Goal: Task Accomplishment & Management: Use online tool/utility

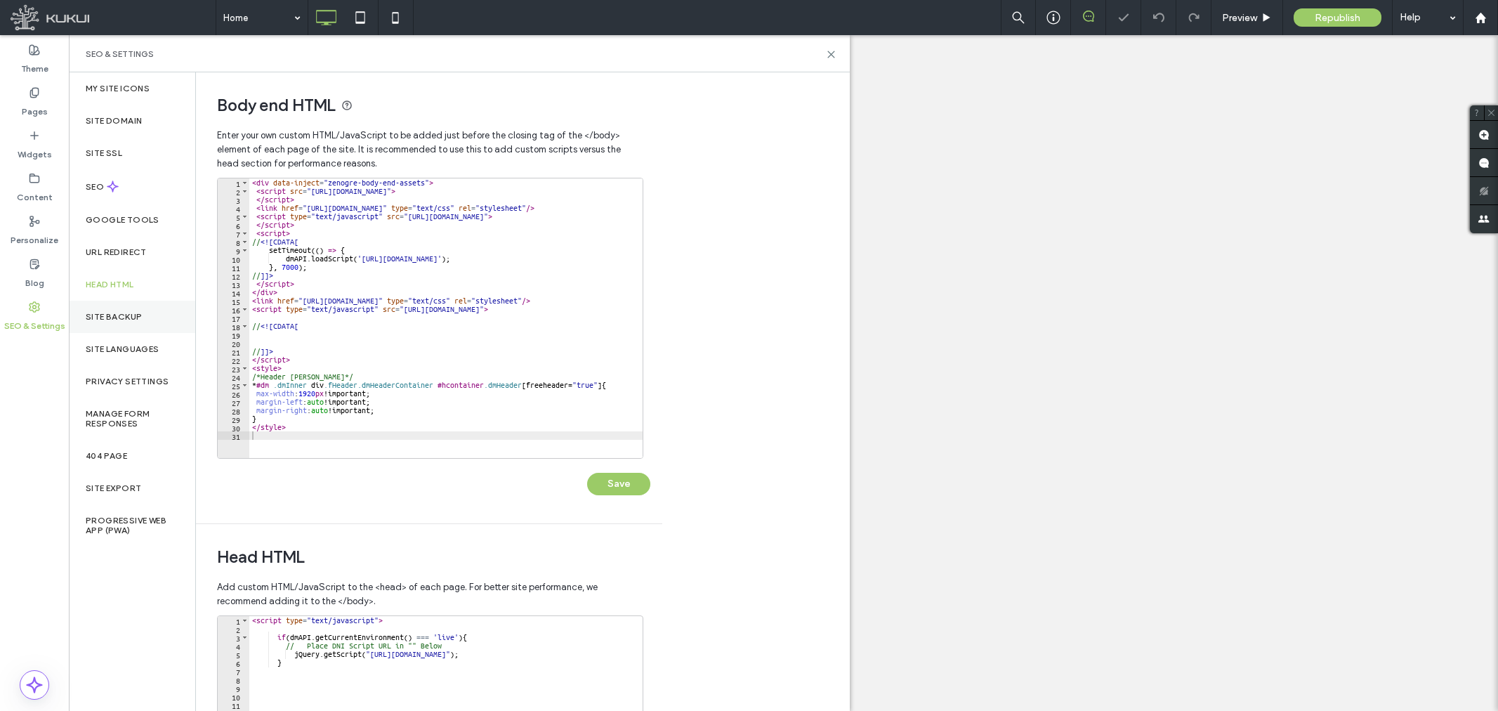
click at [121, 310] on div "Site Backup" at bounding box center [132, 317] width 126 height 32
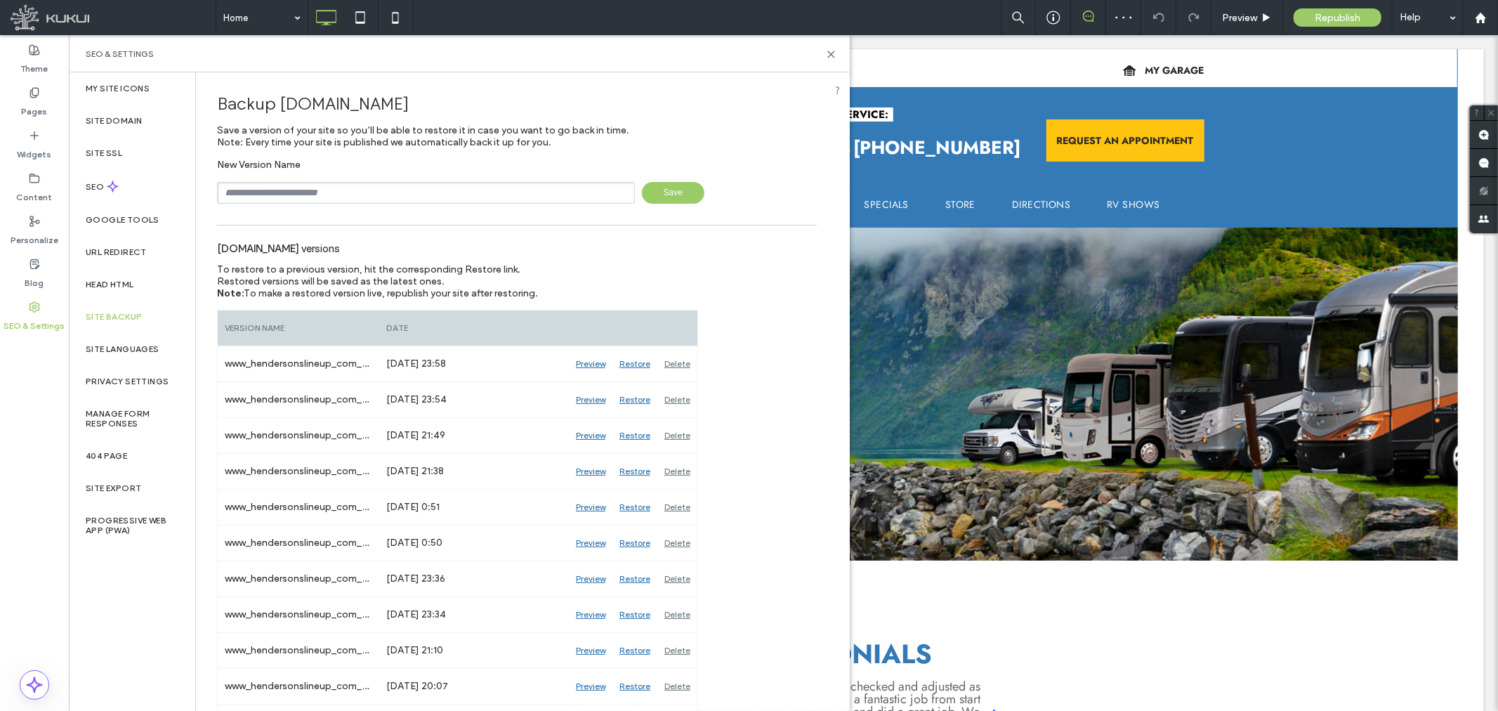
click at [335, 183] on input "text" at bounding box center [426, 193] width 418 height 22
paste input "********"
type input "**********"
click at [678, 201] on span "Save" at bounding box center [673, 193] width 62 height 22
drag, startPoint x: 830, startPoint y: 53, endPoint x: 224, endPoint y: 15, distance: 607.2
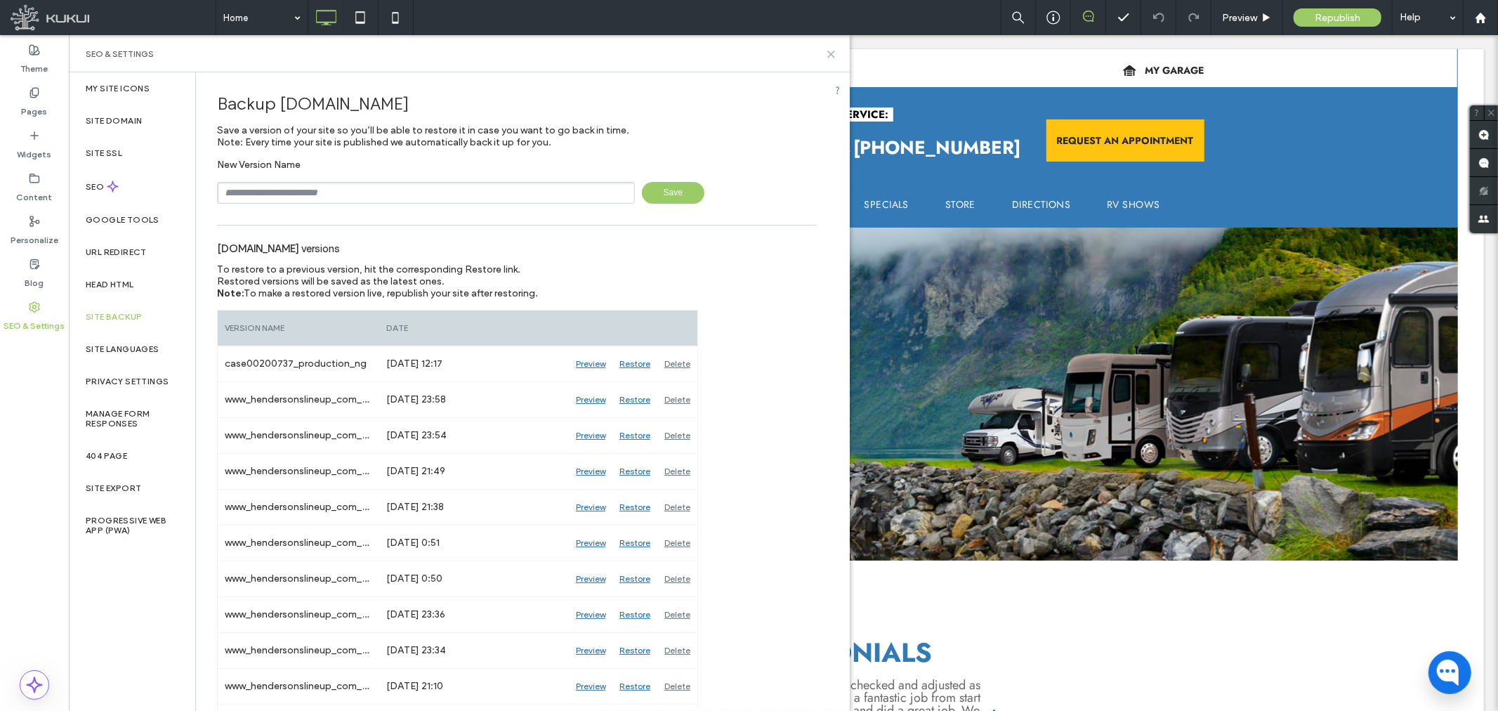
click at [830, 53] on use at bounding box center [831, 54] width 6 height 6
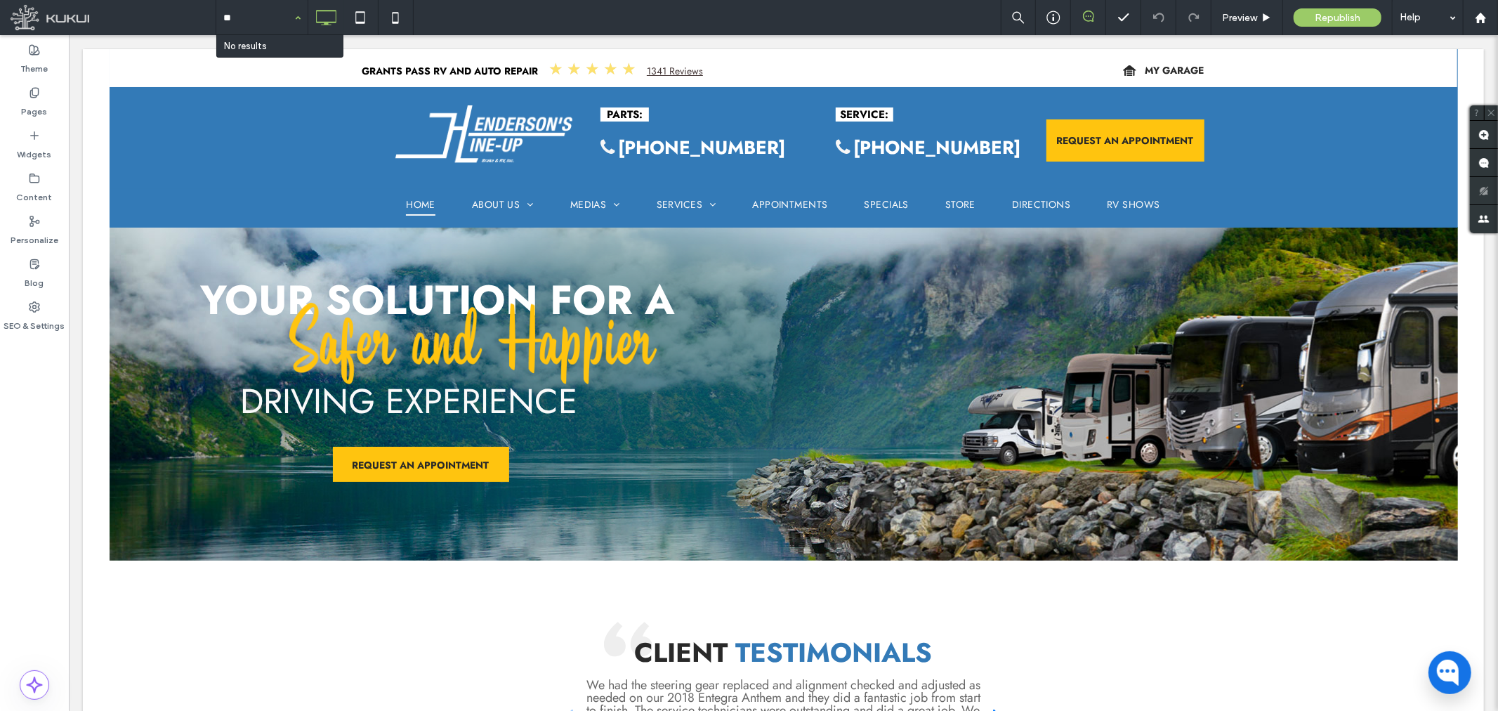
type input "*"
type input "*******"
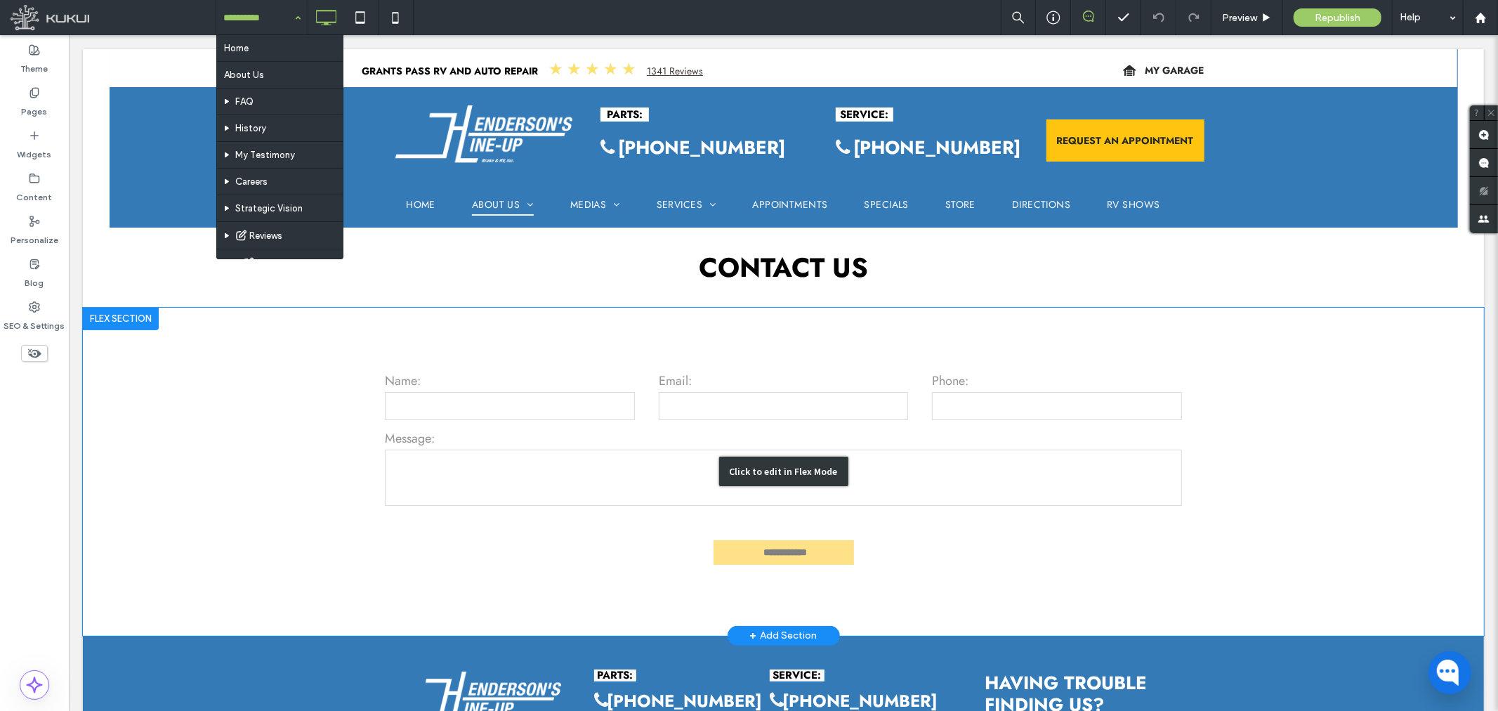
click at [650, 333] on div "Click to edit in Flex Mode" at bounding box center [782, 471] width 1401 height 328
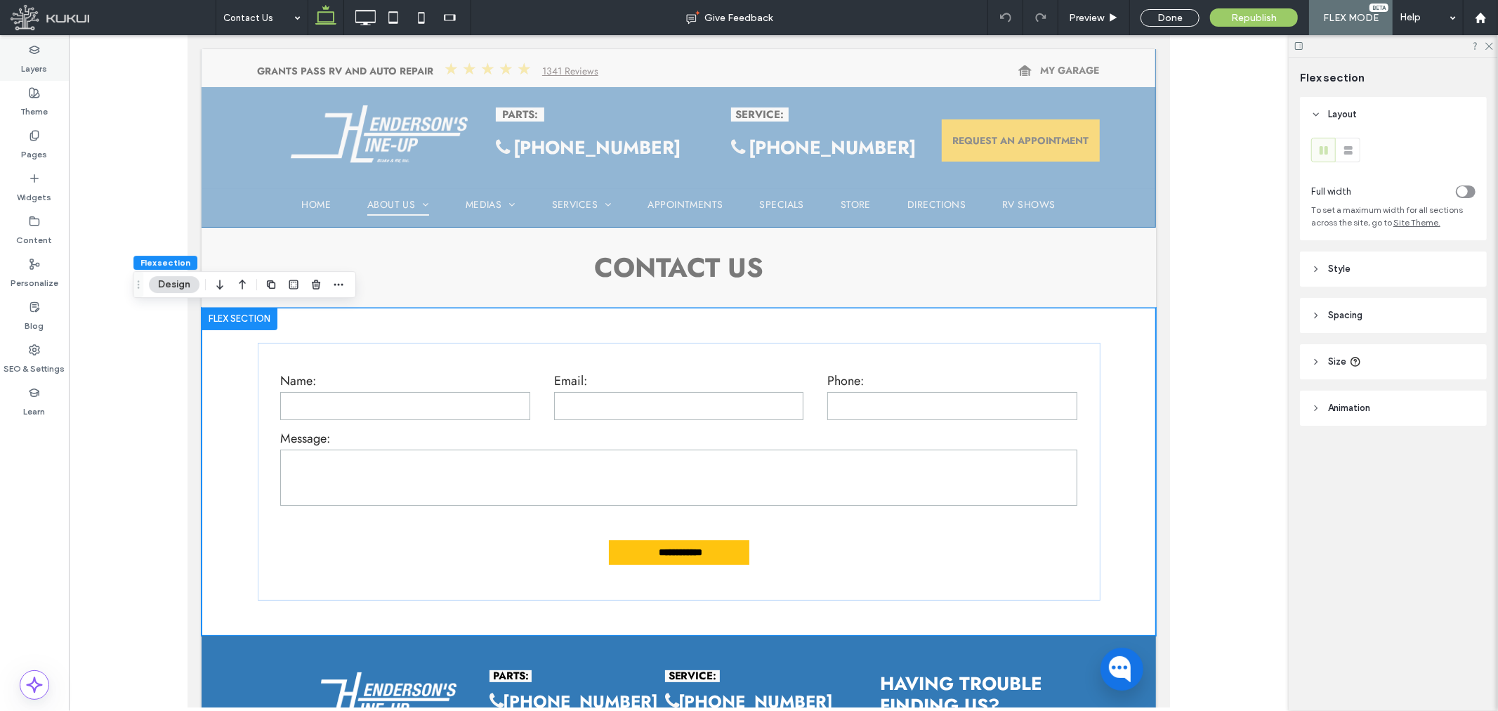
click at [35, 62] on label "Layers" at bounding box center [35, 65] width 26 height 20
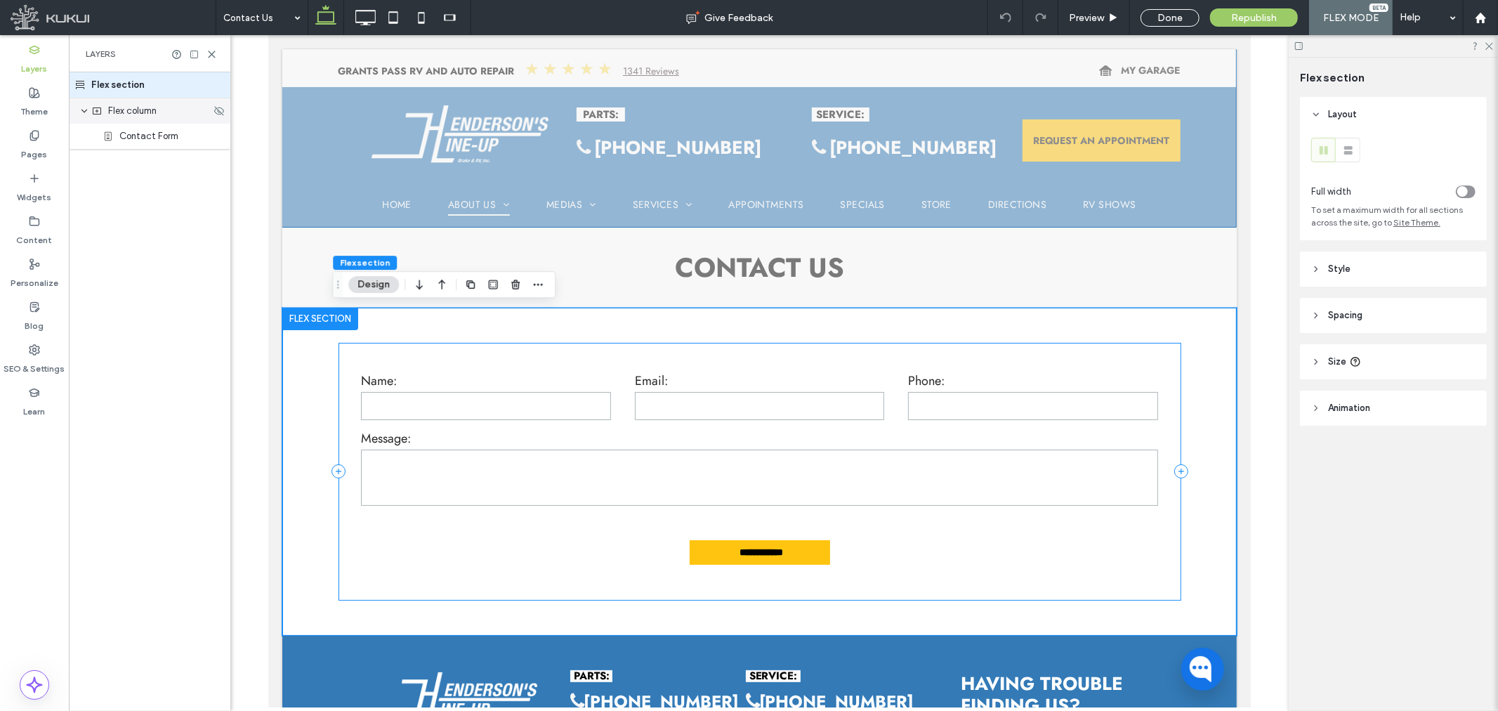
click at [145, 114] on span "Flex column" at bounding box center [132, 111] width 48 height 14
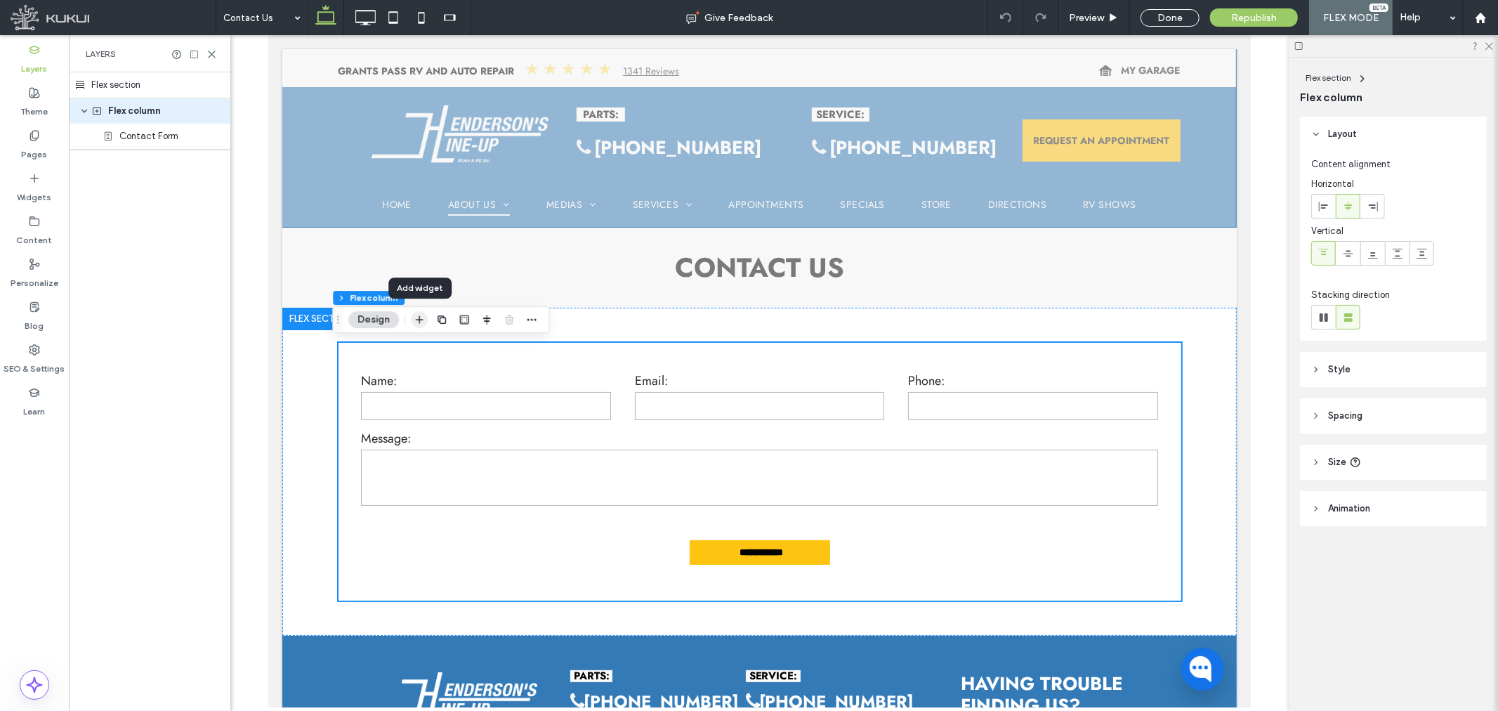
click at [416, 317] on icon "button" at bounding box center [419, 319] width 11 height 11
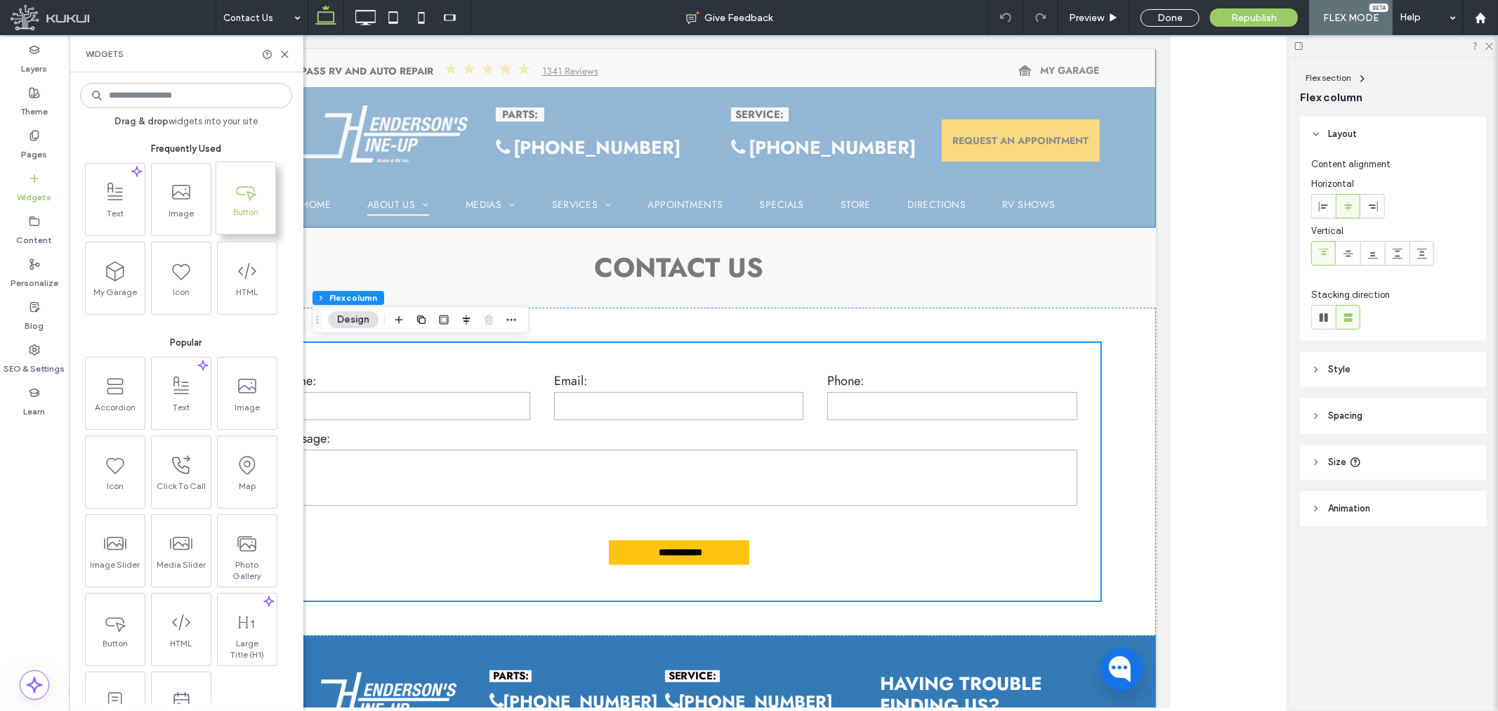
click at [249, 195] on use at bounding box center [246, 193] width 20 height 15
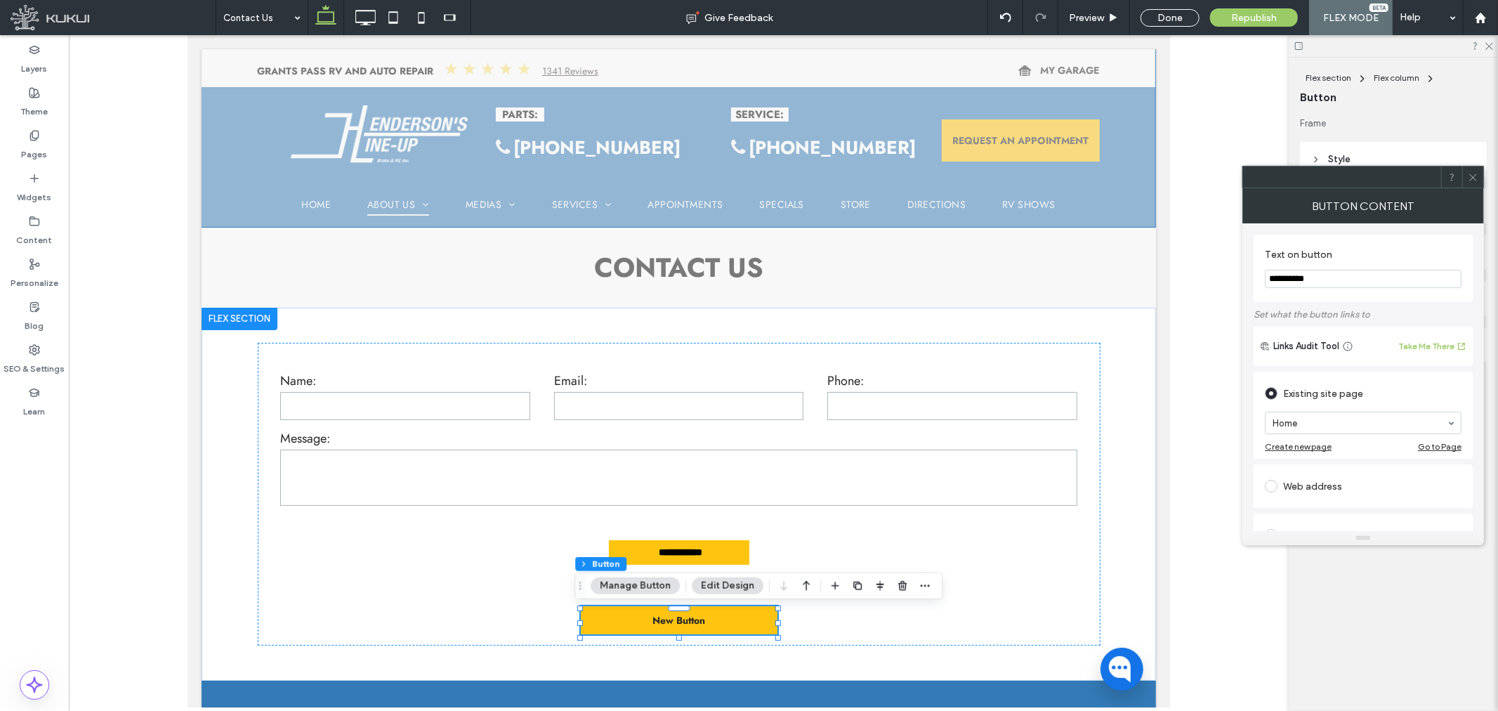
drag, startPoint x: 1345, startPoint y: 277, endPoint x: 1247, endPoint y: 281, distance: 97.7
click at [1248, 281] on div "**********" at bounding box center [1363, 377] width 242 height 308
click at [1361, 275] on input "**********" at bounding box center [1363, 279] width 197 height 18
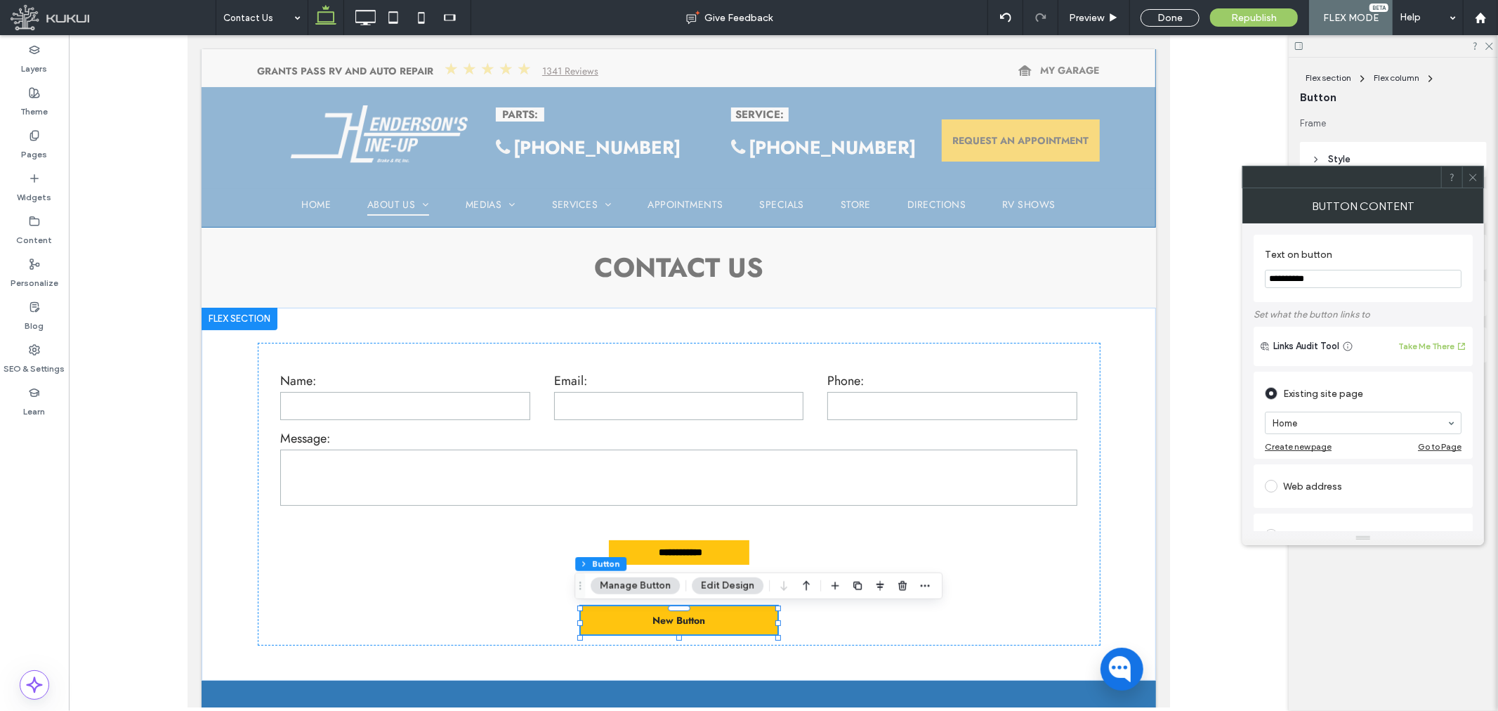
paste input "**********"
type input "**********"
type input "***"
click at [1471, 177] on icon at bounding box center [1473, 177] width 11 height 11
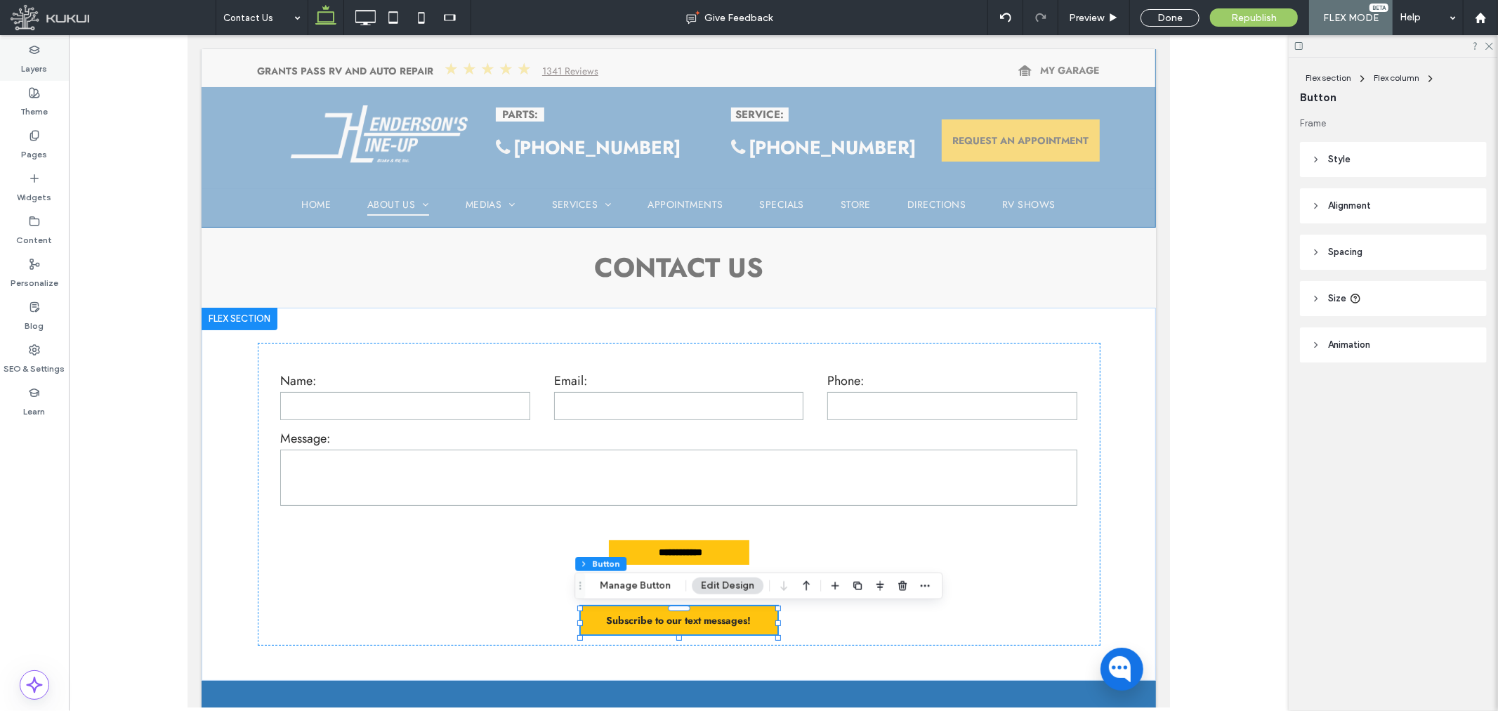
click at [37, 63] on label "Layers" at bounding box center [35, 65] width 26 height 20
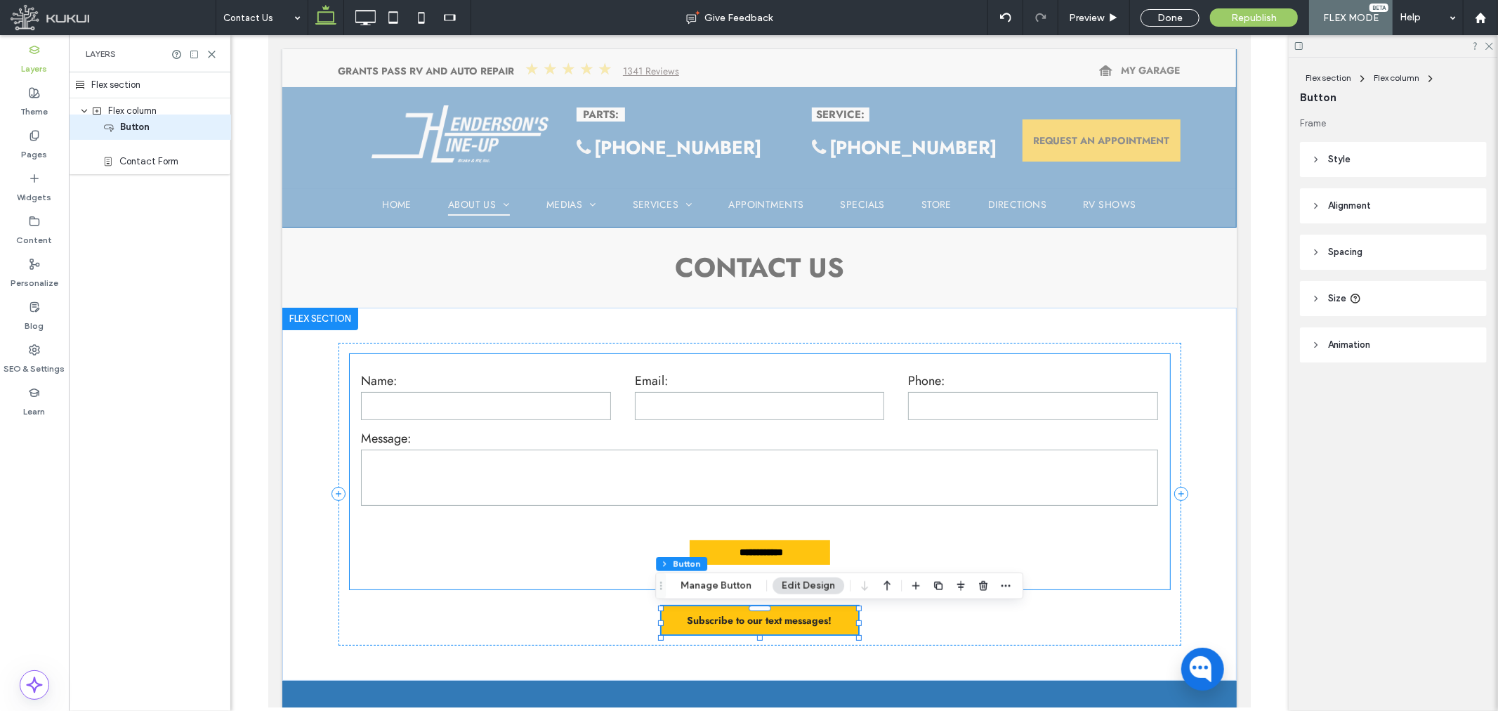
drag, startPoint x: 142, startPoint y: 166, endPoint x: 142, endPoint y: 134, distance: 31.6
click at [142, 134] on div "Flex section Flex column Contact Form Button" at bounding box center [149, 123] width 161 height 102
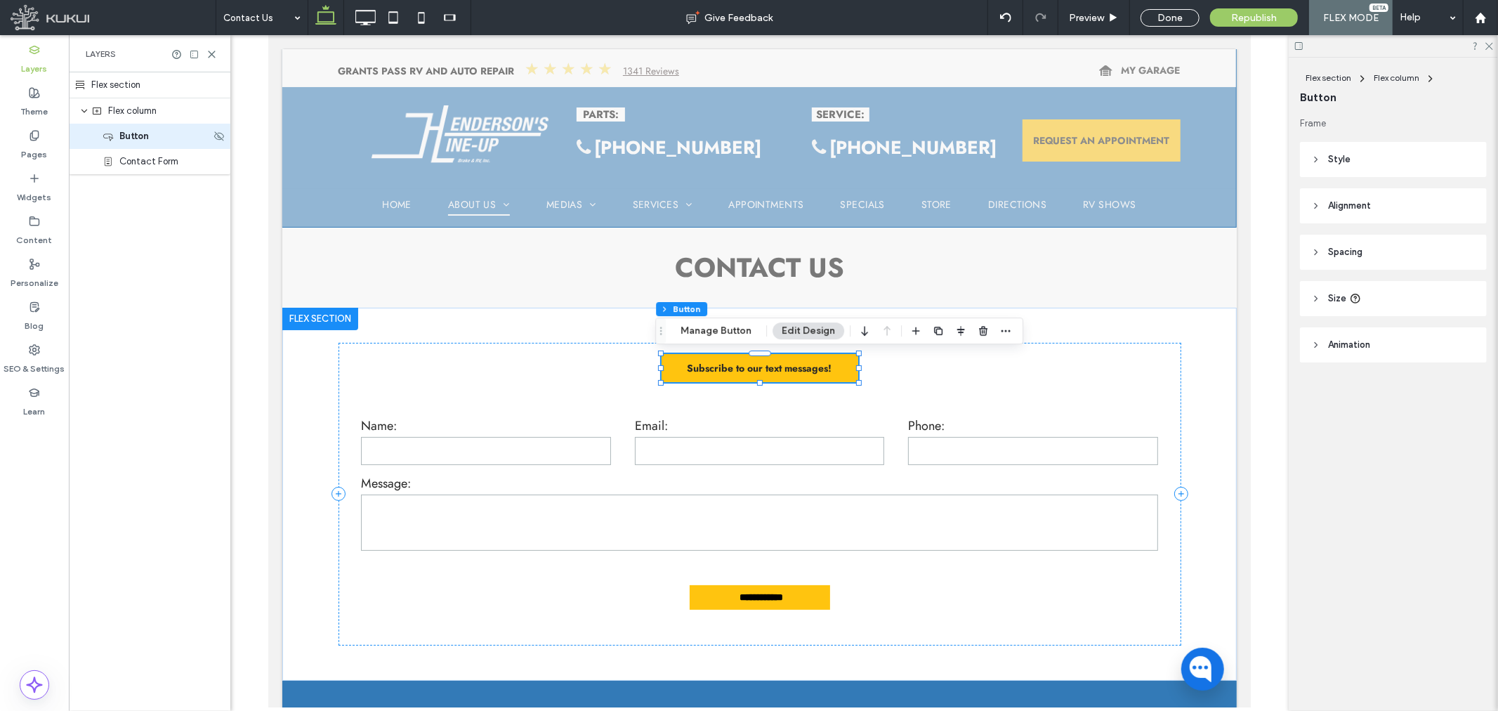
click at [156, 137] on div "Button" at bounding box center [157, 136] width 108 height 14
click at [1322, 293] on header "Size" at bounding box center [1393, 298] width 187 height 35
click at [708, 323] on button "Manage Button" at bounding box center [715, 330] width 89 height 17
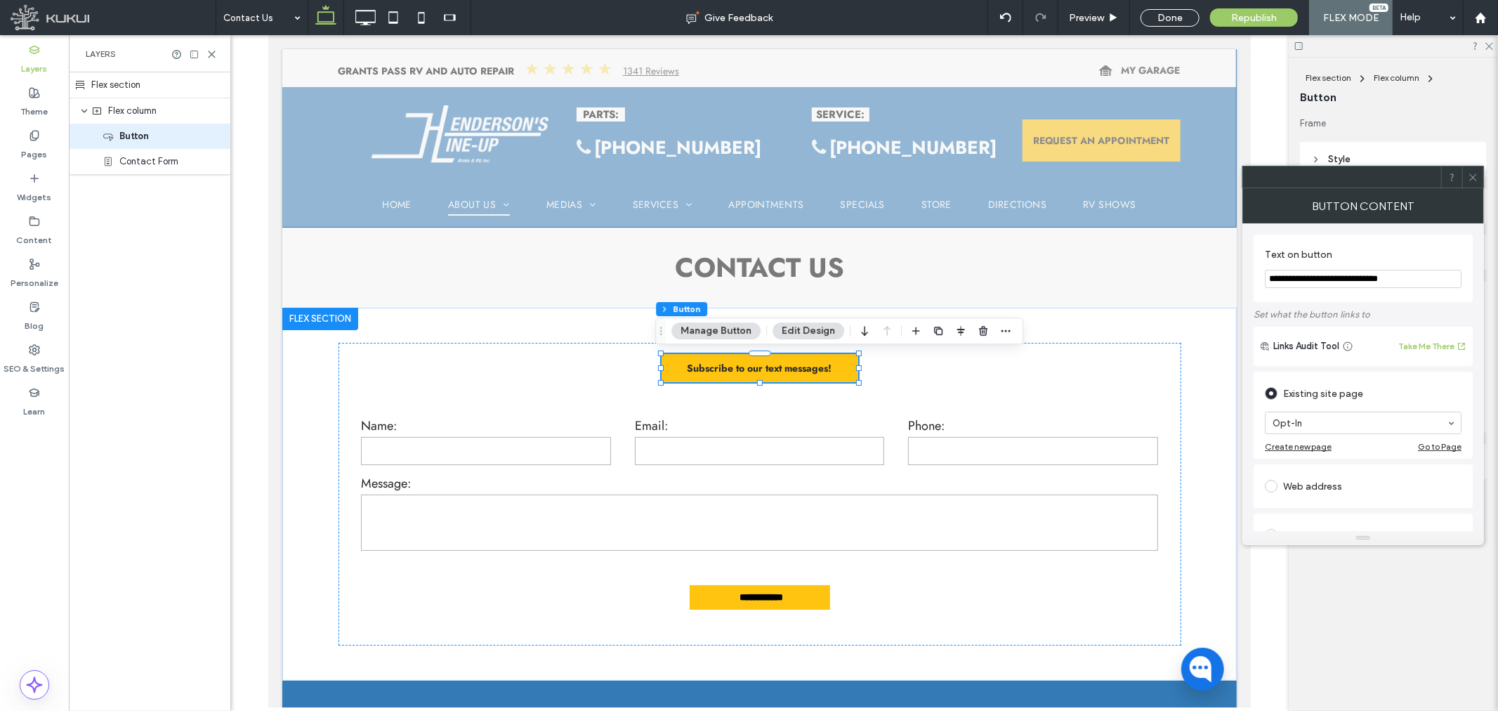
drag, startPoint x: 1308, startPoint y: 278, endPoint x: 1274, endPoint y: 284, distance: 34.9
click at [1274, 284] on input "**********" at bounding box center [1363, 279] width 197 height 18
drag, startPoint x: 1319, startPoint y: 275, endPoint x: 1346, endPoint y: 275, distance: 27.4
click at [1346, 275] on input "**********" at bounding box center [1363, 279] width 197 height 18
drag, startPoint x: 1354, startPoint y: 279, endPoint x: 1371, endPoint y: 279, distance: 17.6
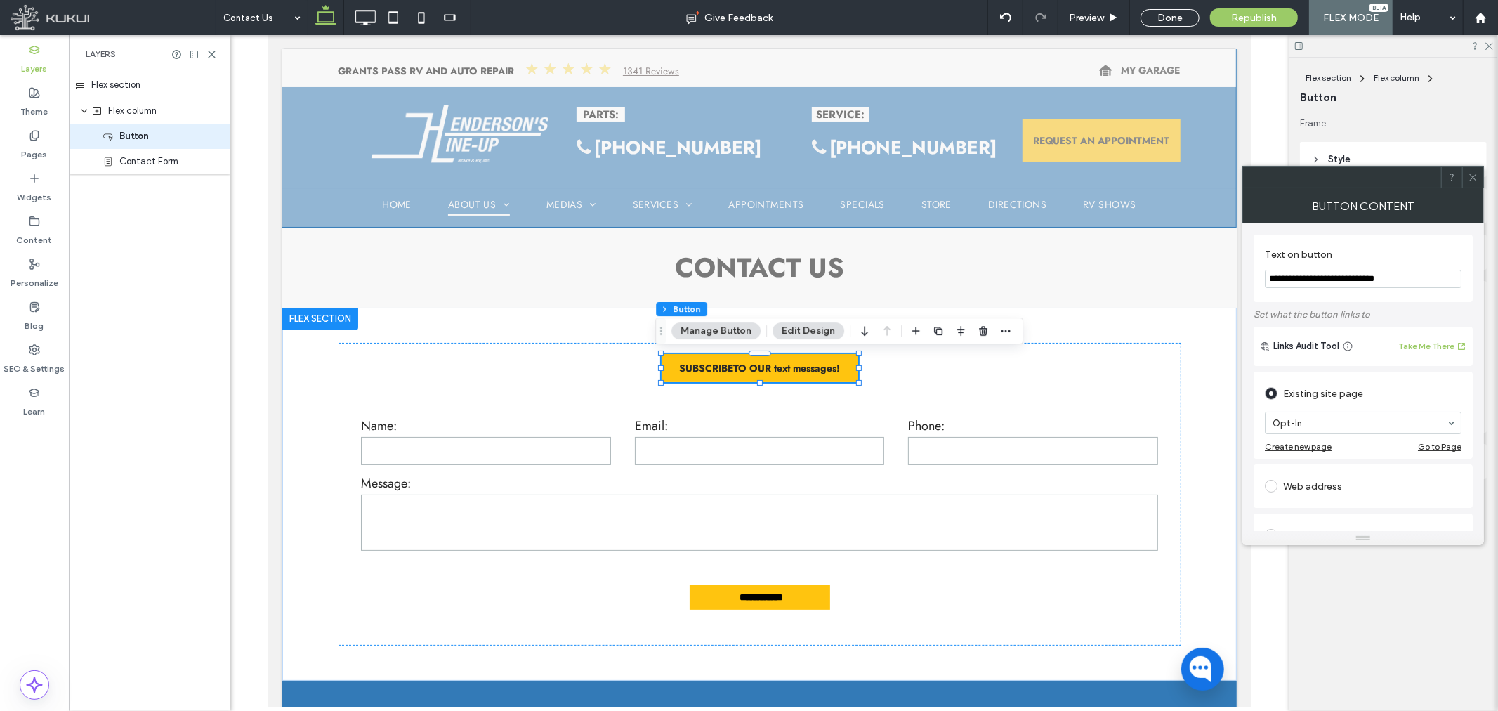
click at [1371, 279] on input "**********" at bounding box center [1363, 279] width 197 height 18
drag, startPoint x: 1379, startPoint y: 278, endPoint x: 1437, endPoint y: 275, distance: 58.4
click at [1435, 276] on input "**********" at bounding box center [1363, 279] width 197 height 18
type input "**********"
click at [1477, 177] on icon at bounding box center [1473, 177] width 11 height 11
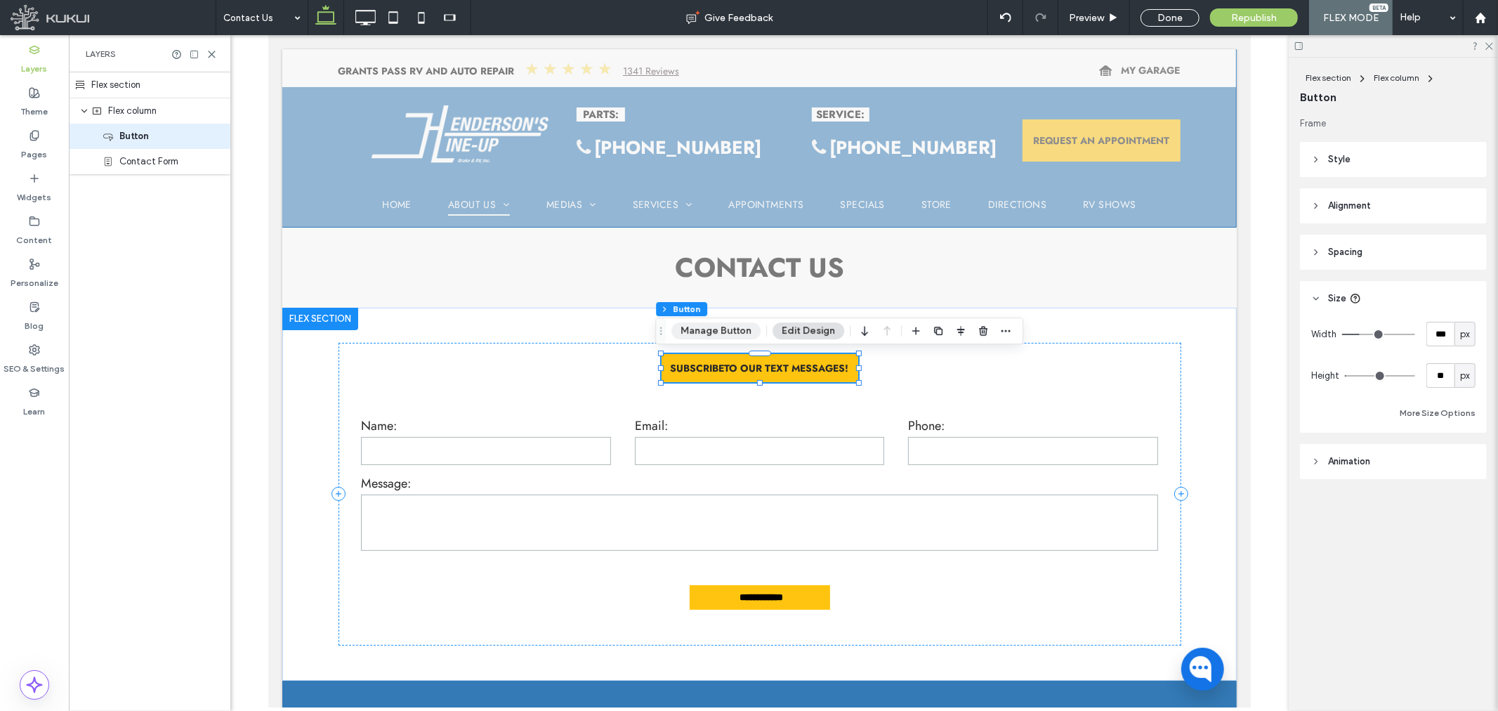
click at [717, 334] on button "Manage Button" at bounding box center [715, 330] width 89 height 17
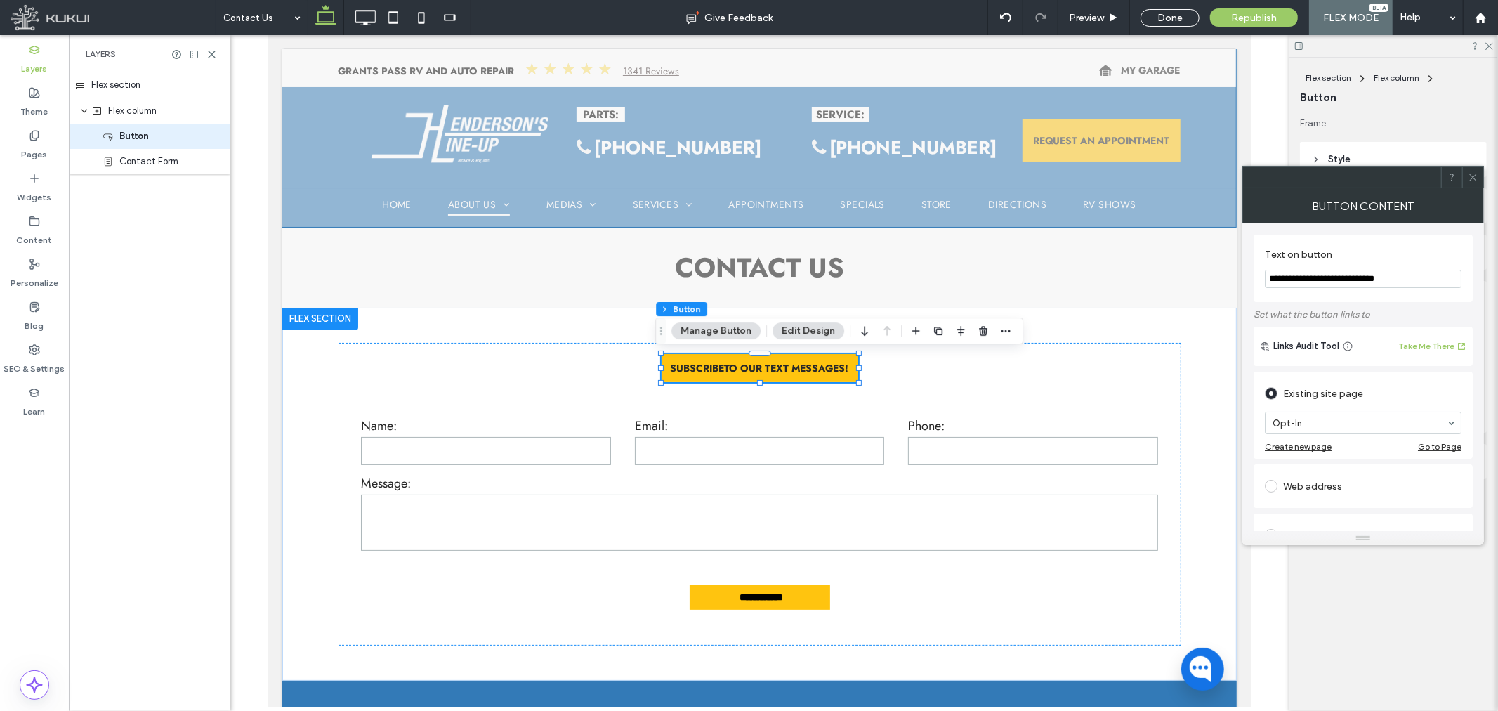
click at [1472, 180] on icon at bounding box center [1473, 177] width 11 height 11
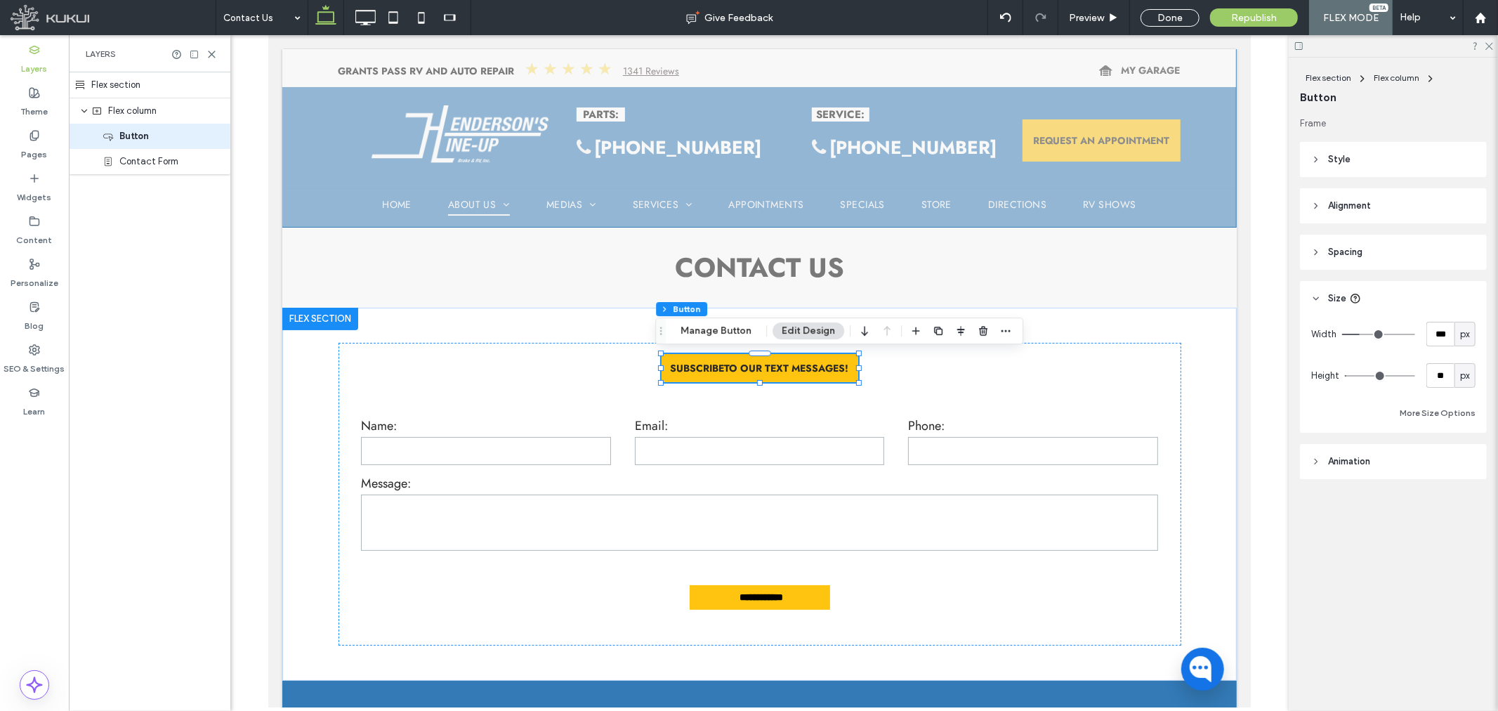
click at [1336, 167] on header "Style" at bounding box center [1393, 159] width 187 height 35
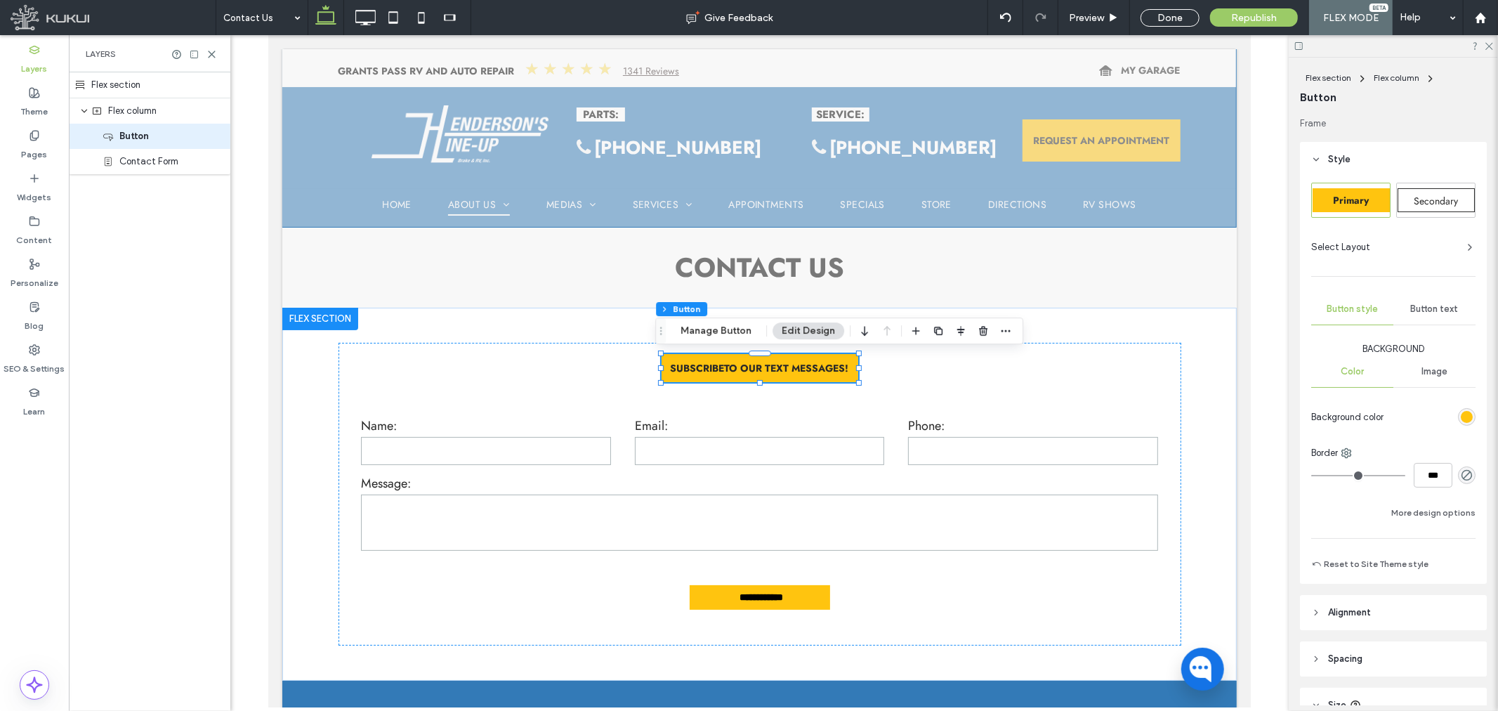
click at [1444, 305] on span "Button text" at bounding box center [1435, 308] width 48 height 11
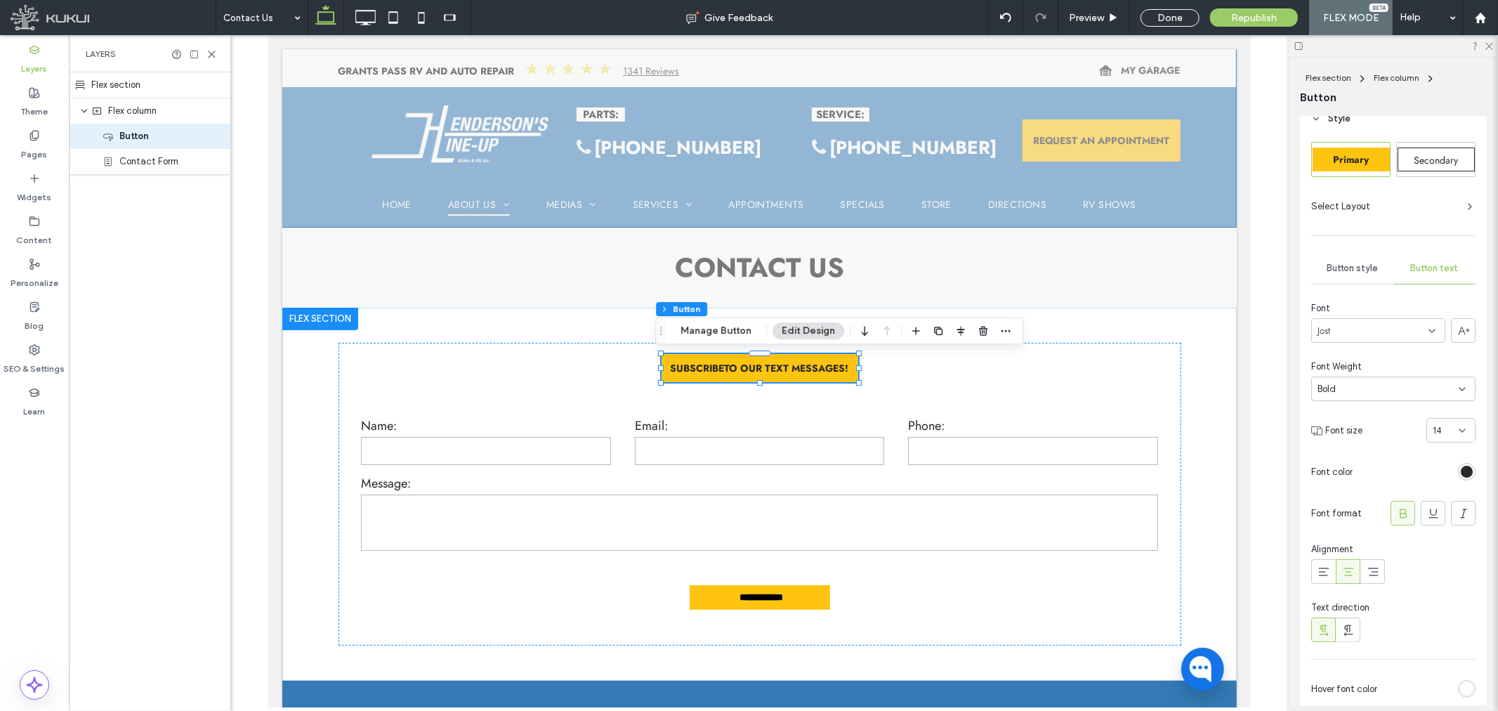
scroll to position [78, 0]
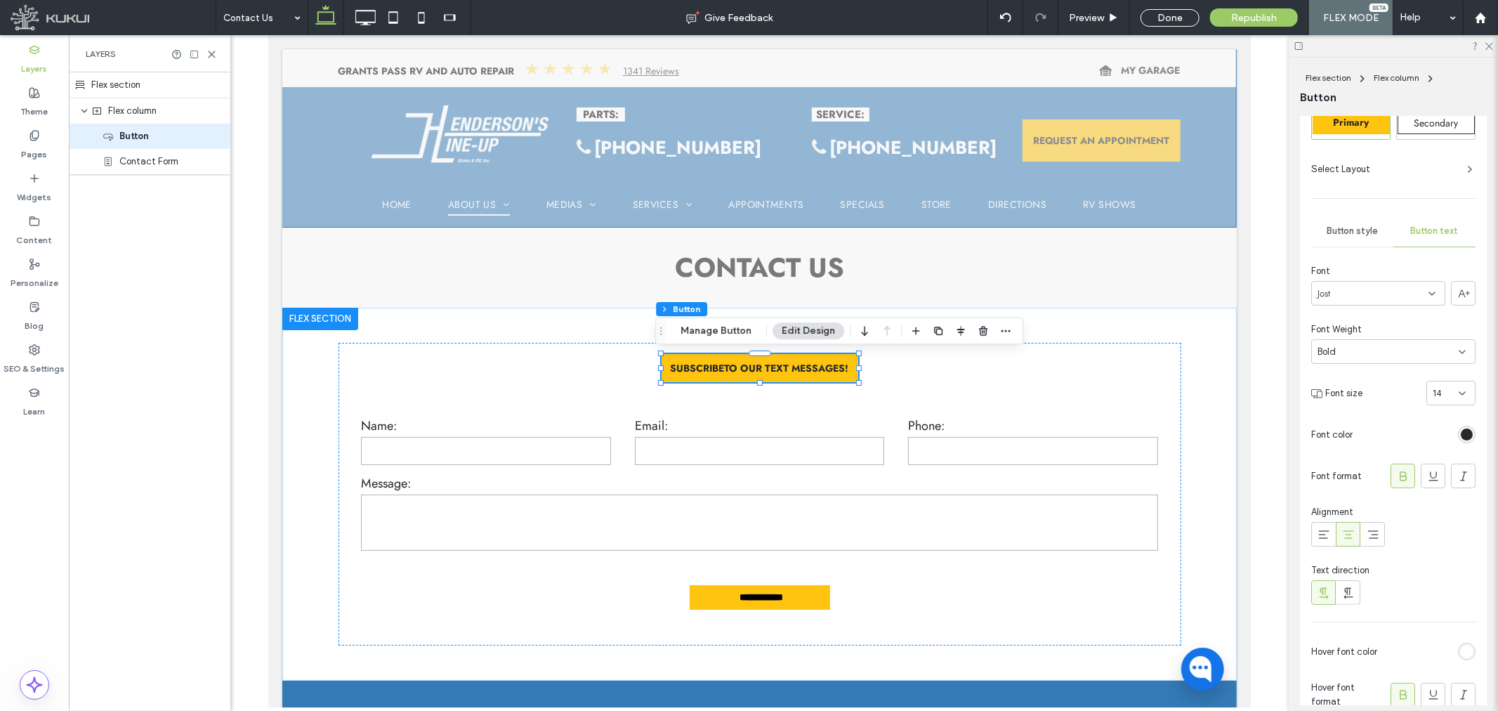
click at [1435, 391] on div "14" at bounding box center [1442, 393] width 20 height 14
type input "**"
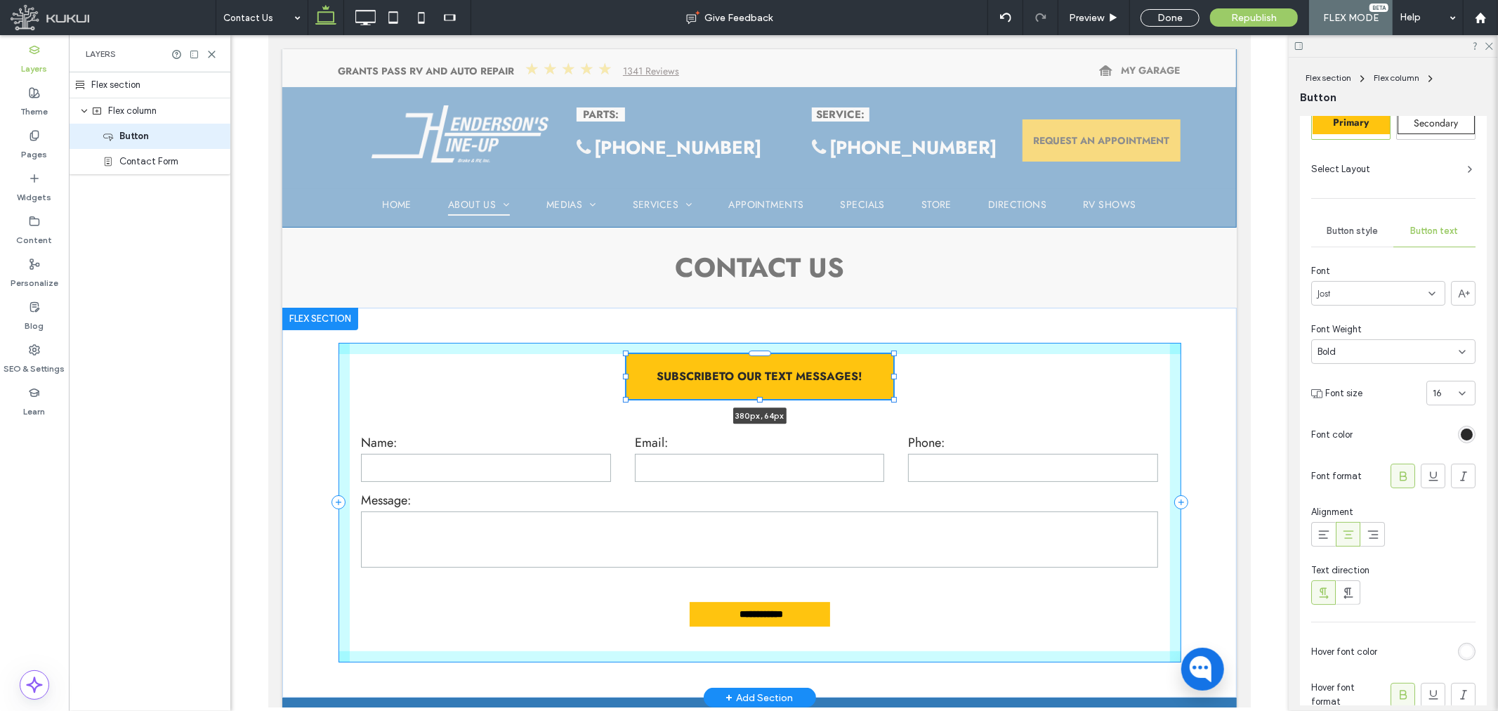
drag, startPoint x: 849, startPoint y: 375, endPoint x: 884, endPoint y: 374, distance: 35.1
click at [890, 374] on div at bounding box center [893, 376] width 6 height 6
type input "***"
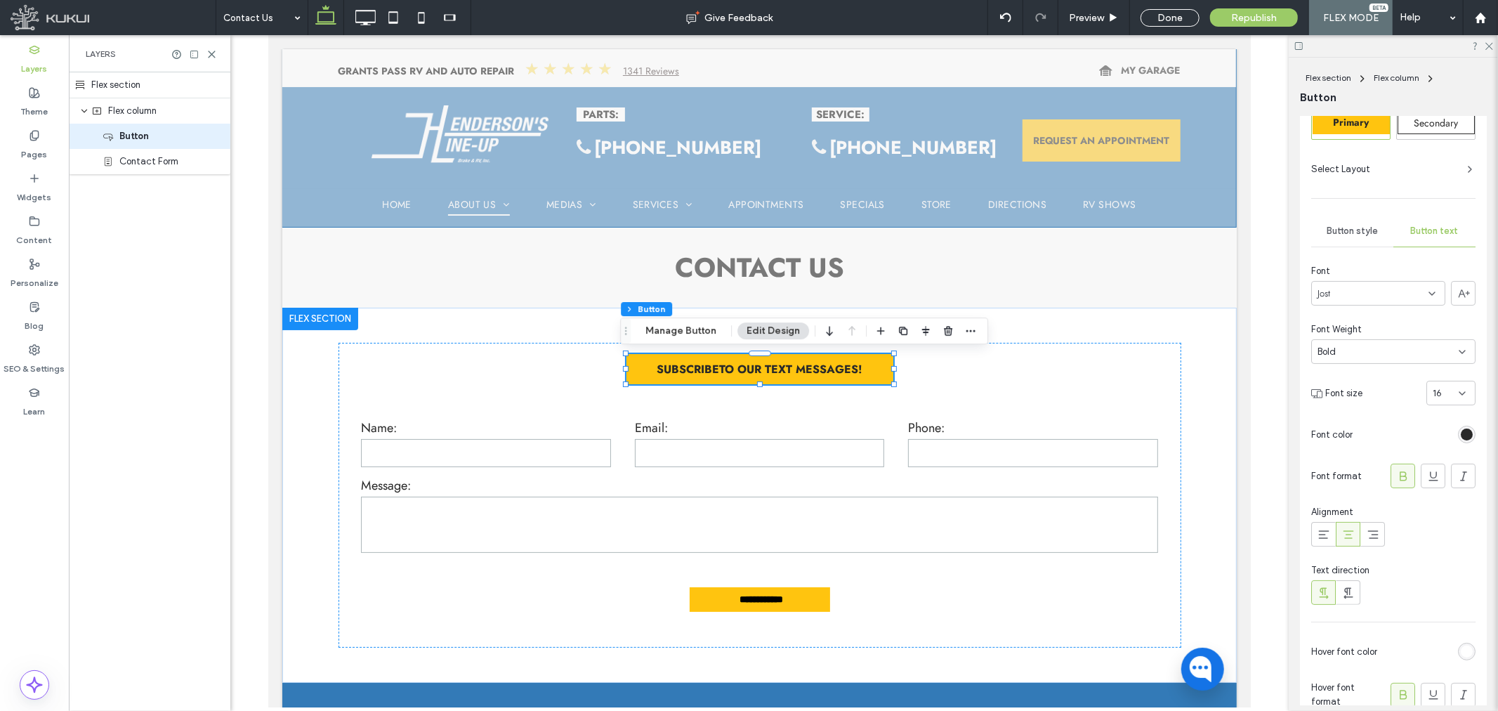
scroll to position [0, 0]
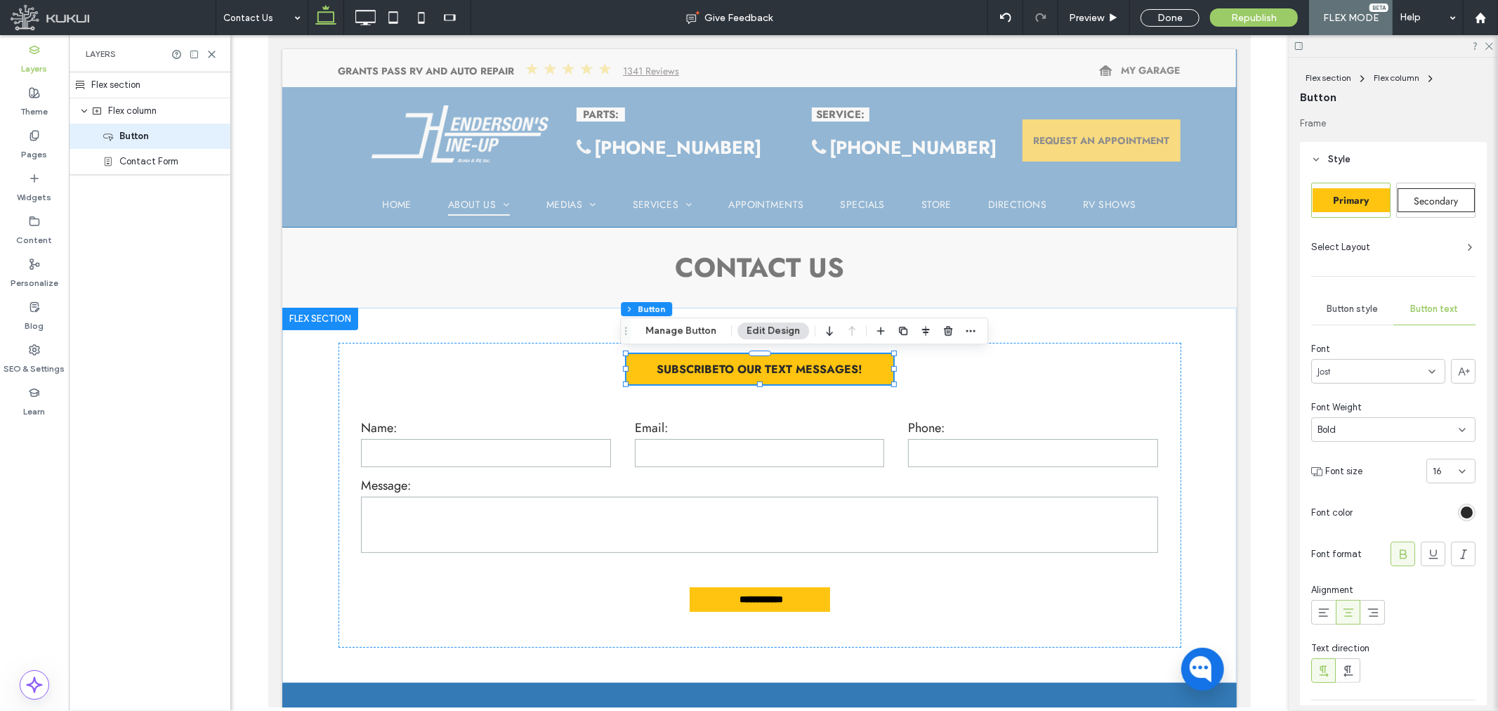
click at [1331, 157] on span "Style" at bounding box center [1339, 159] width 22 height 14
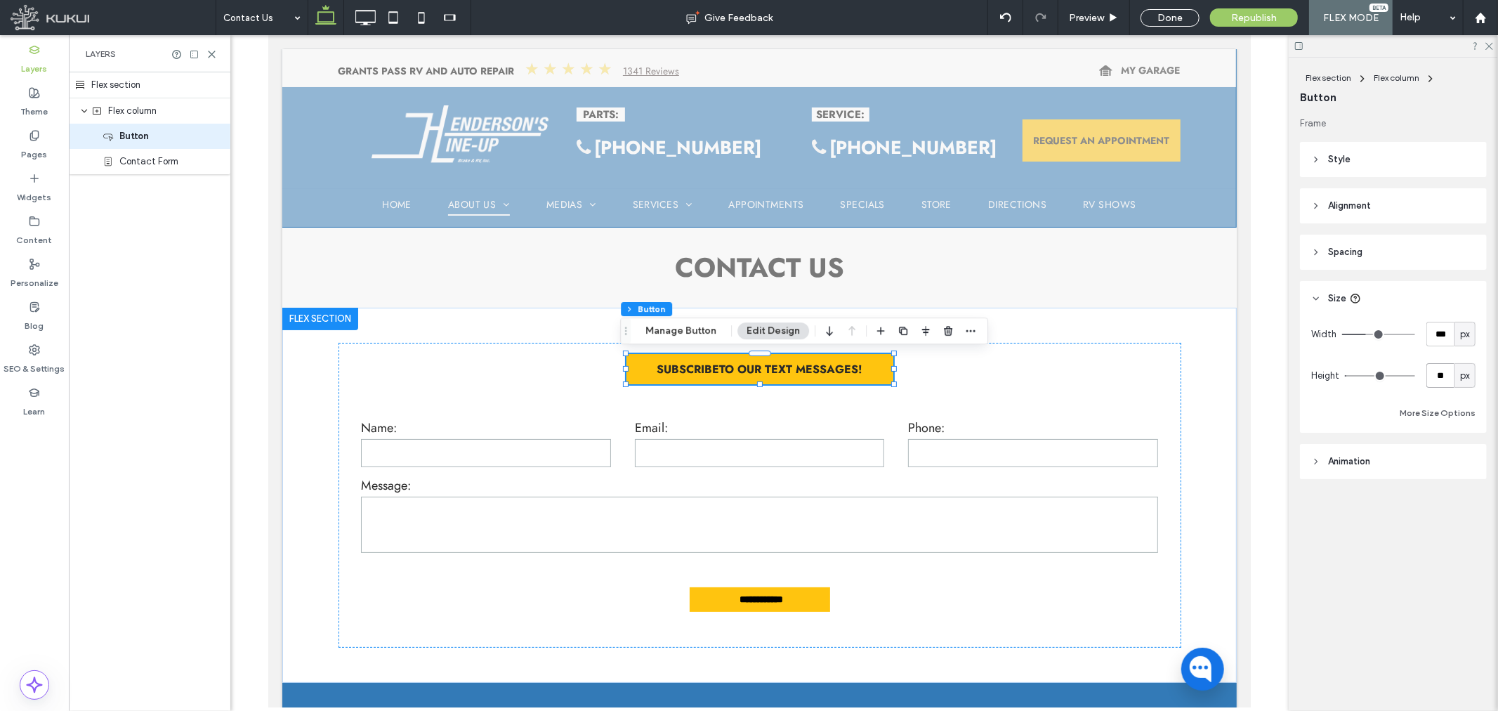
click at [1442, 367] on input "**" at bounding box center [1440, 375] width 28 height 25
type input "**"
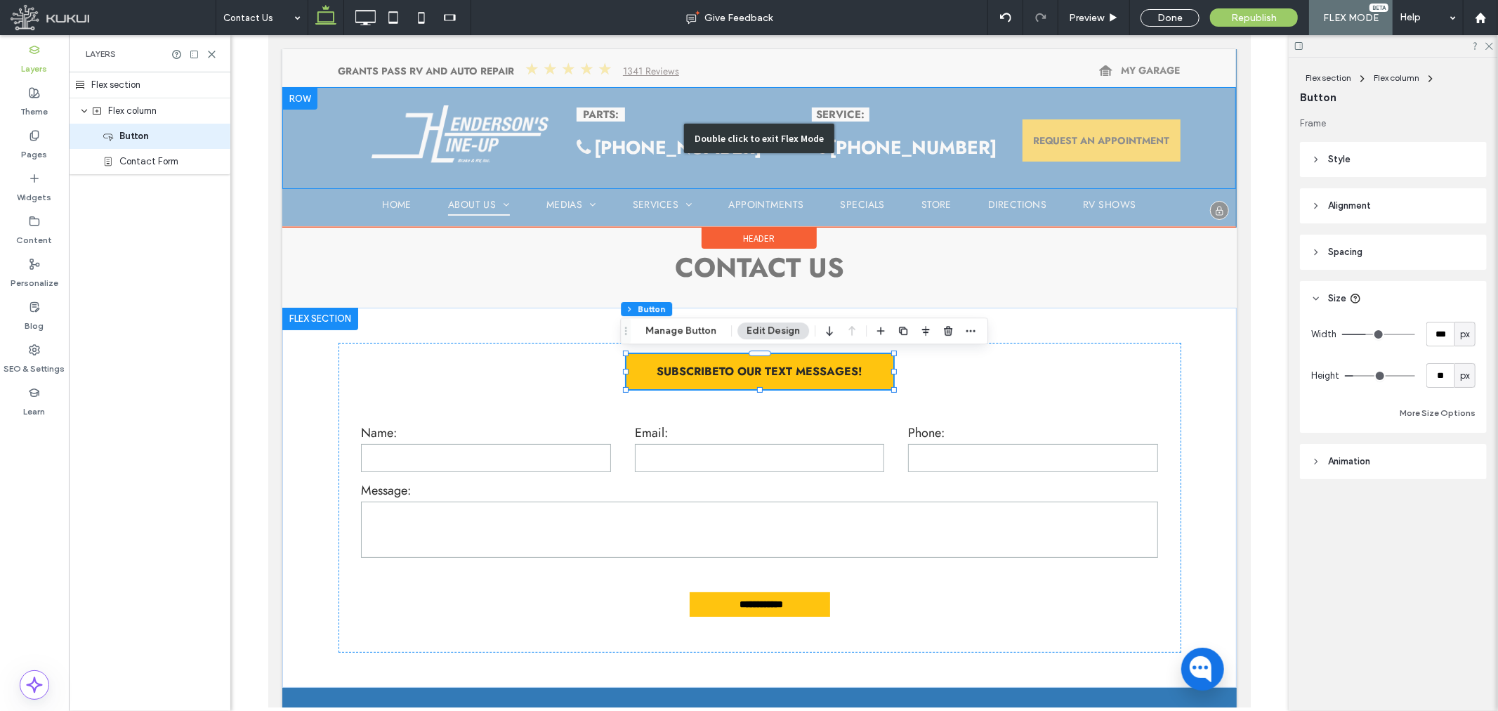
click at [1089, 135] on div "Double click to exit Flex Mode" at bounding box center [759, 137] width 954 height 102
click at [1100, 133] on div "Double click to exit Flex Mode" at bounding box center [759, 137] width 954 height 102
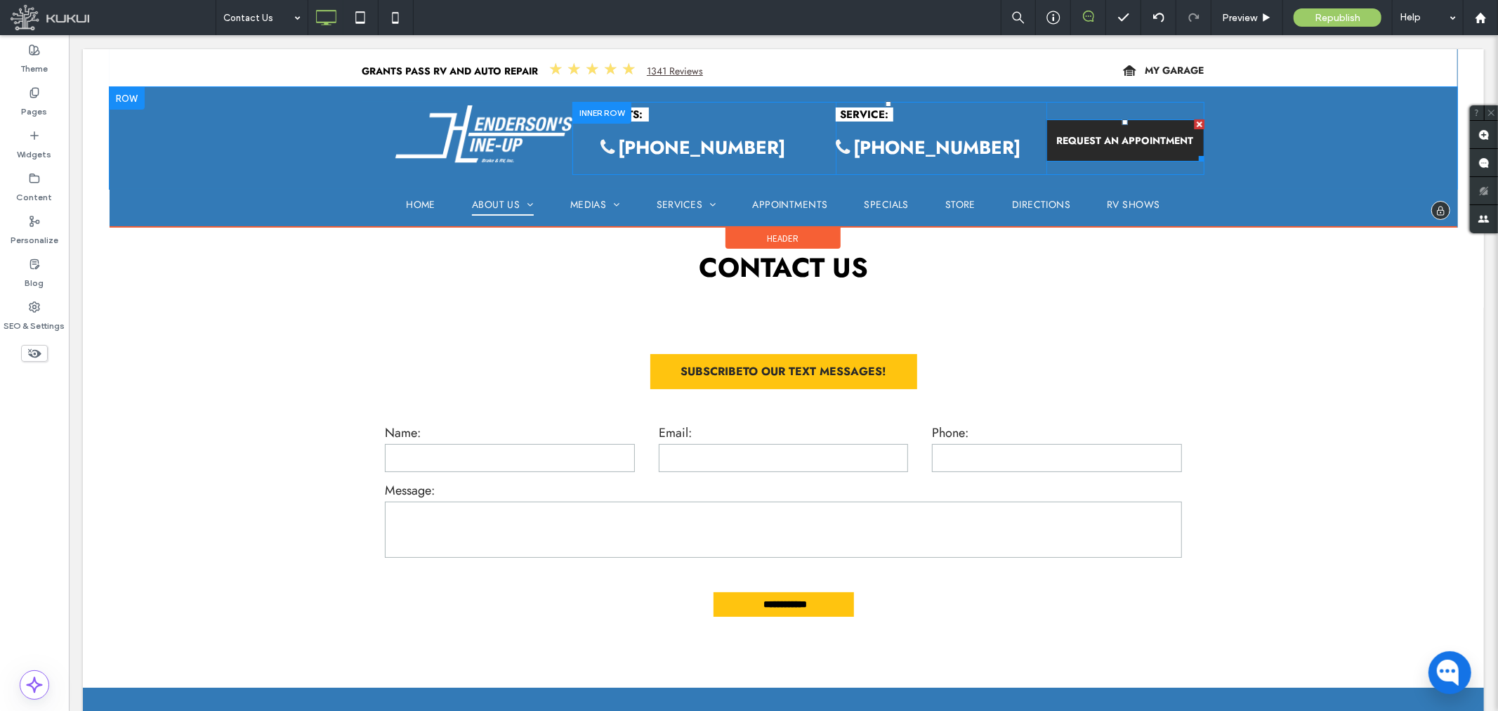
click at [1081, 136] on span "REQUEST AN APPOINTMENT" at bounding box center [1124, 140] width 147 height 28
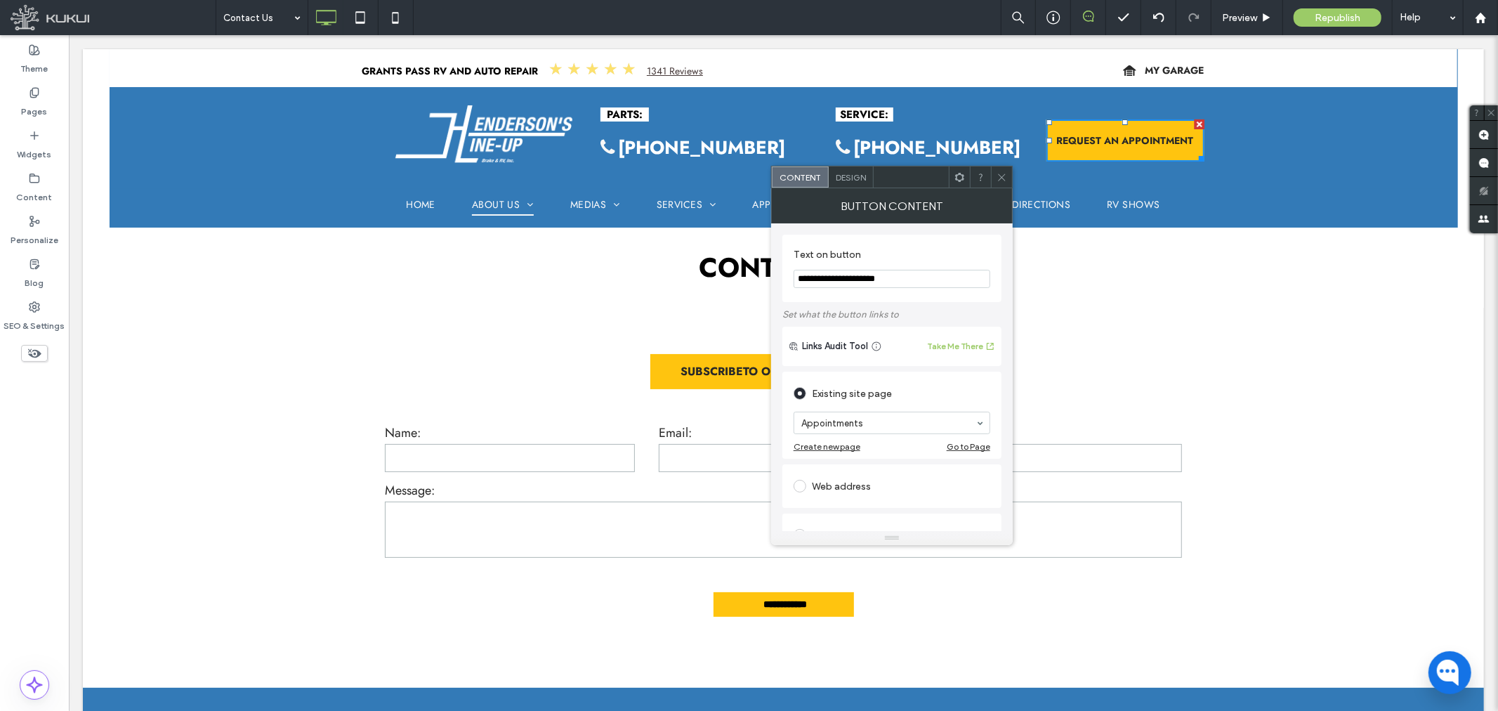
click at [868, 177] on div "Design" at bounding box center [851, 176] width 45 height 21
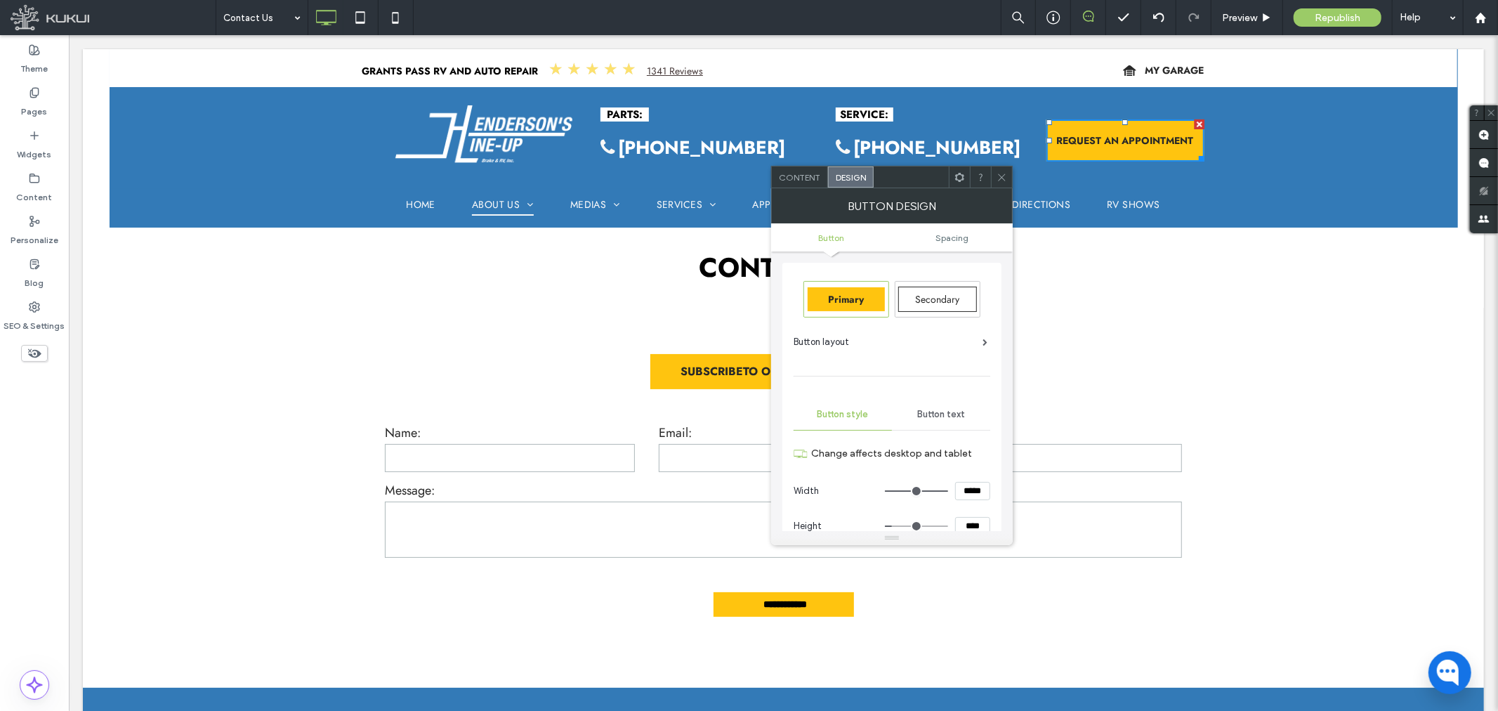
click at [999, 179] on use at bounding box center [1001, 176] width 7 height 7
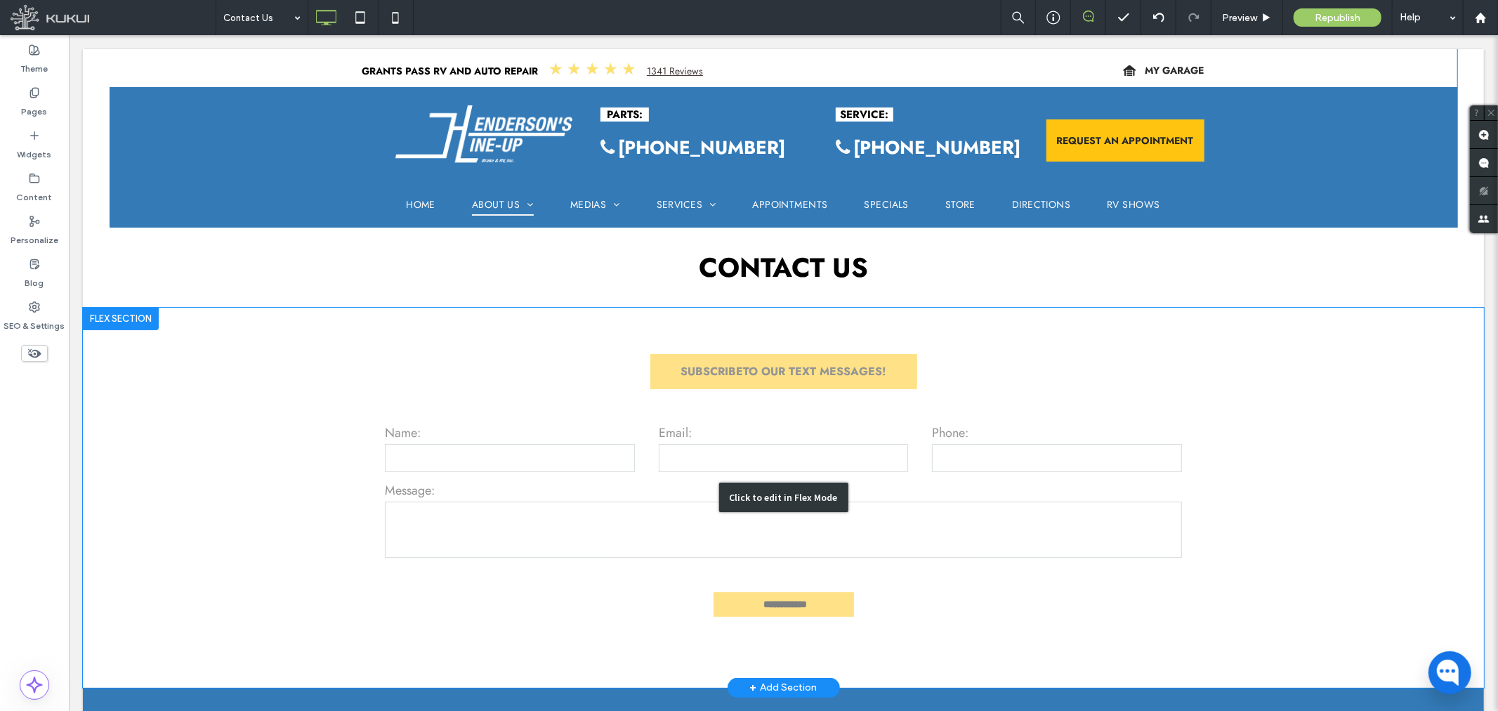
click at [776, 360] on div "Click to edit in Flex Mode" at bounding box center [782, 497] width 1401 height 380
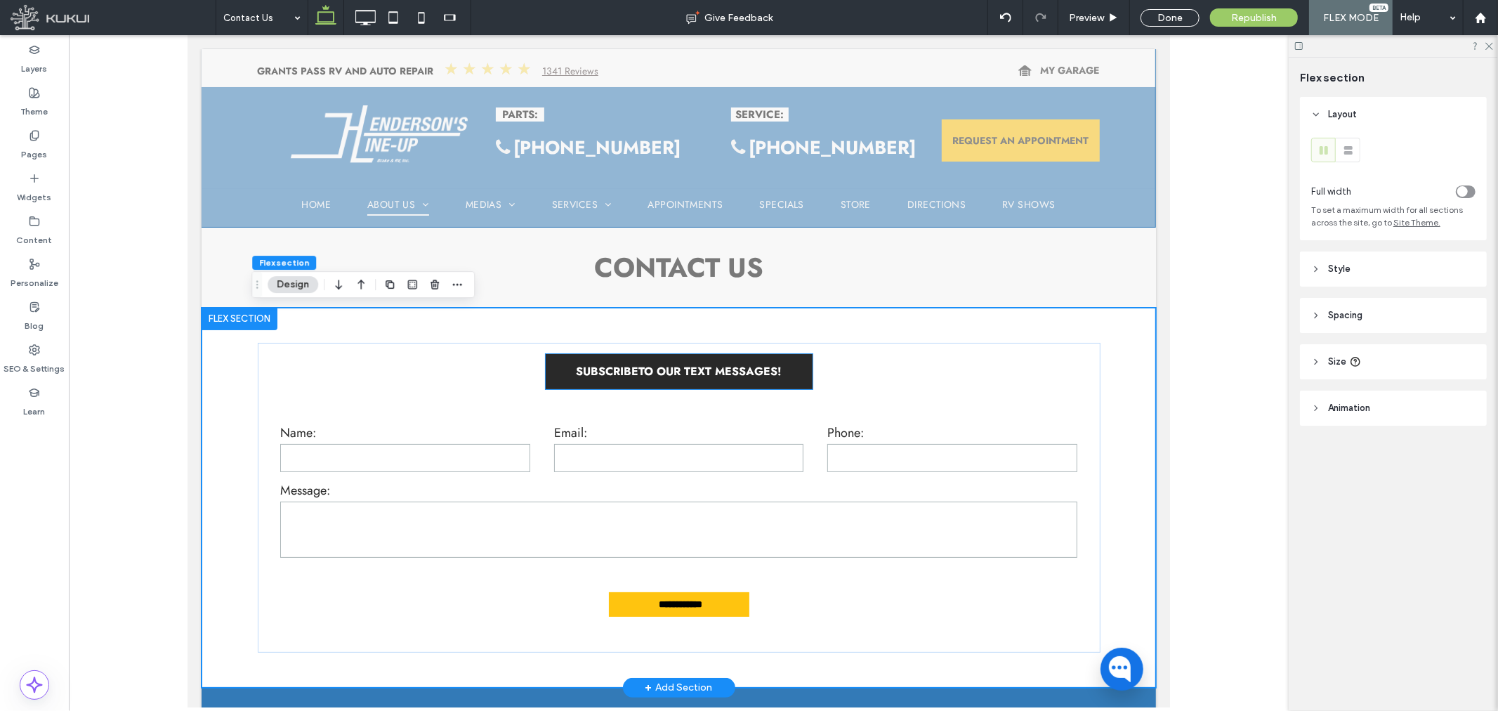
click at [676, 367] on span "SUBSCRIBETO OUR TEXT MESSAGES!" at bounding box center [678, 370] width 206 height 16
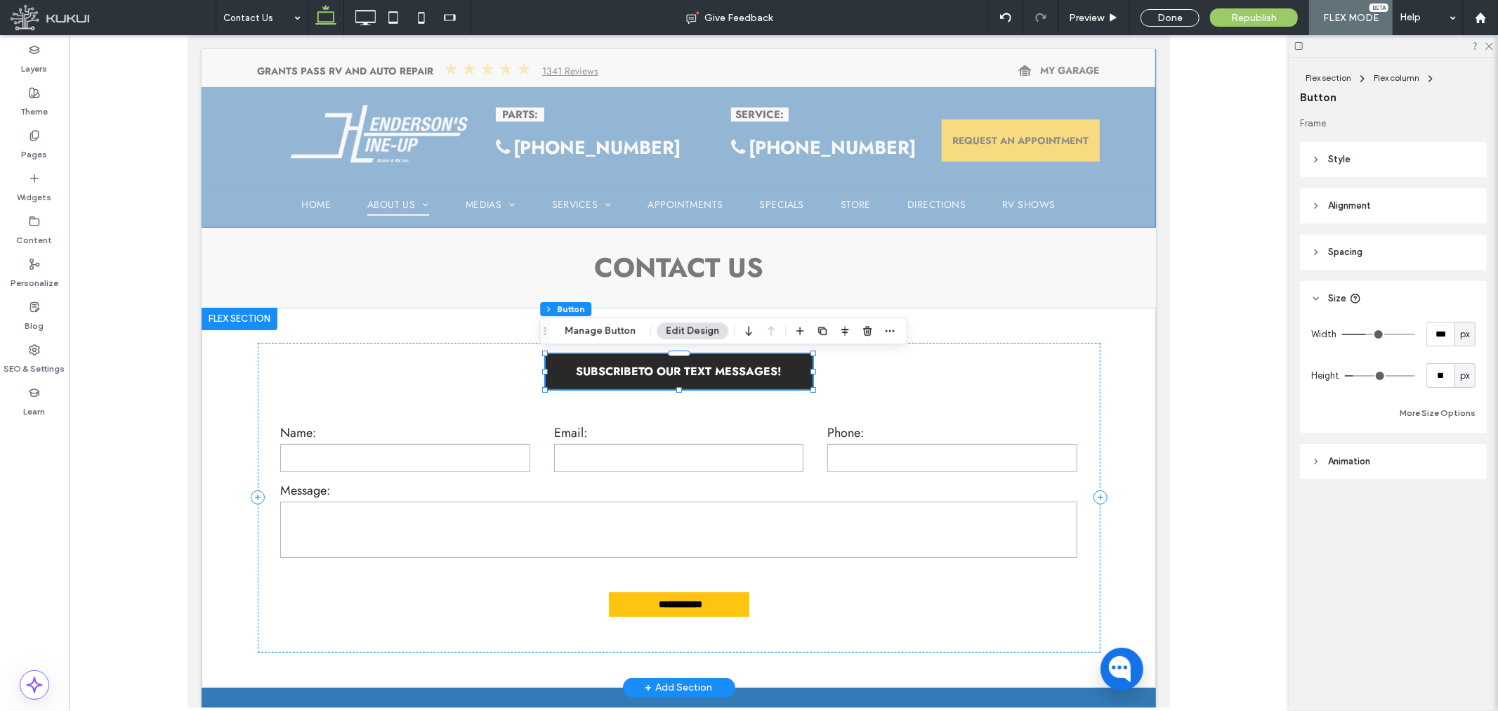
click at [701, 377] on span "SUBSCRIBETO OUR TEXT MESSAGES!" at bounding box center [678, 370] width 206 height 16
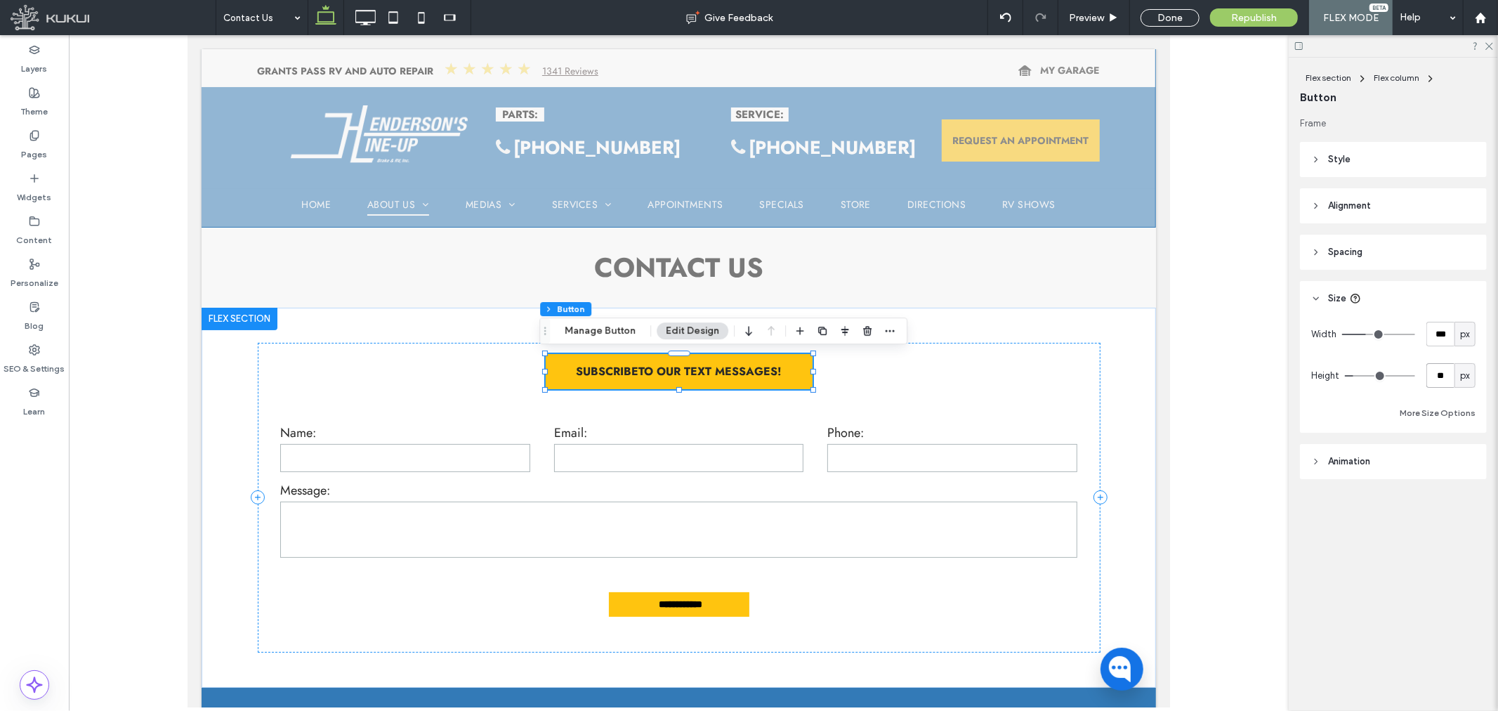
click at [1430, 373] on input "**" at bounding box center [1440, 375] width 28 height 25
type input "**"
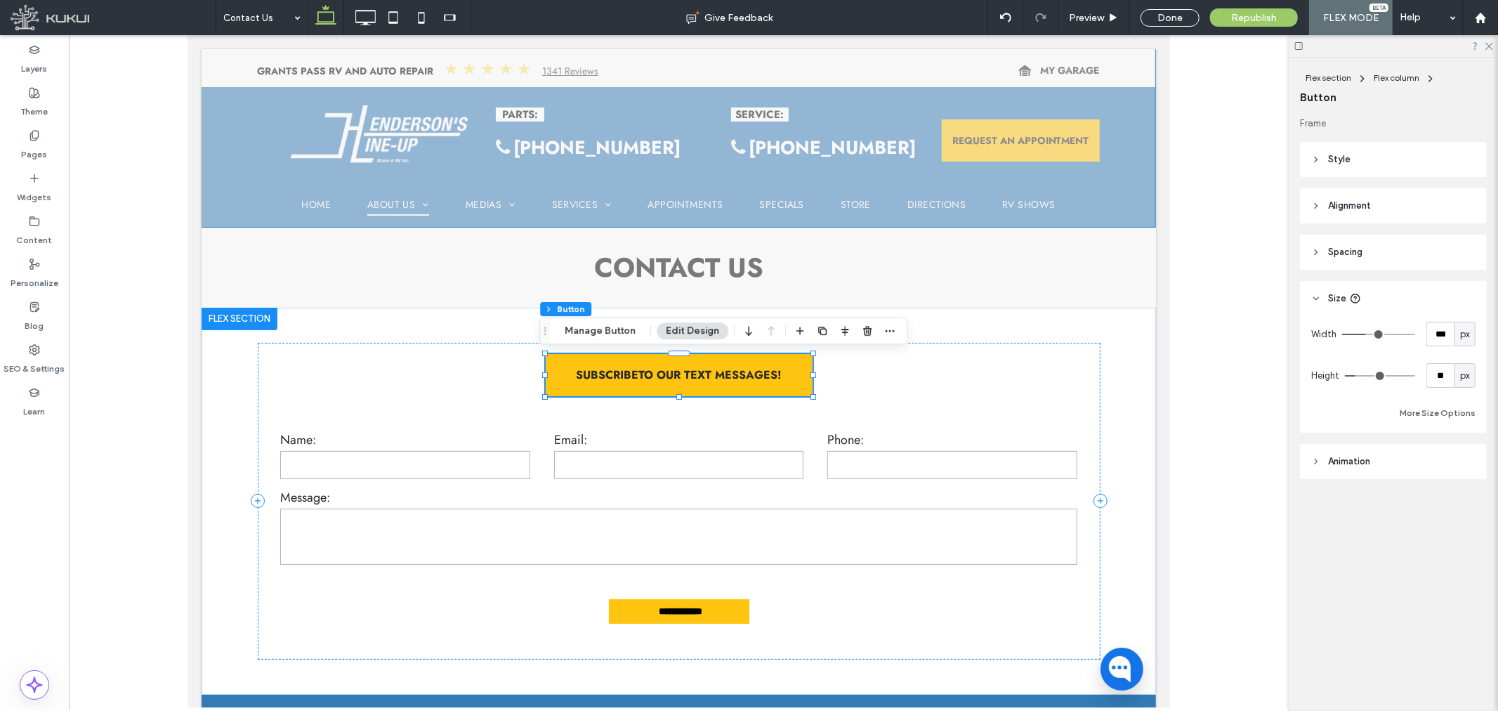
click at [1344, 171] on header "Style" at bounding box center [1393, 159] width 187 height 35
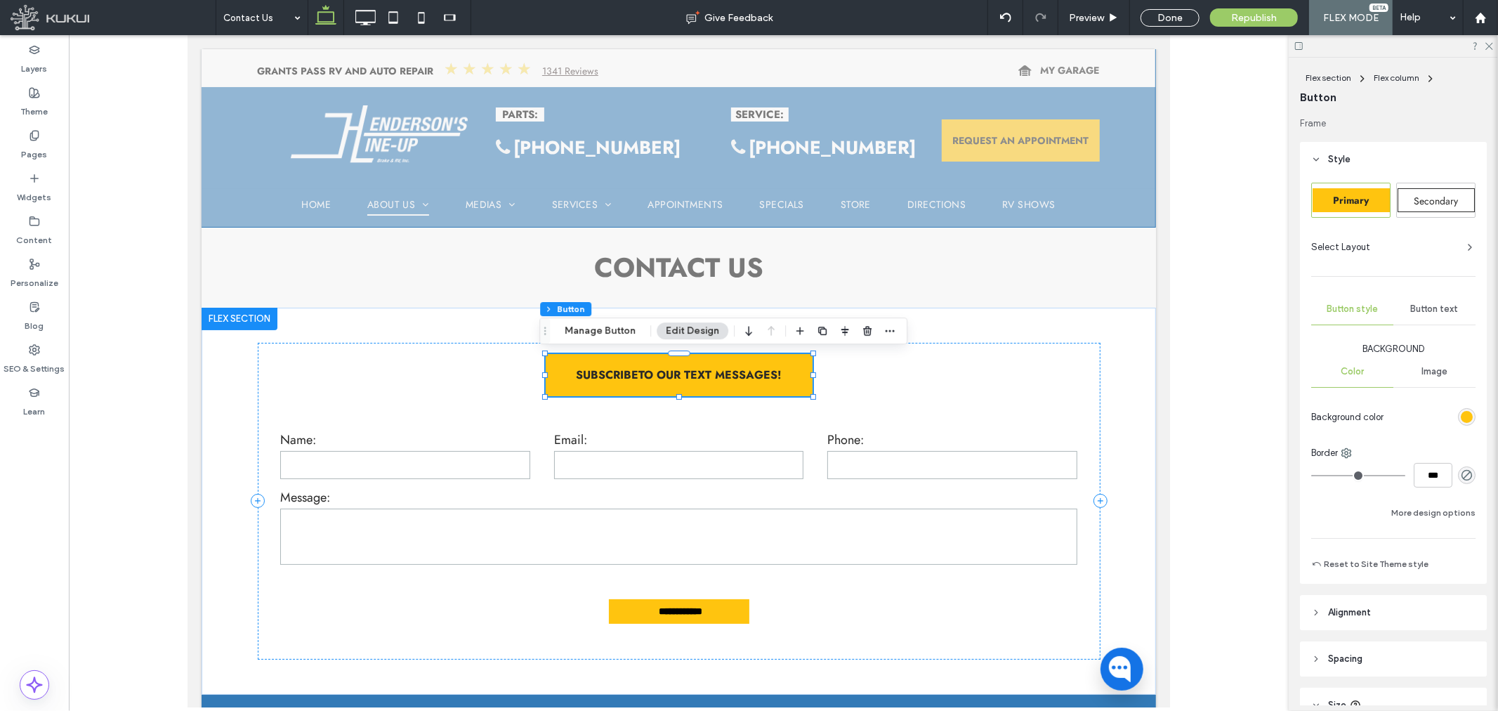
click at [1436, 310] on span "Button text" at bounding box center [1435, 308] width 48 height 11
click at [1440, 469] on div "16" at bounding box center [1442, 471] width 20 height 14
type input "**"
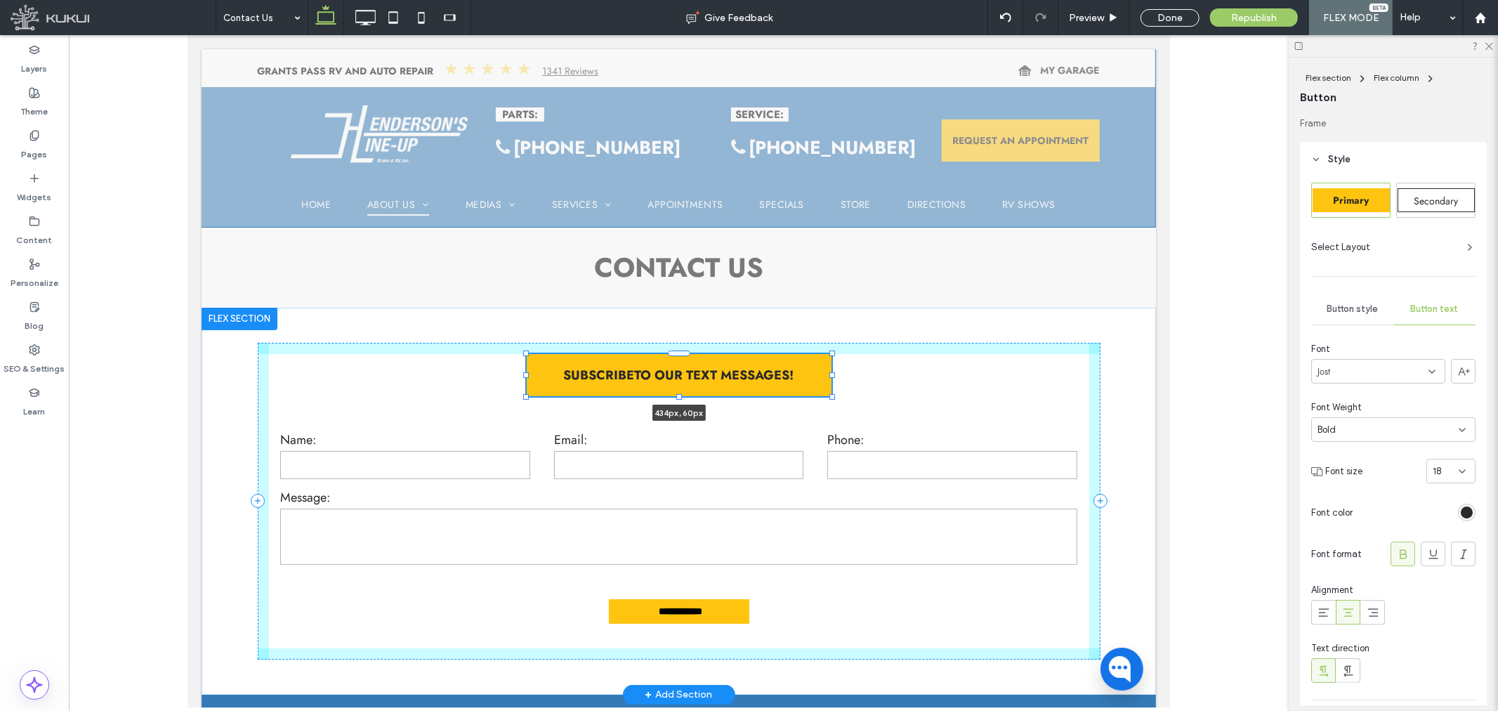
drag, startPoint x: 804, startPoint y: 373, endPoint x: 826, endPoint y: 374, distance: 22.5
click at [829, 373] on div at bounding box center [832, 374] width 6 height 6
type input "***"
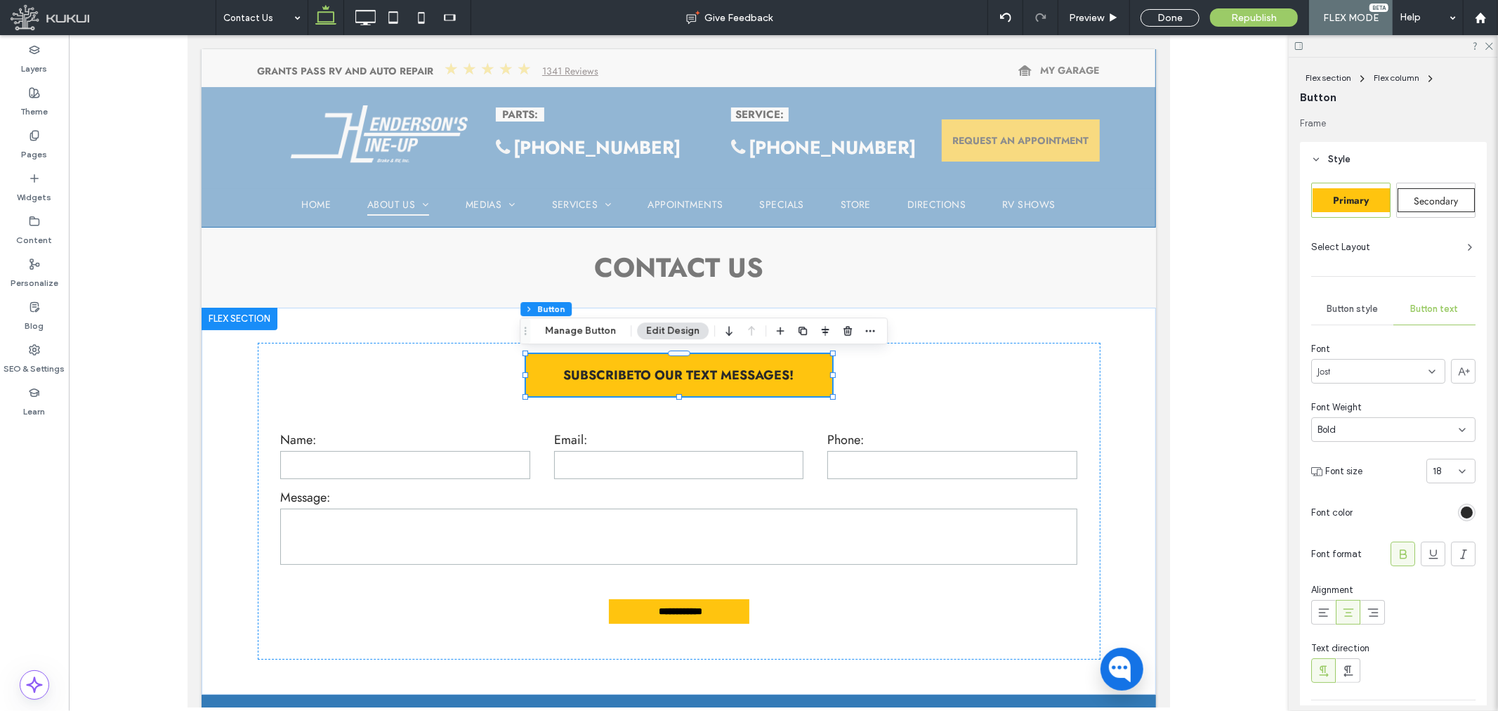
click at [1443, 464] on div "18" at bounding box center [1442, 471] width 20 height 14
type input "**"
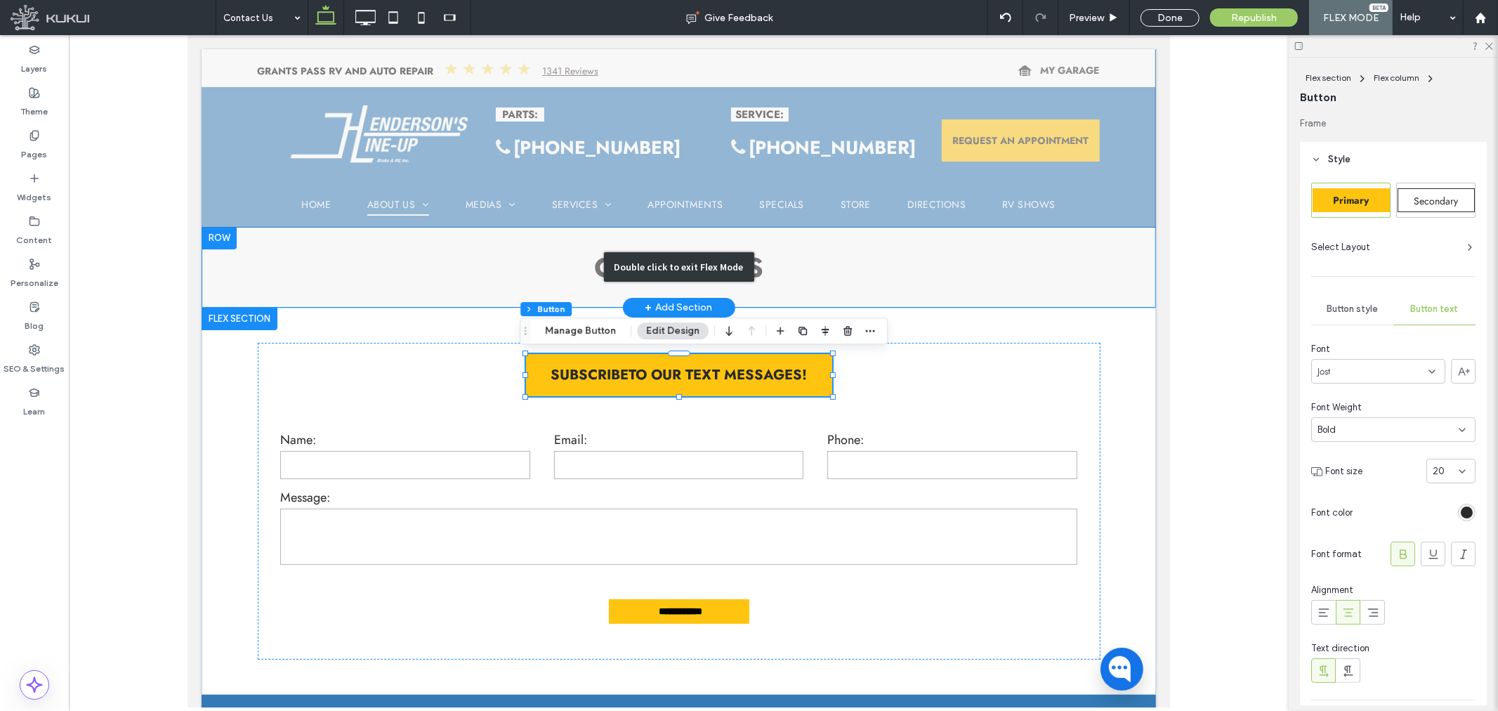
click at [399, 273] on div "Double click to exit Flex Mode" at bounding box center [678, 266] width 954 height 81
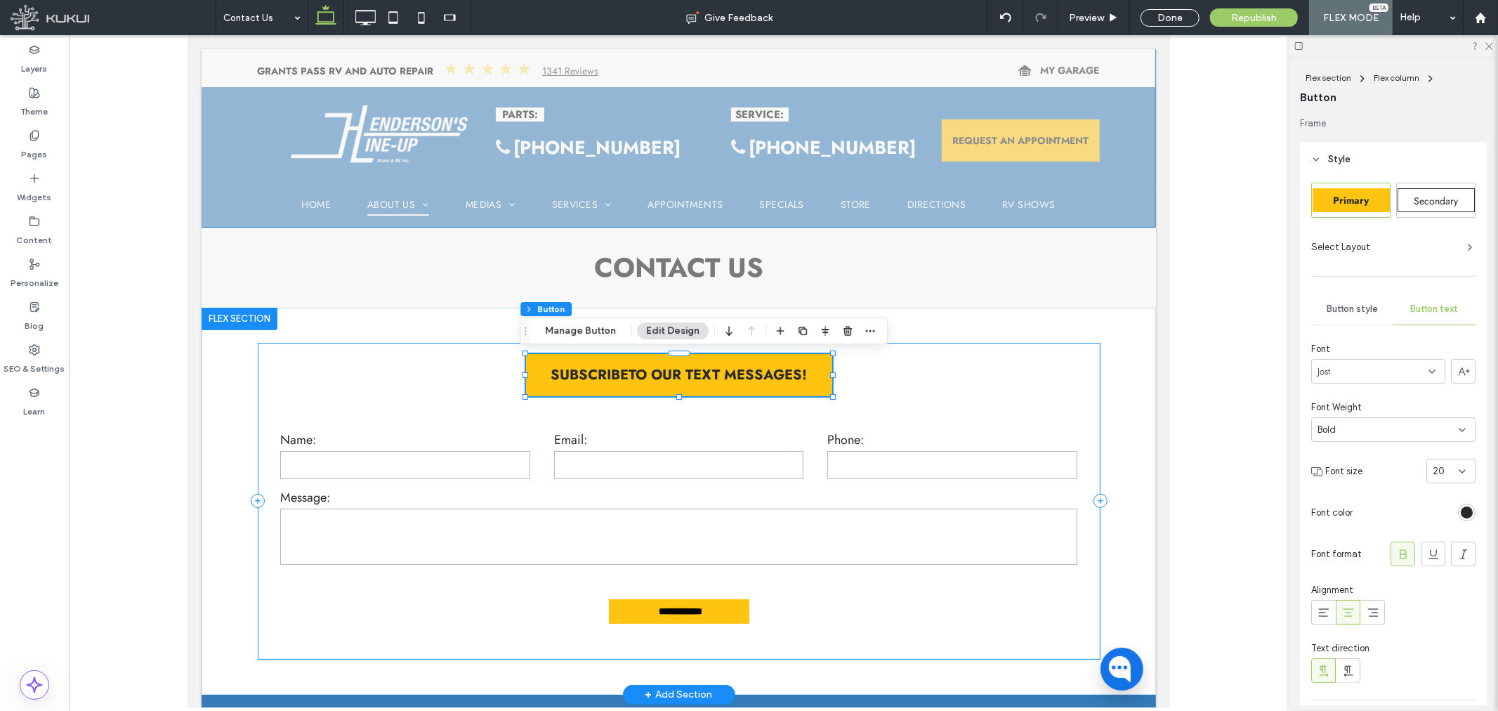
click at [411, 371] on div "**********" at bounding box center [678, 500] width 843 height 317
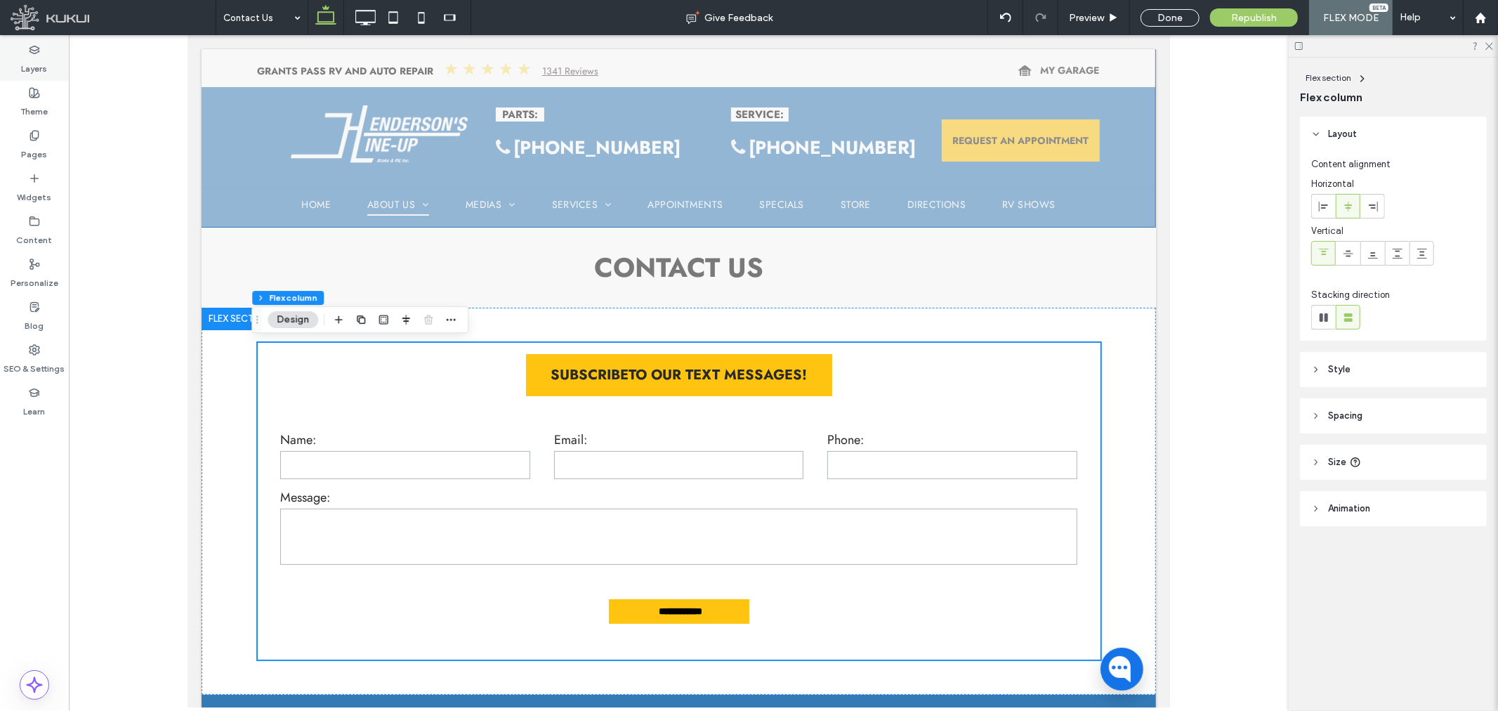
click at [47, 70] on div "Layers" at bounding box center [34, 59] width 69 height 43
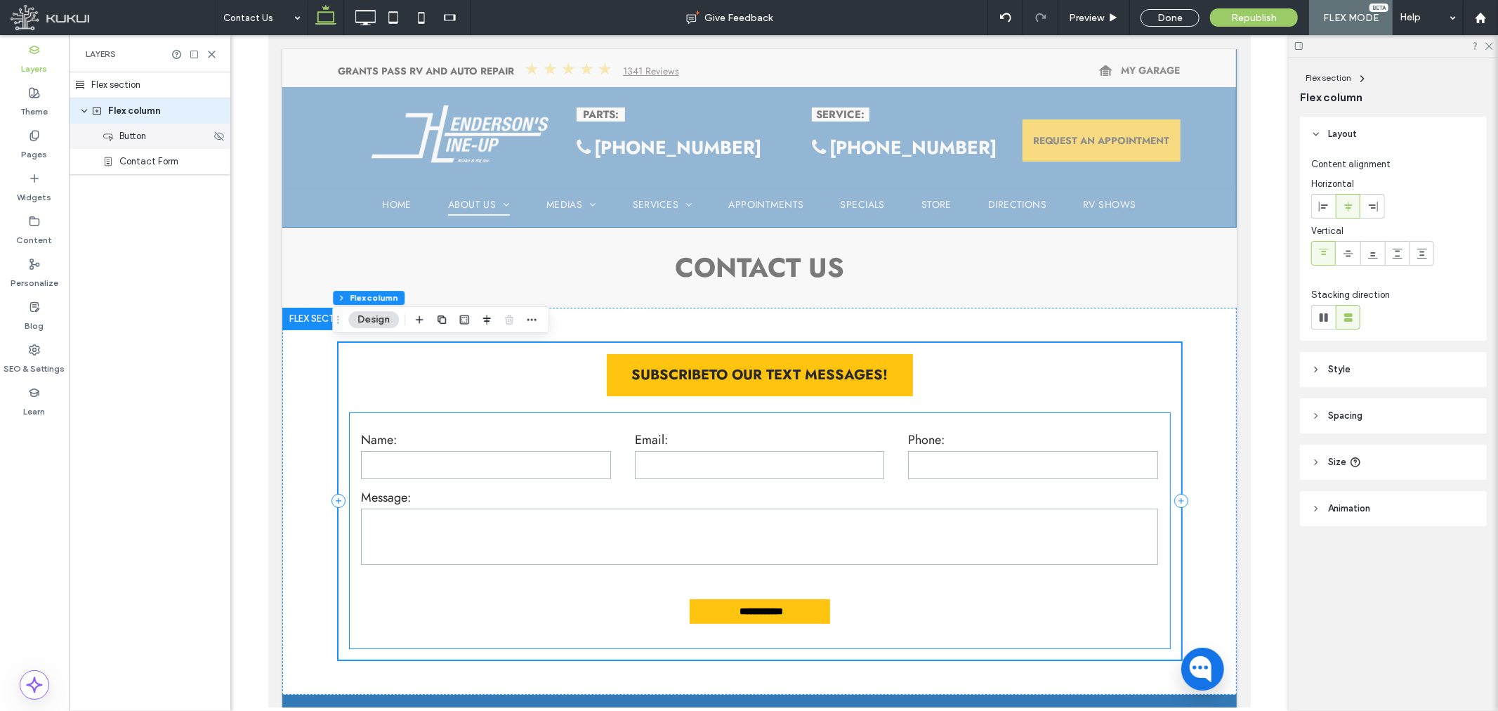
drag, startPoint x: 121, startPoint y: 144, endPoint x: 138, endPoint y: 145, distance: 16.9
click at [122, 143] on div "Button" at bounding box center [149, 136] width 161 height 25
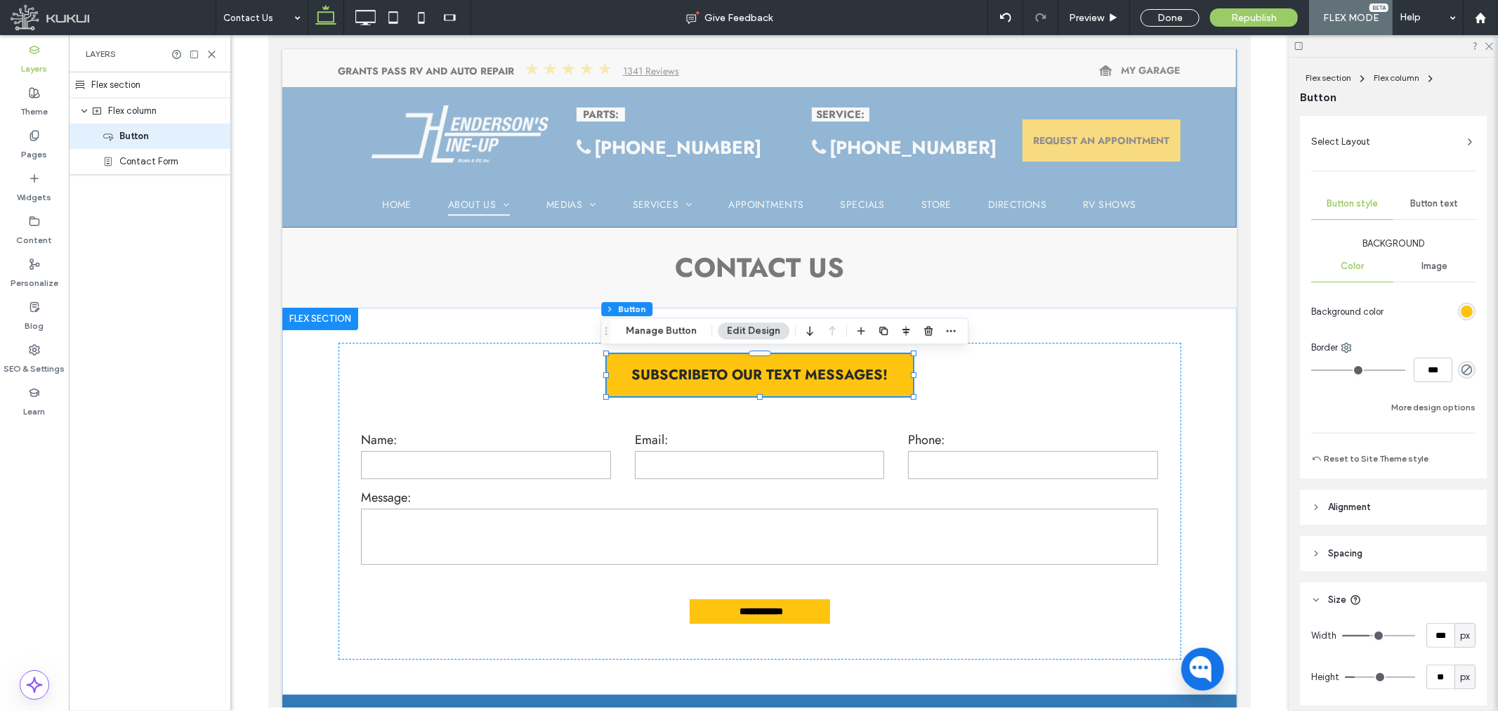
scroll to position [236, 0]
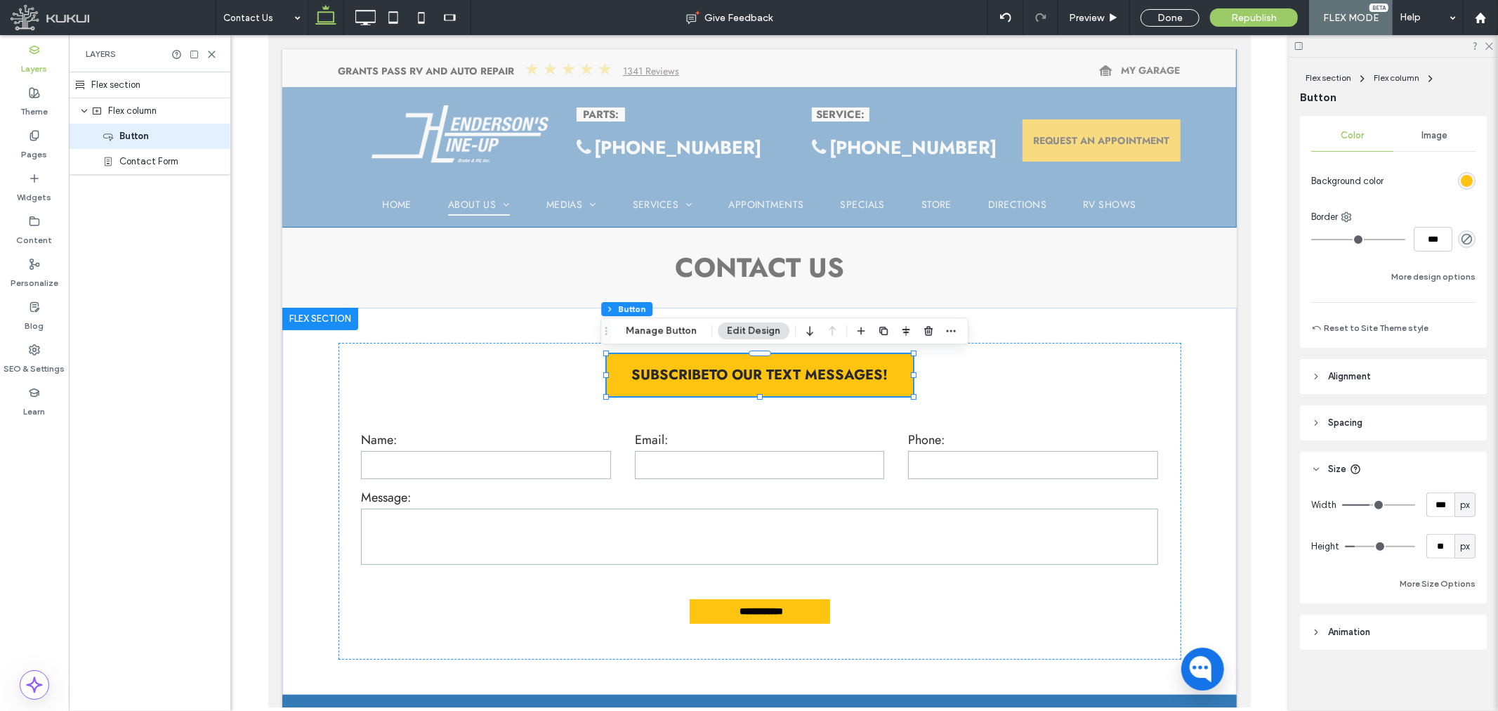
click at [1371, 420] on header "Spacing" at bounding box center [1393, 422] width 187 height 35
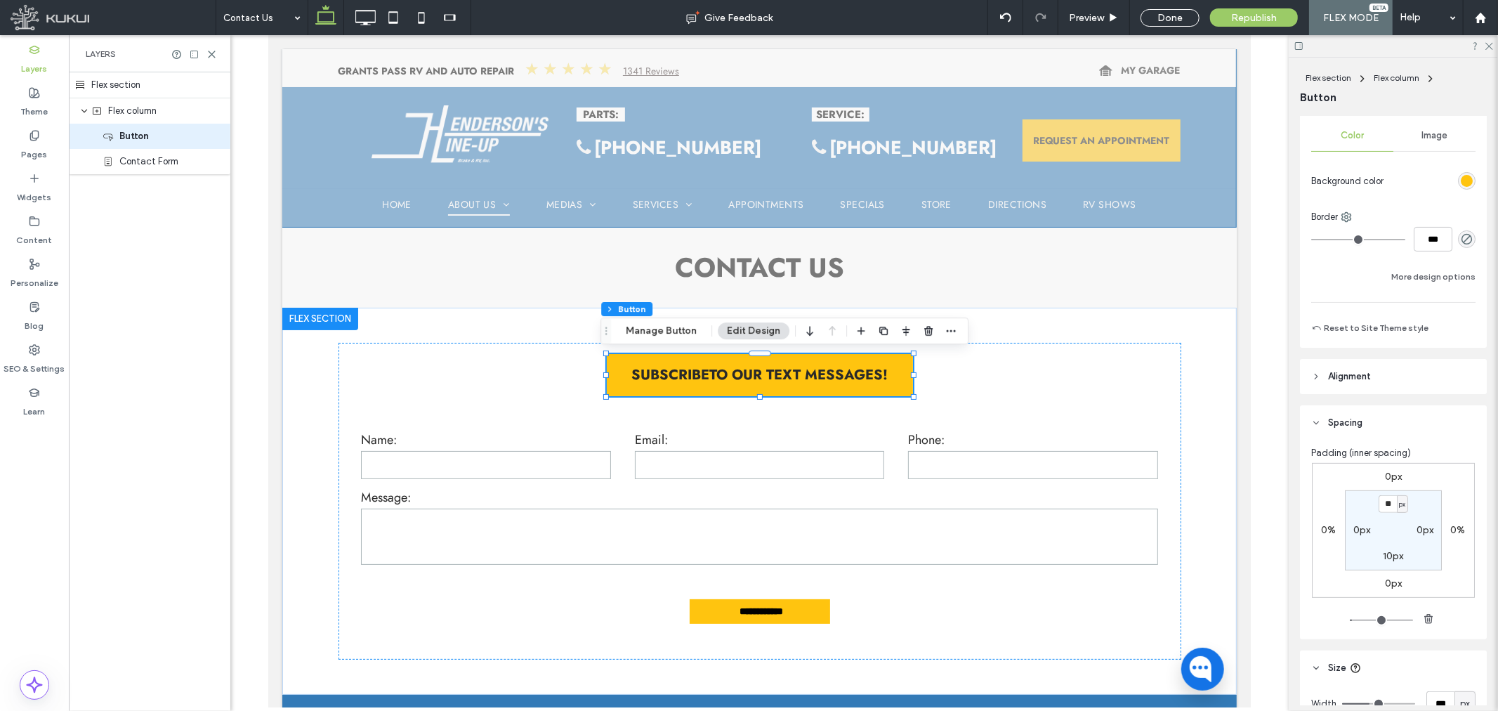
scroll to position [314, 0]
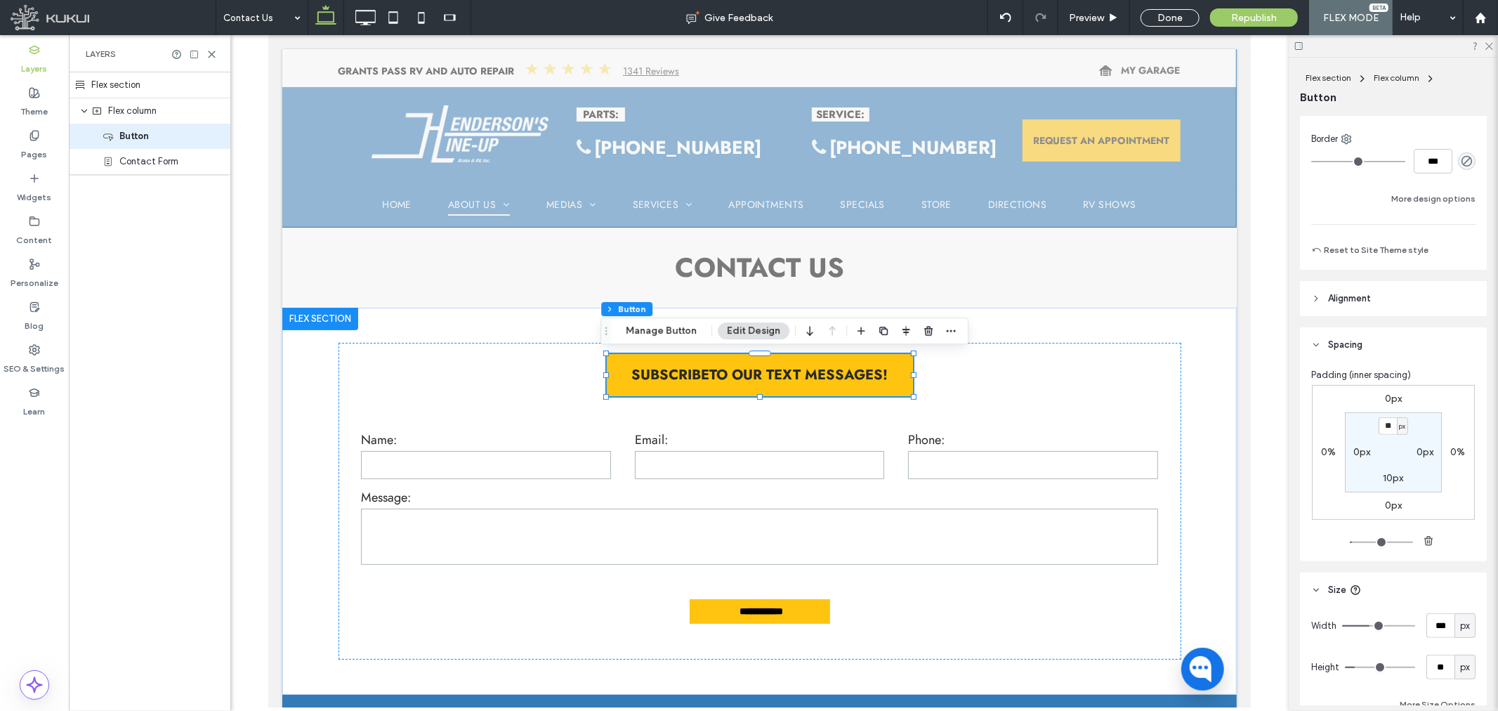
click at [1390, 502] on label "0px" at bounding box center [1393, 505] width 17 height 12
type input "*"
type input "**"
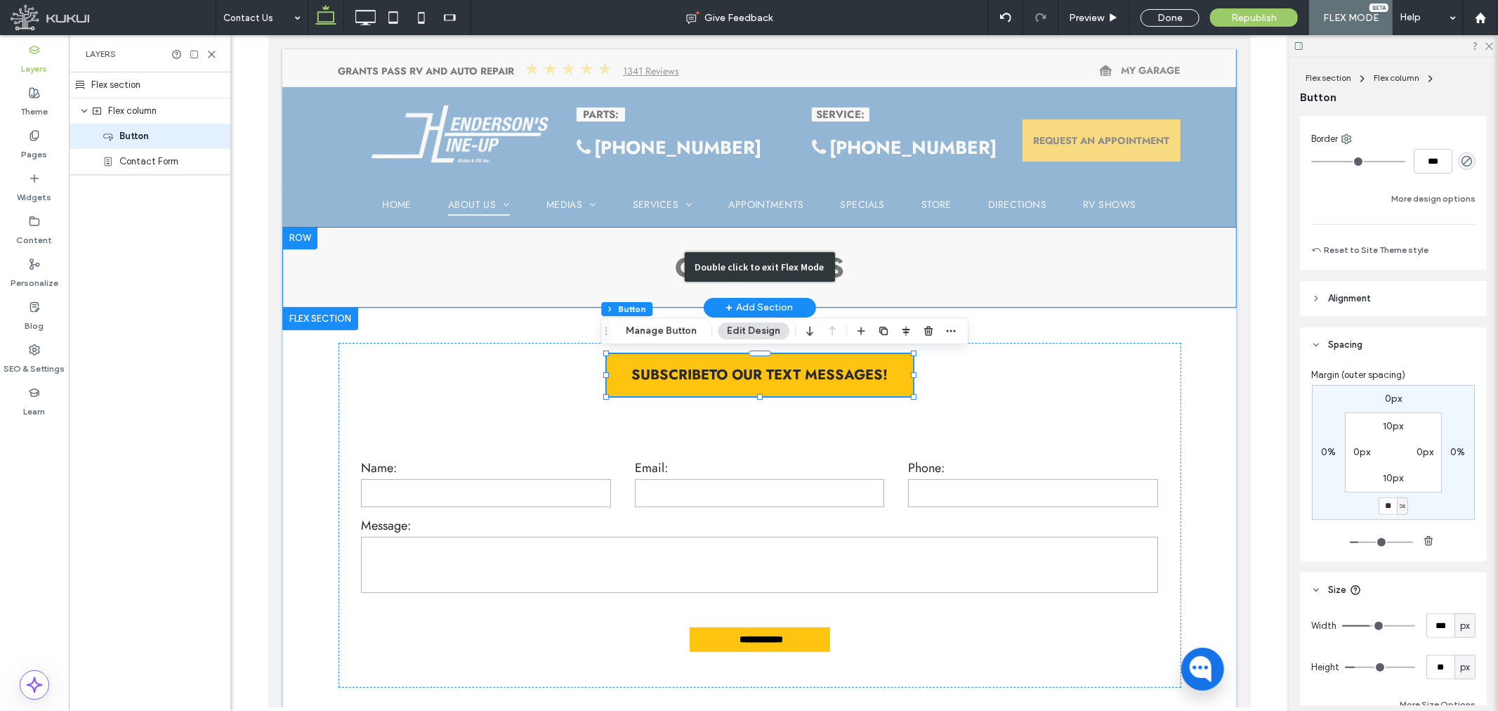
click at [961, 275] on div "Double click to exit Flex Mode" at bounding box center [759, 266] width 954 height 81
click at [923, 284] on div "Double click to exit Flex Mode" at bounding box center [759, 266] width 954 height 81
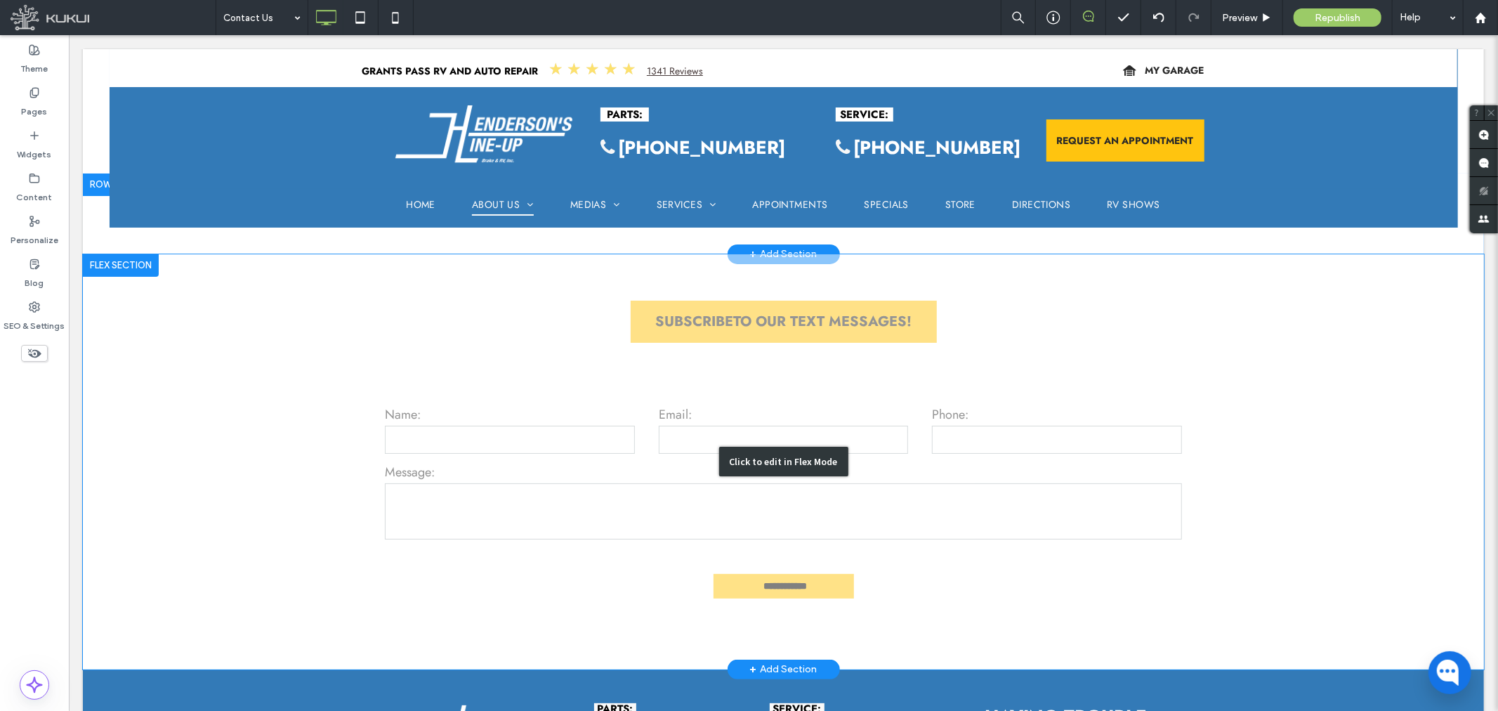
scroll to position [0, 0]
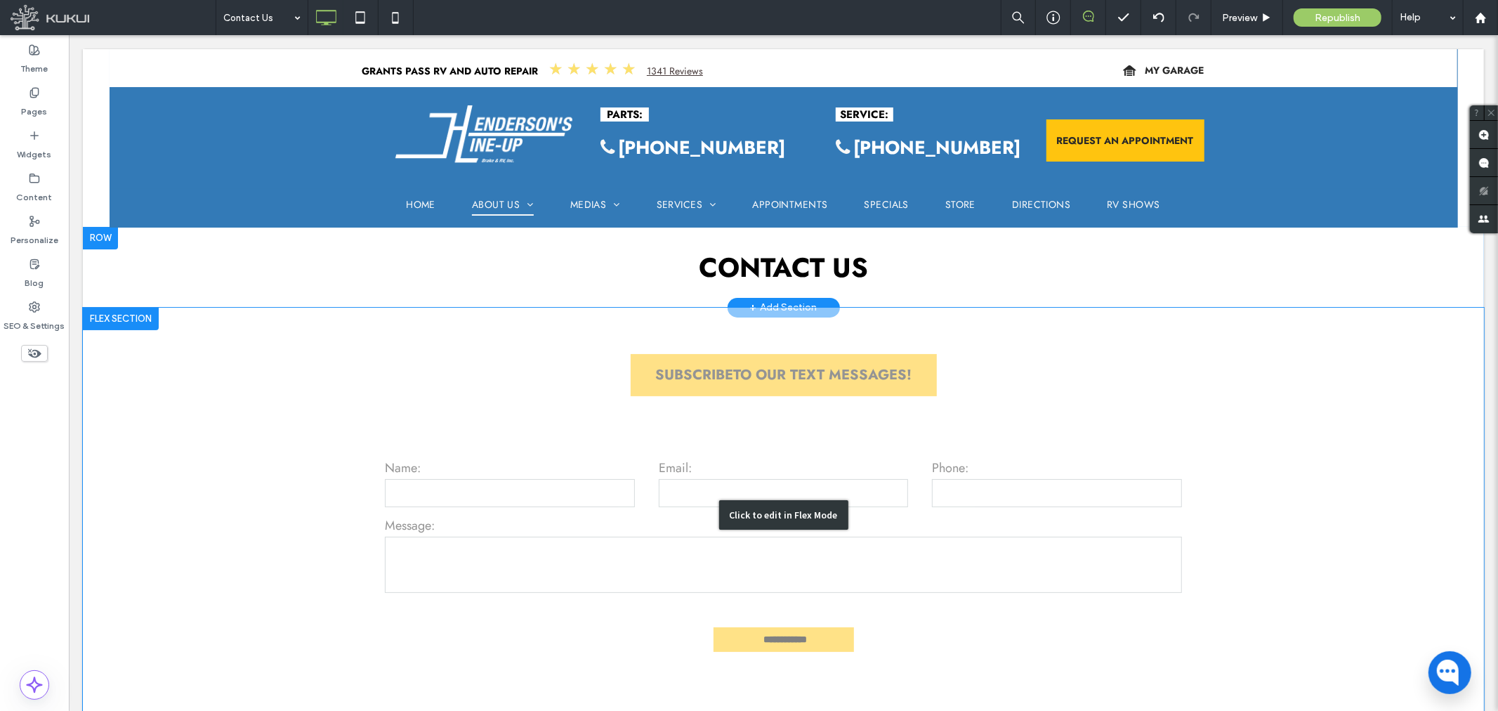
click at [595, 367] on div "Click to edit in Flex Mode" at bounding box center [782, 514] width 1401 height 415
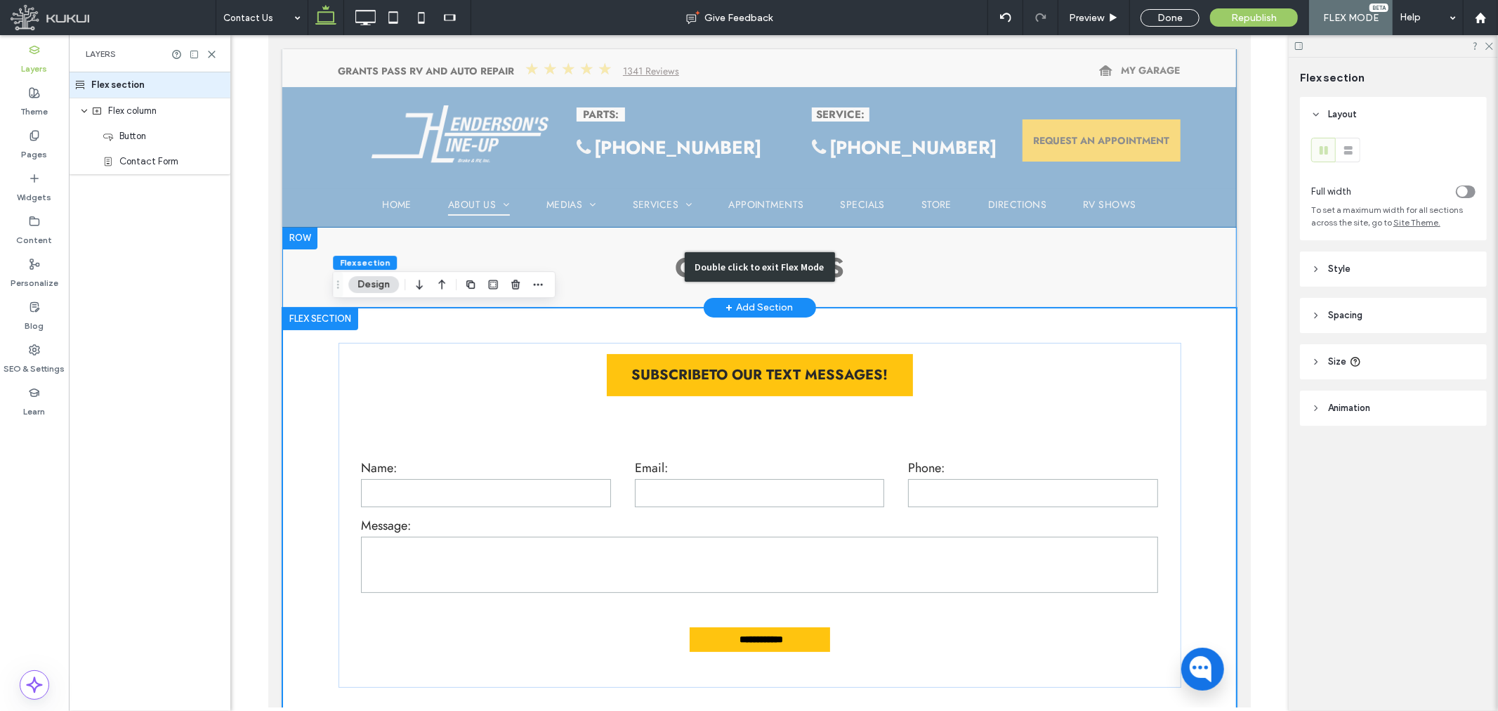
click at [635, 239] on div "Double click to exit Flex Mode" at bounding box center [759, 266] width 954 height 81
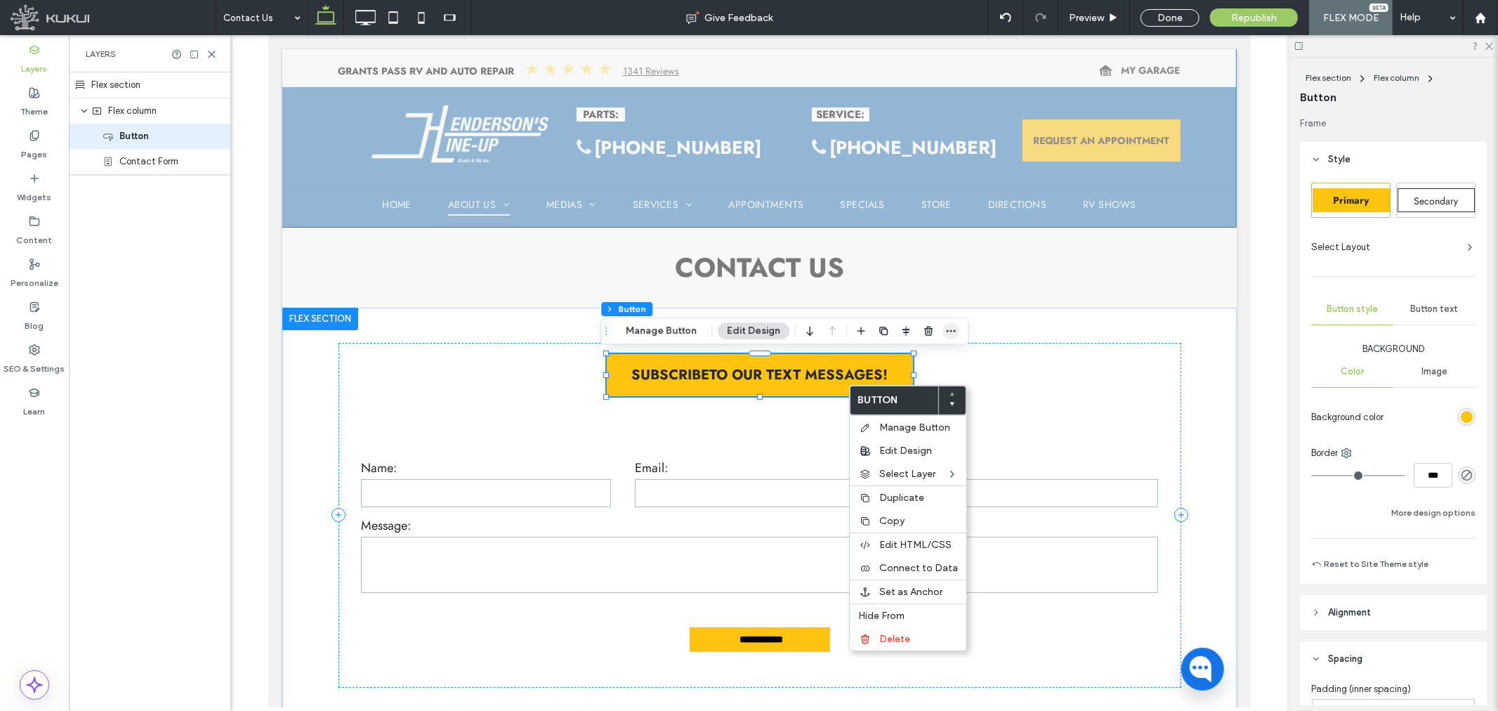
click at [956, 331] on span "button" at bounding box center [950, 330] width 17 height 17
click at [900, 361] on span "Copy" at bounding box center [893, 362] width 25 height 12
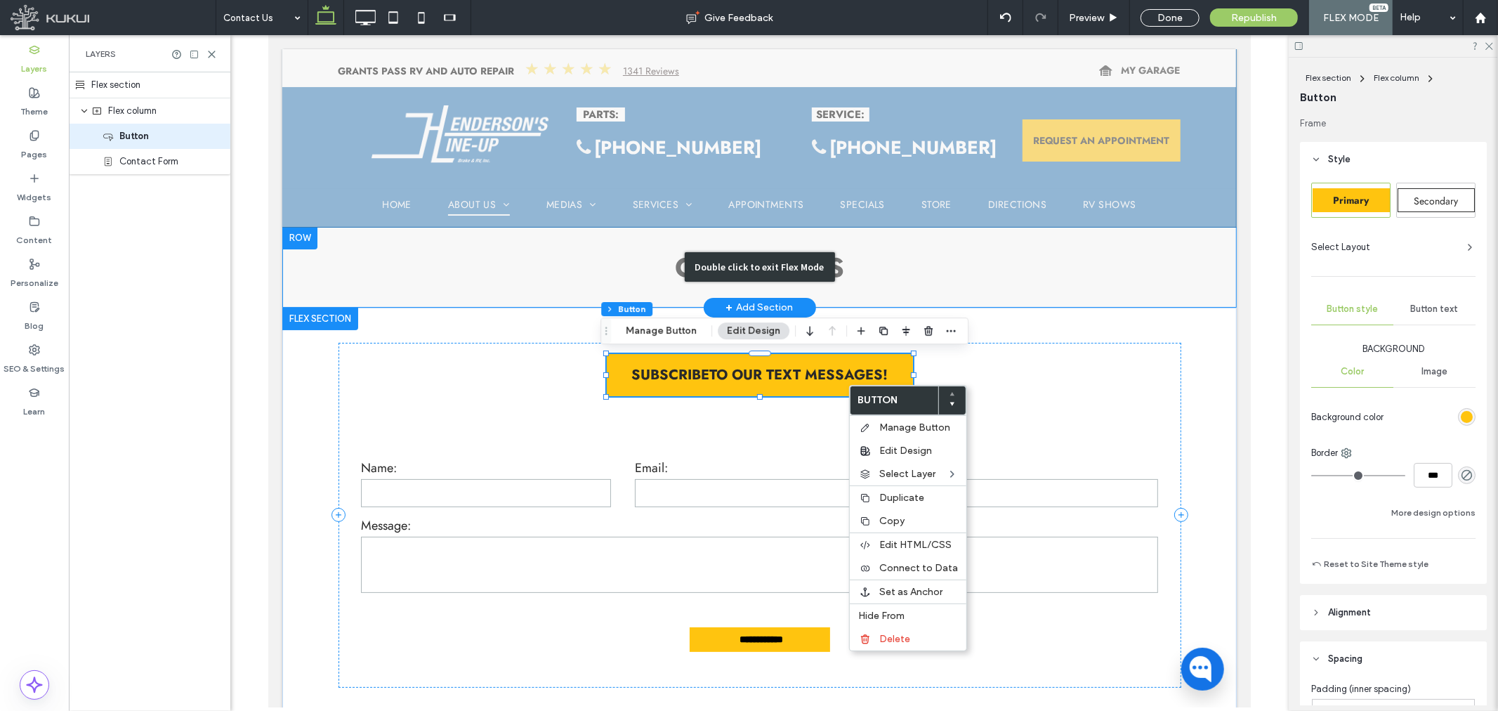
click at [774, 255] on div "Double click to exit Flex Mode" at bounding box center [759, 265] width 150 height 29
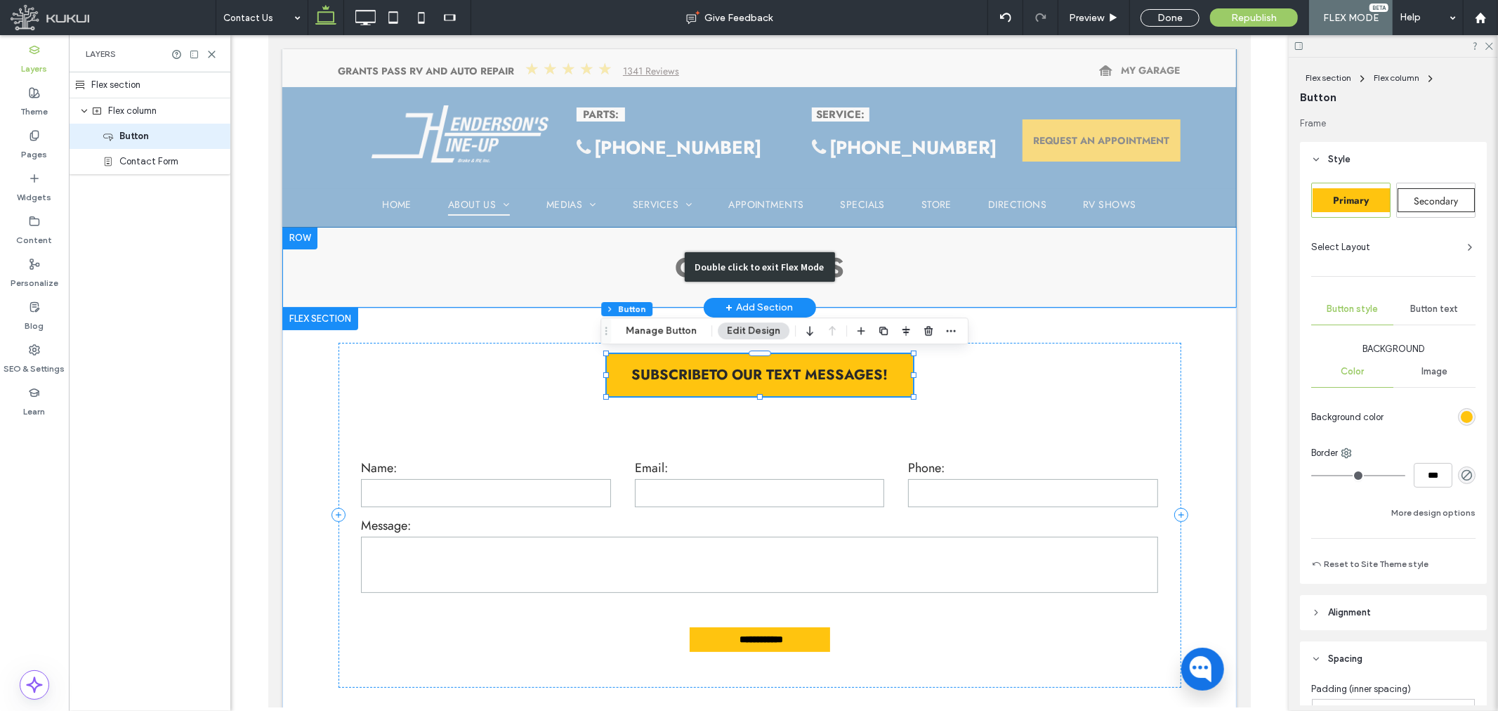
click at [841, 258] on div "Double click to exit Flex Mode" at bounding box center [759, 266] width 954 height 81
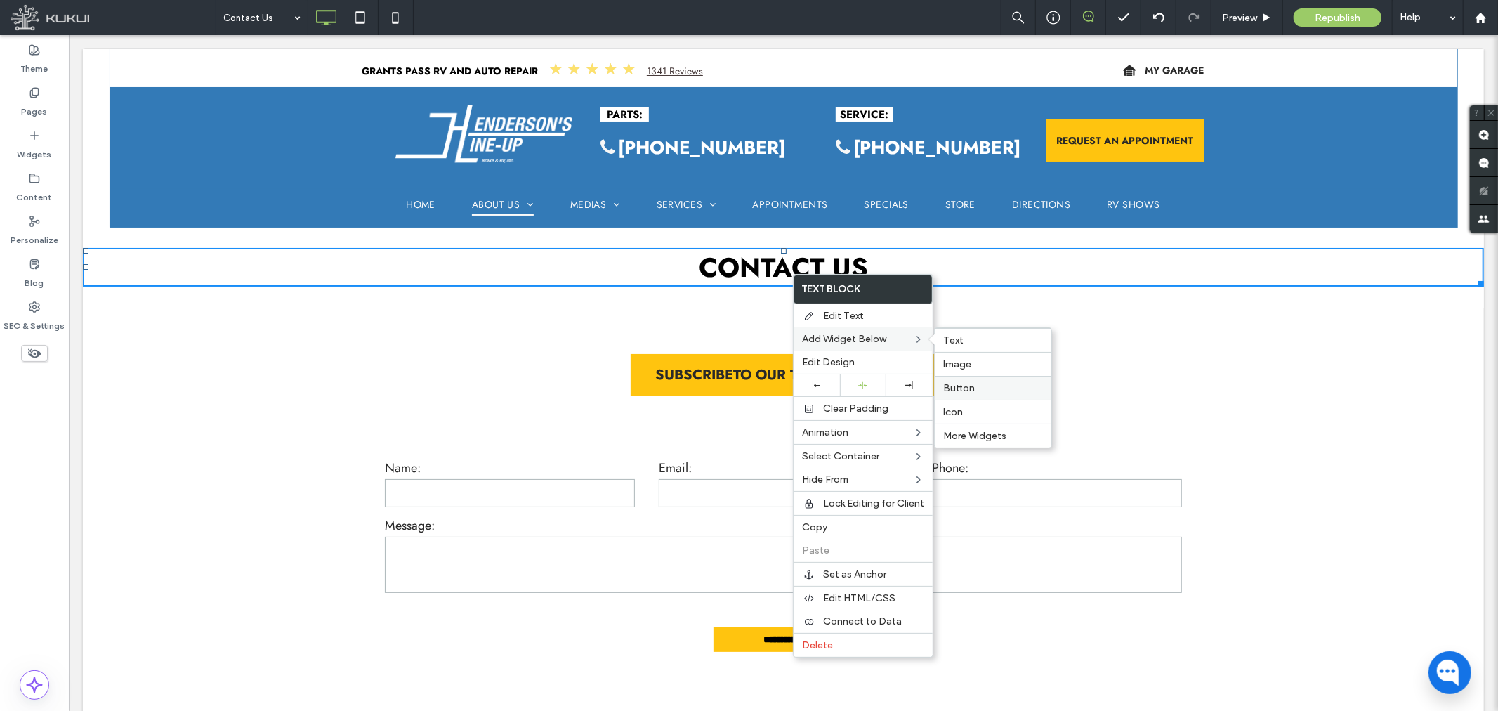
click at [977, 383] on label "Button" at bounding box center [993, 388] width 100 height 12
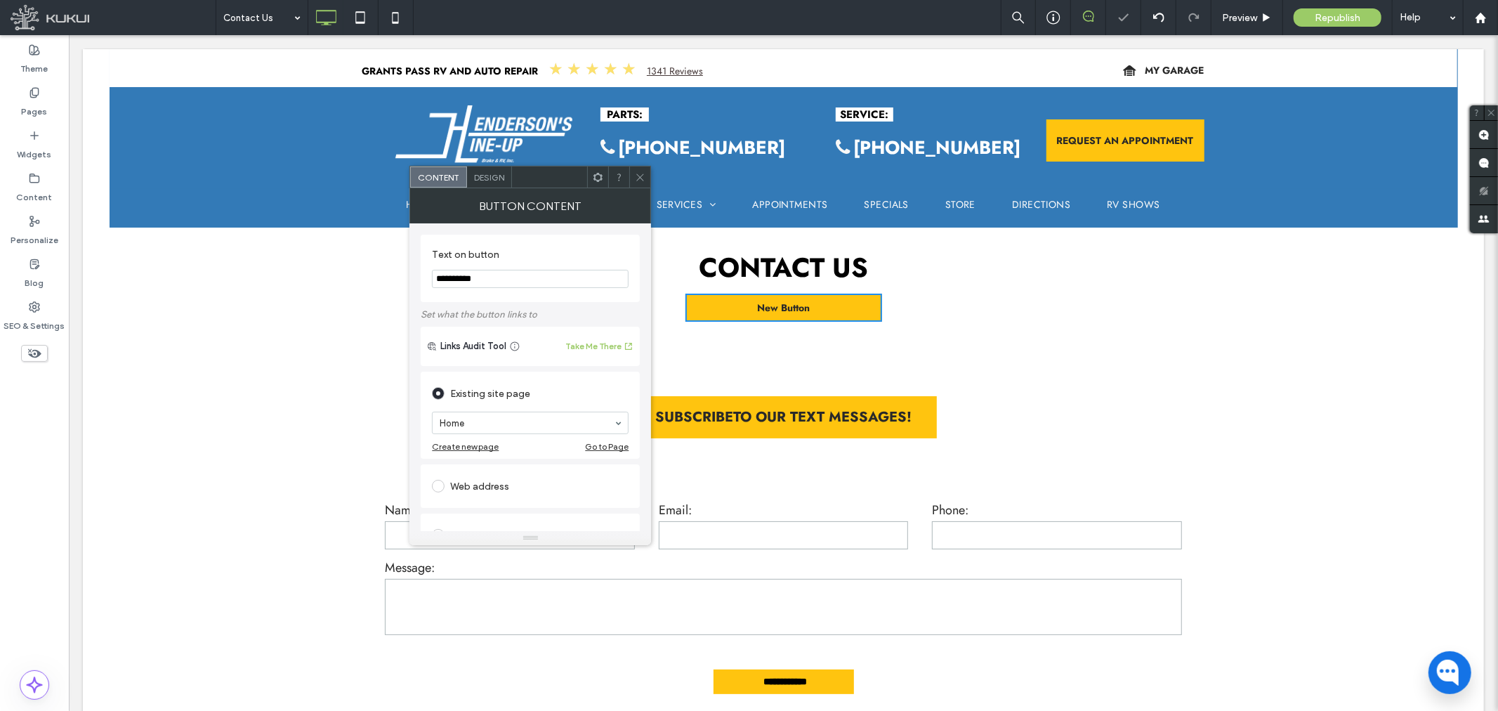
click at [635, 178] on icon at bounding box center [640, 177] width 11 height 11
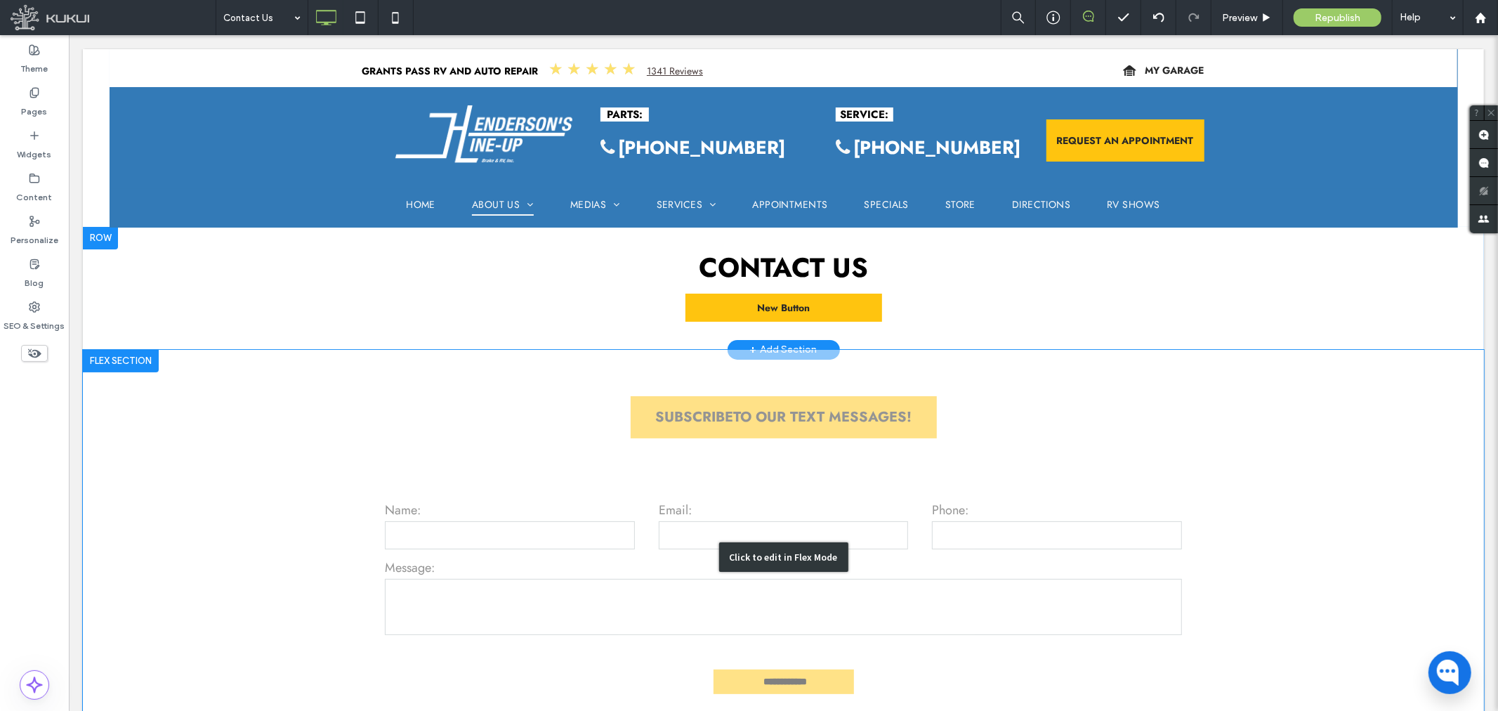
click at [859, 418] on div "Click to edit in Flex Mode" at bounding box center [782, 556] width 1401 height 415
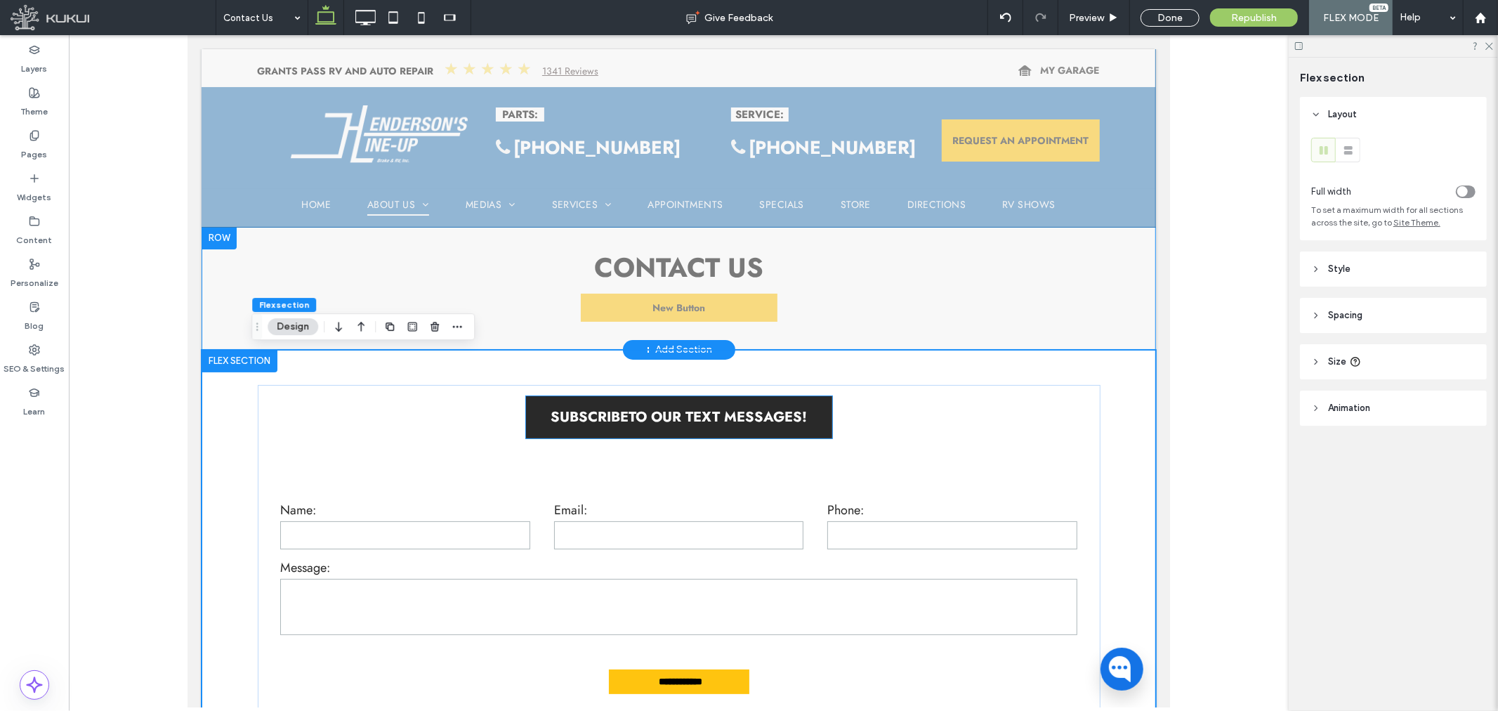
click at [764, 421] on span "SUBSCRIBETO OUR TEXT MESSAGES!" at bounding box center [678, 416] width 256 height 20
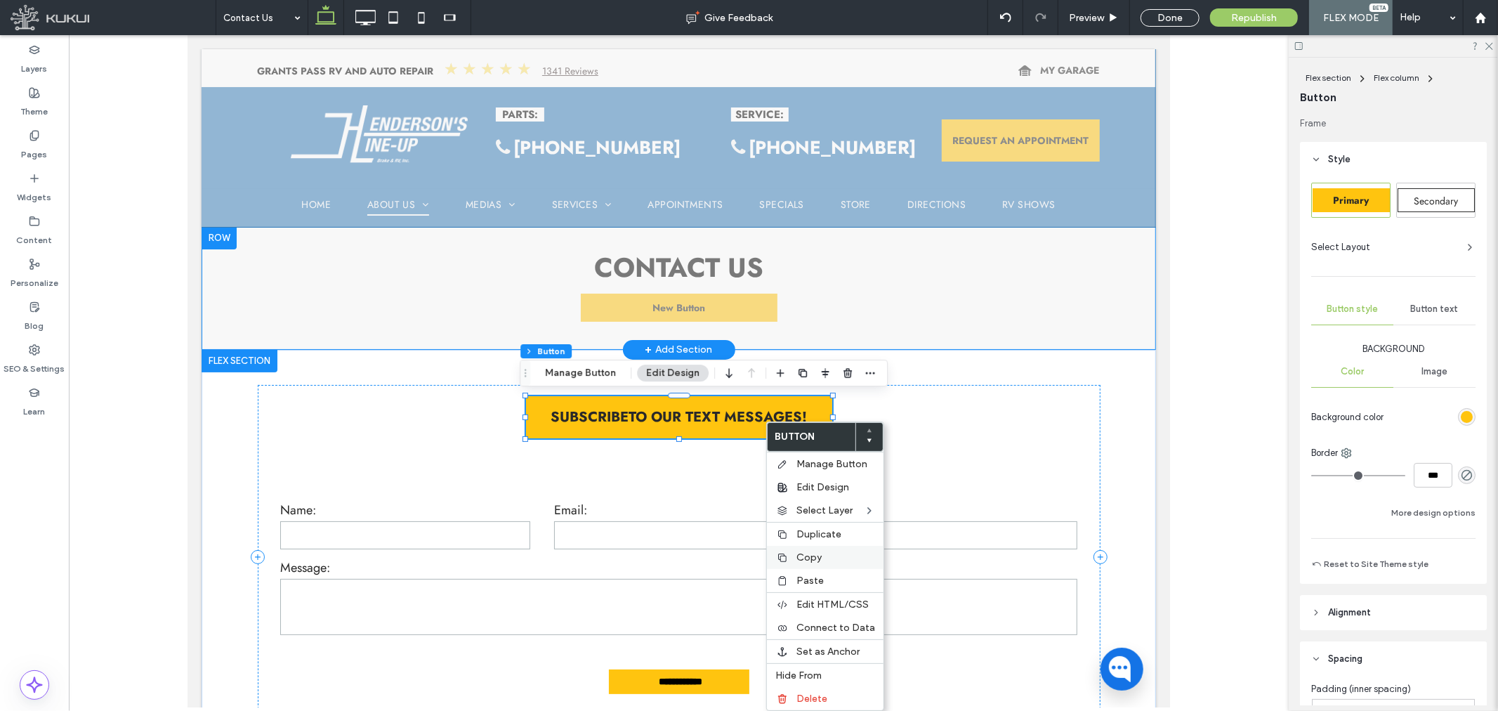
click at [806, 553] on span "Copy" at bounding box center [808, 557] width 25 height 12
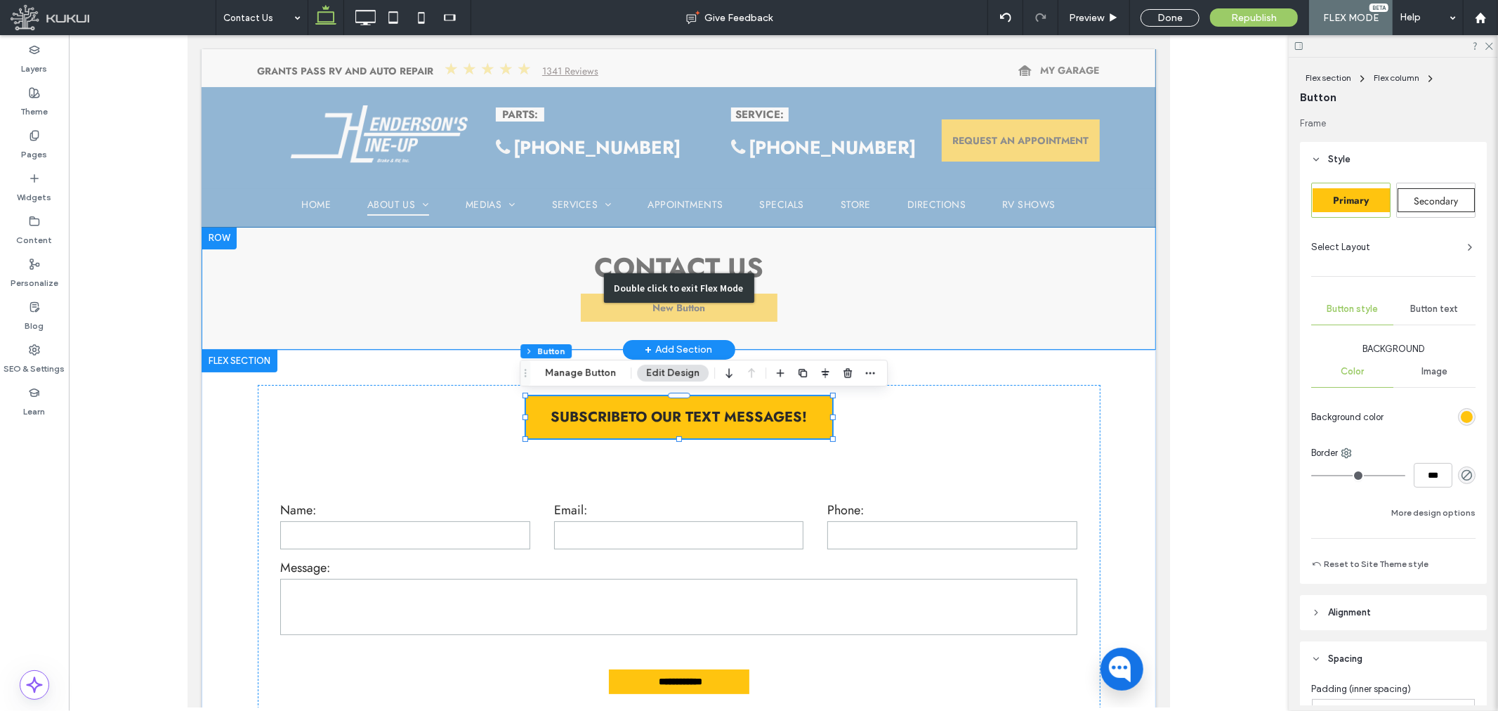
click at [751, 305] on div "Double click to exit Flex Mode" at bounding box center [678, 287] width 954 height 123
click at [774, 292] on div "Double click to exit Flex Mode" at bounding box center [678, 287] width 954 height 123
click at [774, 291] on div "Double click to exit Flex Mode" at bounding box center [678, 287] width 954 height 123
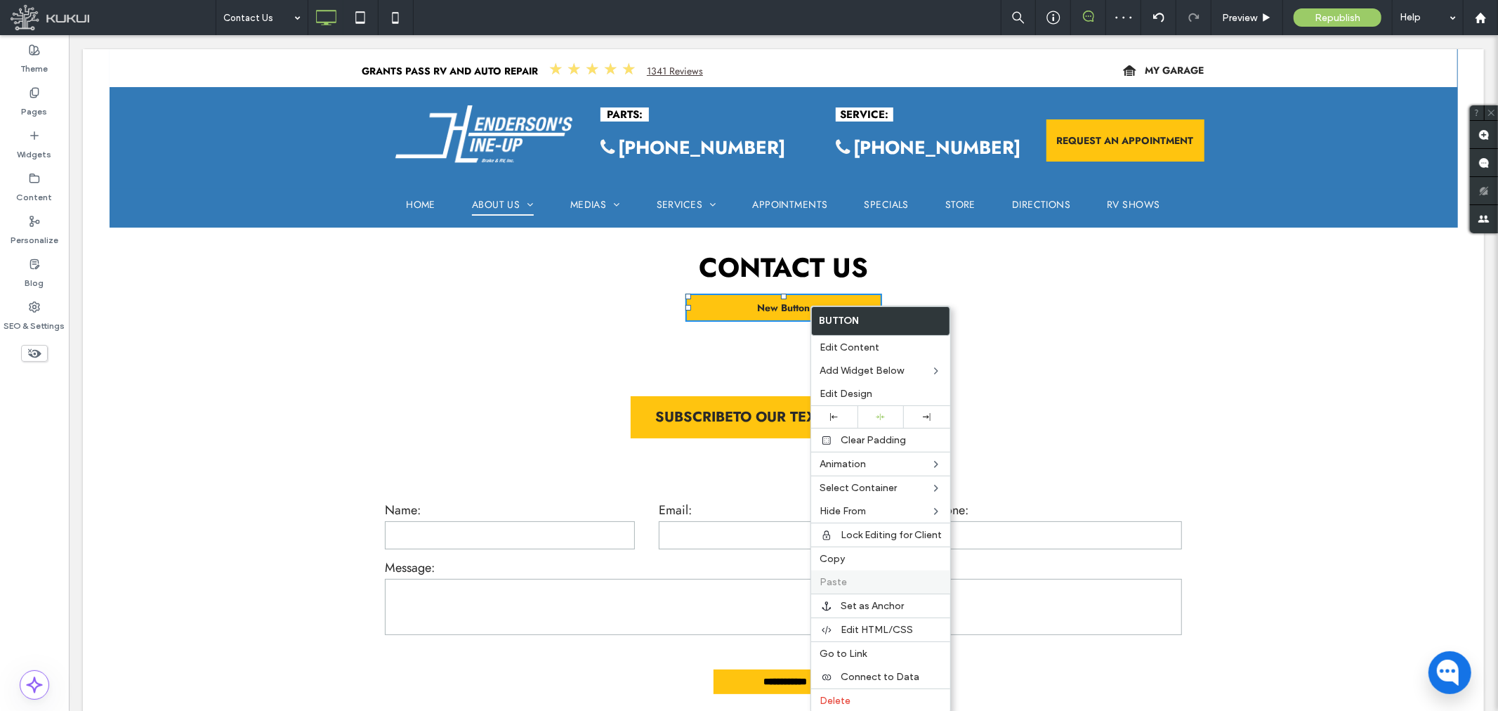
click at [858, 579] on label "Paste" at bounding box center [880, 582] width 122 height 12
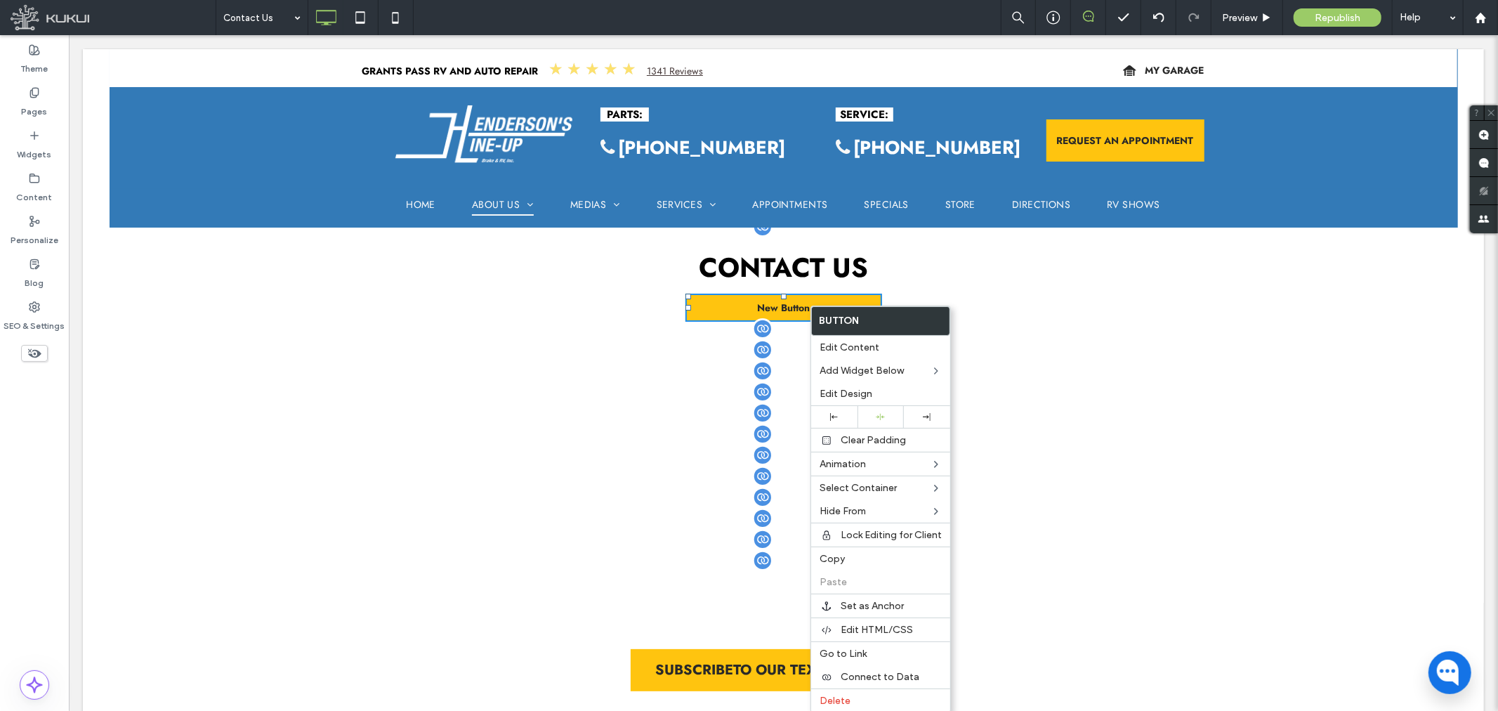
click at [360, 477] on div "Contact Us New Button Click To Paste Click To Paste Click To Paste Click To Pas…" at bounding box center [782, 414] width 1401 height 376
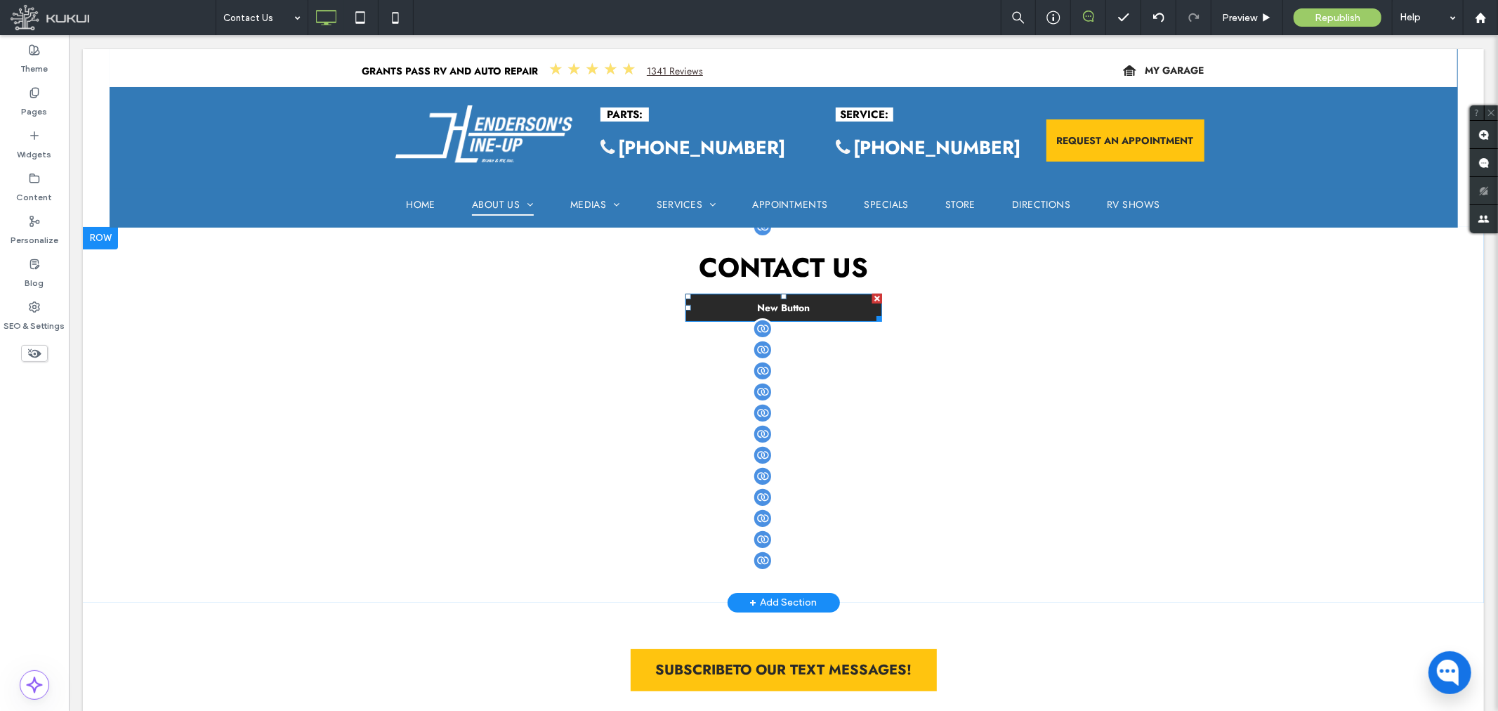
click at [871, 297] on div at bounding box center [876, 298] width 10 height 10
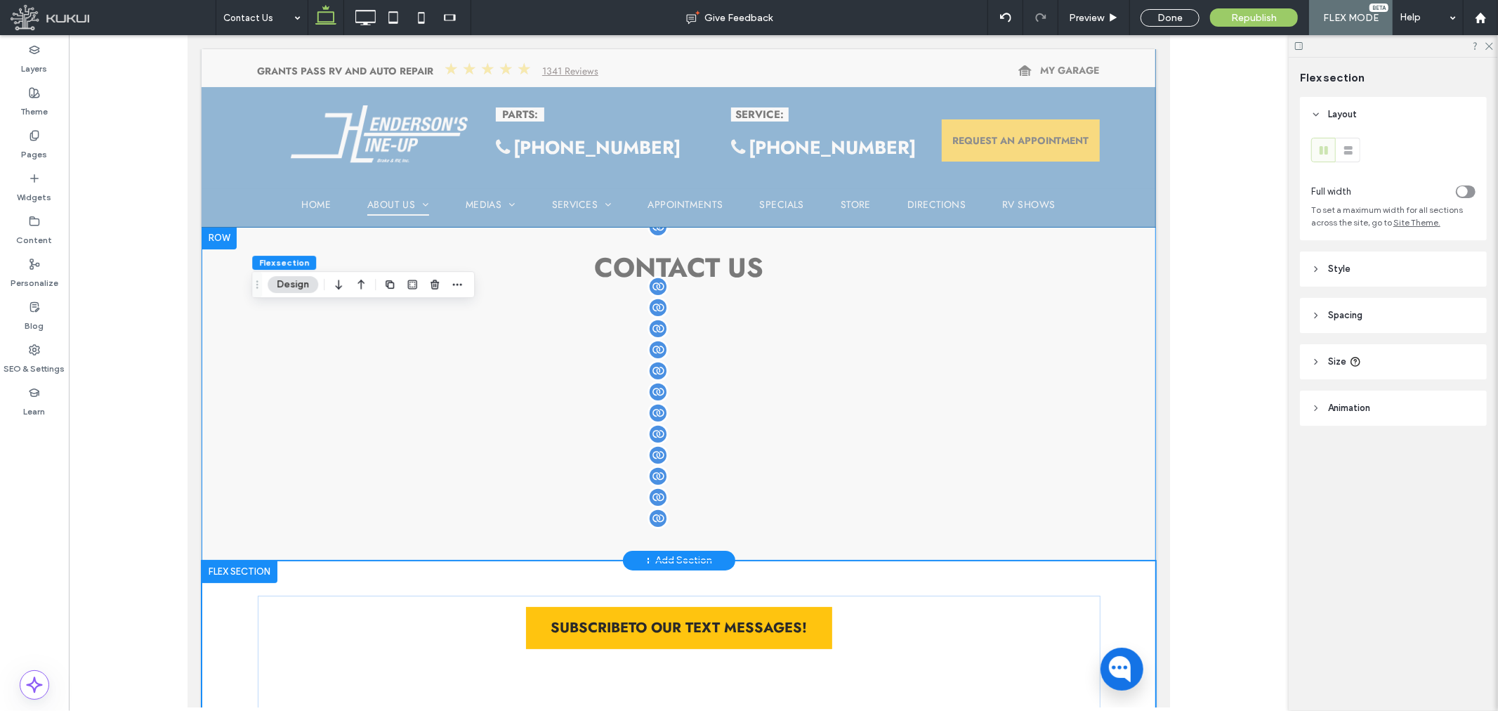
click at [1406, 309] on header "Spacing" at bounding box center [1393, 315] width 187 height 35
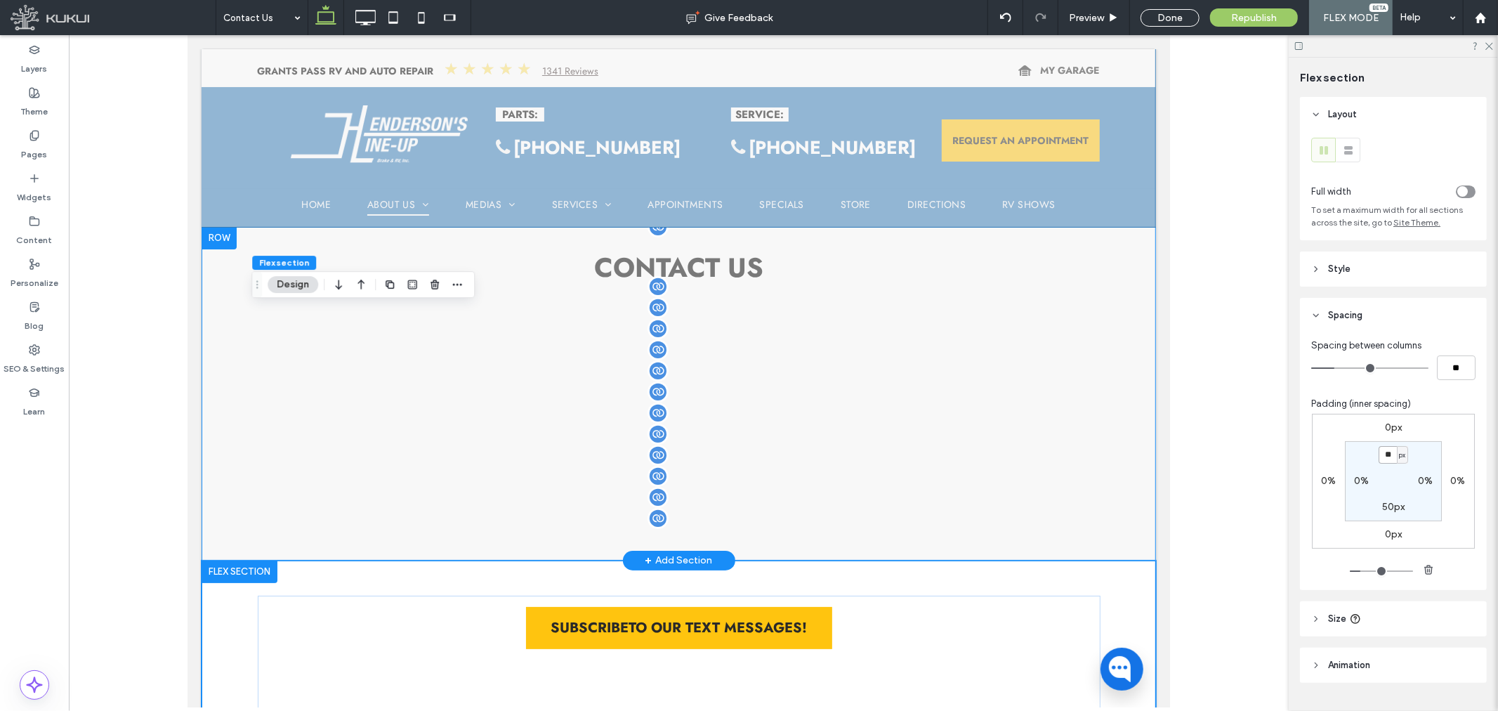
click at [1385, 459] on input "**" at bounding box center [1387, 455] width 18 height 18
type input "*"
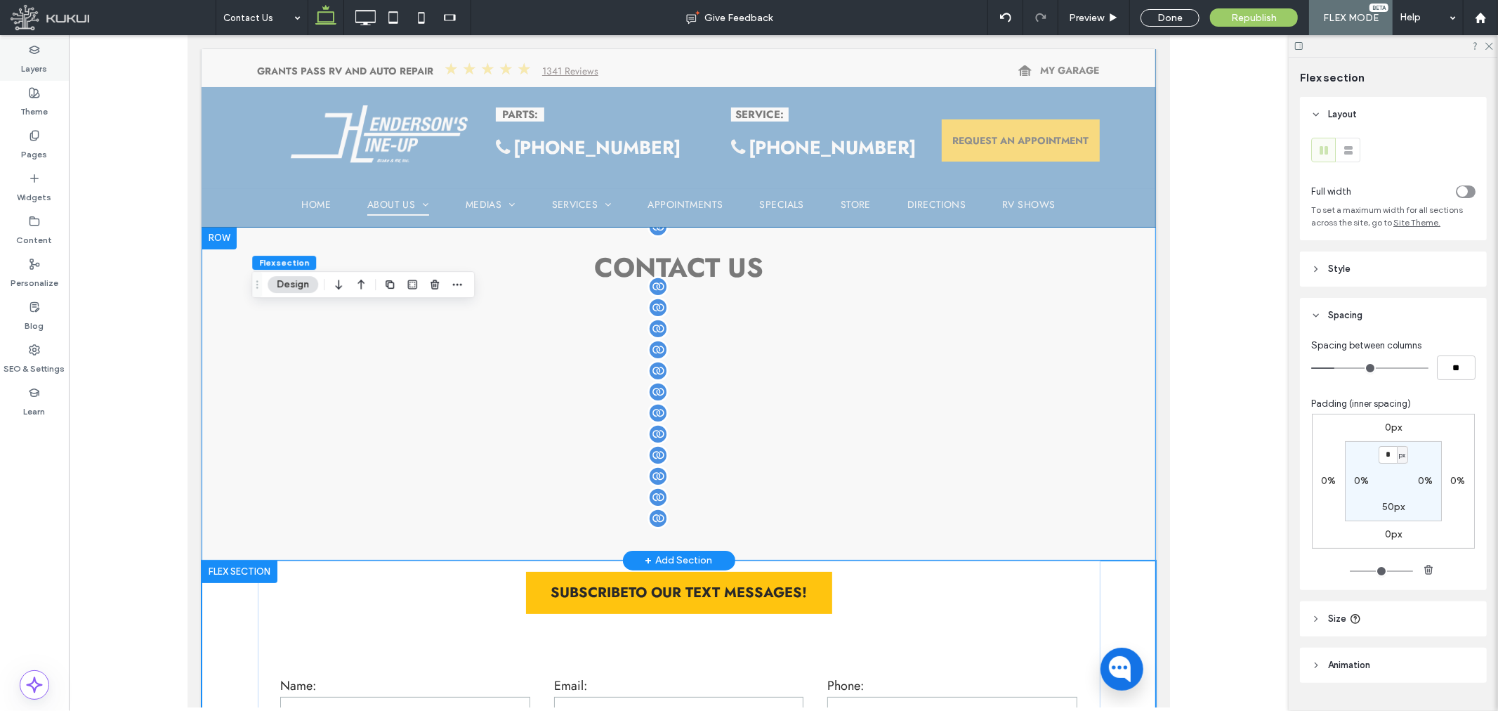
click at [32, 58] on label "Layers" at bounding box center [35, 65] width 26 height 20
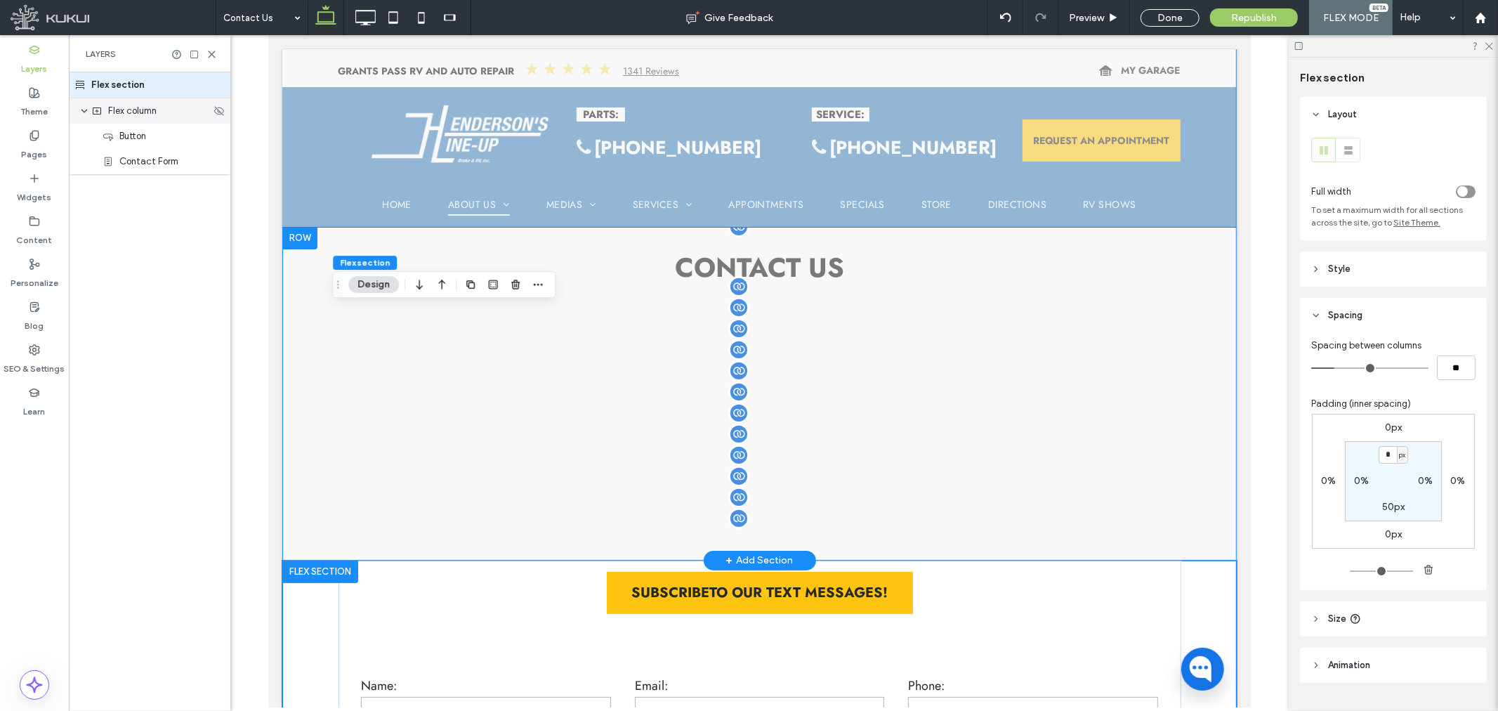
click at [127, 104] on span "Flex column" at bounding box center [132, 111] width 48 height 14
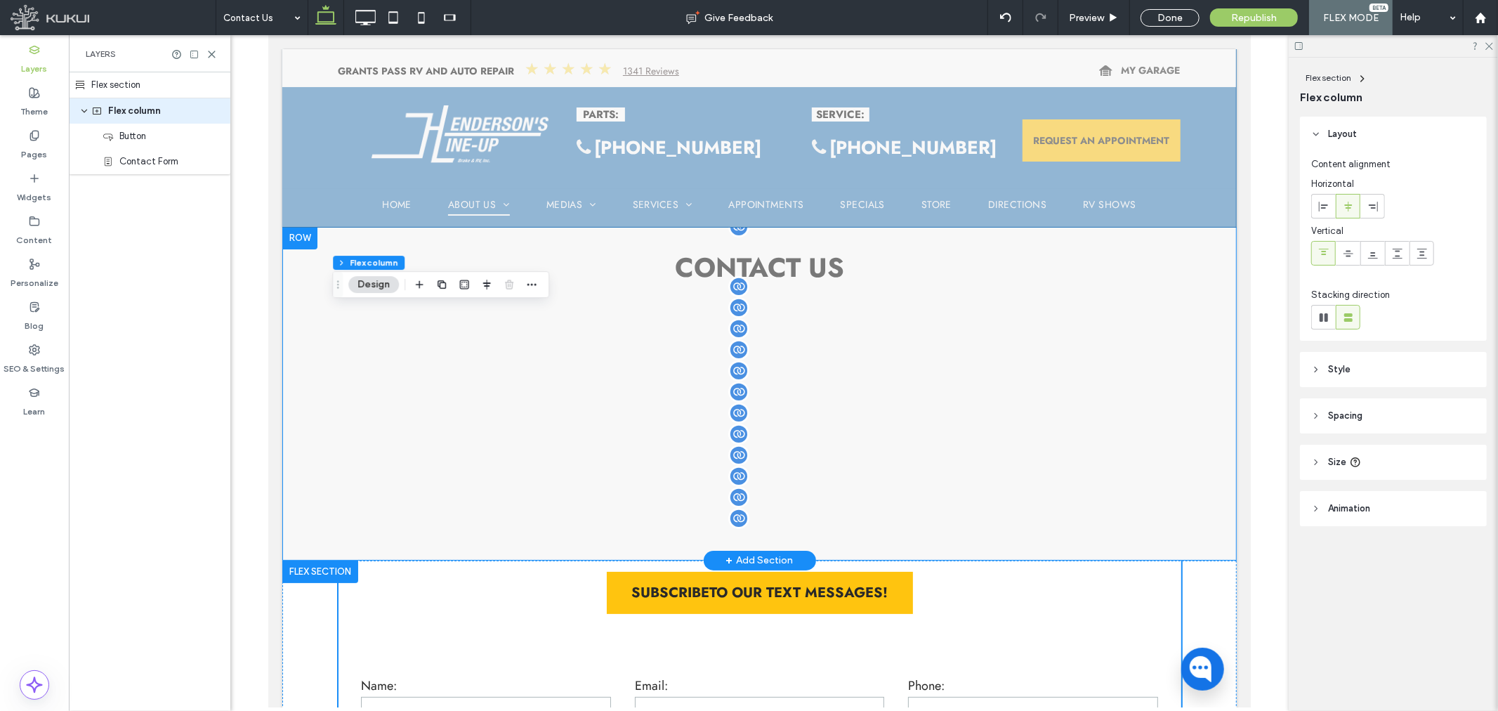
click at [1372, 417] on header "Spacing" at bounding box center [1393, 415] width 187 height 35
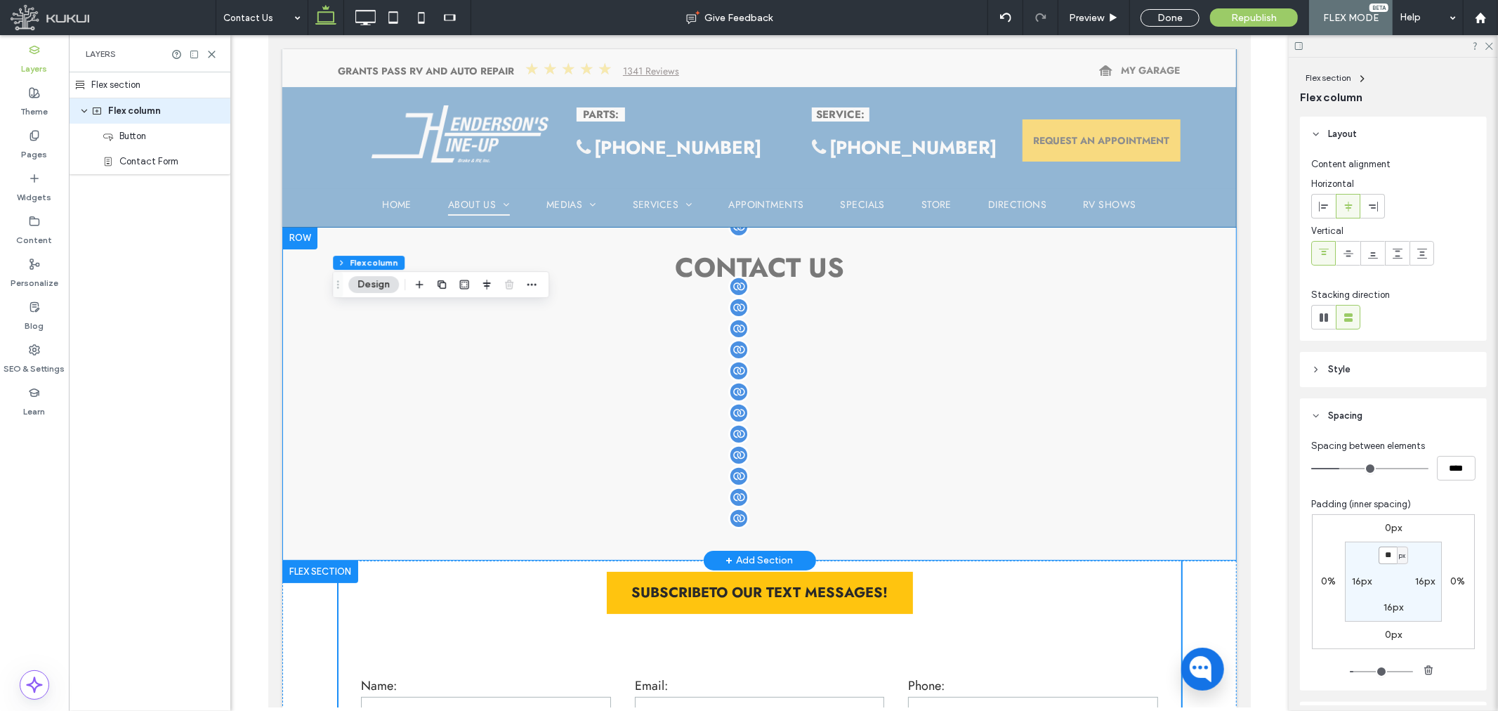
click at [1381, 550] on input "**" at bounding box center [1387, 555] width 18 height 18
type input "*"
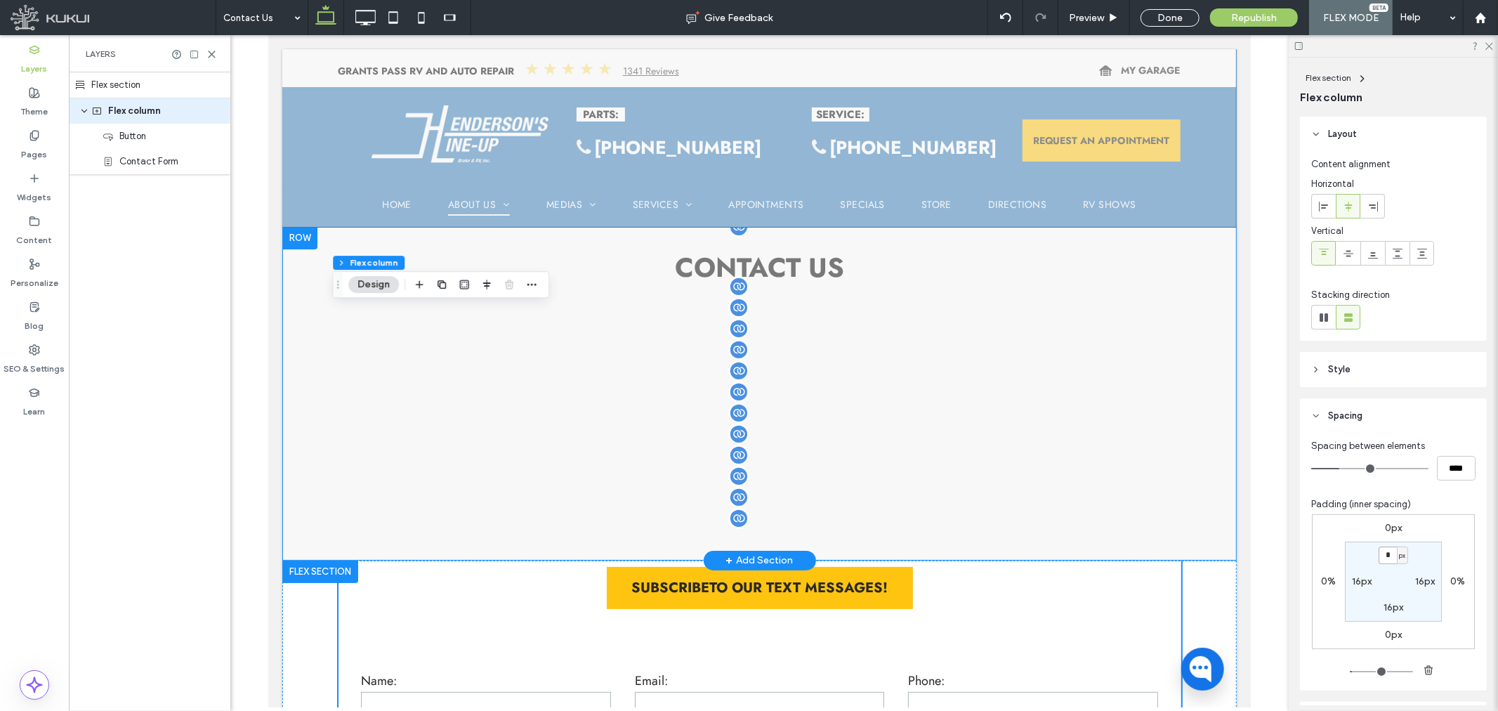
click at [1390, 553] on input "*" at bounding box center [1387, 555] width 18 height 18
type input "*"
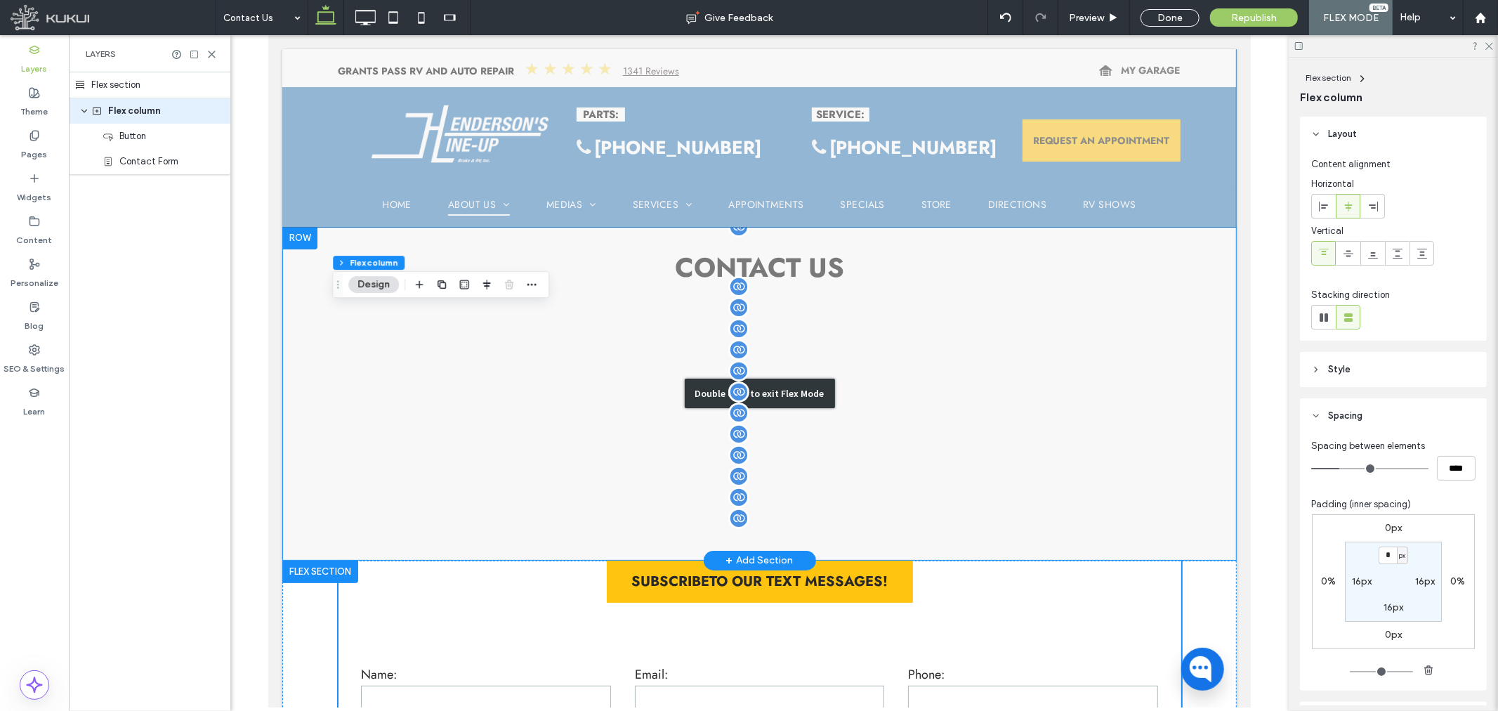
click at [1059, 265] on div "Double click to exit Flex Mode" at bounding box center [759, 393] width 954 height 334
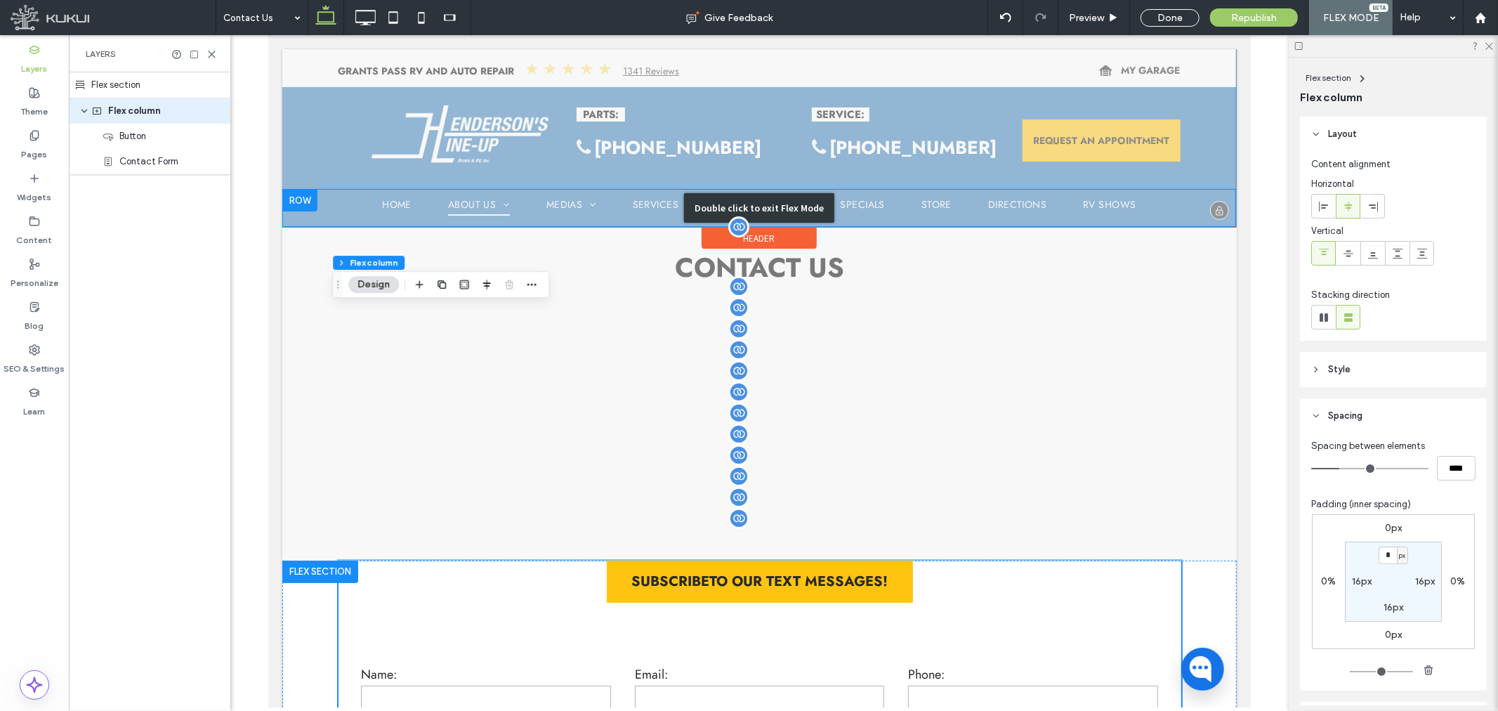
click at [1192, 211] on div "Double click to exit Flex Mode" at bounding box center [759, 207] width 954 height 38
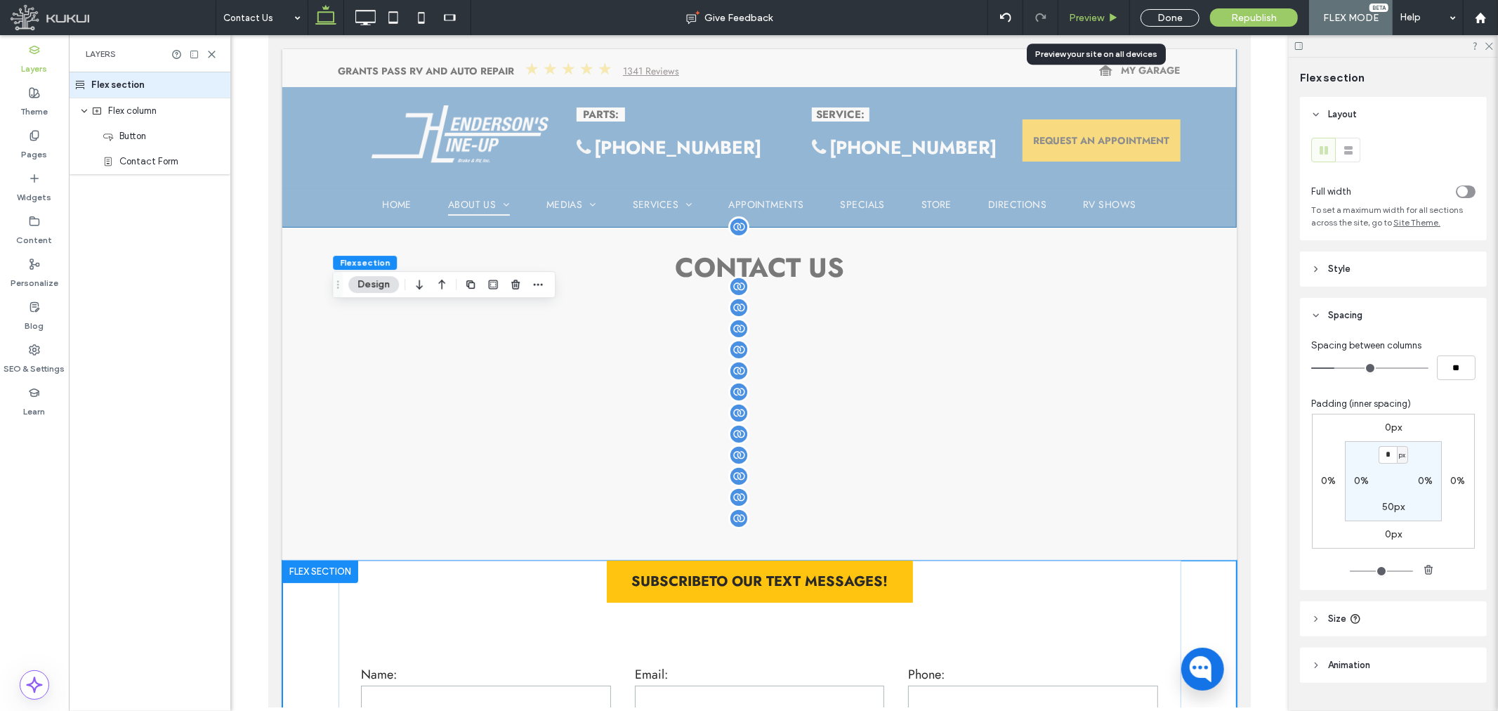
click at [1093, 18] on span "Preview" at bounding box center [1086, 18] width 35 height 12
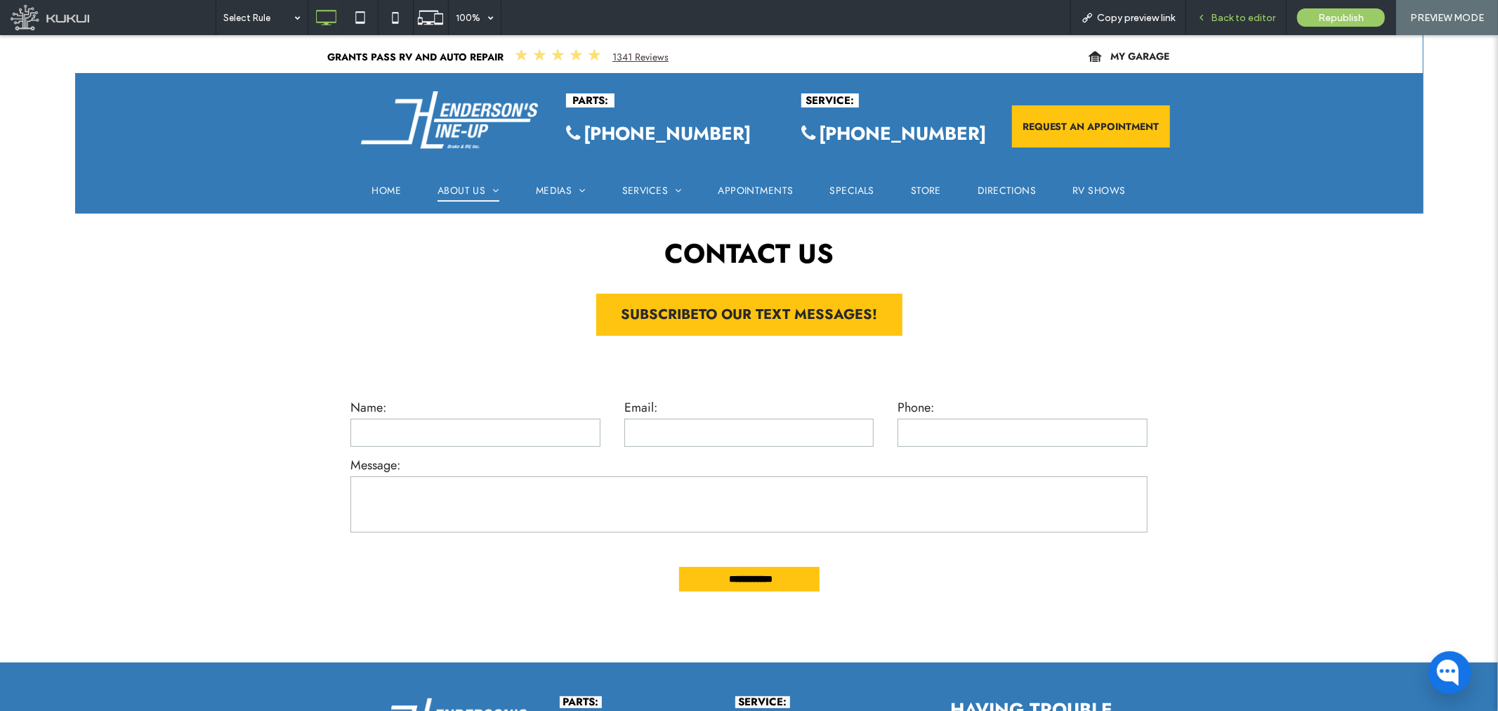
click at [1219, 16] on span "Back to editor" at bounding box center [1243, 18] width 65 height 12
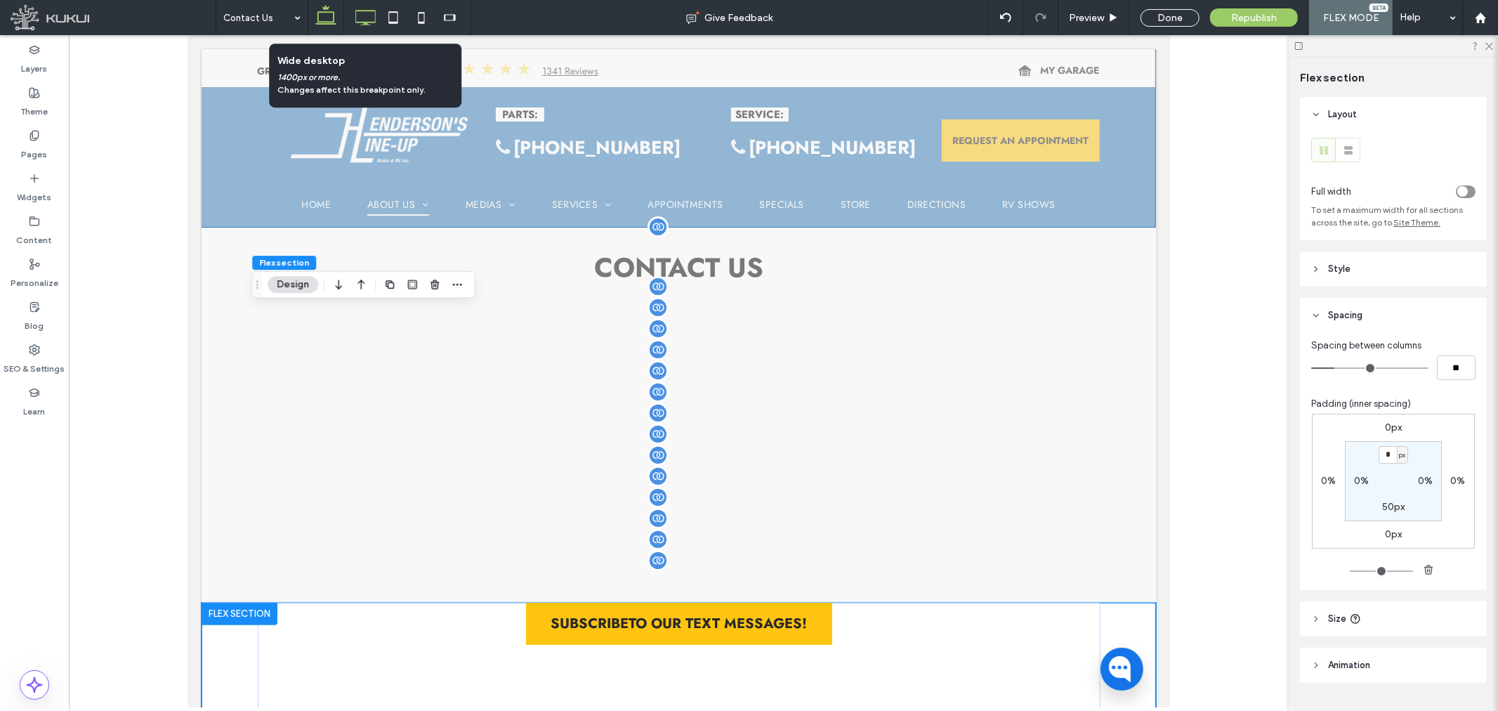
click at [365, 18] on icon at bounding box center [365, 18] width 28 height 28
type input "***"
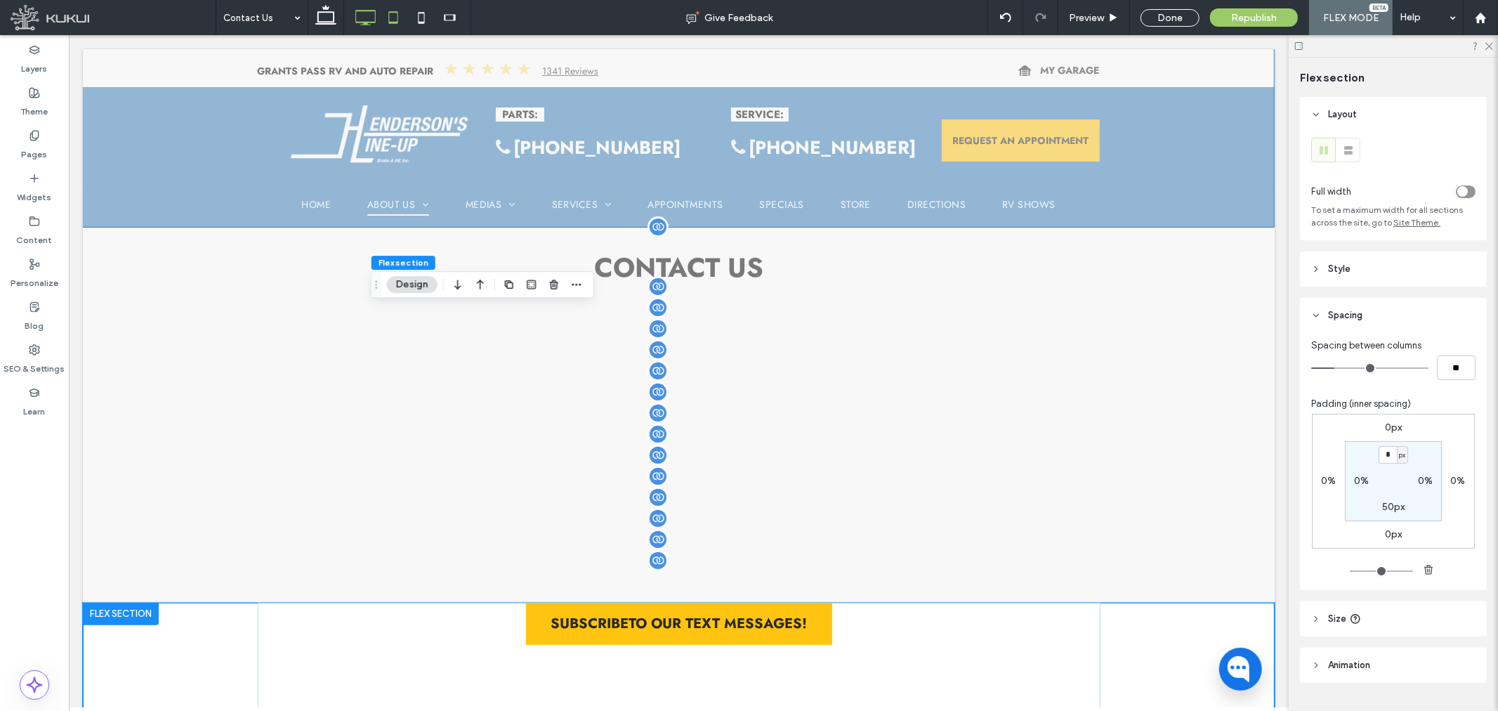
click at [400, 18] on icon at bounding box center [393, 18] width 28 height 28
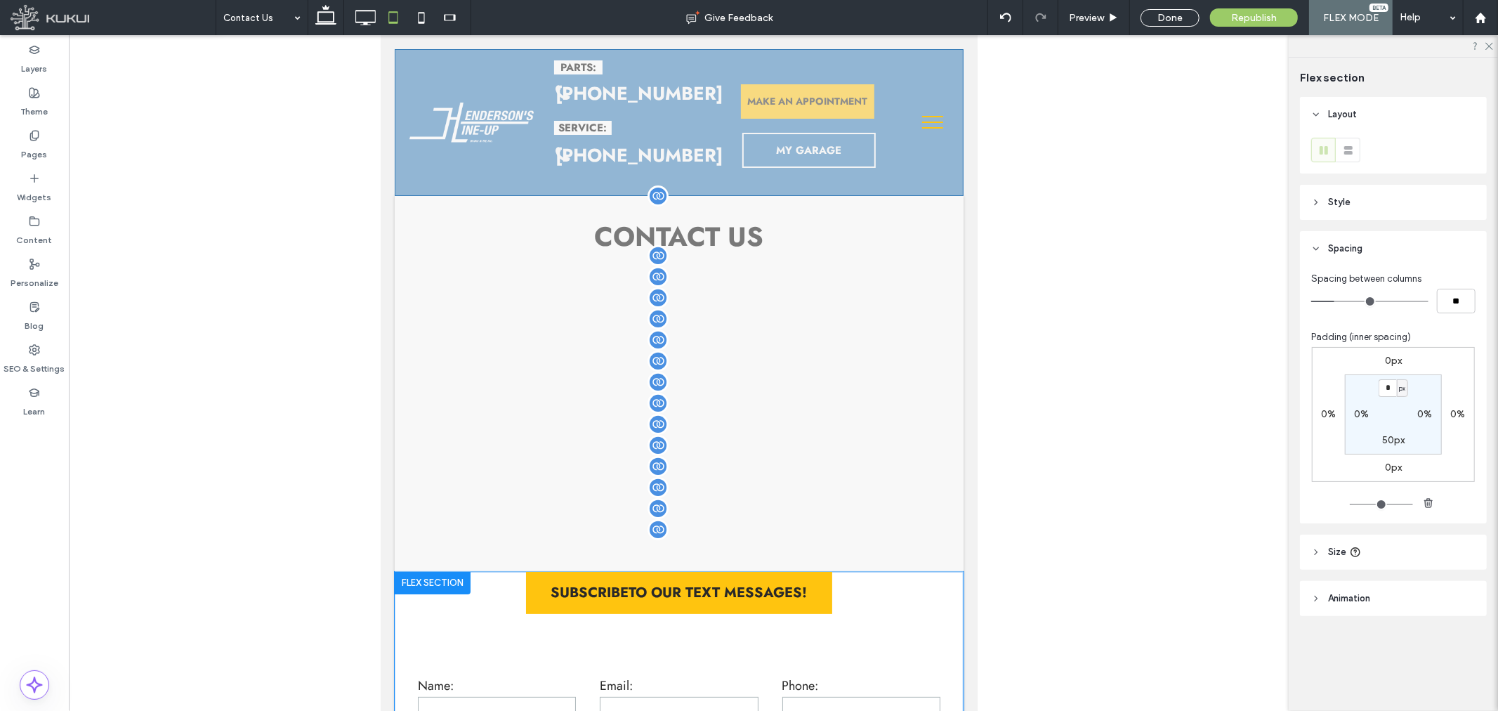
type input "***"
click at [430, 19] on icon at bounding box center [421, 18] width 28 height 28
type input "**"
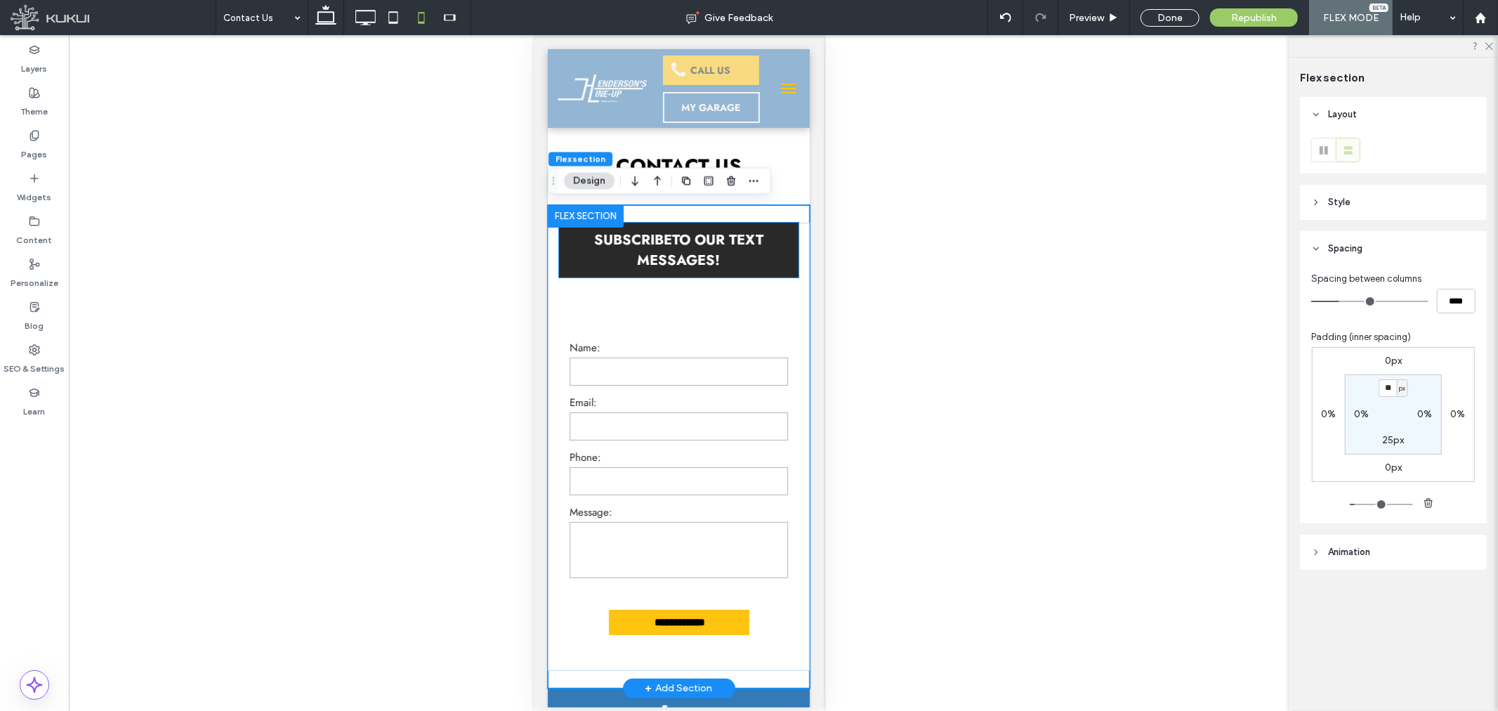
click at [727, 255] on span "SUBSCRIBETO OUR TEXT MESSAGES!" at bounding box center [677, 249] width 239 height 41
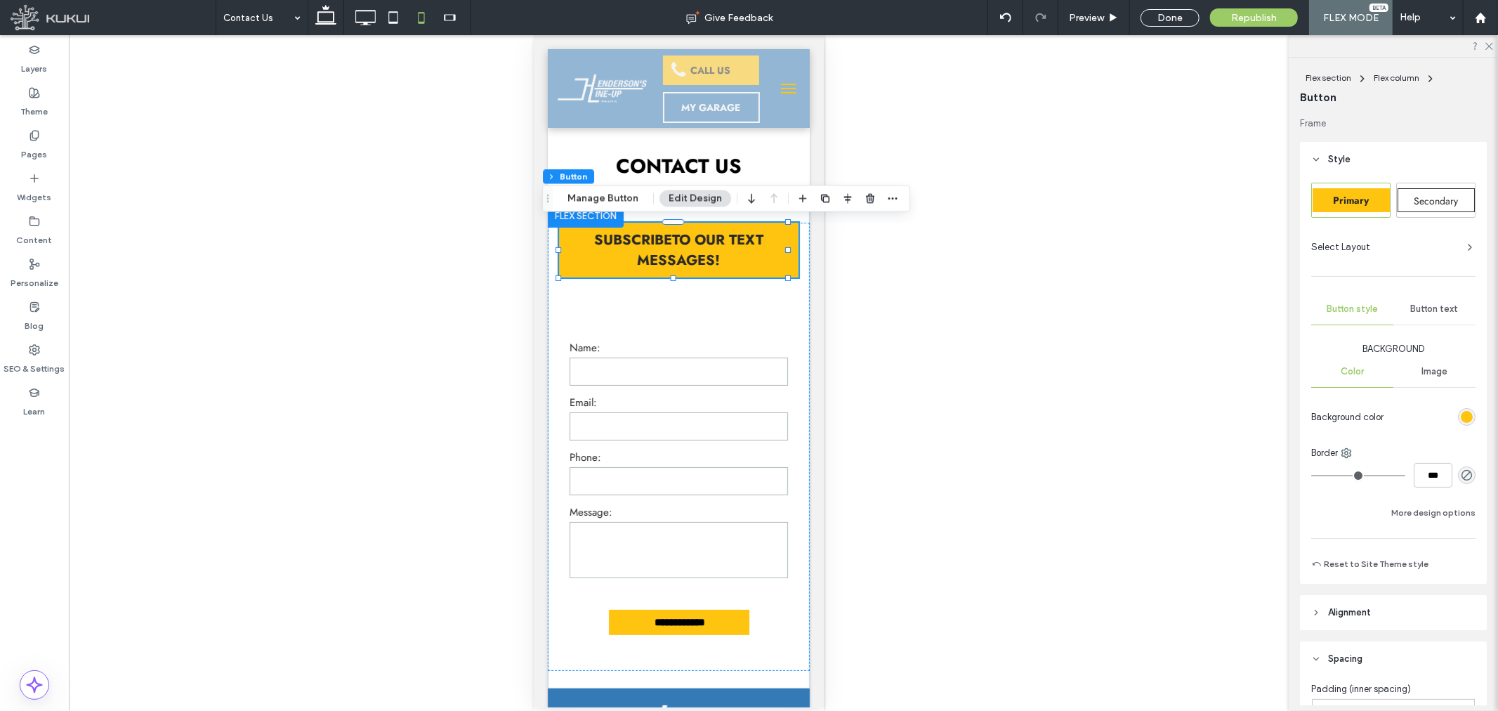
click at [1432, 310] on span "Button text" at bounding box center [1435, 308] width 48 height 11
click at [1437, 473] on div "20" at bounding box center [1442, 471] width 20 height 14
type input "**"
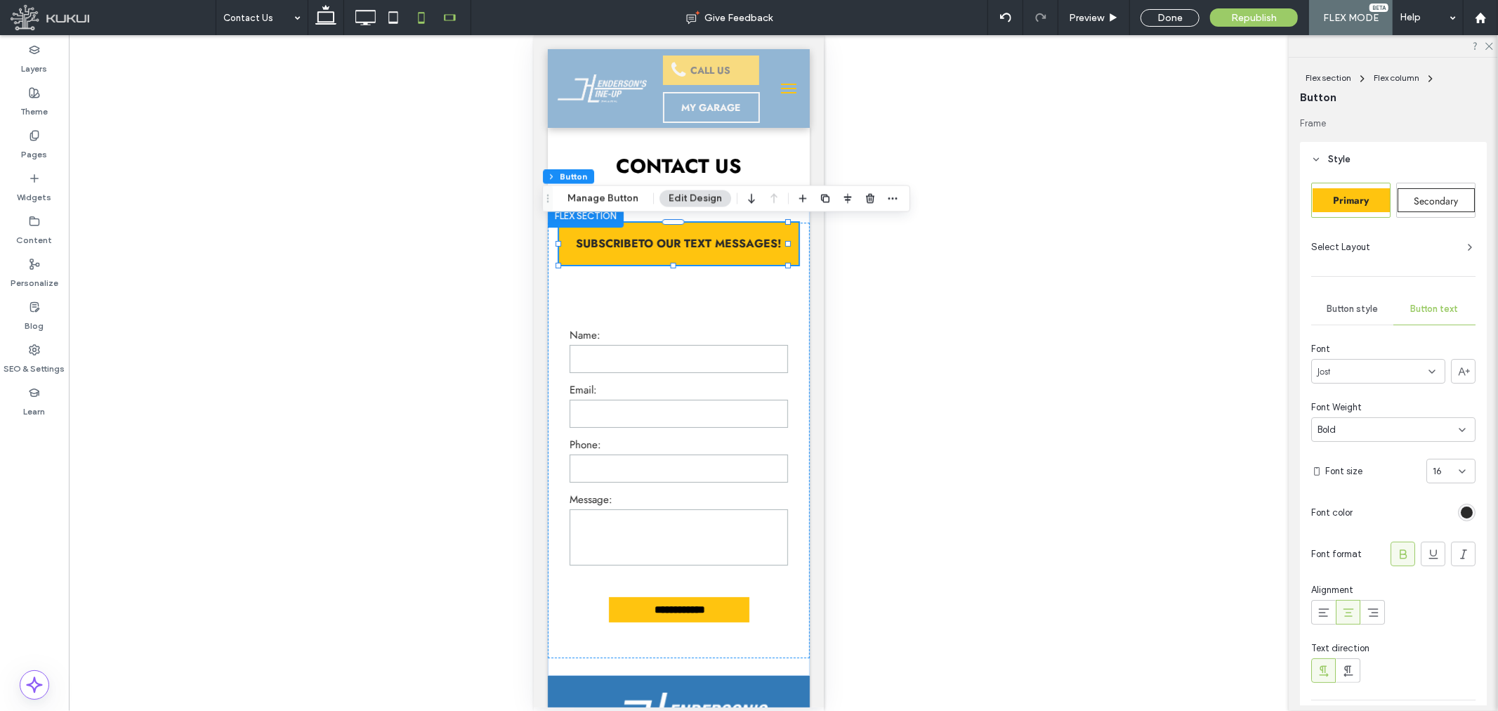
click at [451, 18] on icon at bounding box center [449, 18] width 28 height 28
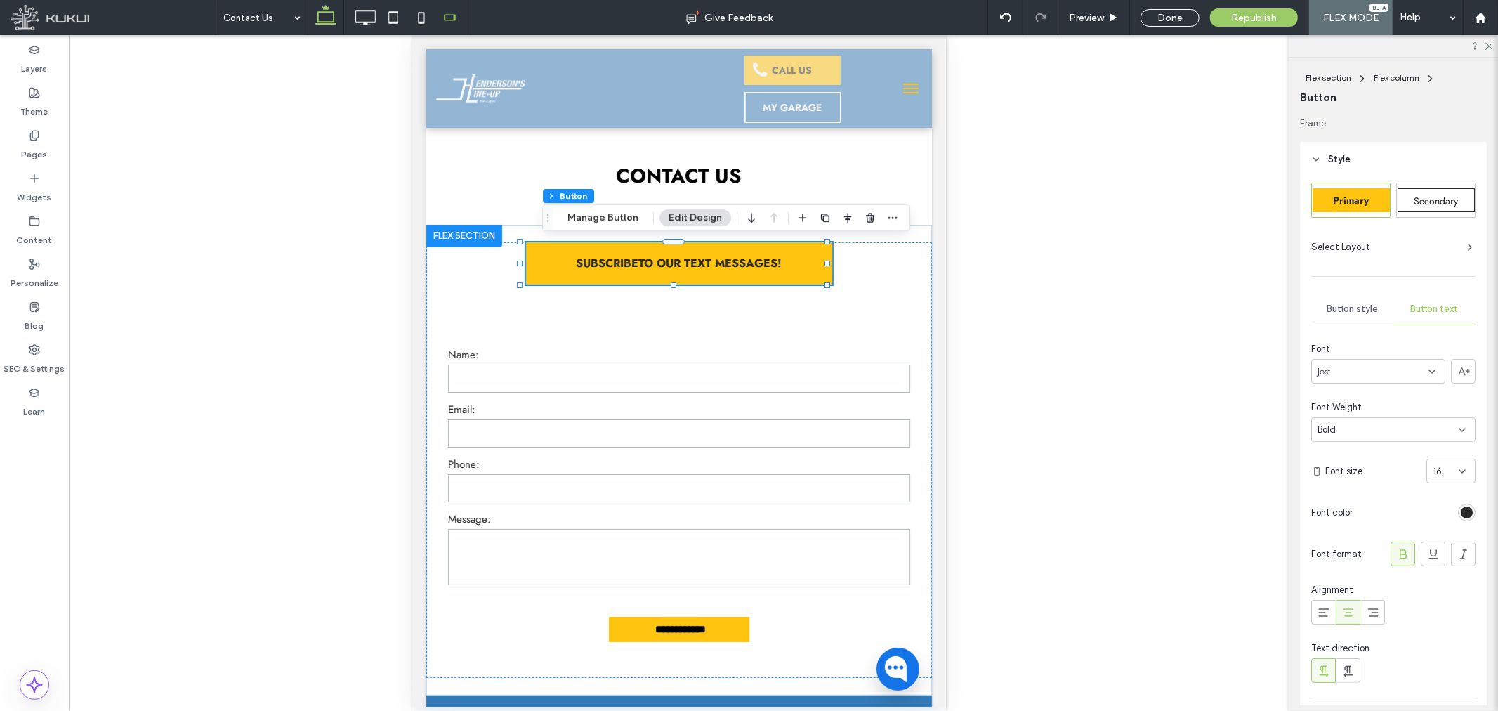
click at [331, 11] on use at bounding box center [325, 15] width 21 height 20
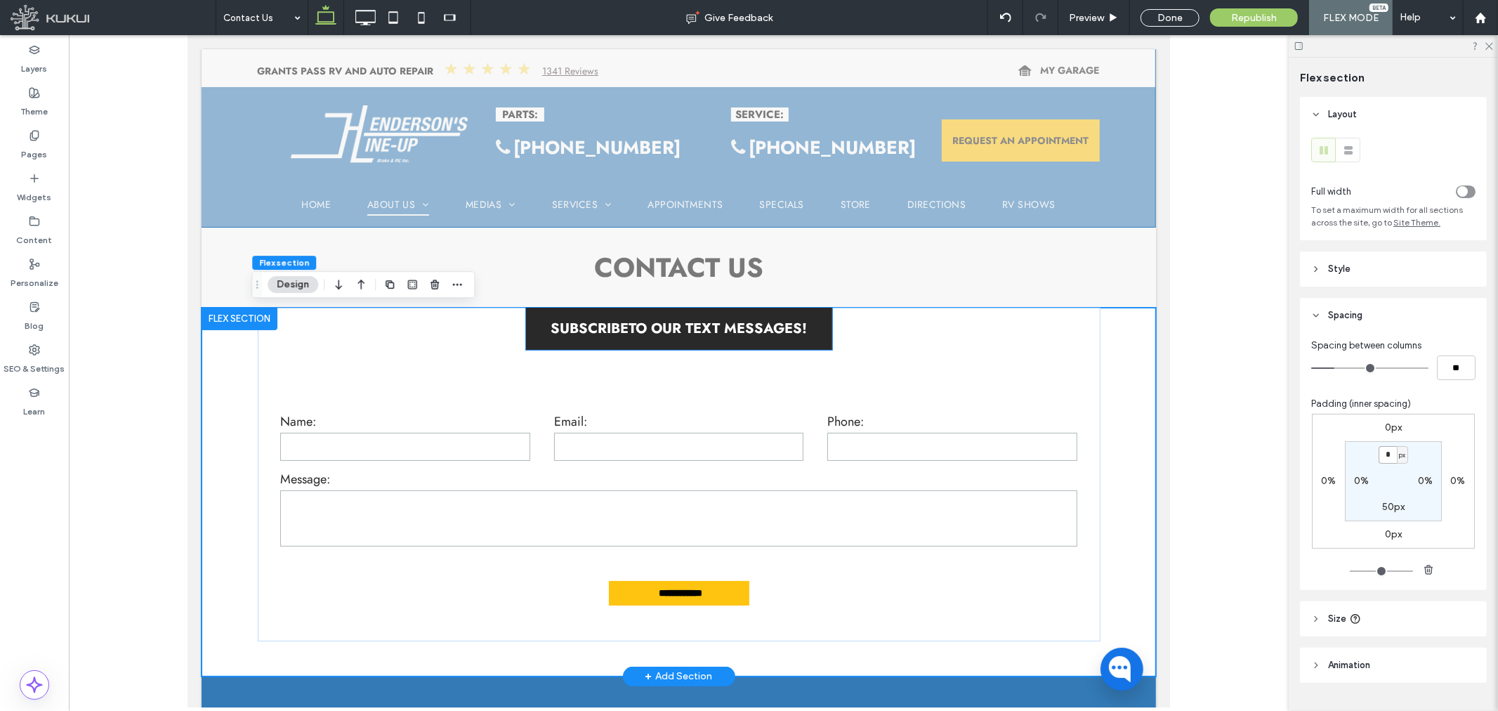
click at [683, 326] on span "SUBSCRIBETO OUR TEXT MESSAGES!" at bounding box center [678, 327] width 256 height 20
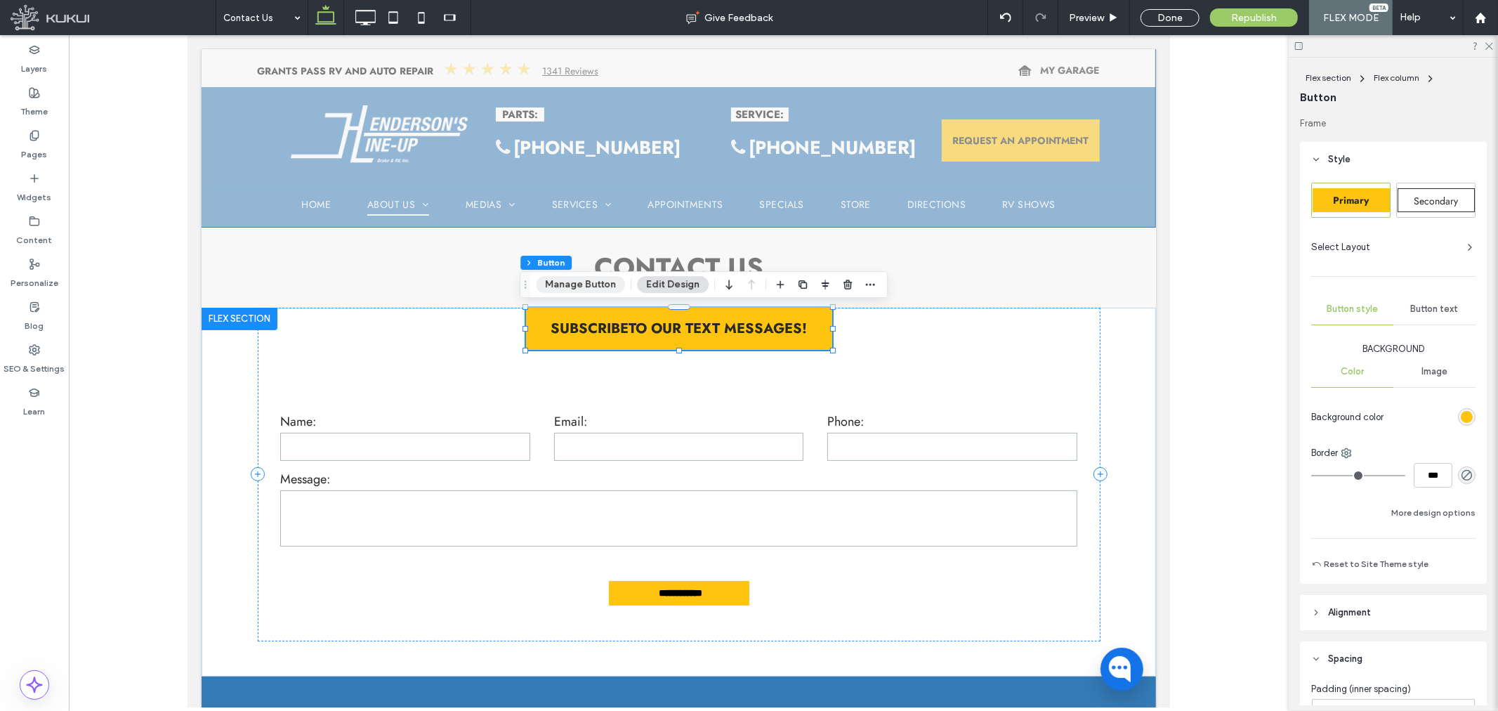
click at [595, 282] on button "Manage Button" at bounding box center [580, 284] width 89 height 17
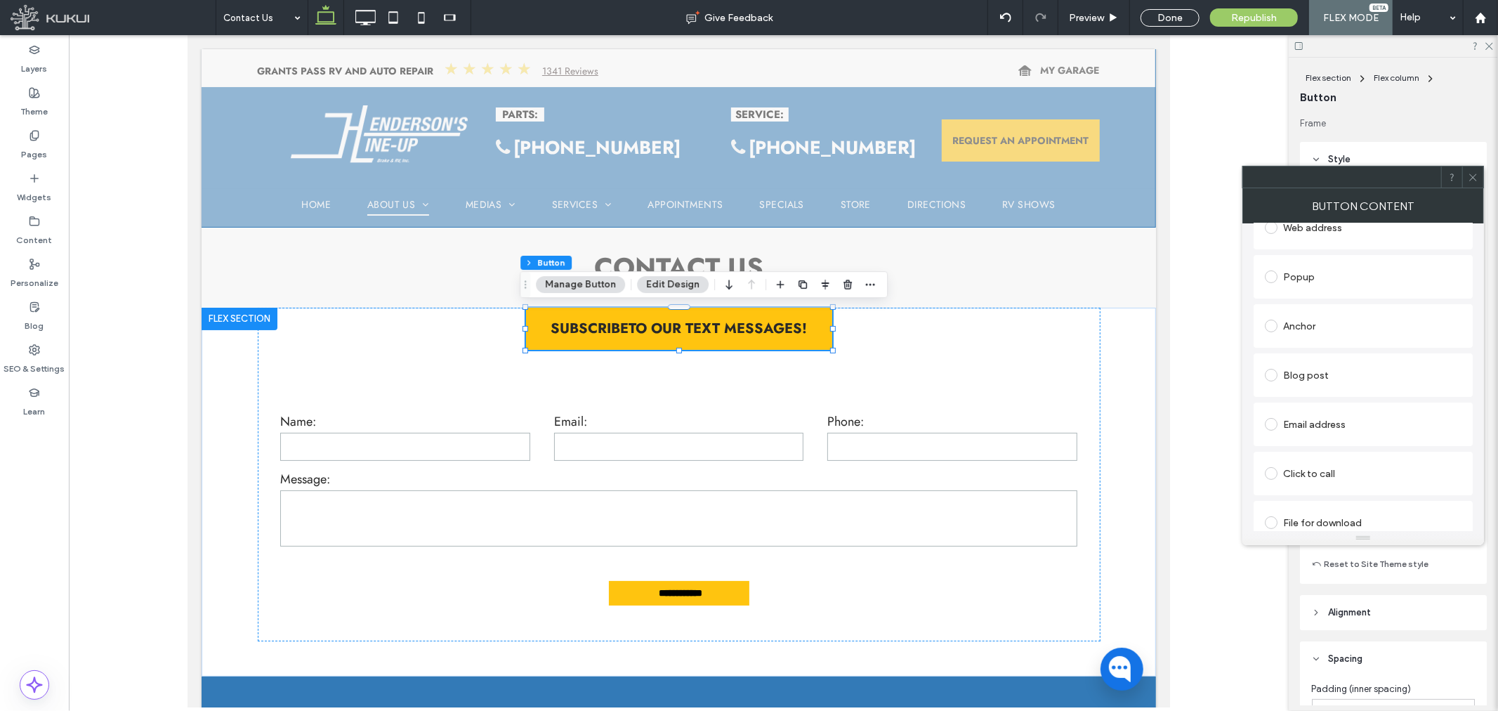
scroll to position [272, 0]
click at [1333, 269] on div "Popup" at bounding box center [1363, 263] width 197 height 22
click at [1476, 174] on icon at bounding box center [1473, 177] width 11 height 11
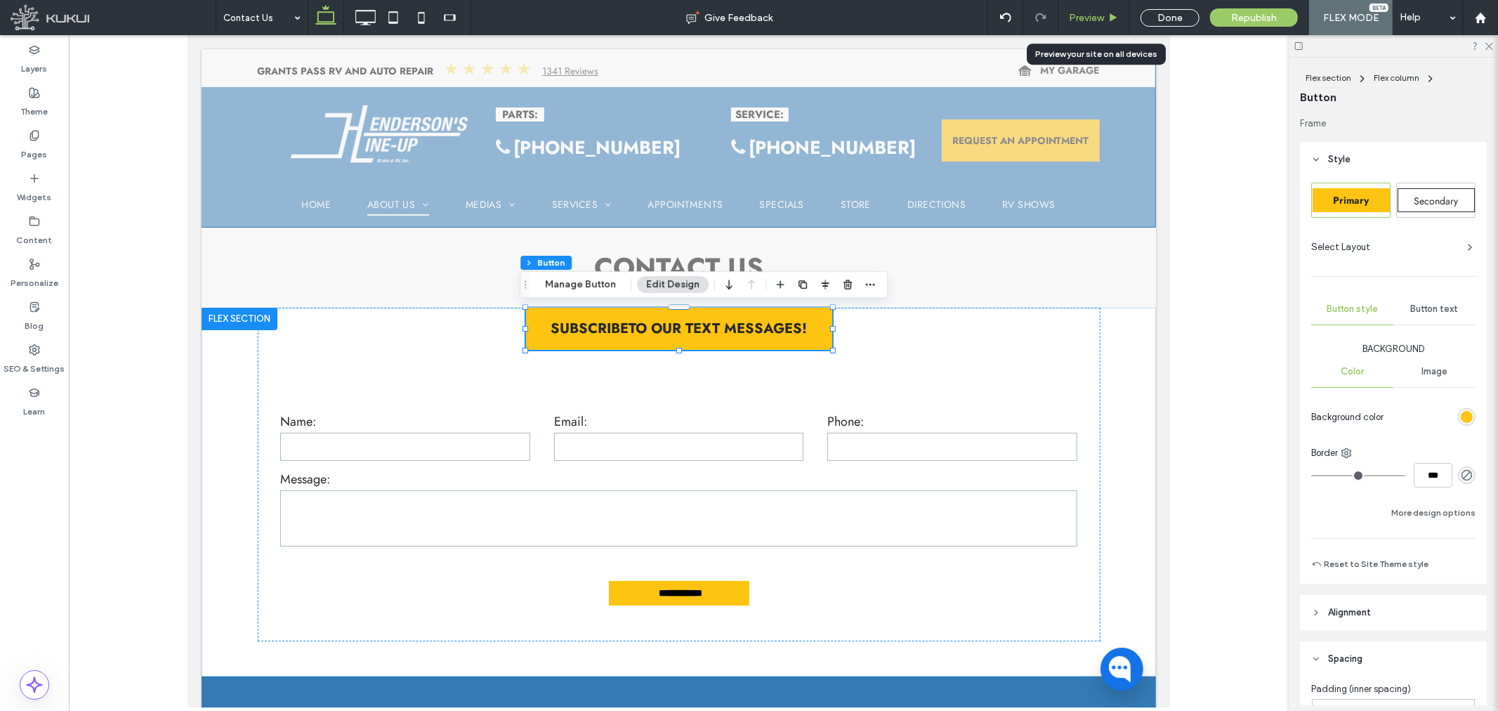
click at [1079, 19] on span "Preview" at bounding box center [1086, 18] width 35 height 12
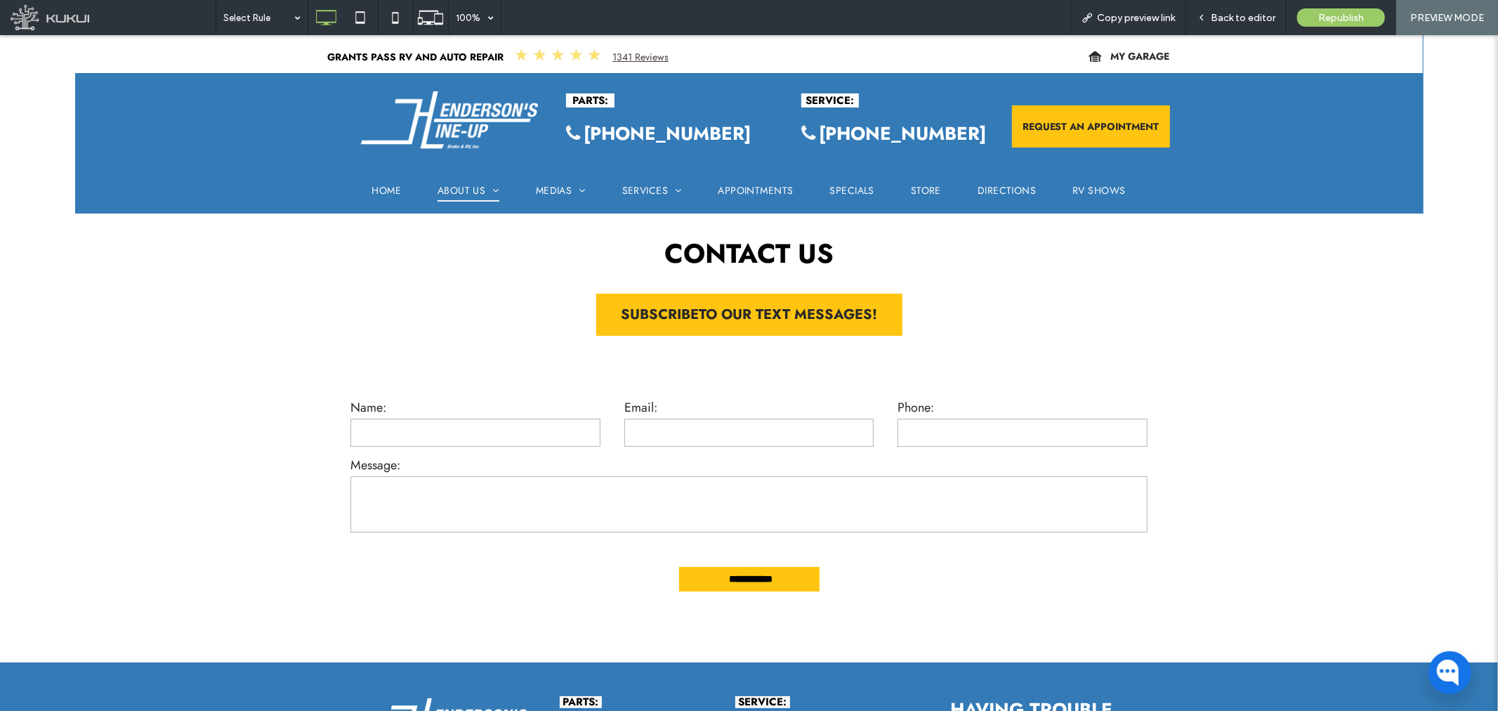
click at [762, 322] on span "SUBSCRIBETO OUR TEXT MESSAGES!" at bounding box center [749, 313] width 256 height 20
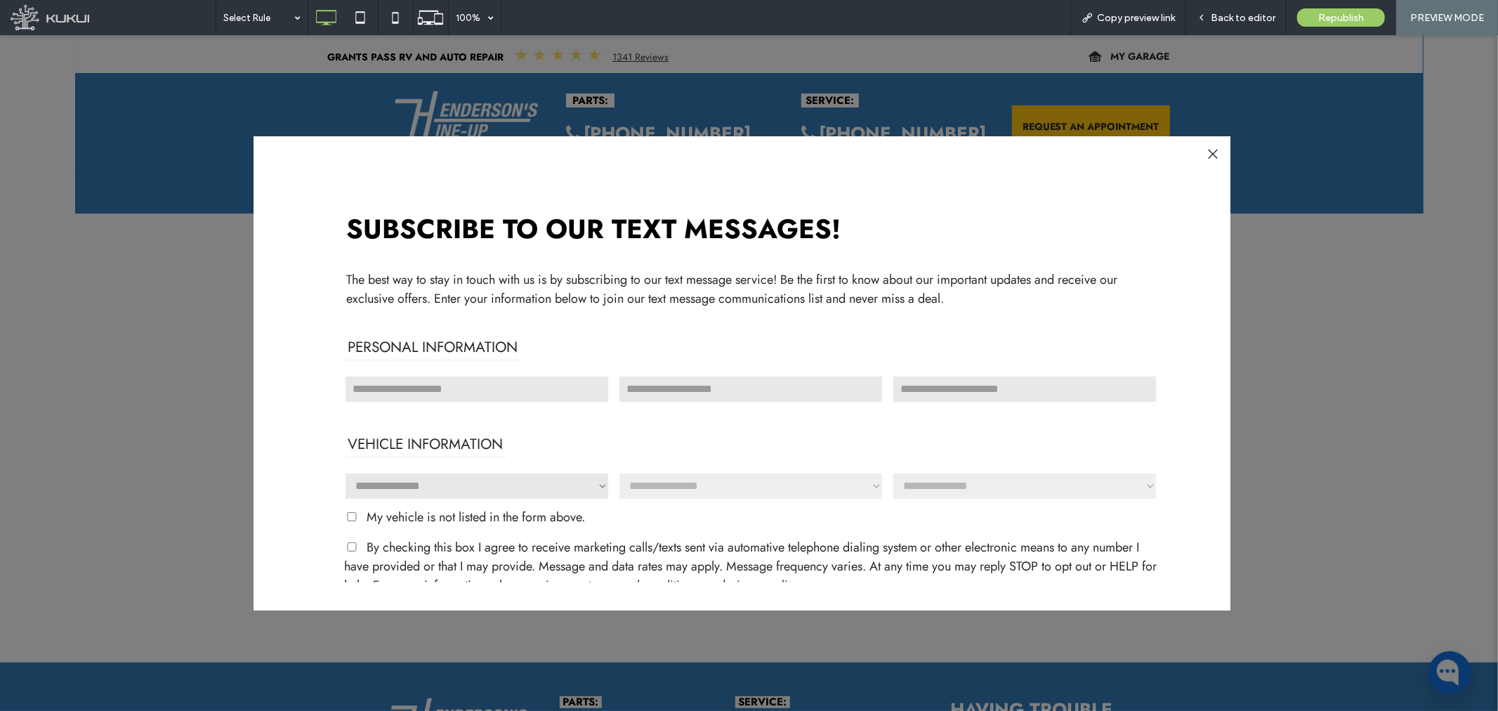
click at [1215, 150] on div at bounding box center [1212, 153] width 19 height 19
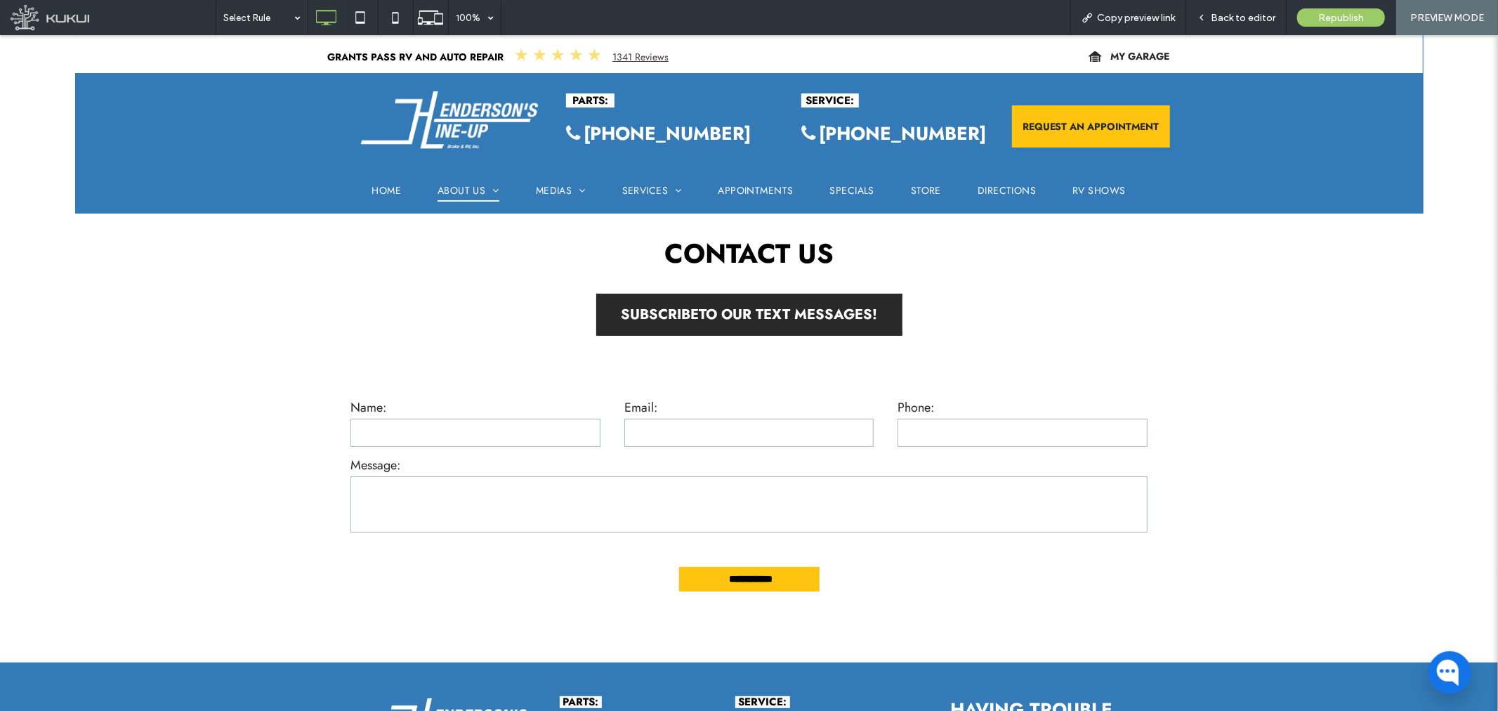
click at [719, 296] on link "SUBSCRIBETO OUR TEXT MESSAGES!" at bounding box center [749, 314] width 306 height 42
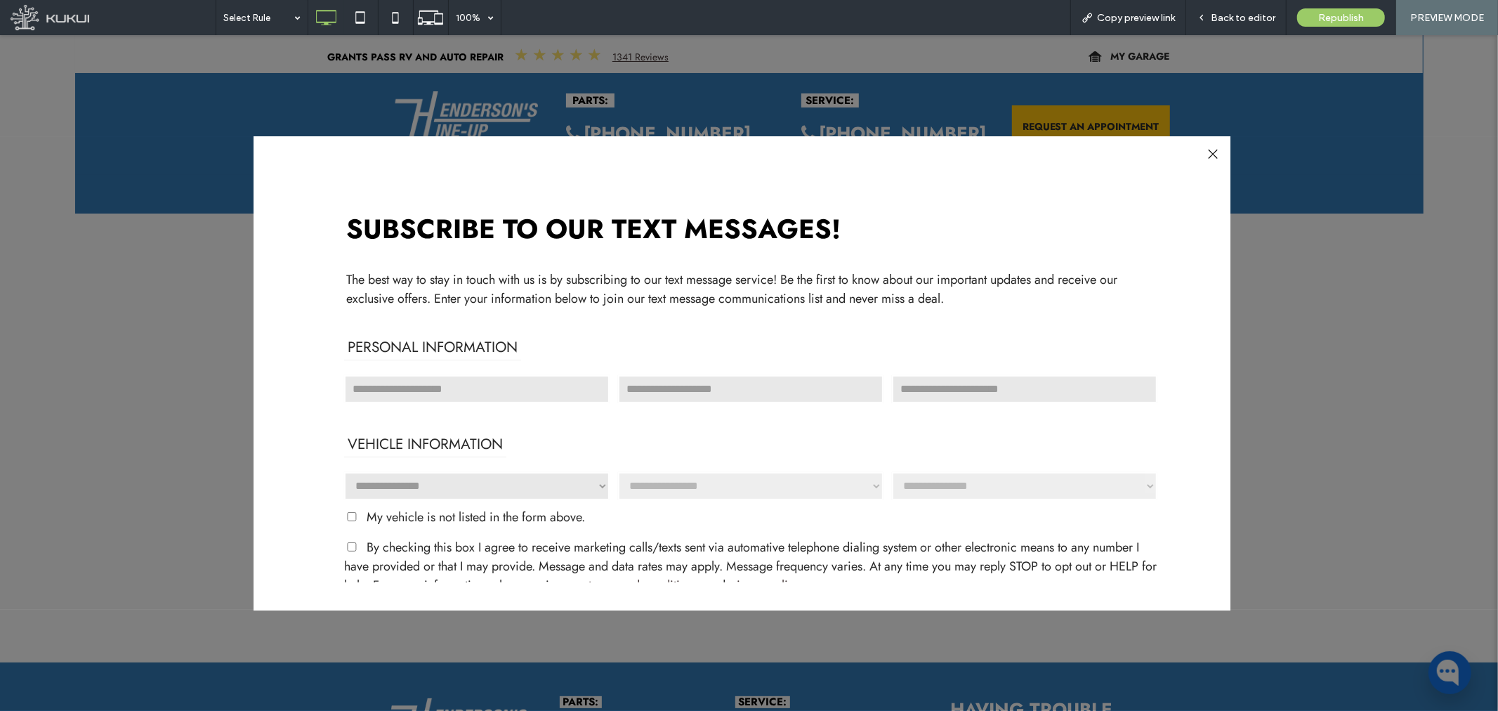
click at [1211, 152] on div at bounding box center [1212, 153] width 19 height 19
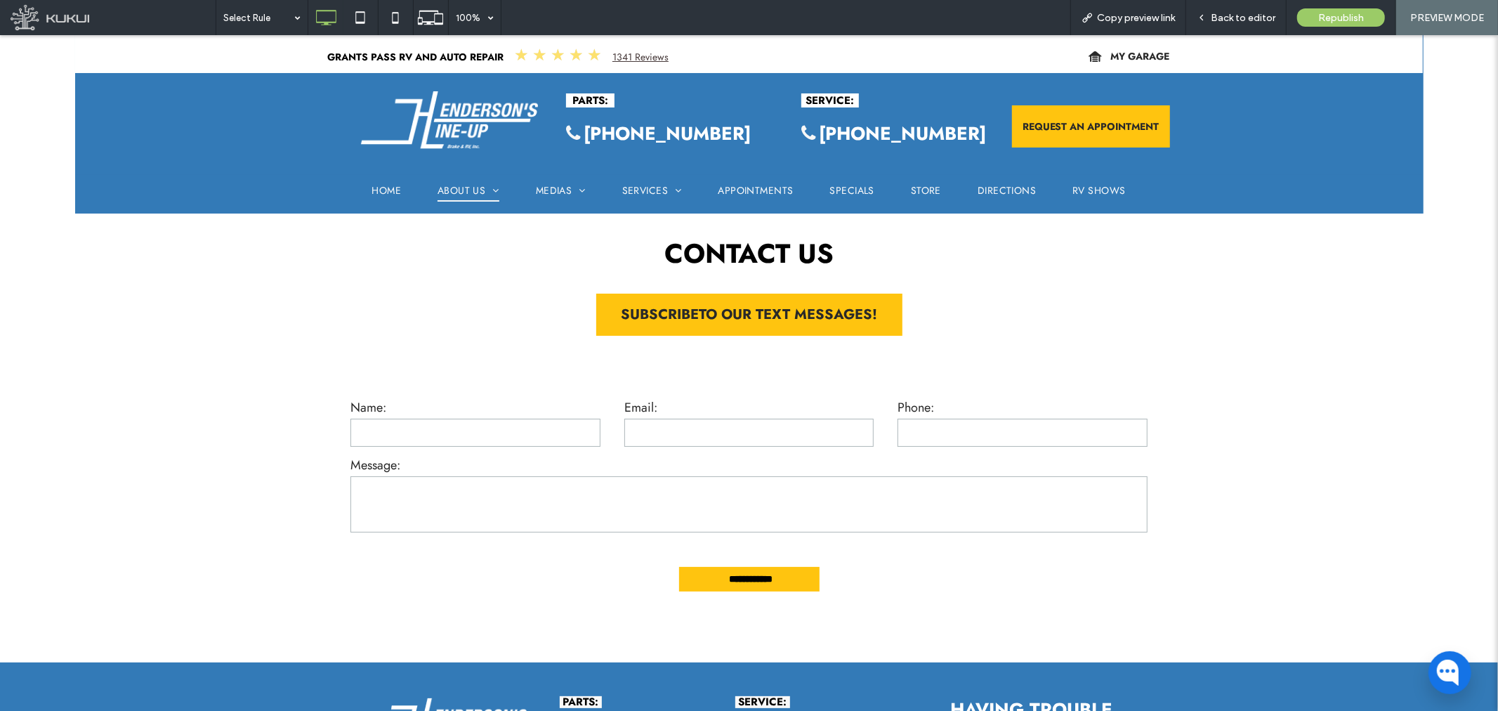
drag, startPoint x: 580, startPoint y: 430, endPoint x: 625, endPoint y: 429, distance: 45.0
click at [580, 430] on input "text" at bounding box center [475, 432] width 250 height 28
drag, startPoint x: 664, startPoint y: 425, endPoint x: 729, endPoint y: 407, distance: 67.6
click at [666, 425] on input "email" at bounding box center [749, 432] width 250 height 28
click at [1070, 131] on span "REQUEST AN APPOINTMENT" at bounding box center [1090, 126] width 147 height 28
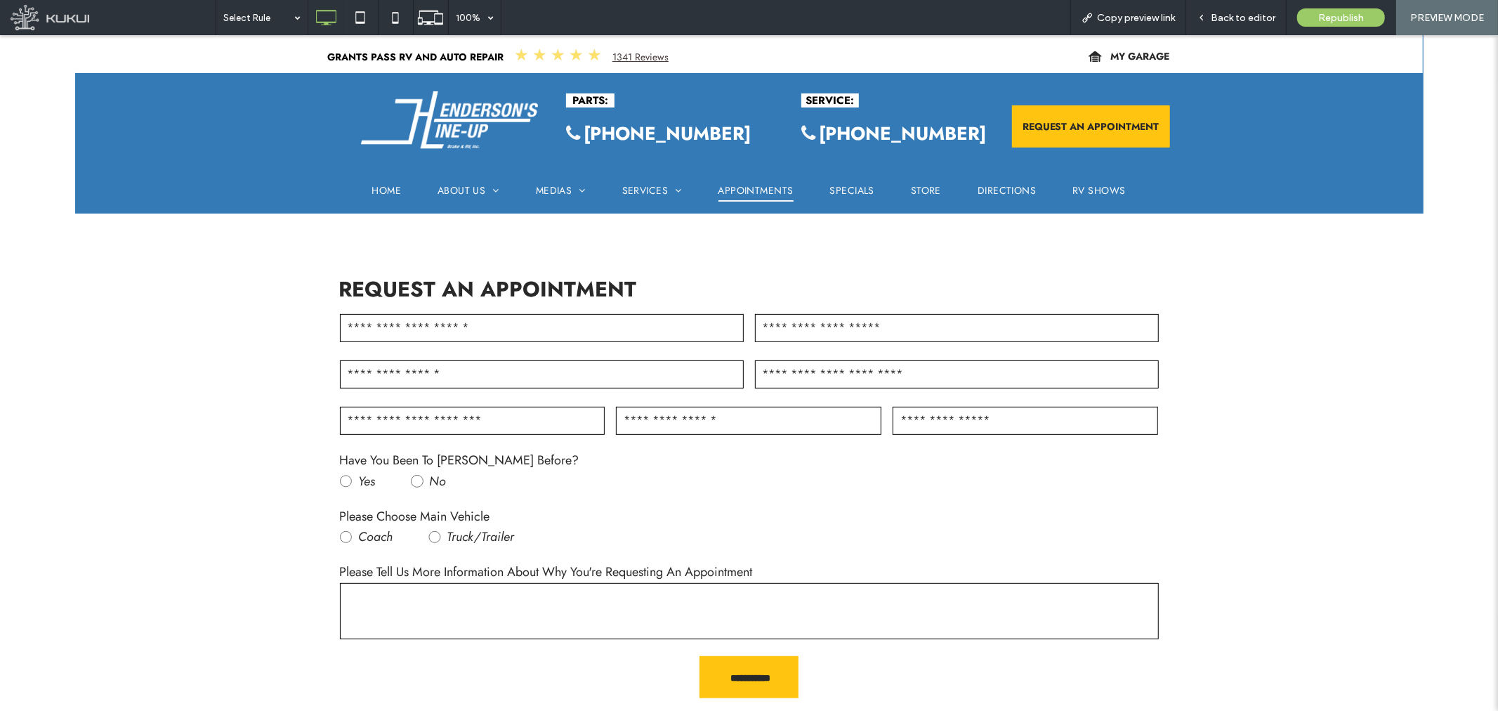
drag, startPoint x: 514, startPoint y: 324, endPoint x: 534, endPoint y: 324, distance: 19.7
click at [514, 324] on input "text" at bounding box center [542, 327] width 404 height 28
drag, startPoint x: 699, startPoint y: 421, endPoint x: 754, endPoint y: 423, distance: 54.8
click at [701, 422] on input "text" at bounding box center [748, 420] width 265 height 28
click at [944, 431] on input "text" at bounding box center [1024, 420] width 265 height 28
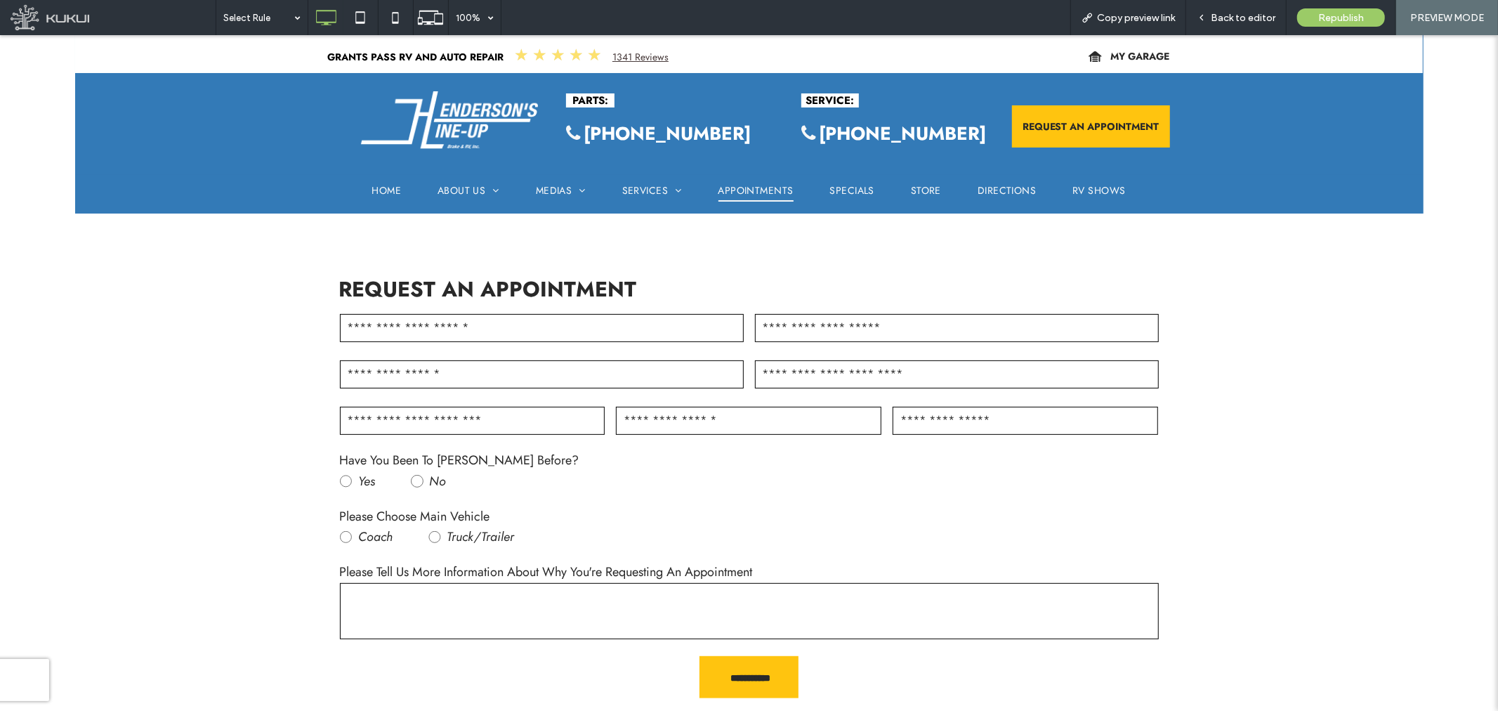
click at [506, 608] on textarea at bounding box center [749, 610] width 819 height 56
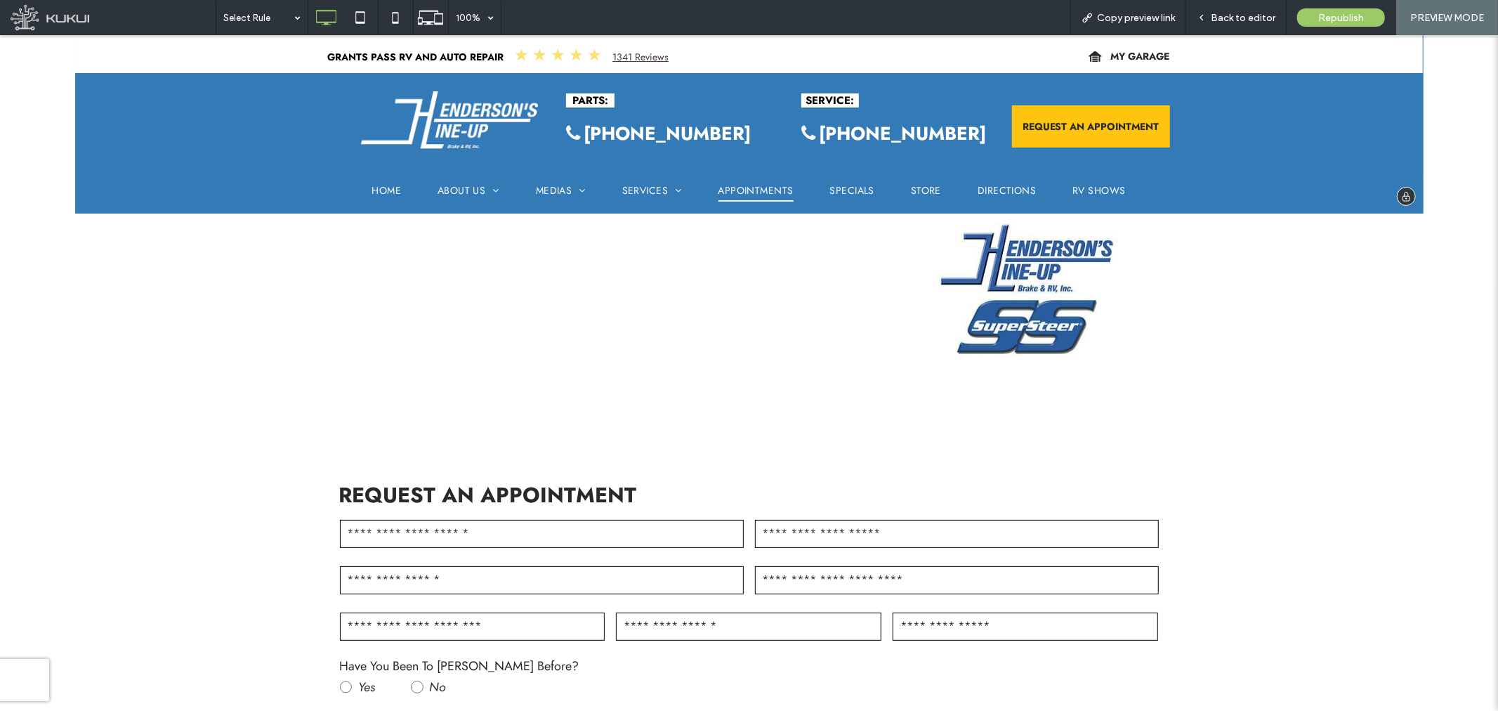
scroll to position [78, 0]
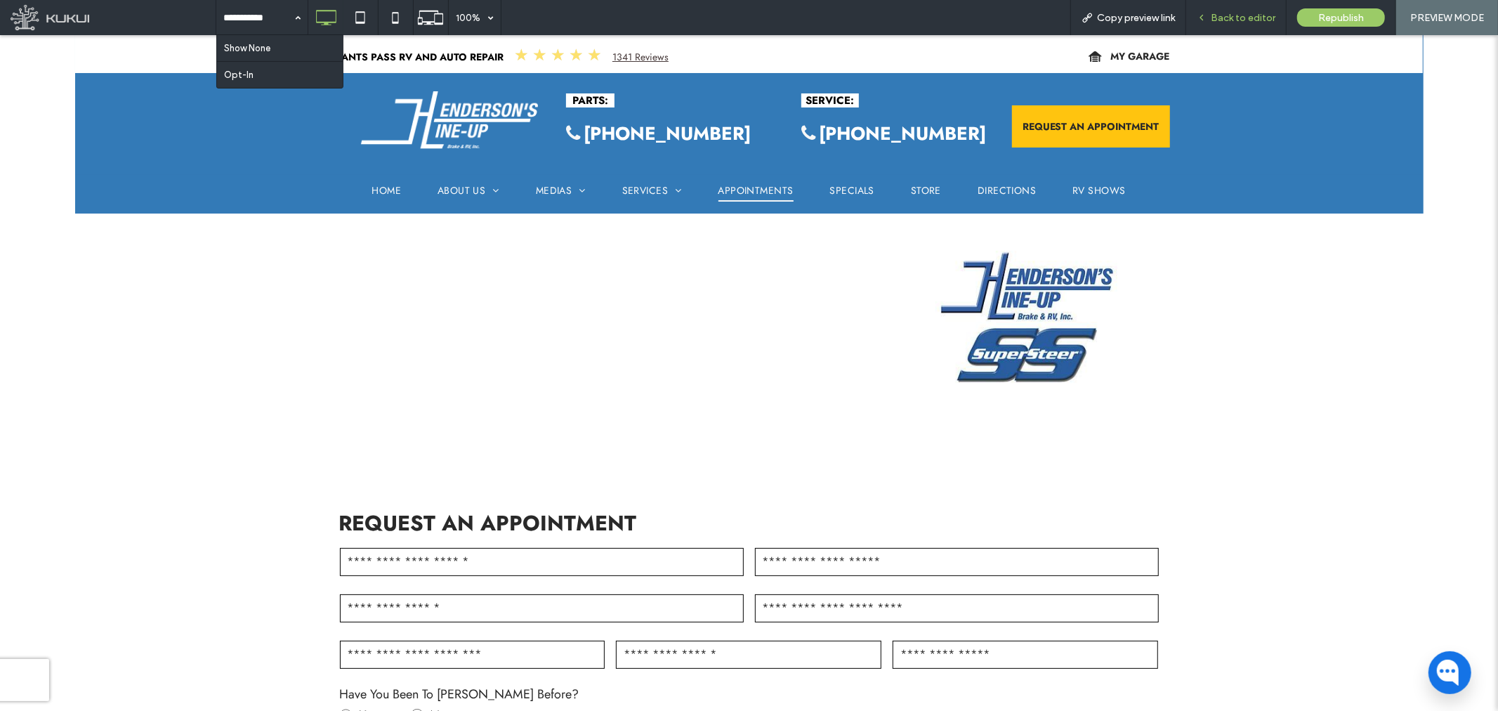
click at [1218, 22] on span "Back to editor" at bounding box center [1243, 18] width 65 height 12
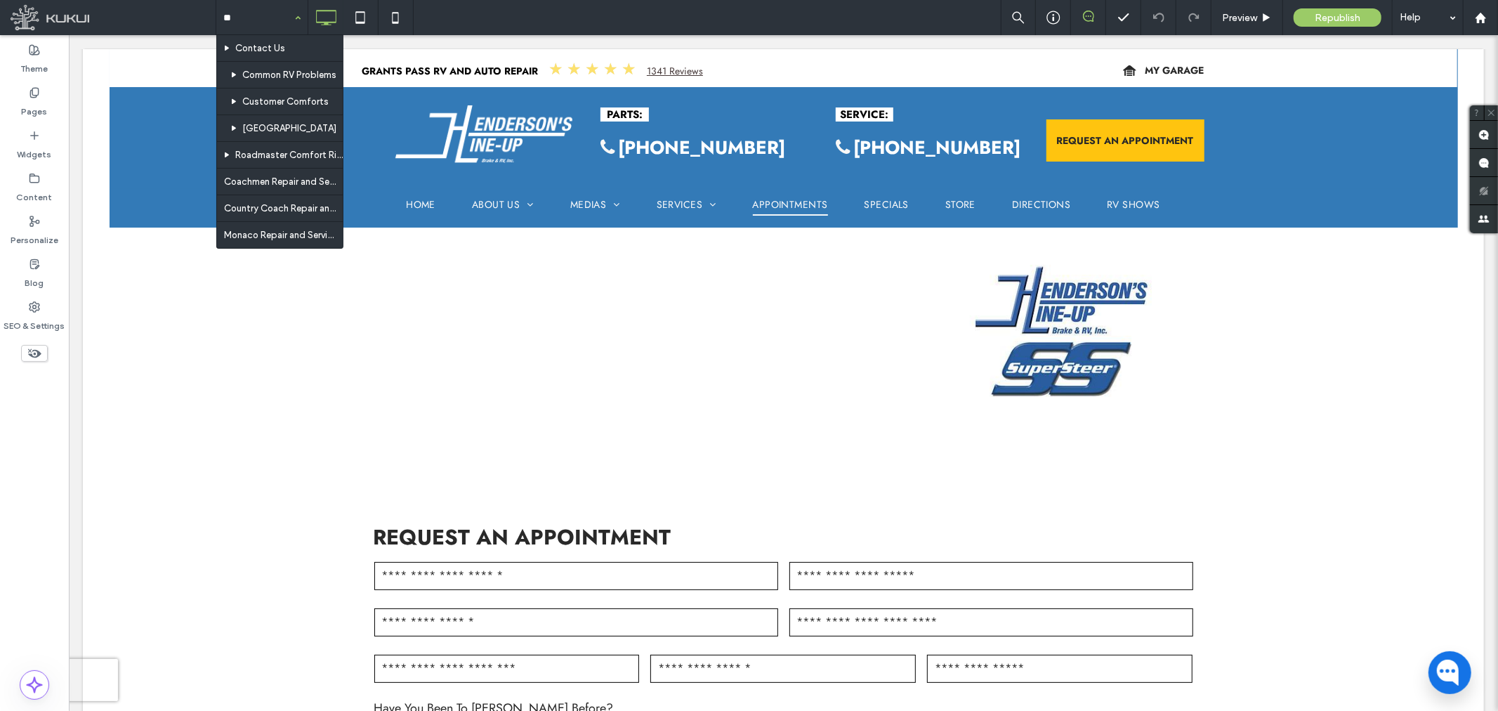
type input "***"
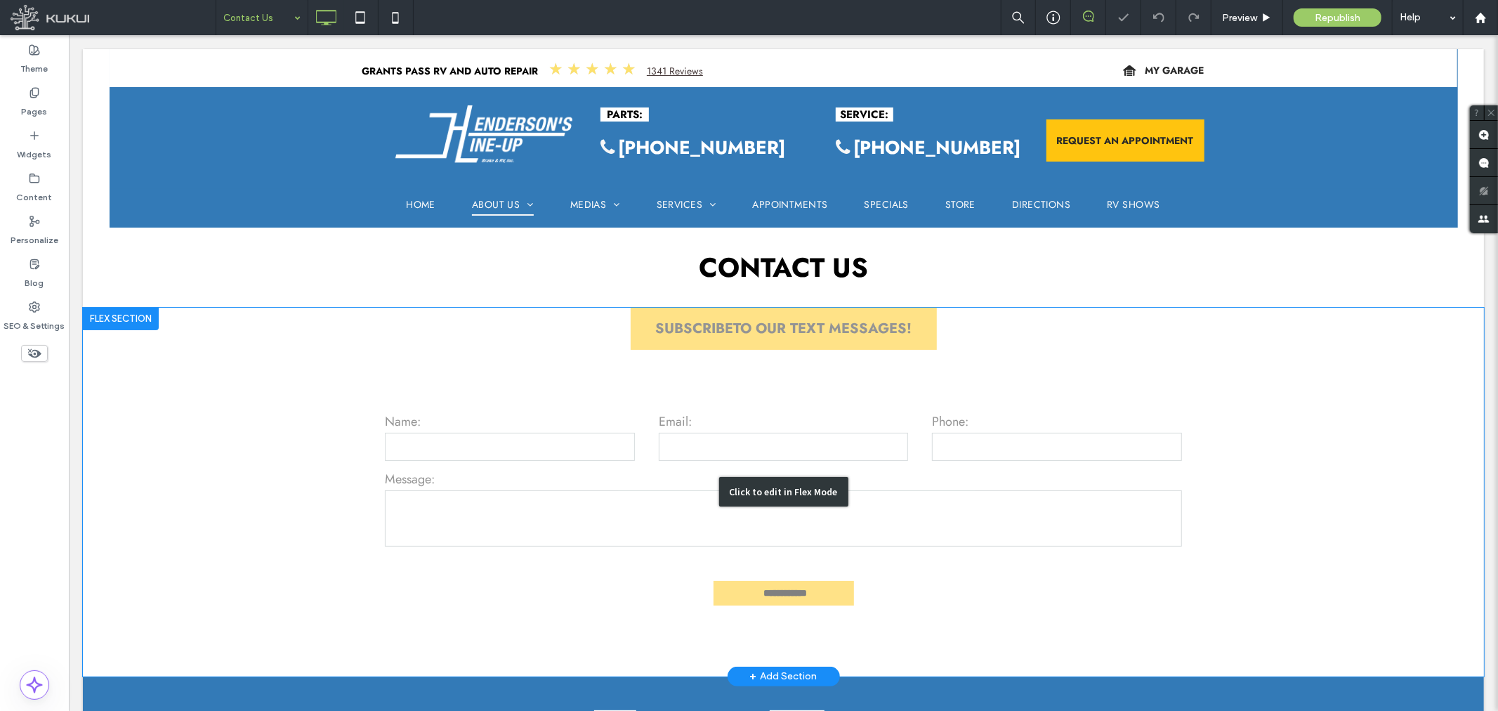
click at [682, 318] on div "Click to edit in Flex Mode" at bounding box center [782, 491] width 1401 height 369
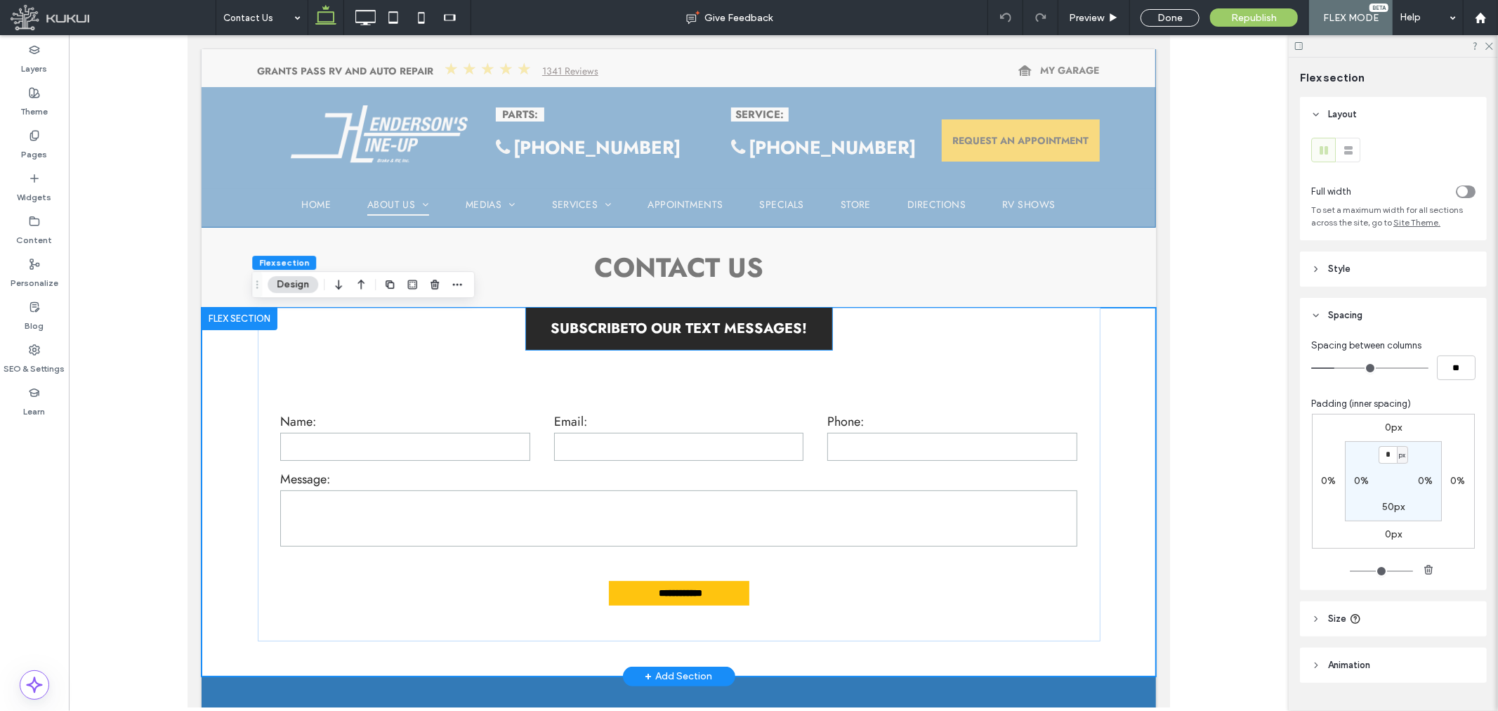
click at [771, 331] on span "SUBSCRIBETO OUR TEXT MESSAGES!" at bounding box center [678, 327] width 256 height 20
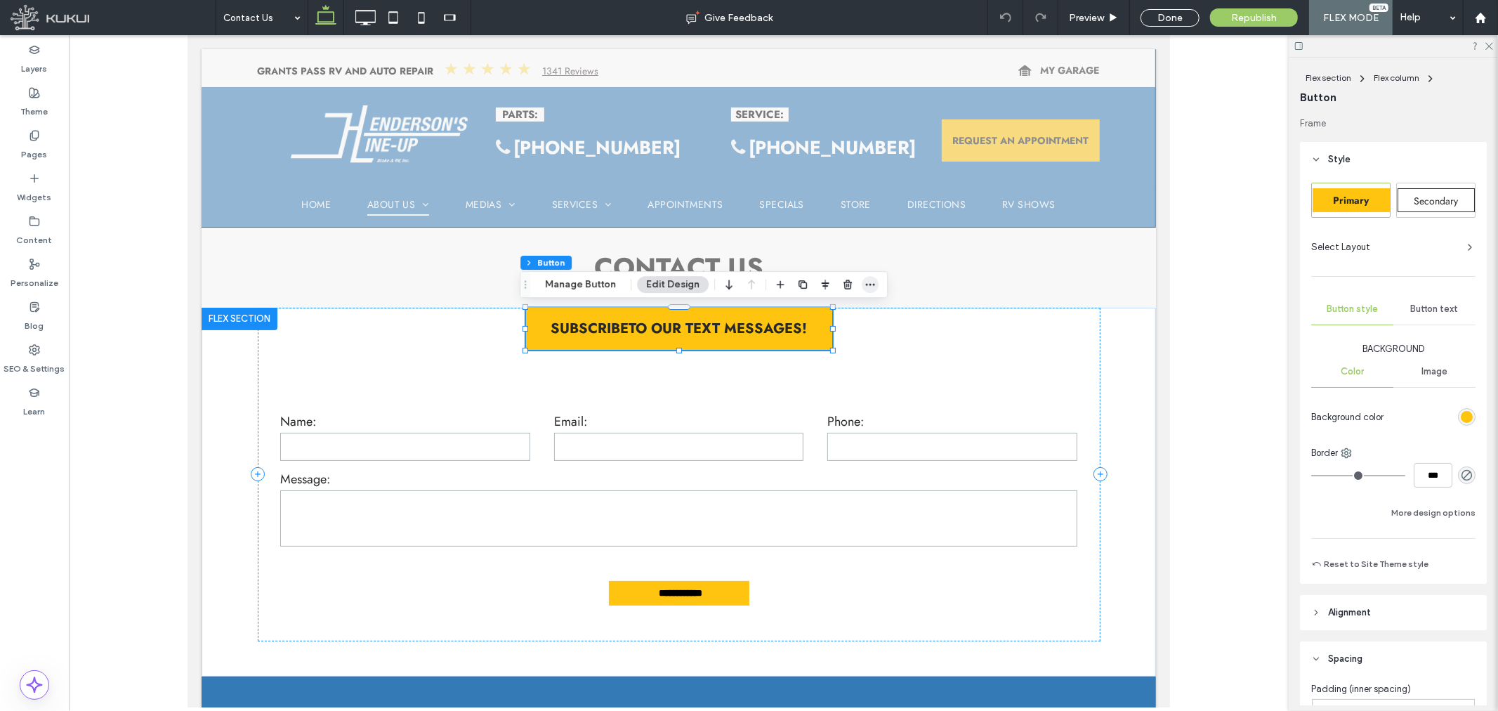
click at [871, 279] on icon "button" at bounding box center [869, 284] width 11 height 11
click at [836, 317] on label "Copy" at bounding box center [839, 316] width 79 height 12
type input "****"
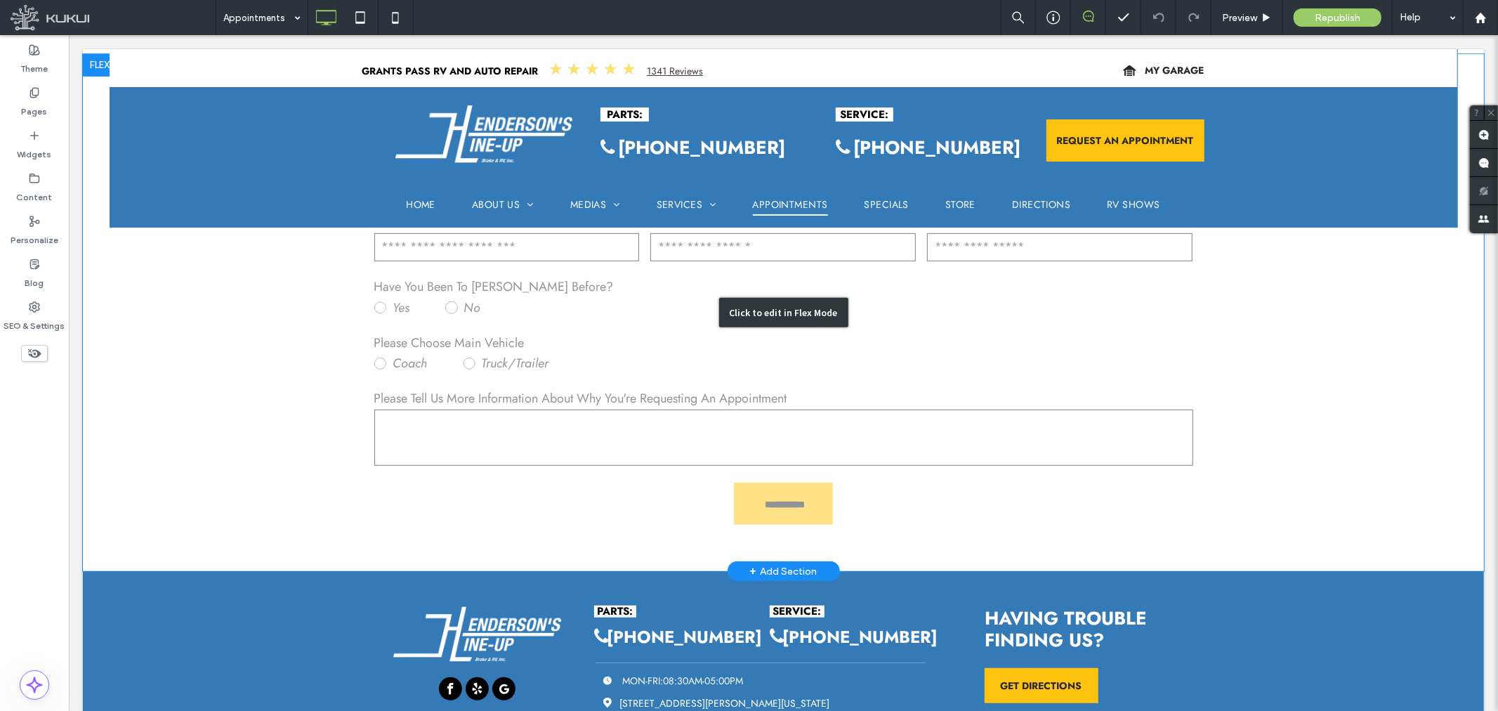
scroll to position [546, 0]
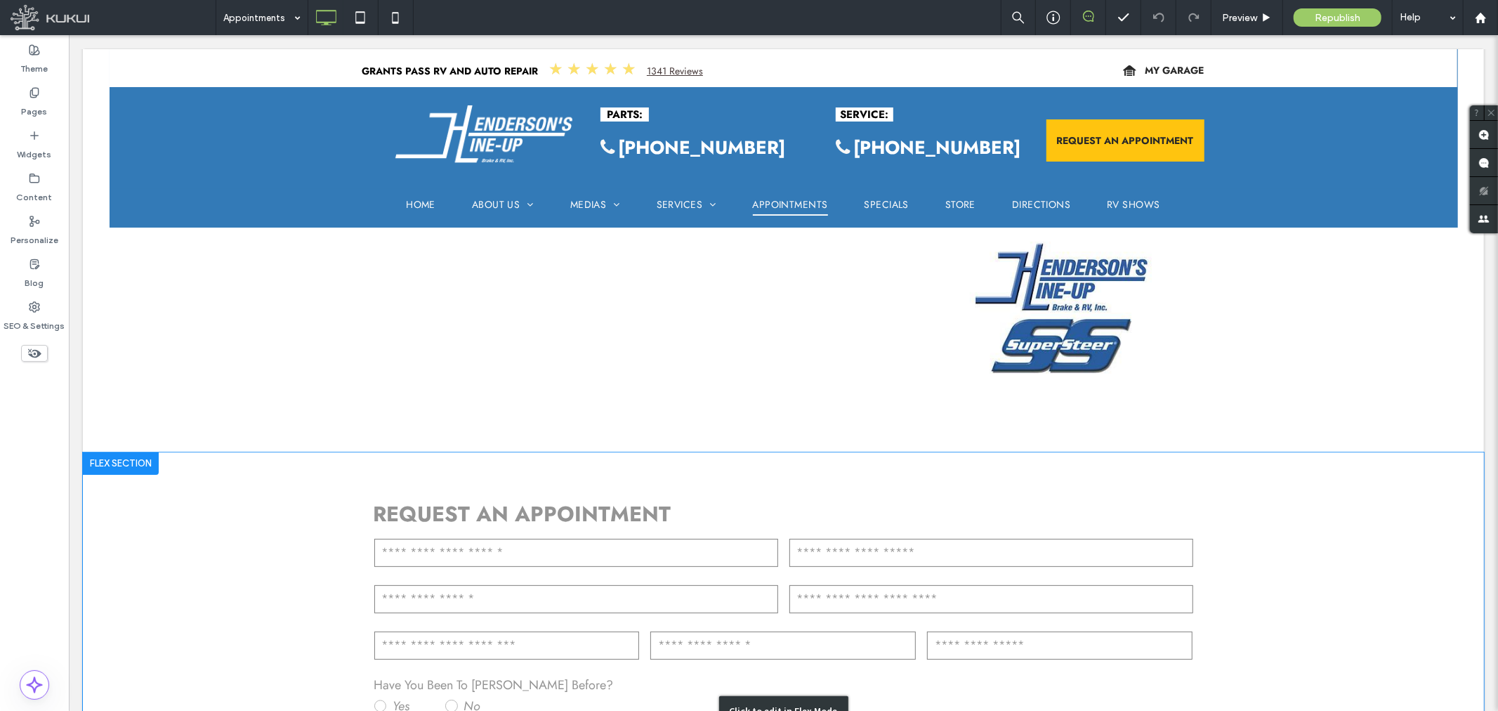
scroll to position [78, 0]
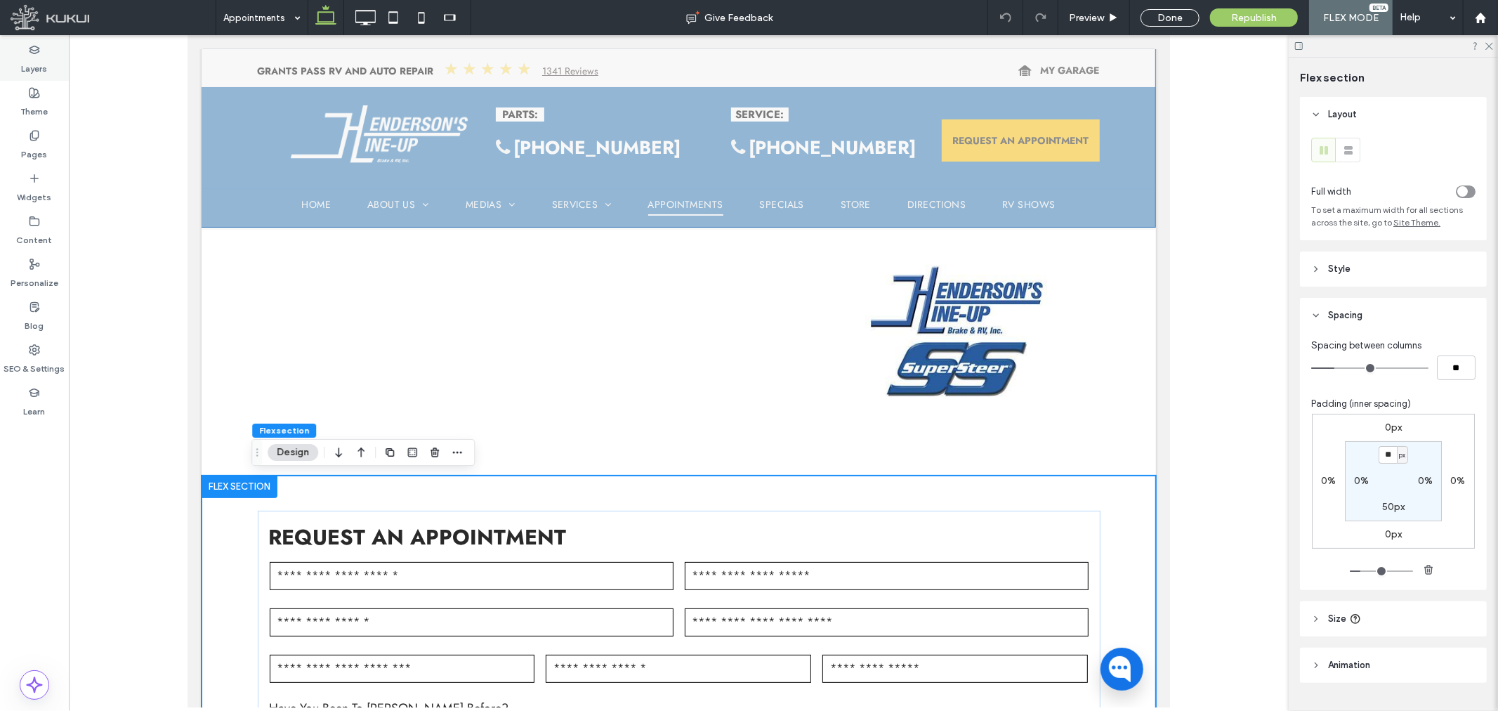
click at [35, 45] on icon at bounding box center [34, 49] width 11 height 11
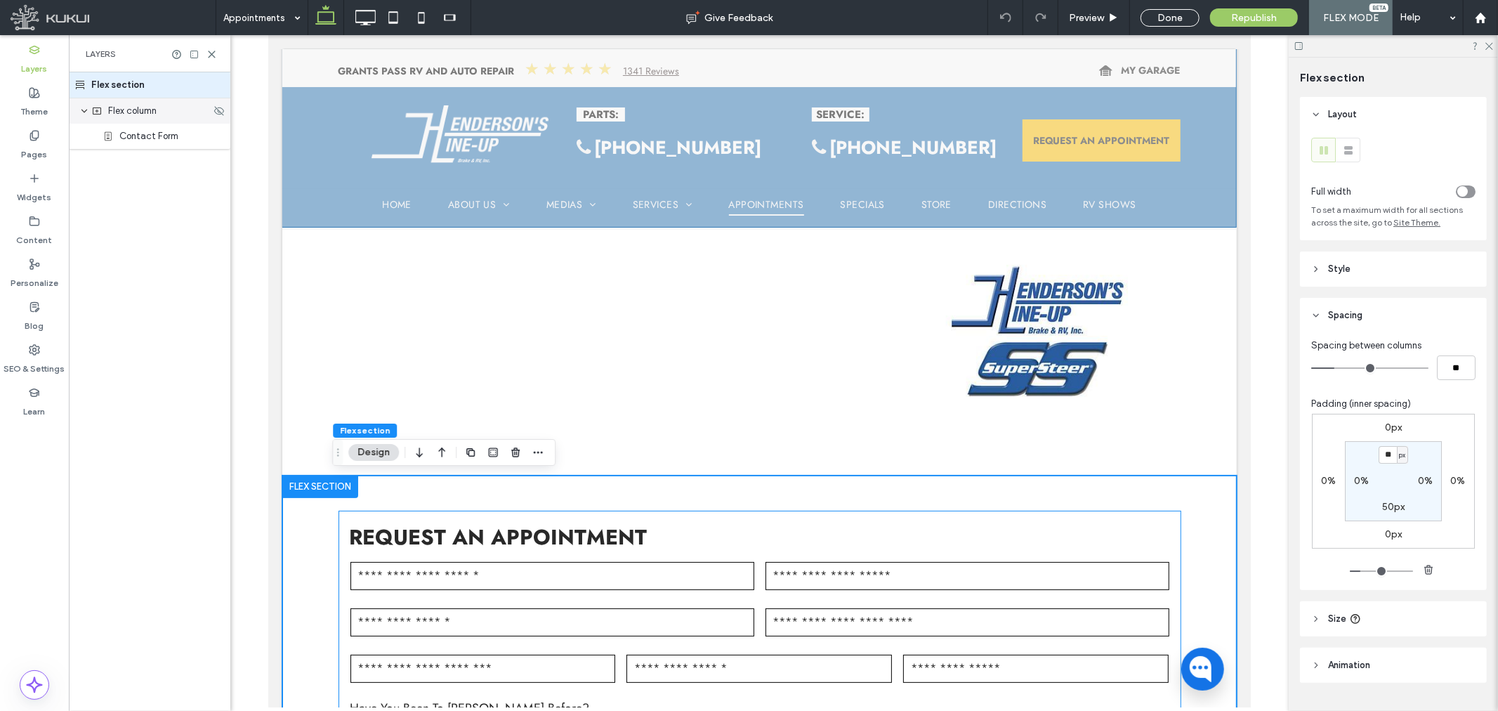
click at [159, 116] on div "Flex column" at bounding box center [150, 111] width 119 height 14
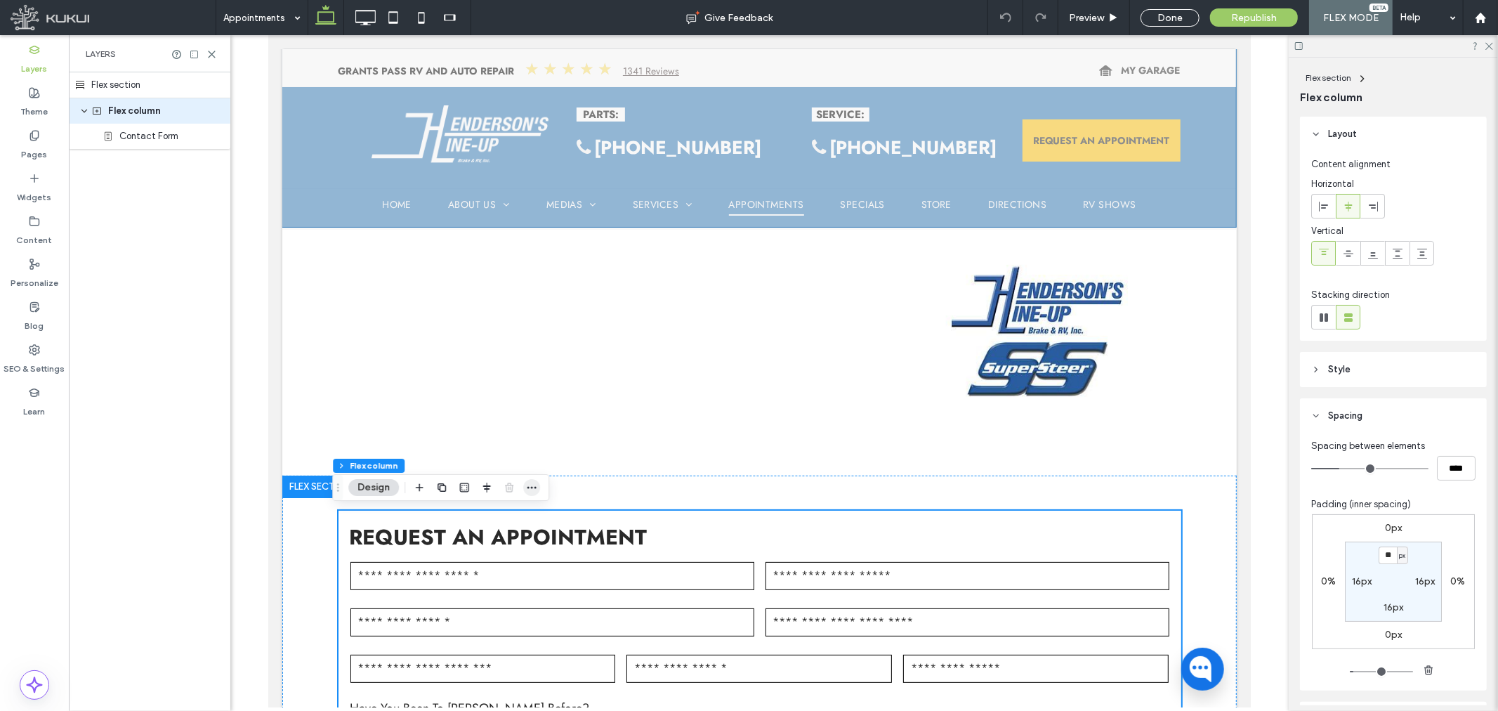
click at [530, 489] on icon "button" at bounding box center [531, 487] width 11 height 11
click at [495, 565] on label "Paste" at bounding box center [500, 571] width 79 height 12
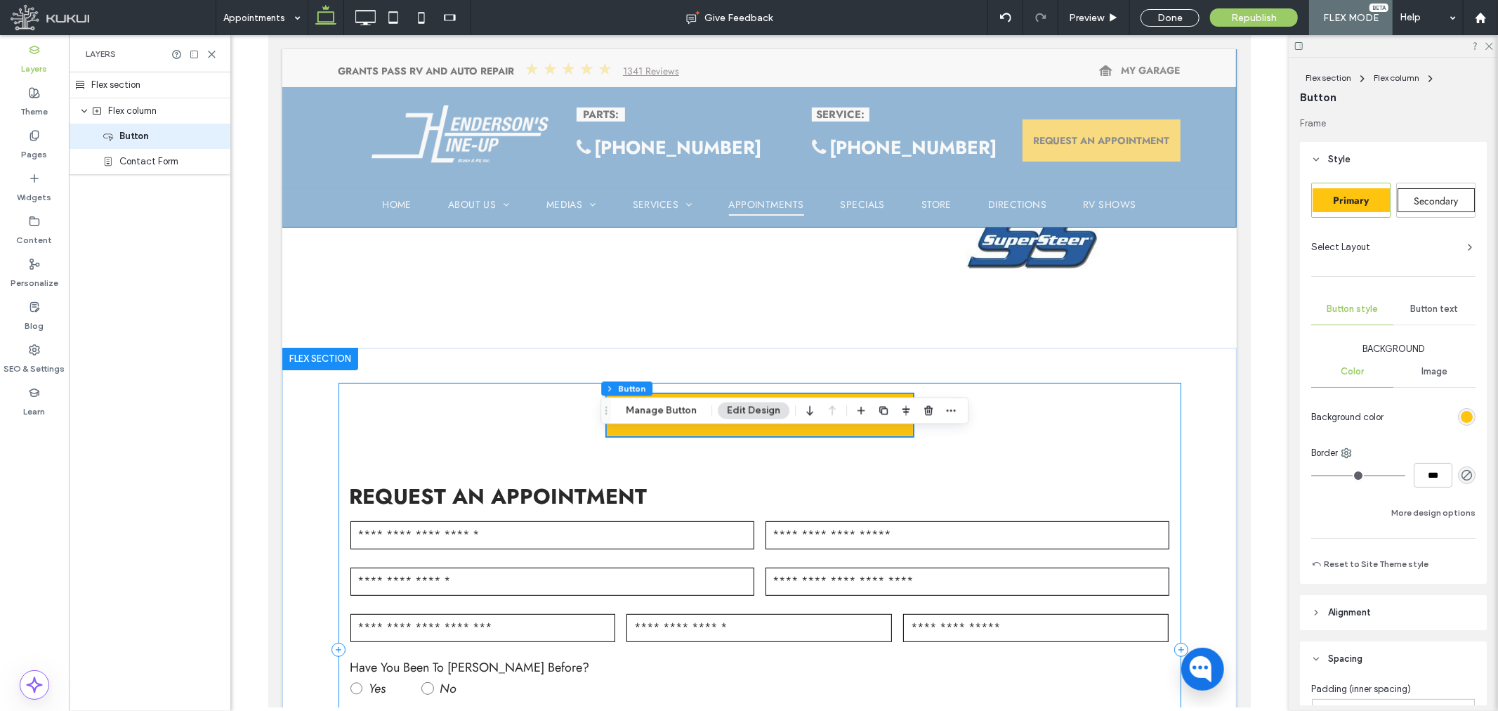
scroll to position [234, 0]
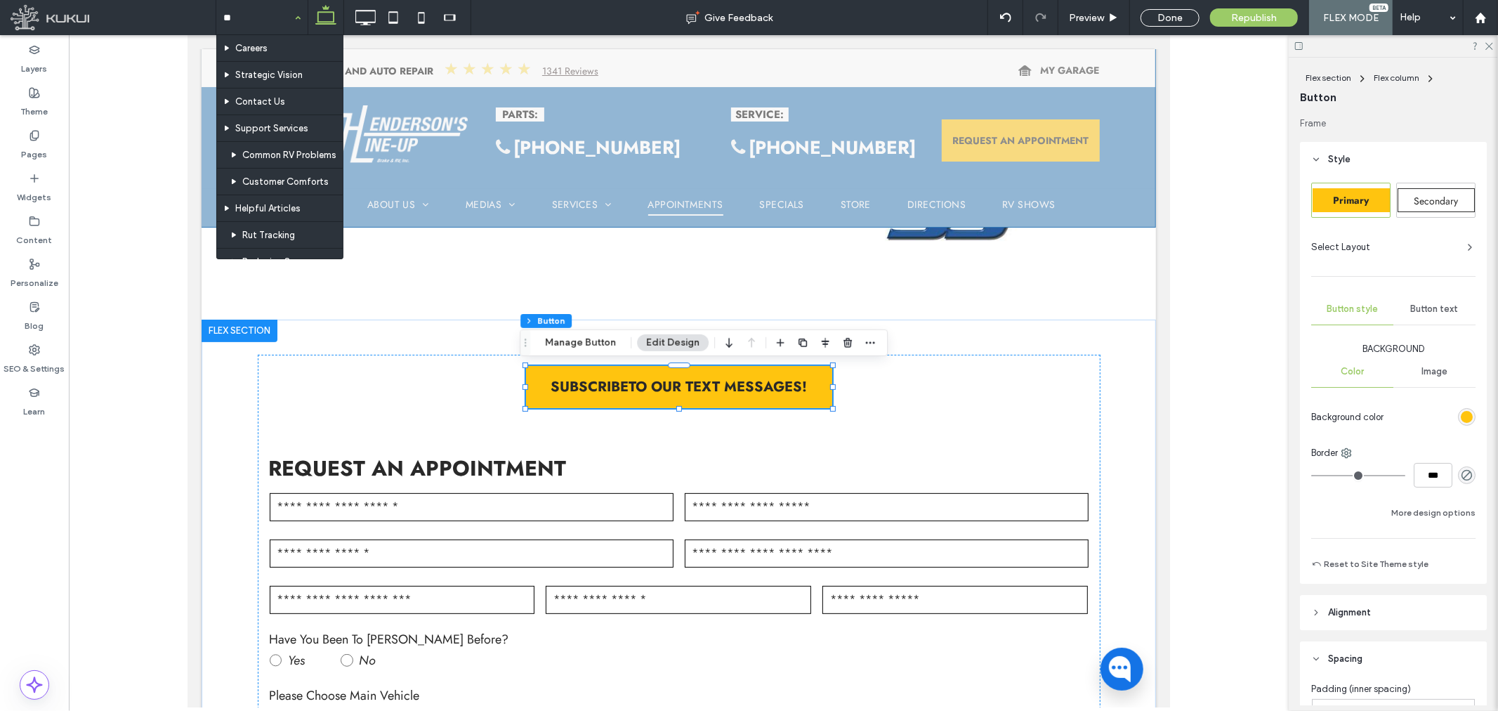
type input "***"
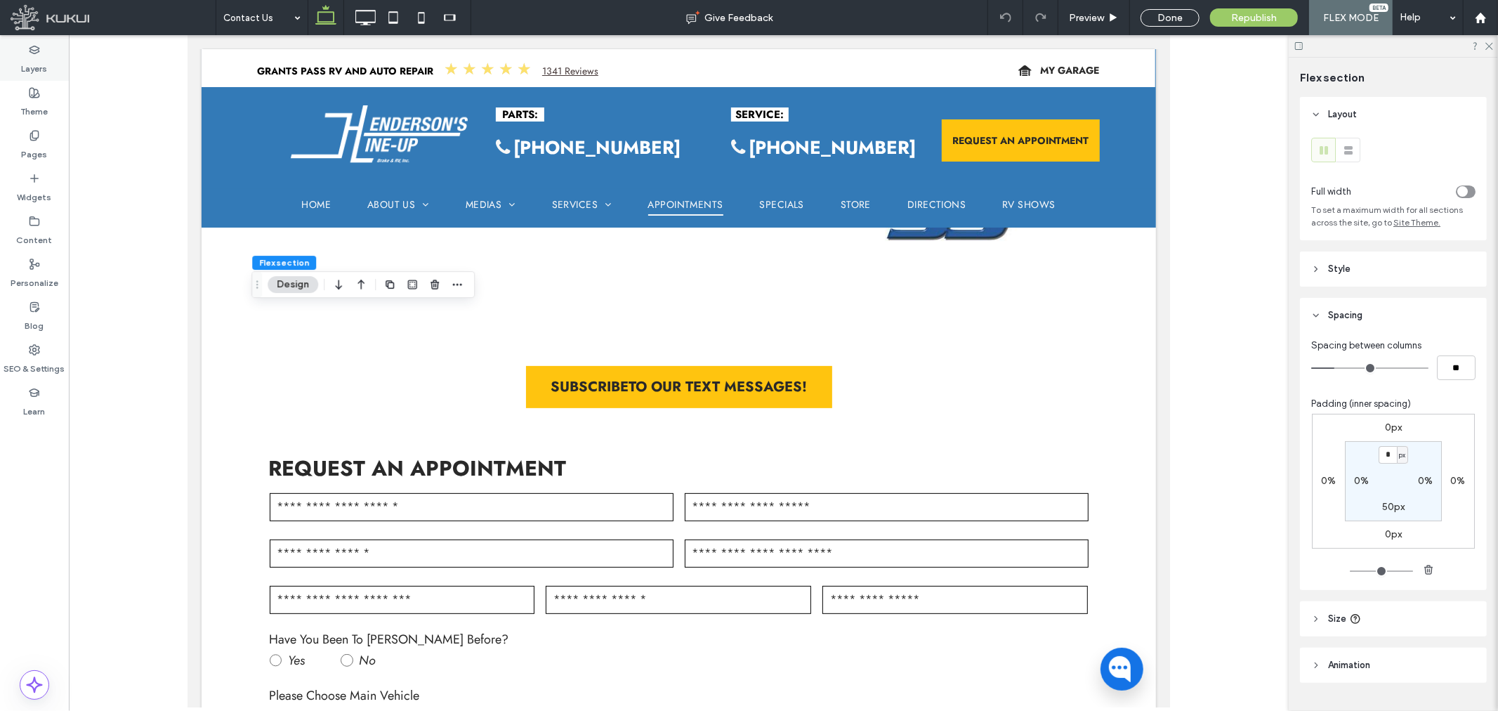
click at [43, 65] on label "Layers" at bounding box center [35, 65] width 26 height 20
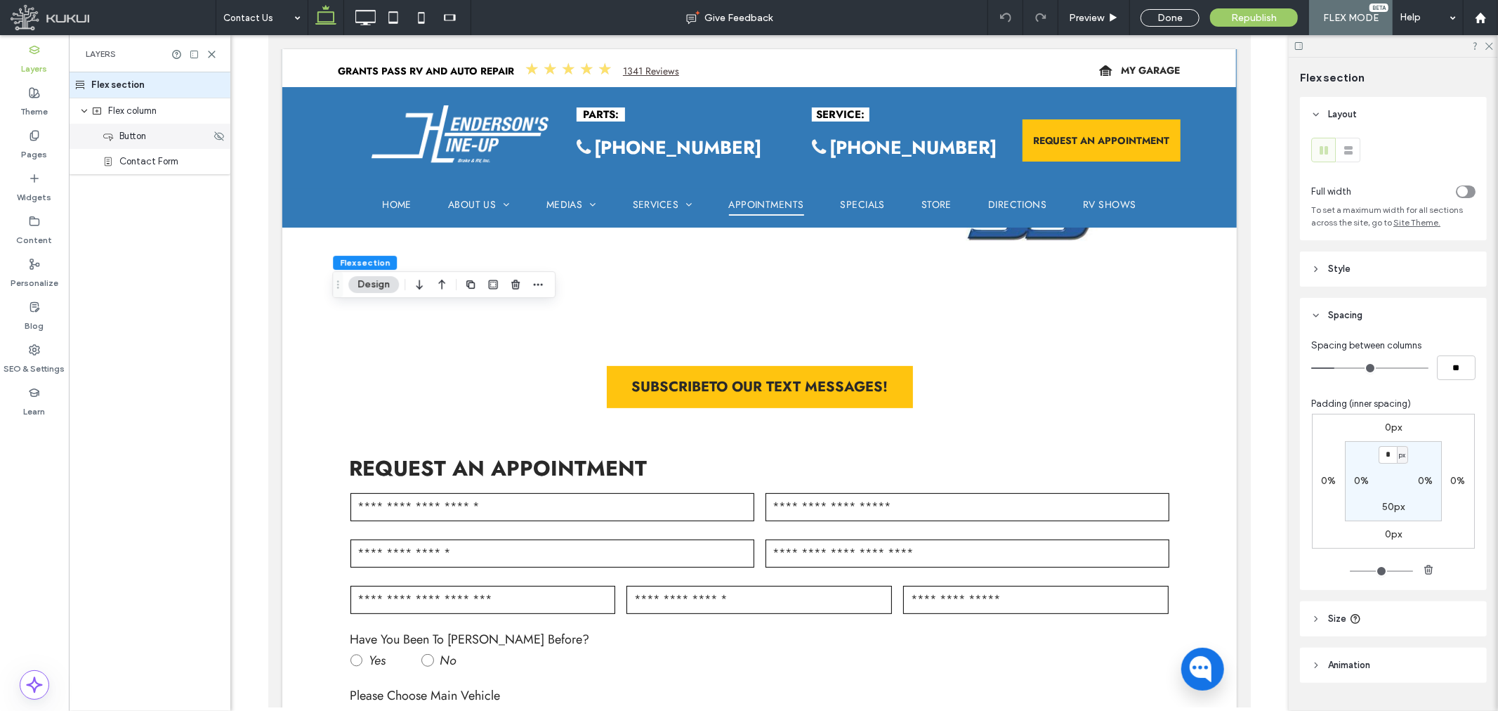
click at [131, 139] on span "Button" at bounding box center [132, 136] width 27 height 14
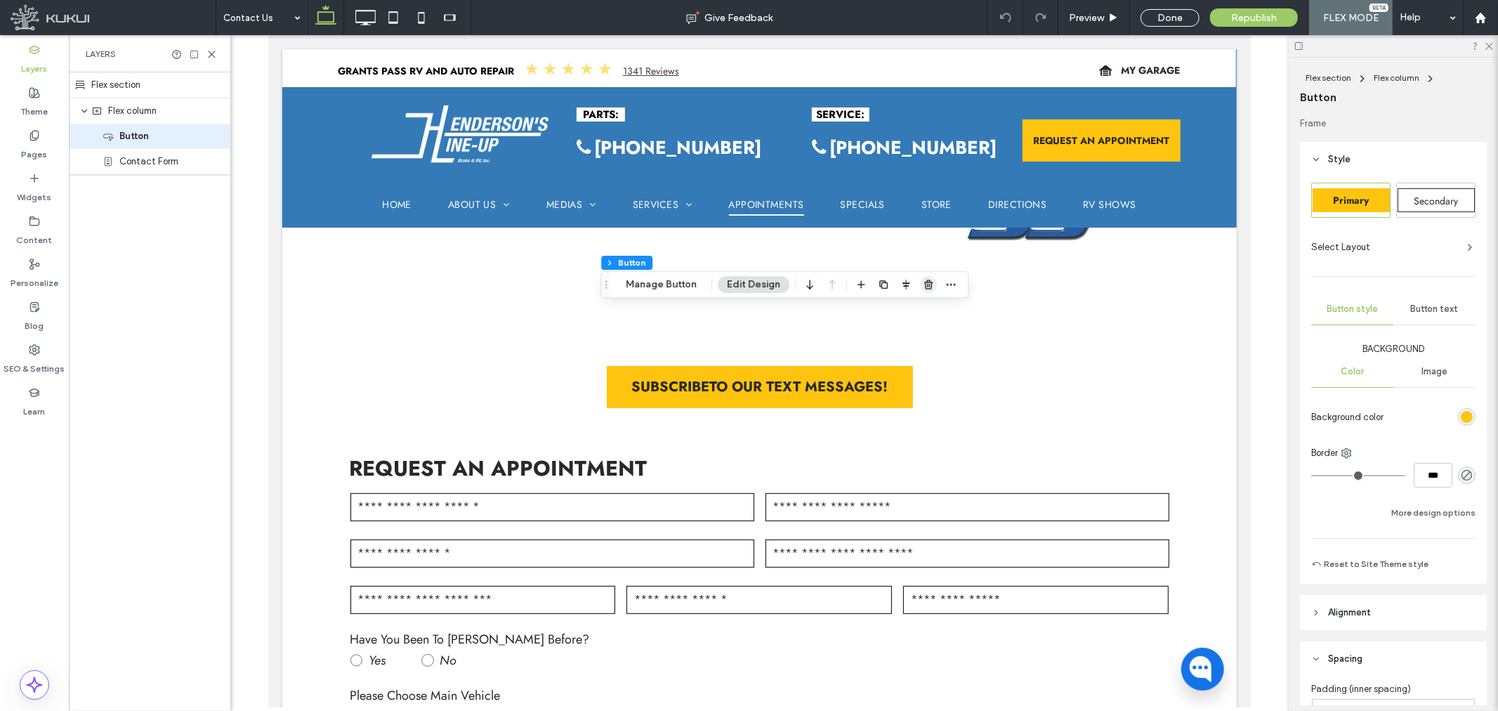
click at [923, 289] on icon "button" at bounding box center [928, 284] width 11 height 11
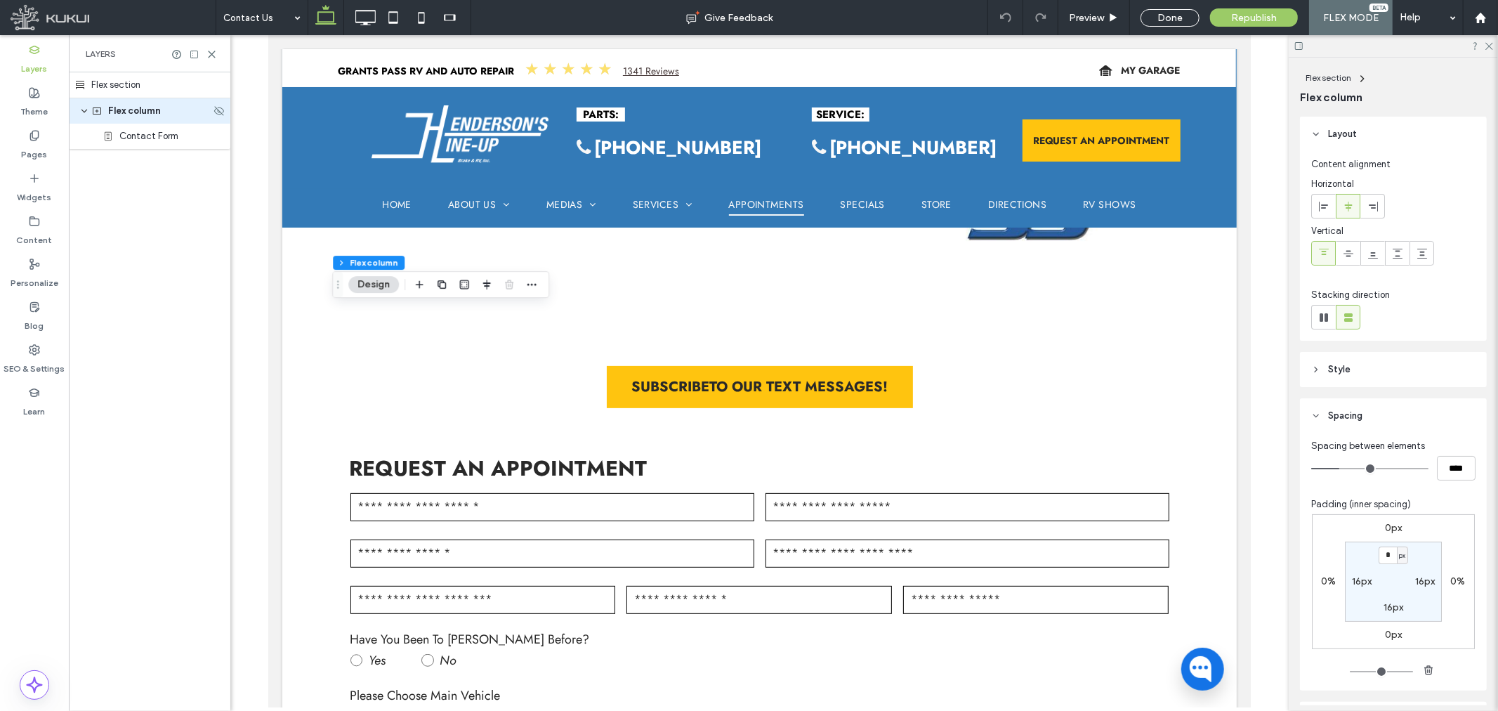
click at [108, 118] on div "Flex column" at bounding box center [149, 110] width 161 height 25
click at [1388, 555] on input "*" at bounding box center [1387, 555] width 18 height 18
type input "**"
click at [1387, 528] on label "0px" at bounding box center [1393, 528] width 17 height 12
type input "*"
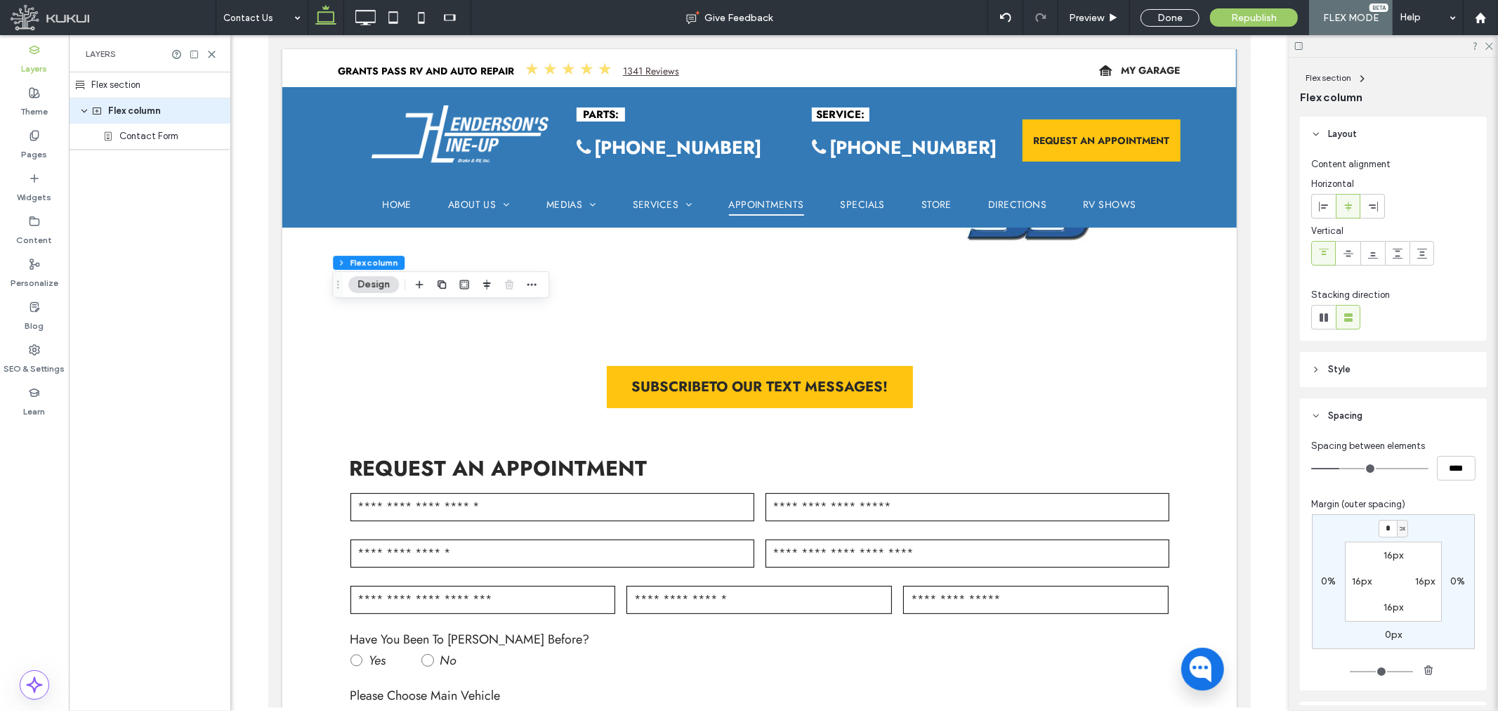
type input "*"
type input "**"
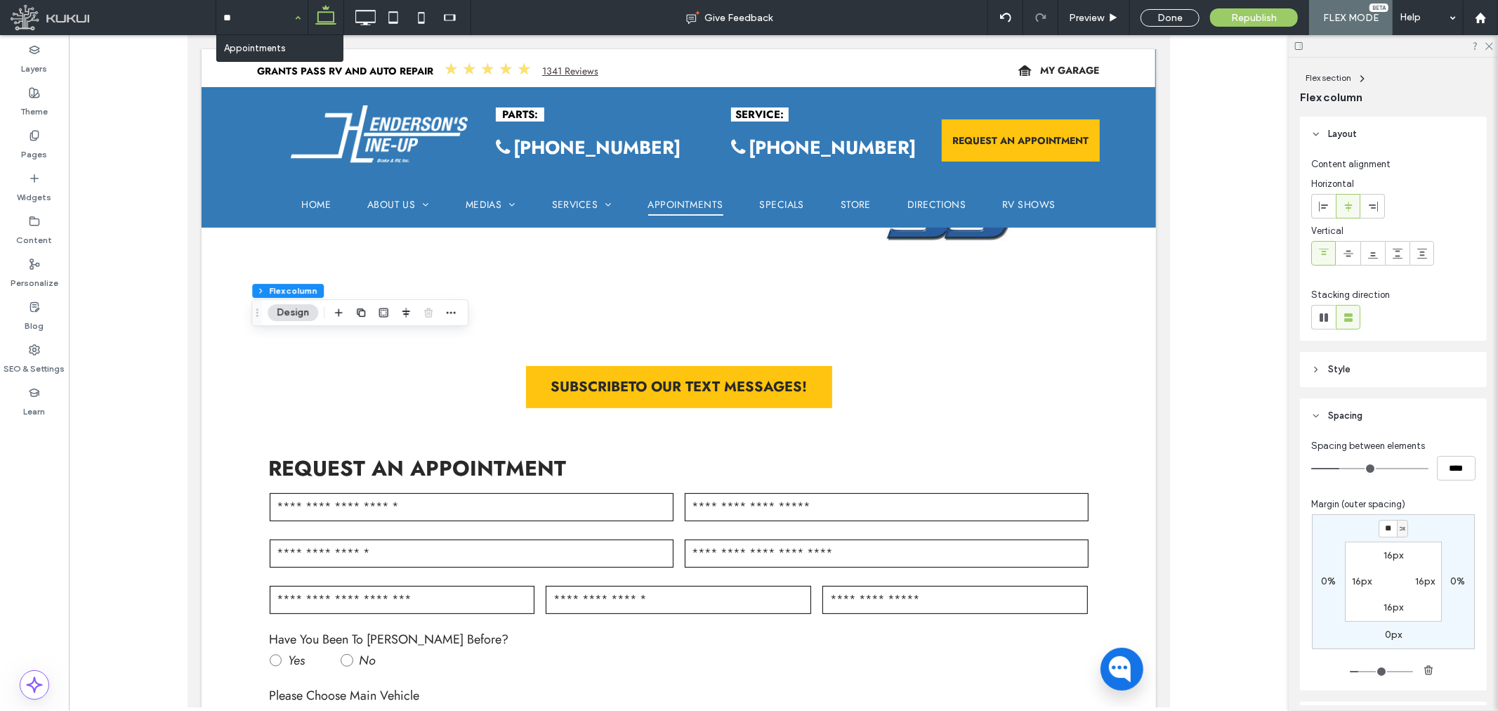
type input "***"
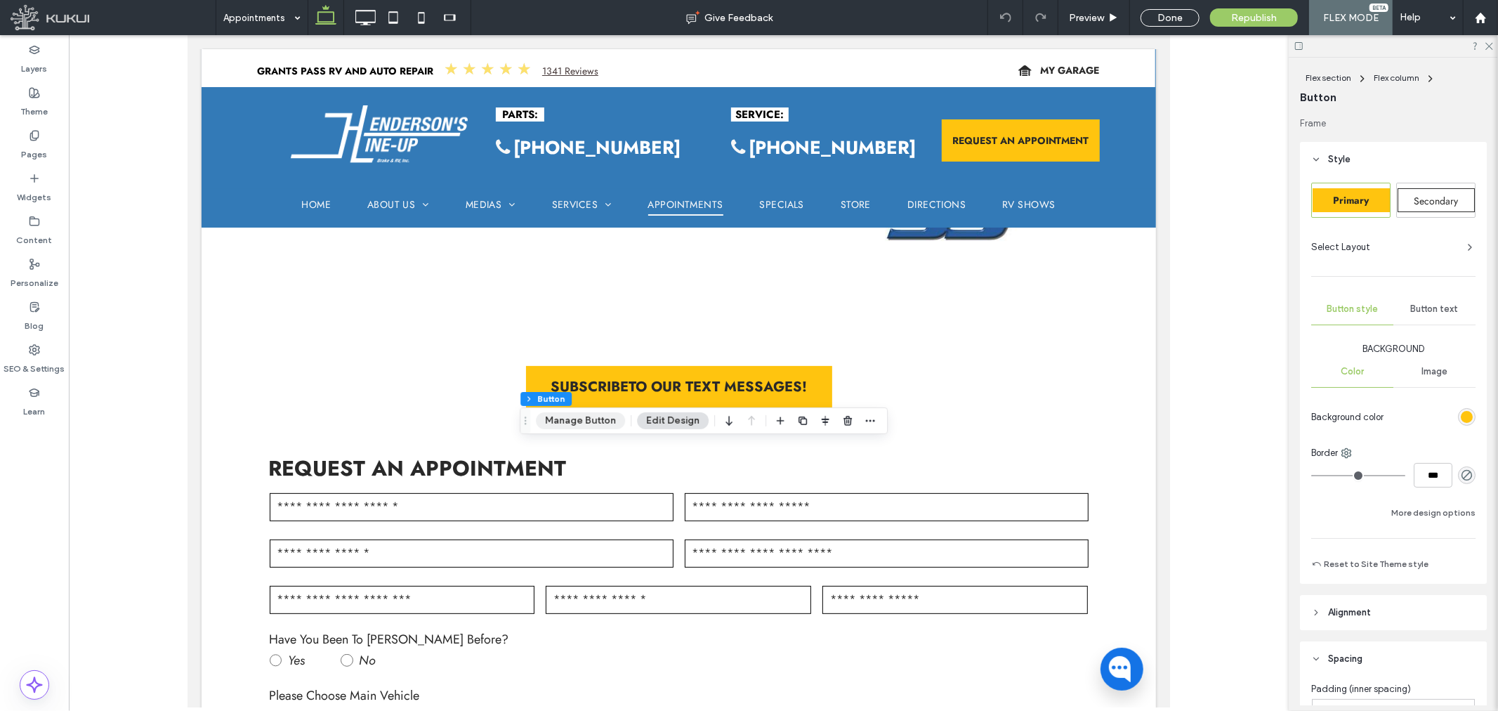
click at [595, 418] on button "Manage Button" at bounding box center [580, 420] width 89 height 17
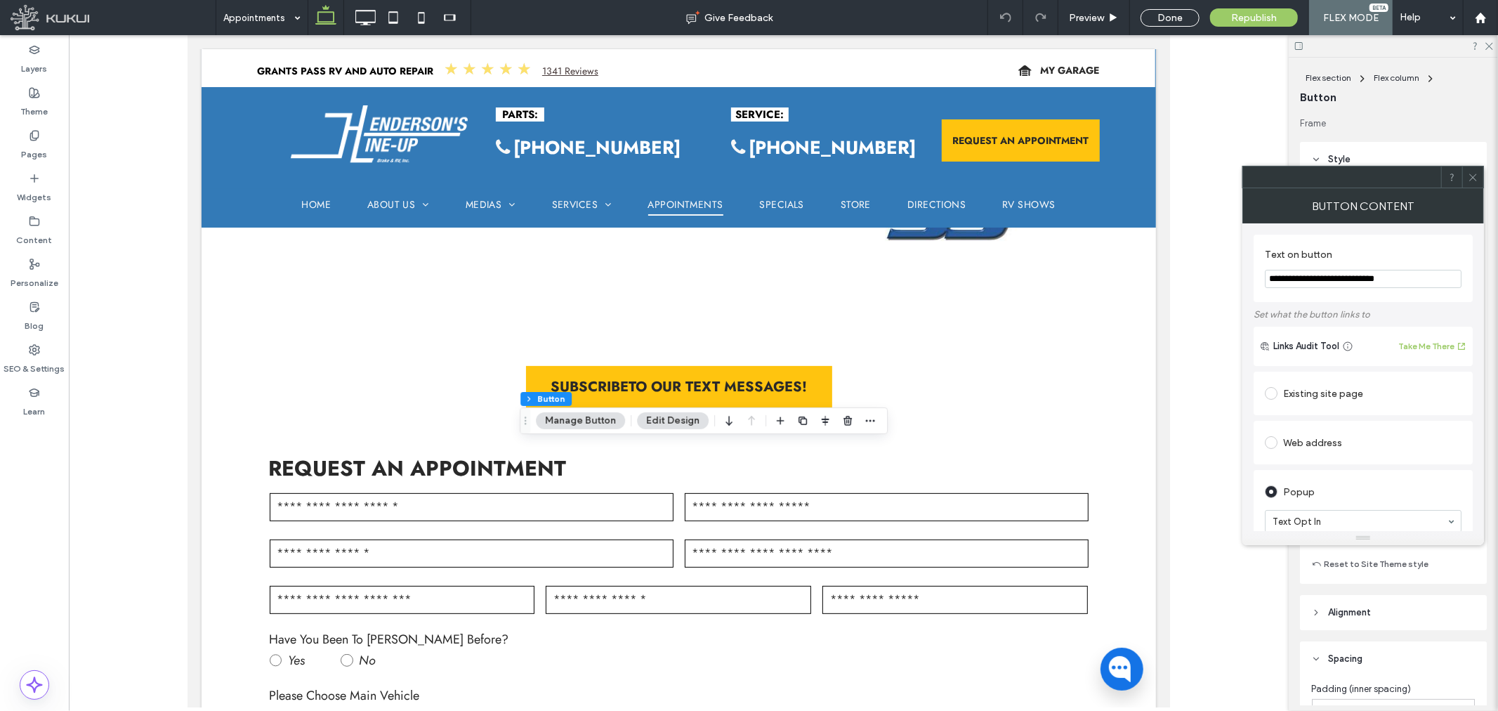
click at [1479, 178] on div at bounding box center [1472, 176] width 21 height 21
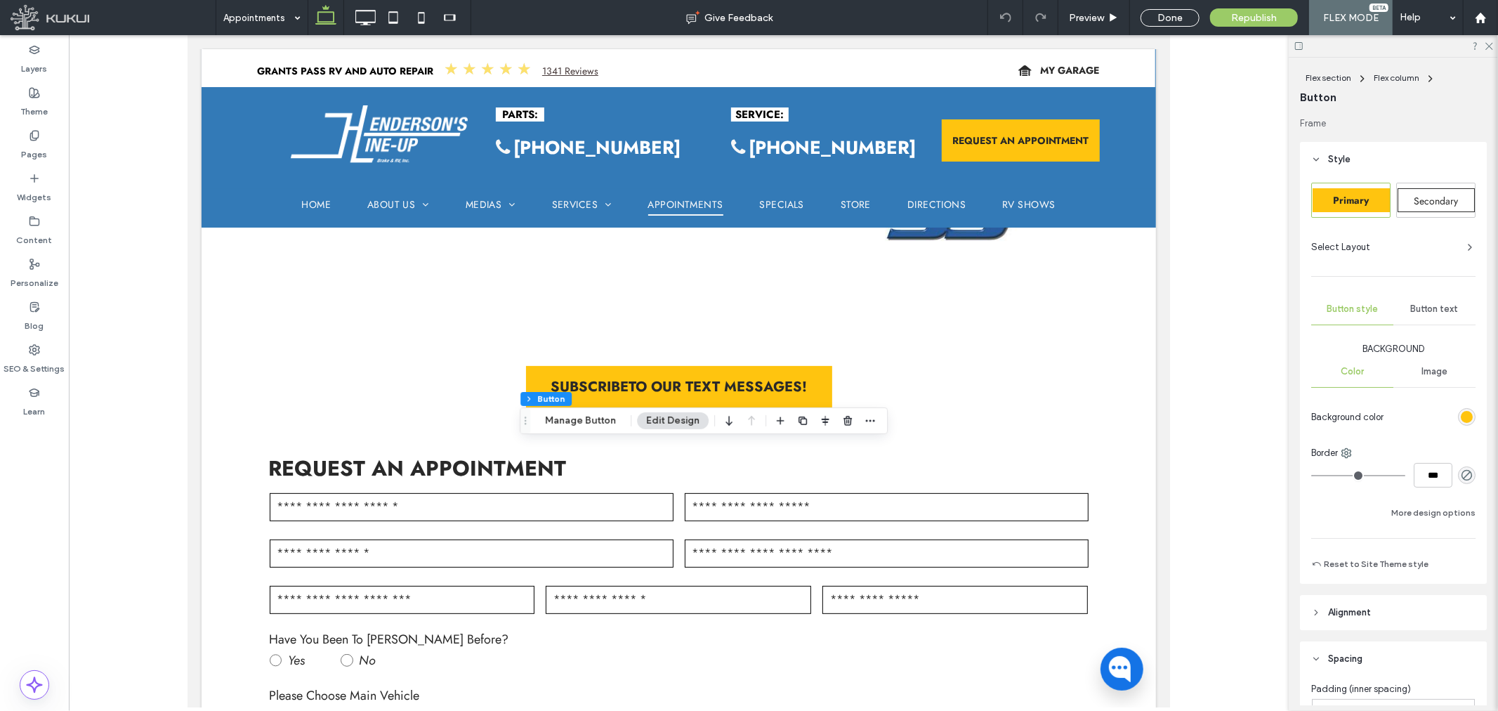
click at [1351, 303] on span "Button style" at bounding box center [1351, 308] width 51 height 11
click at [1385, 198] on div "Primary" at bounding box center [1350, 200] width 77 height 24
click at [1380, 233] on div "Primary Secondary Select Layout Button style Button text Background Color Image…" at bounding box center [1393, 378] width 164 height 390
click at [1371, 248] on div "Select Layout" at bounding box center [1393, 247] width 164 height 14
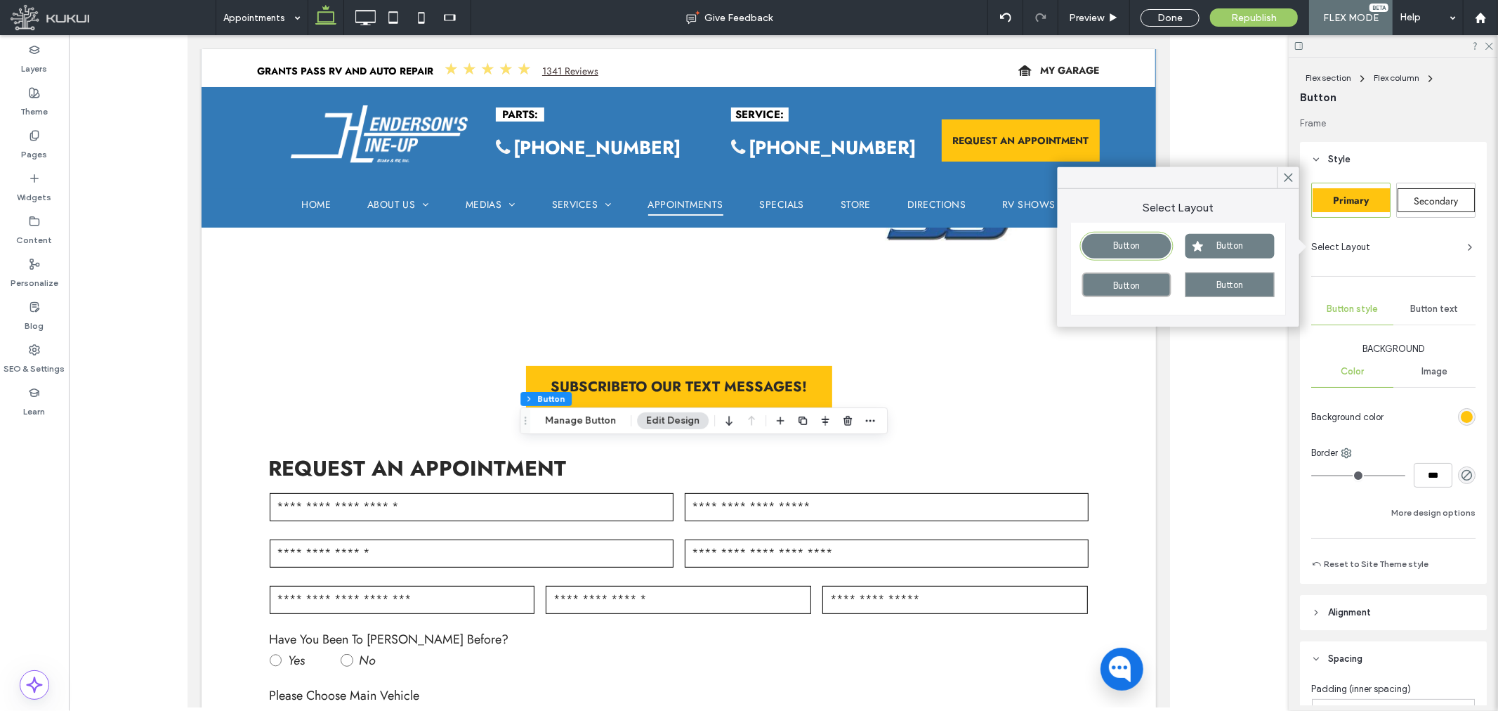
click at [1234, 246] on span "Button" at bounding box center [1229, 245] width 27 height 11
click at [1454, 588] on span at bounding box center [1464, 597] width 21 height 21
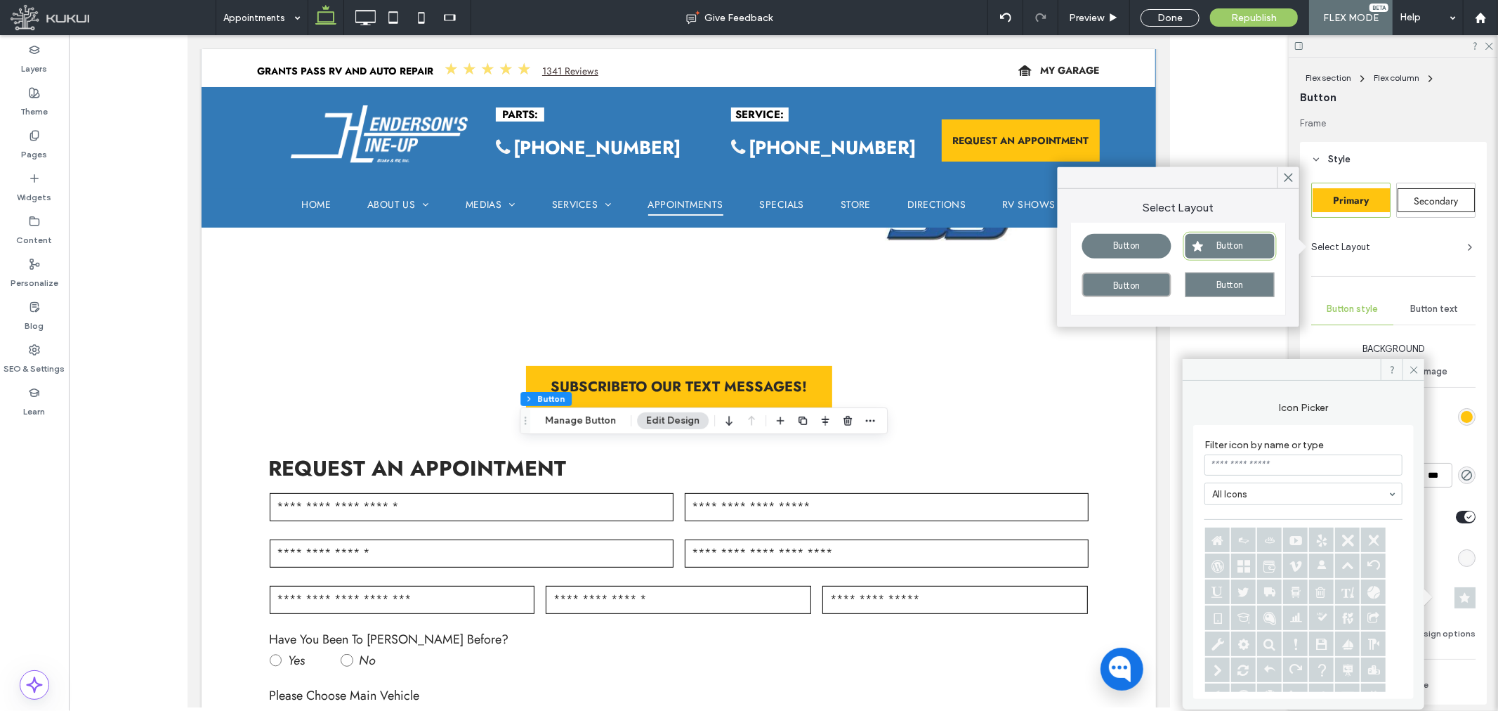
click at [1282, 468] on input at bounding box center [1303, 464] width 198 height 21
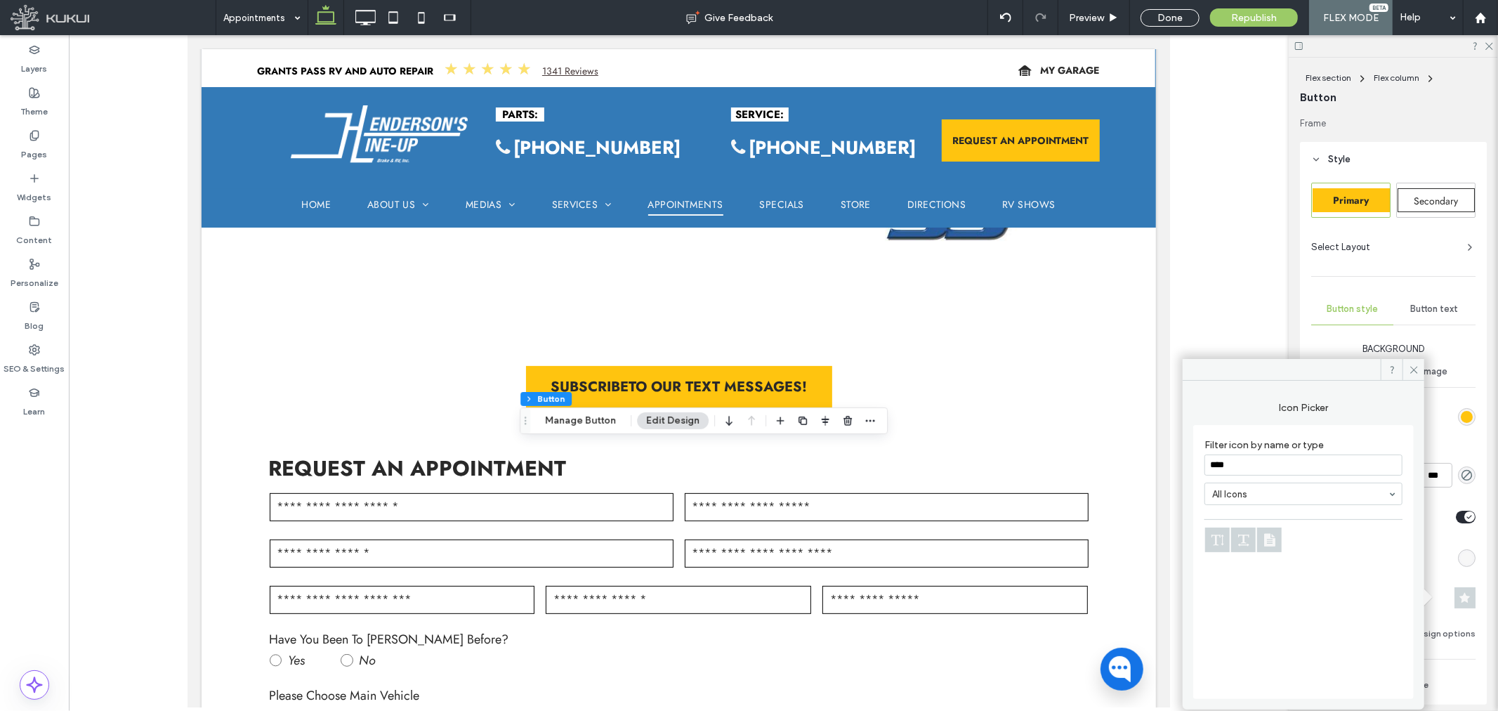
click at [1196, 468] on div "Filter icon by name or type **** All Icons" at bounding box center [1303, 562] width 220 height 274
drag, startPoint x: 1247, startPoint y: 467, endPoint x: 1198, endPoint y: 472, distance: 49.4
click at [1198, 472] on div "Filter icon by name or type ***** All Icons" at bounding box center [1303, 562] width 220 height 274
type input "*"
click at [1258, 467] on input "*******" at bounding box center [1303, 464] width 198 height 21
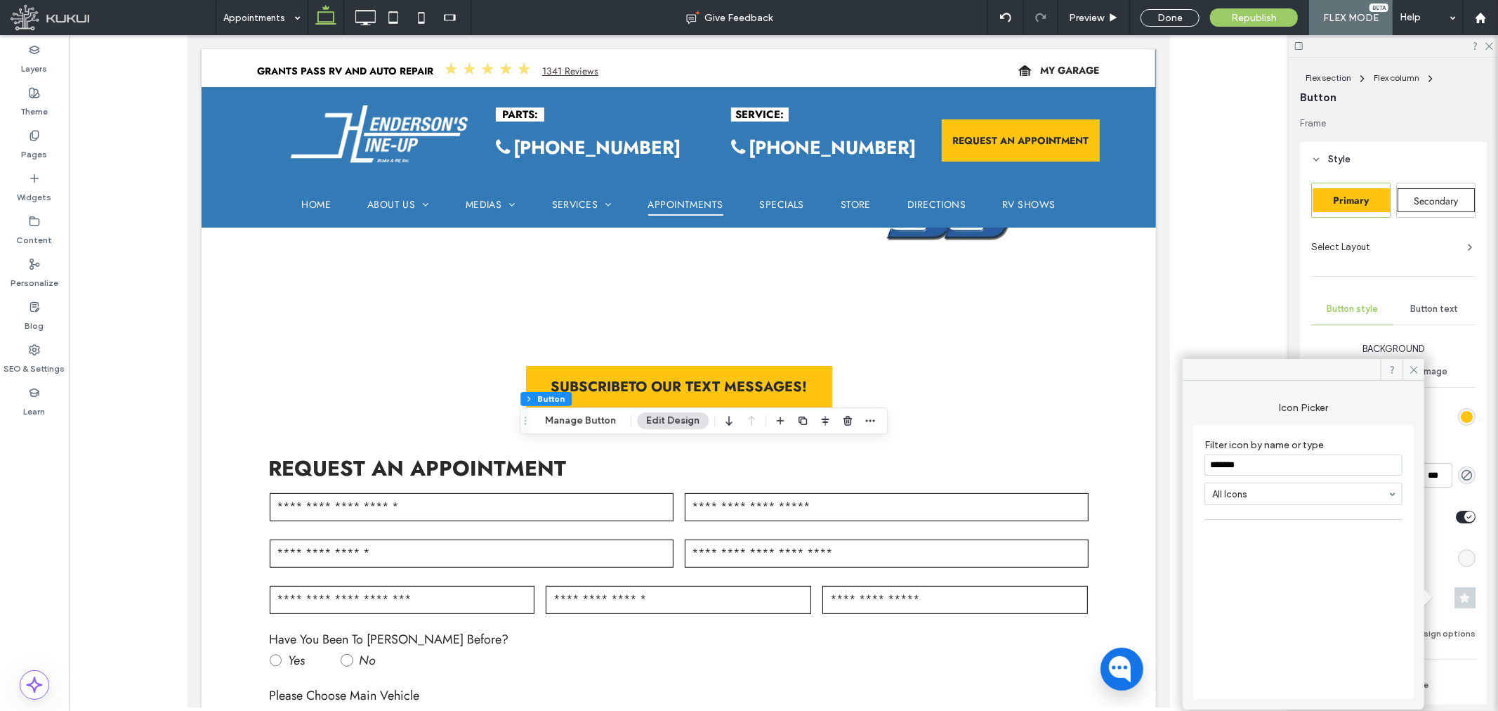
click at [1258, 467] on input "*******" at bounding box center [1303, 464] width 198 height 21
type input "*****"
click at [1349, 541] on icon at bounding box center [1347, 541] width 25 height 25
click at [1414, 370] on use at bounding box center [1413, 369] width 7 height 7
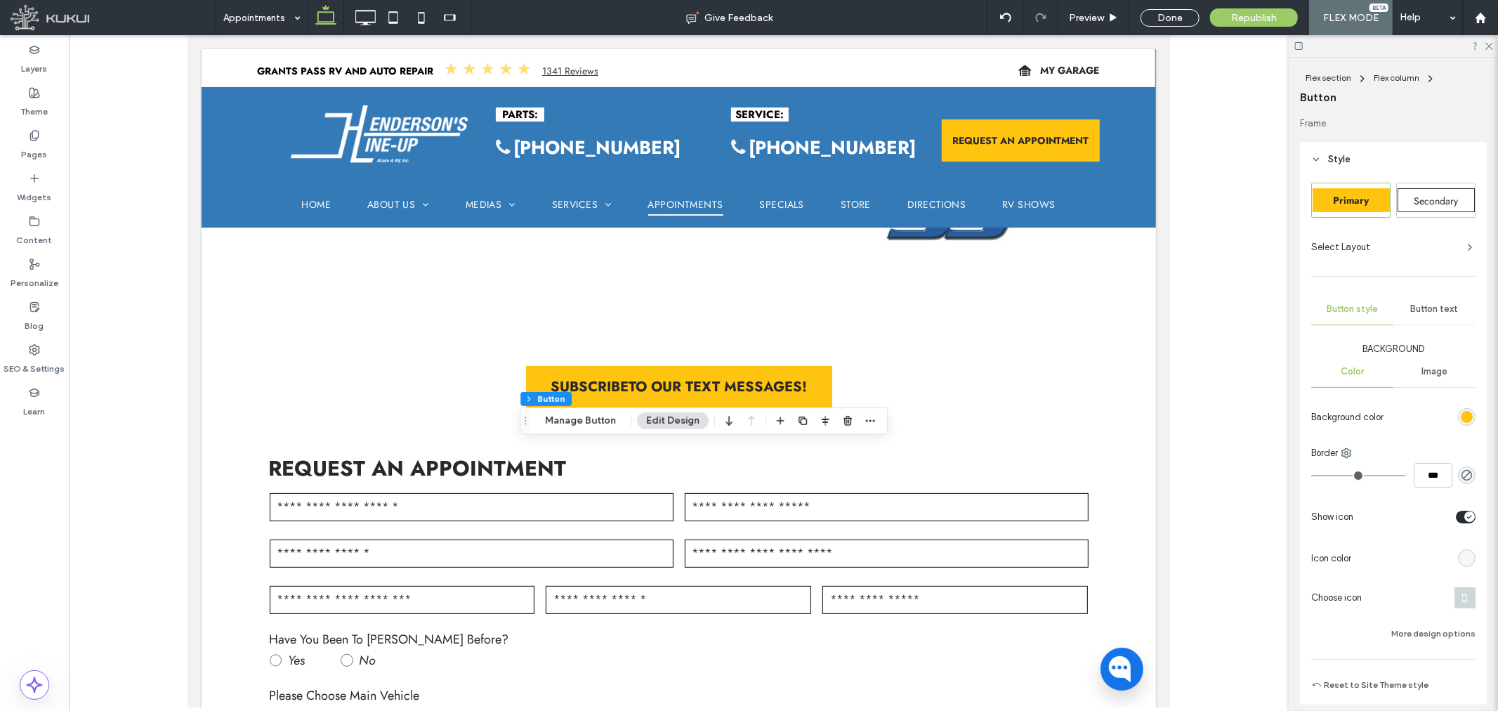
click at [1461, 558] on div "rgb(247, 247, 247)" at bounding box center [1467, 558] width 12 height 12
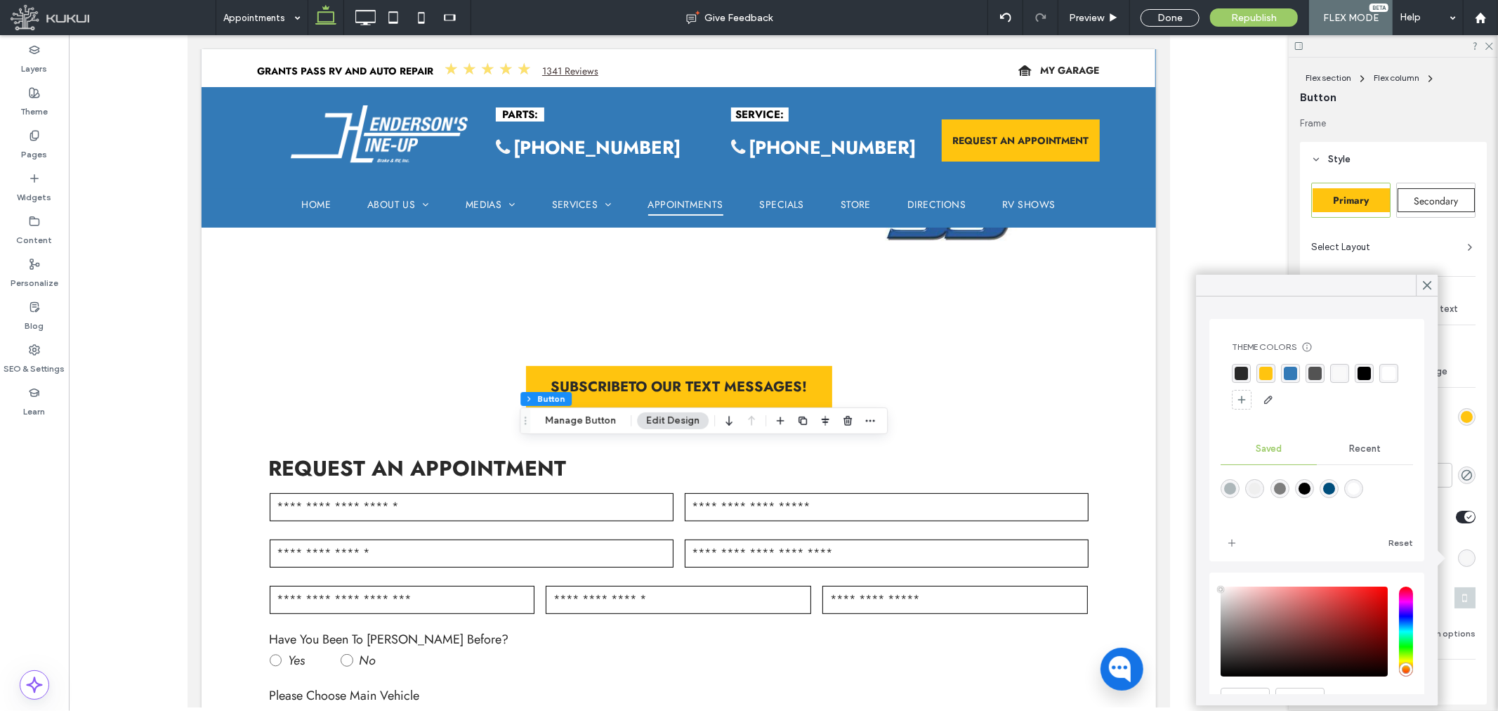
drag, startPoint x: 1241, startPoint y: 372, endPoint x: 1252, endPoint y: 369, distance: 10.9
click at [1241, 372] on div "rgba(41, 41, 41, 1)" at bounding box center [1240, 373] width 13 height 13
click at [1418, 283] on div at bounding box center [1427, 285] width 22 height 21
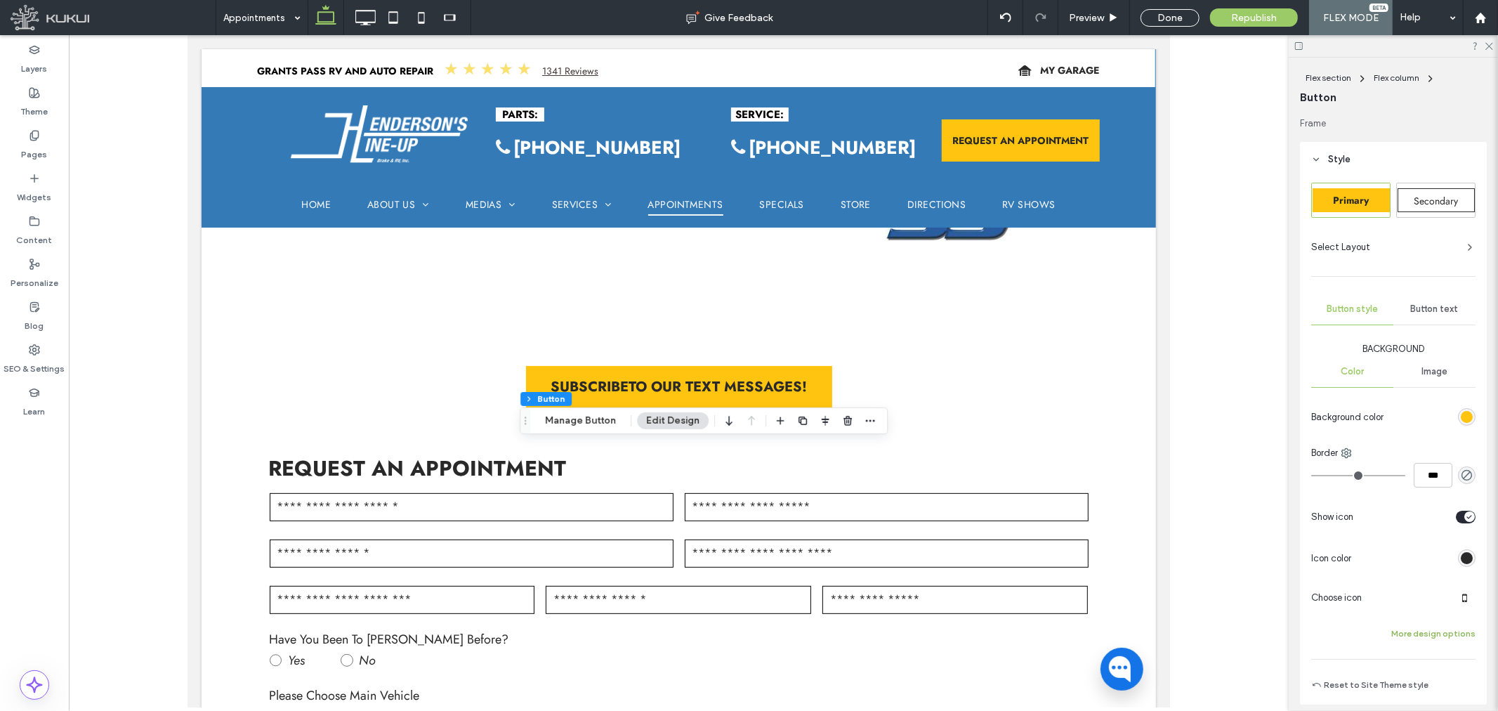
click at [1428, 633] on button "More design options" at bounding box center [1433, 633] width 84 height 17
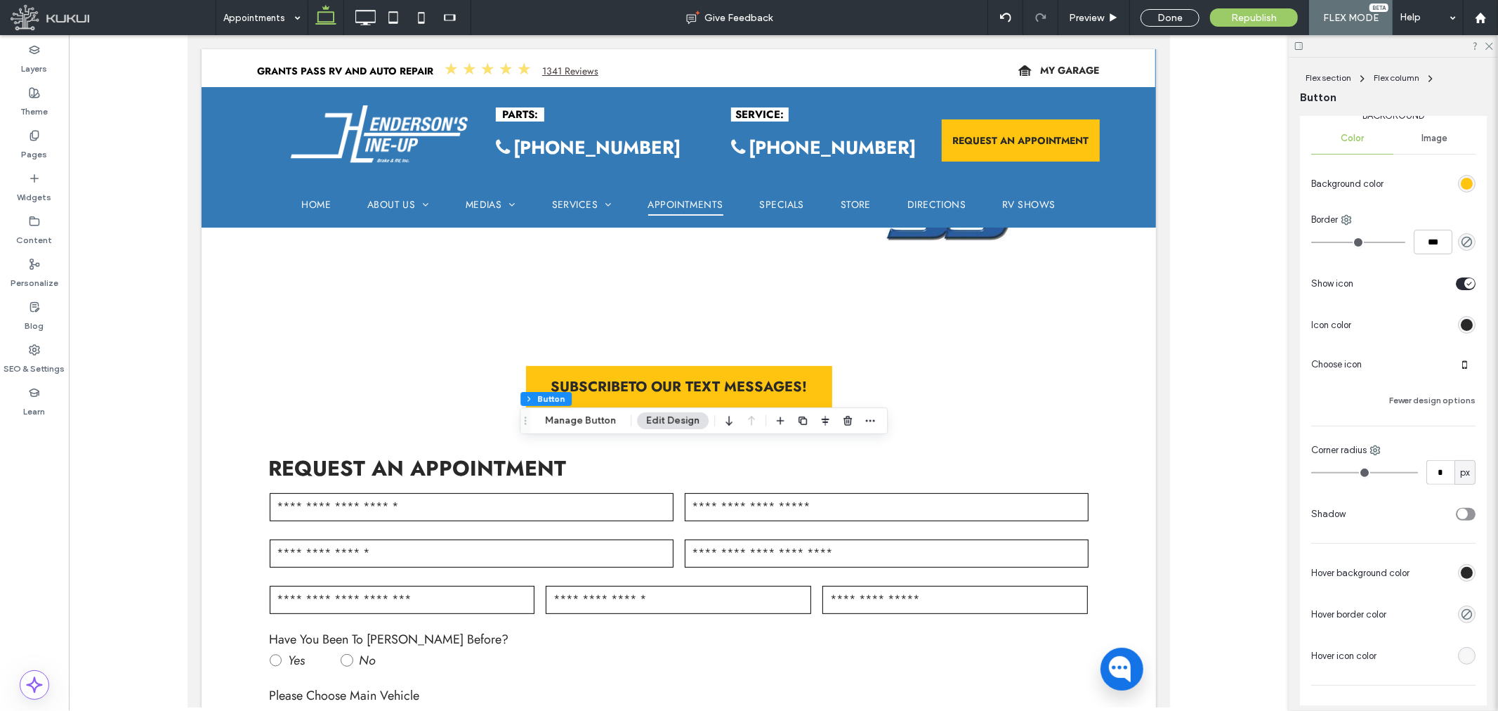
scroll to position [234, 0]
click at [1461, 652] on div "rgb(247, 247, 247)" at bounding box center [1467, 655] width 12 height 12
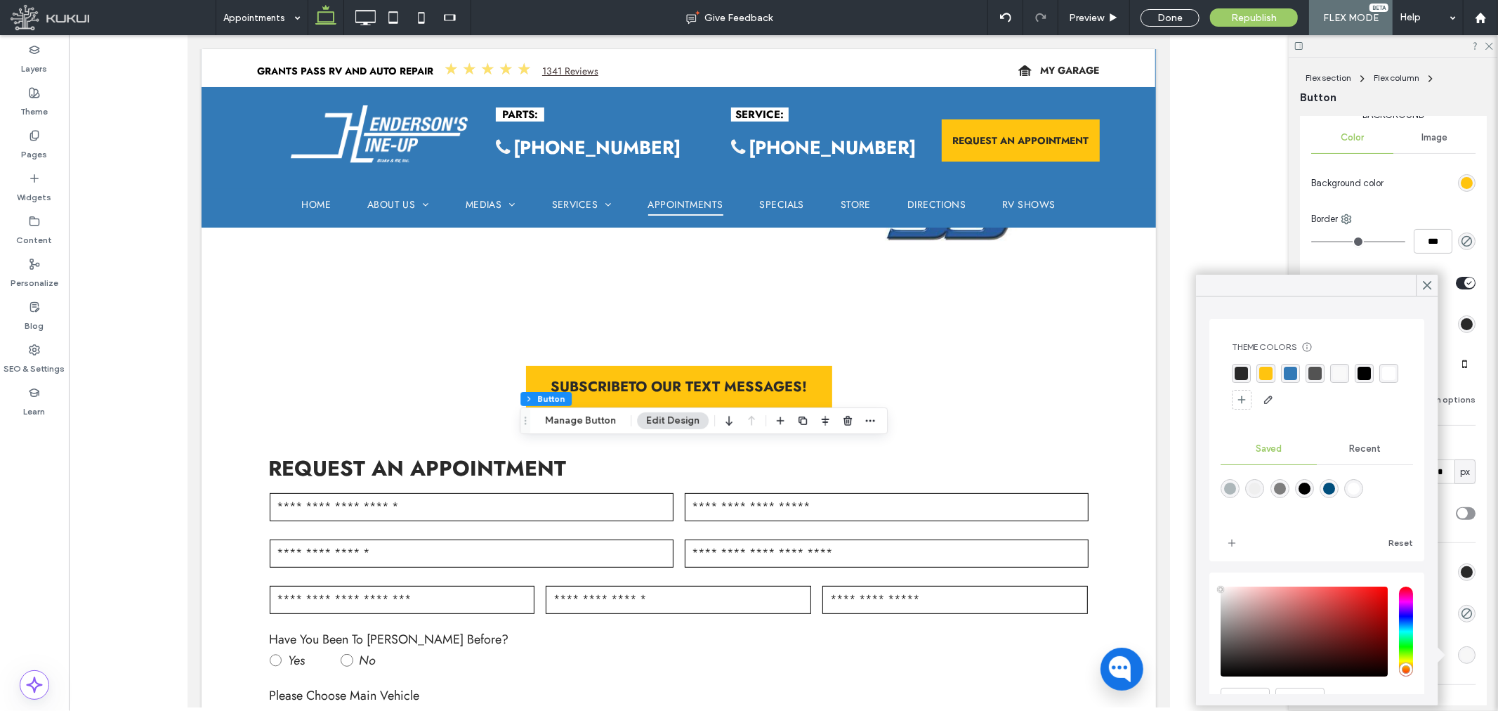
click at [1382, 380] on div "rgba(255,255,255,1)" at bounding box center [1388, 373] width 13 height 13
click at [1428, 286] on icon at bounding box center [1426, 285] width 13 height 13
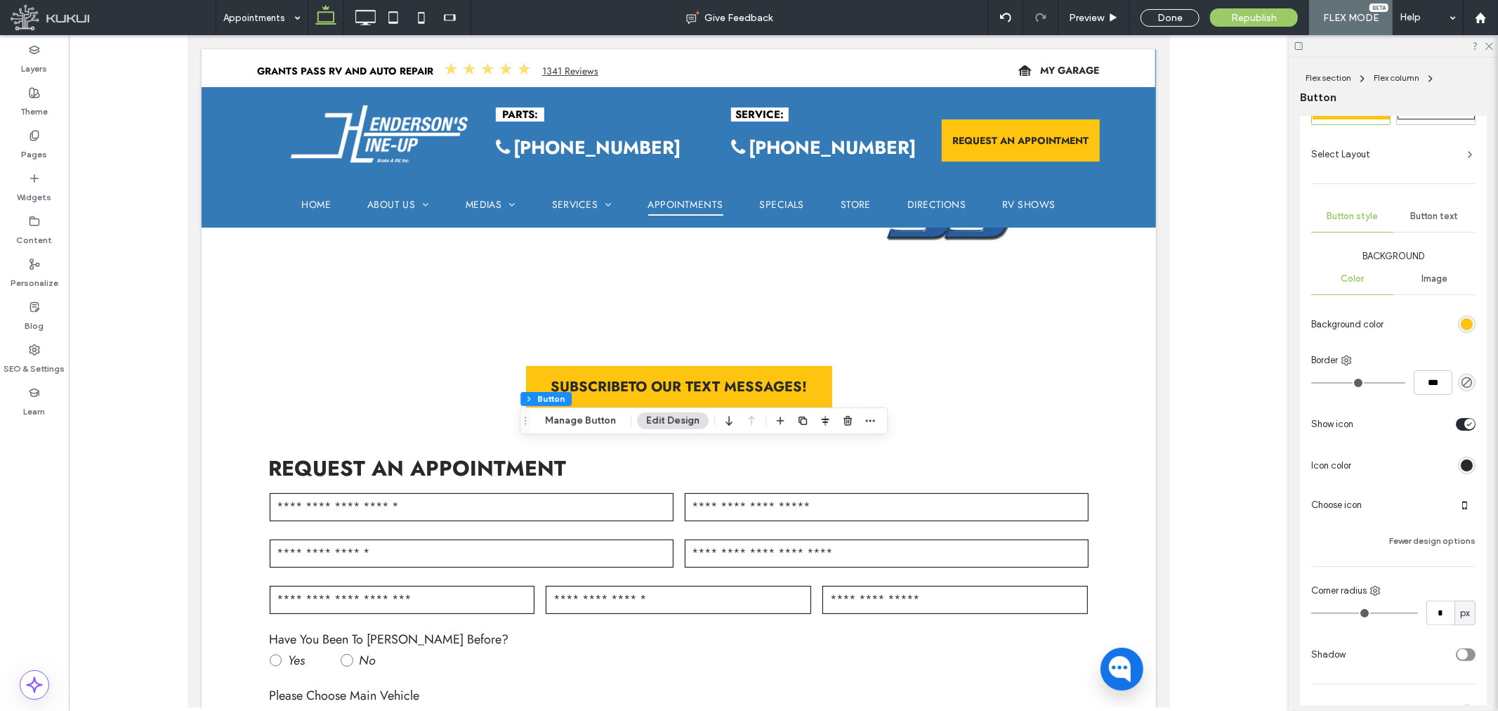
scroll to position [78, 0]
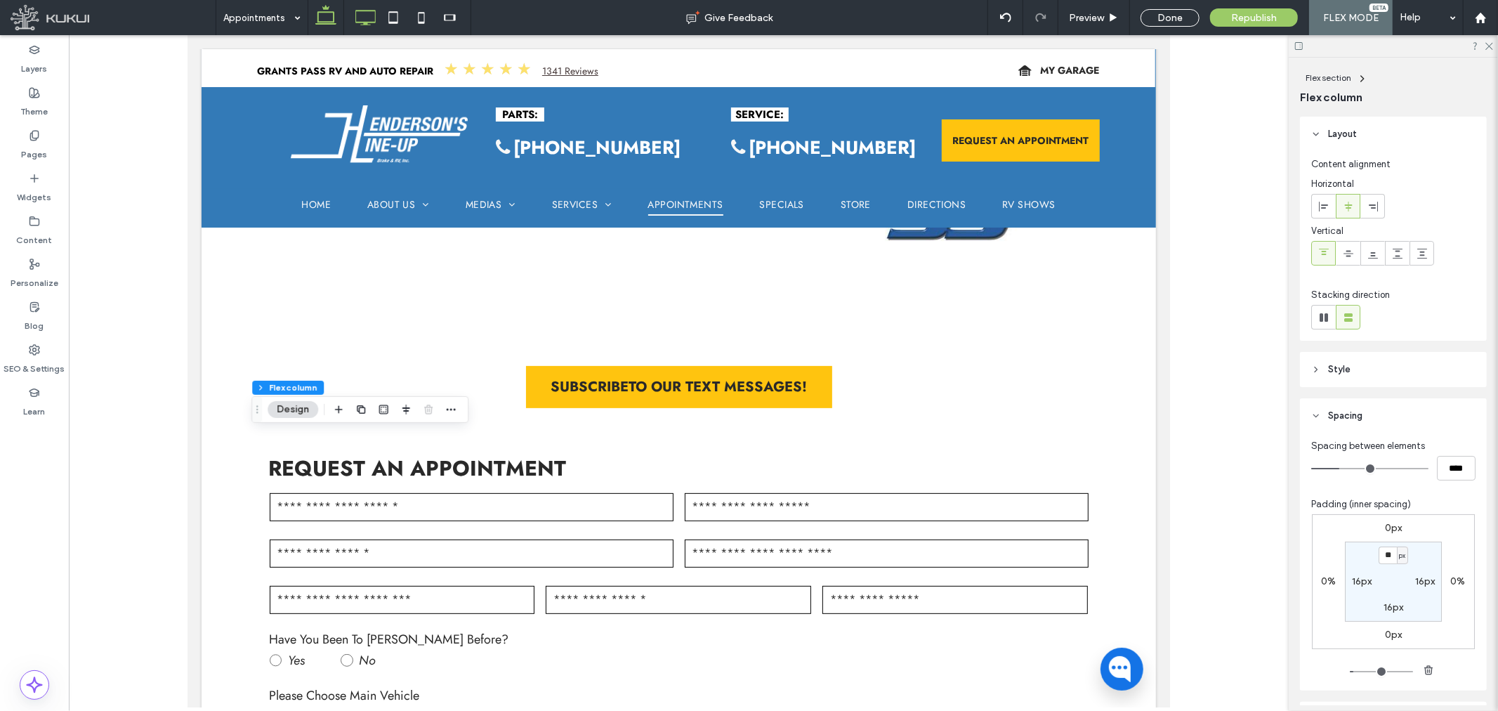
click at [372, 20] on icon at bounding box center [365, 18] width 28 height 28
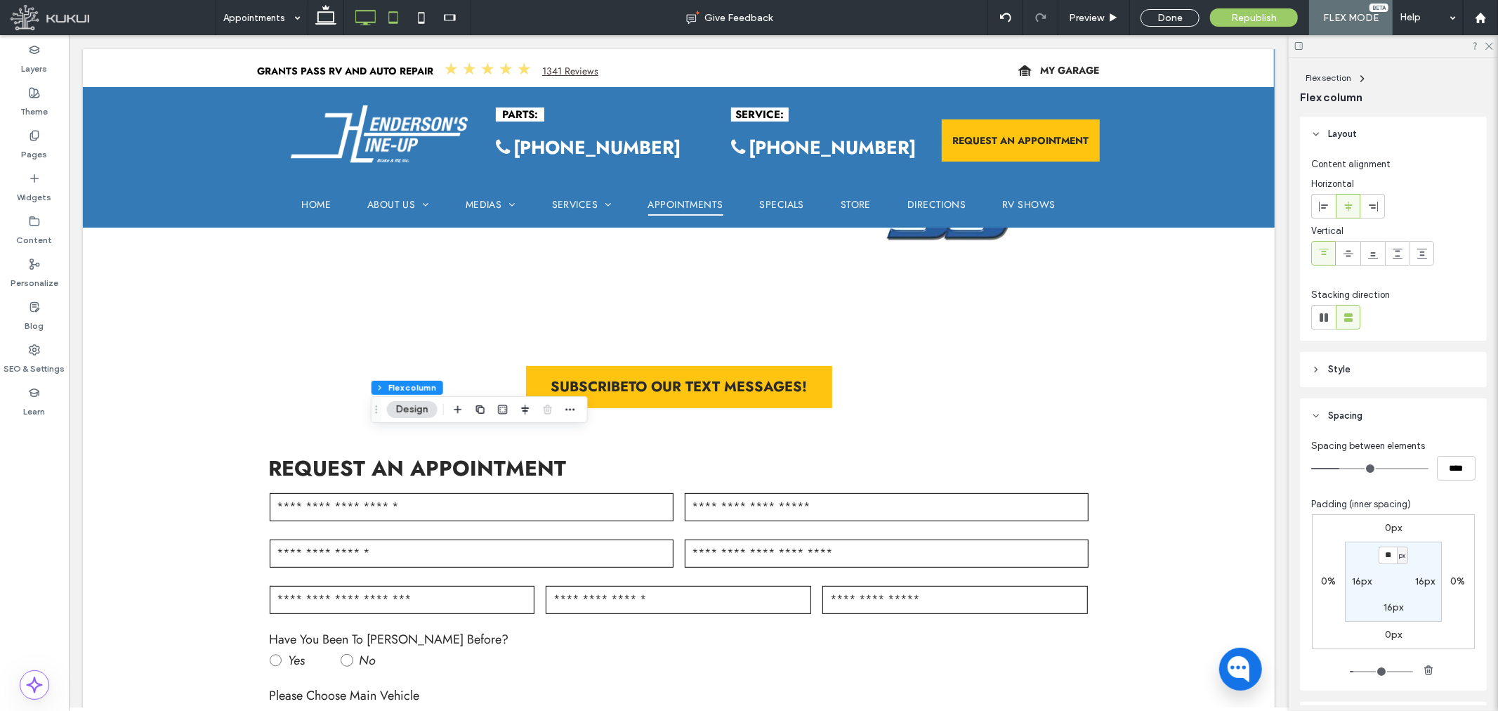
click at [390, 16] on icon at bounding box center [393, 18] width 28 height 28
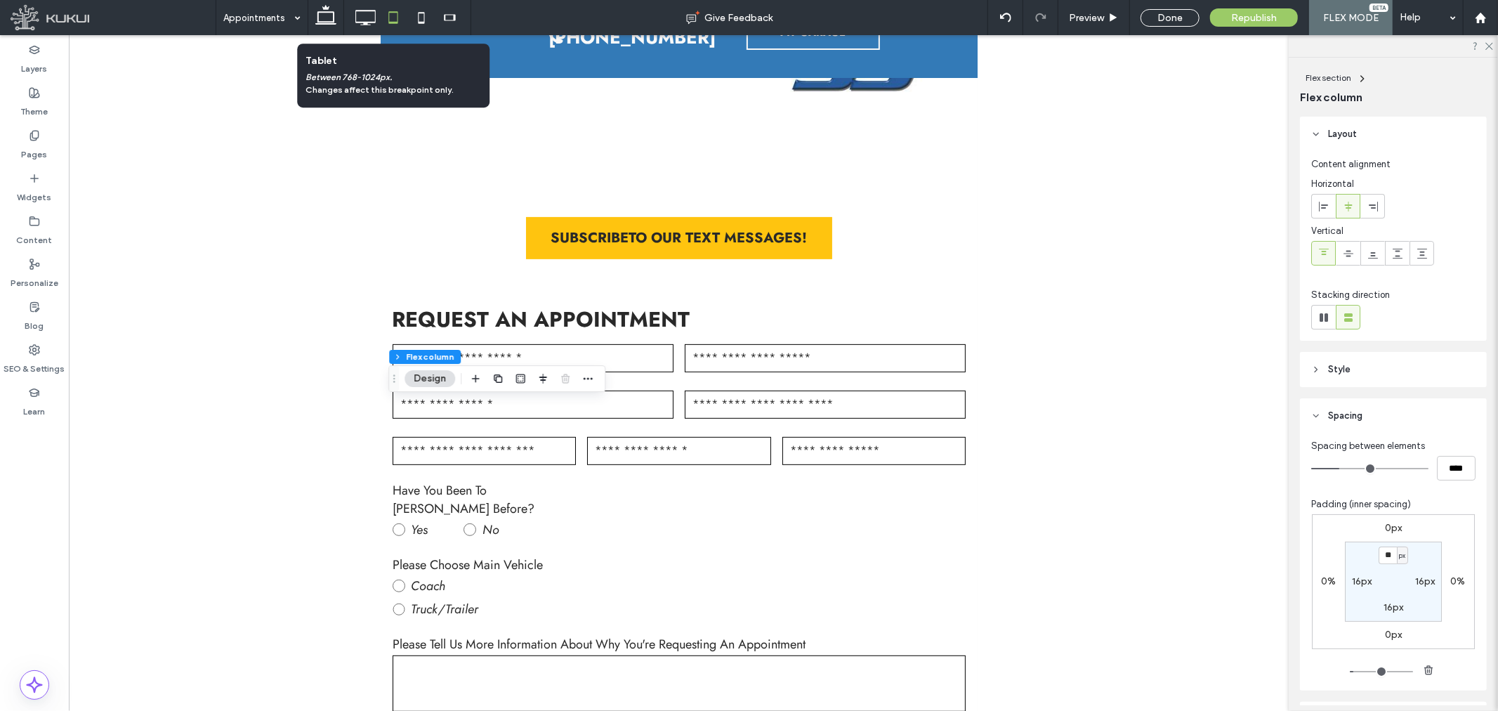
scroll to position [114, 0]
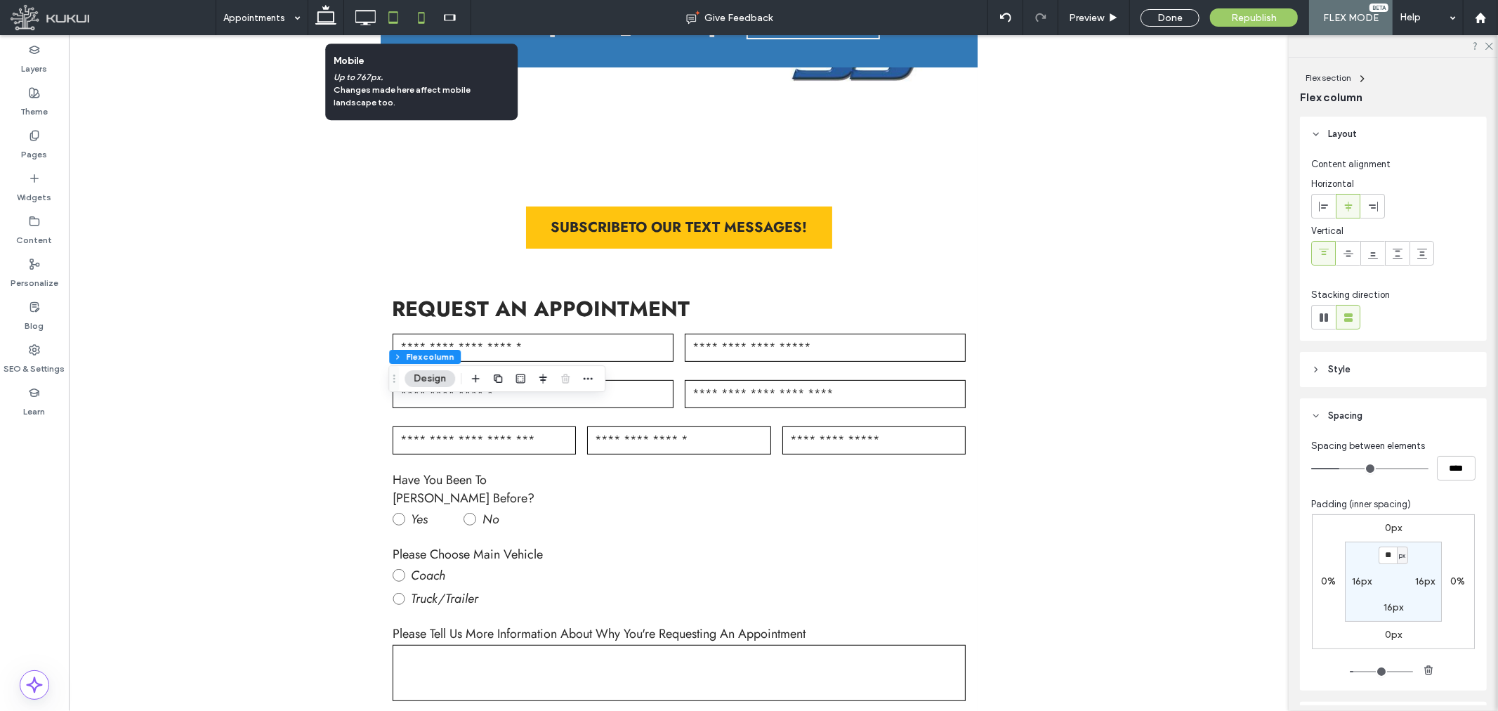
click at [417, 18] on icon at bounding box center [421, 18] width 28 height 28
type input "****"
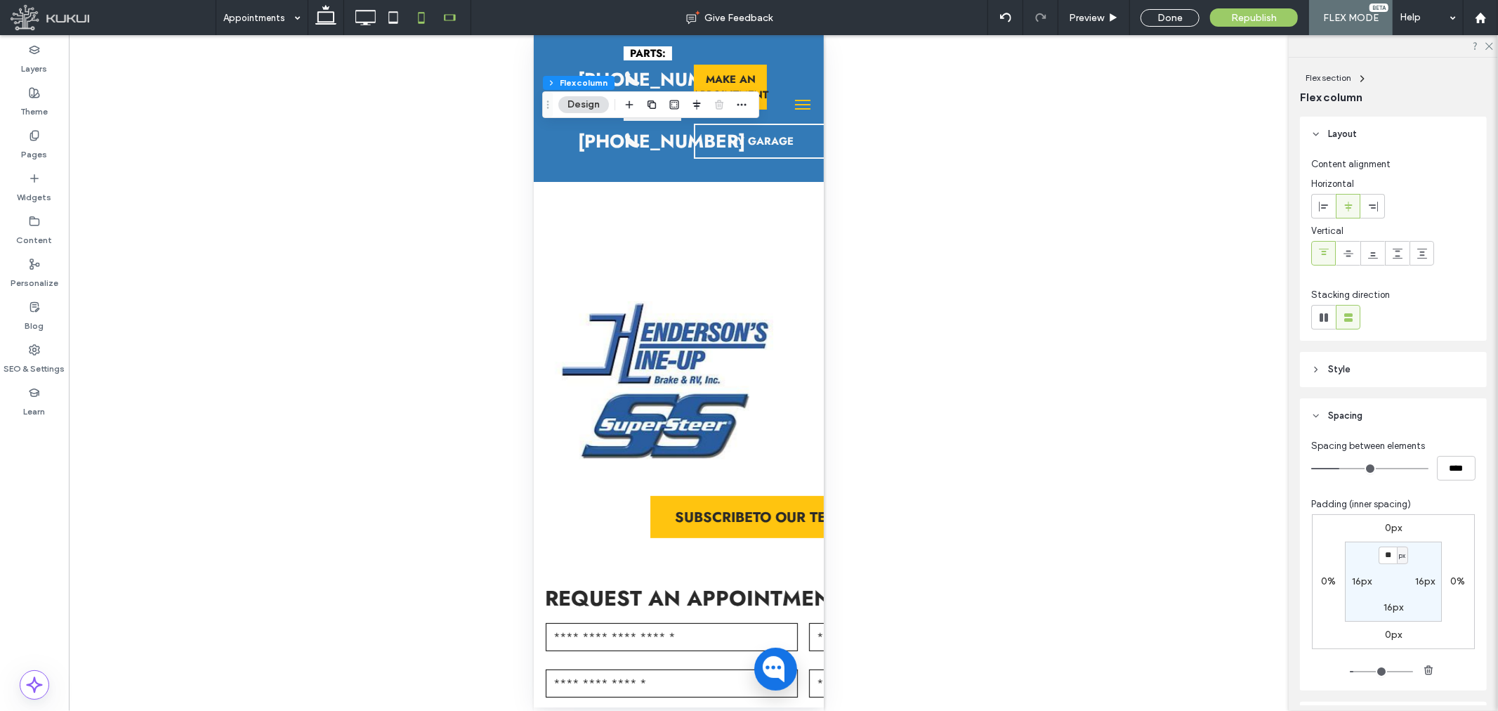
scroll to position [0, 0]
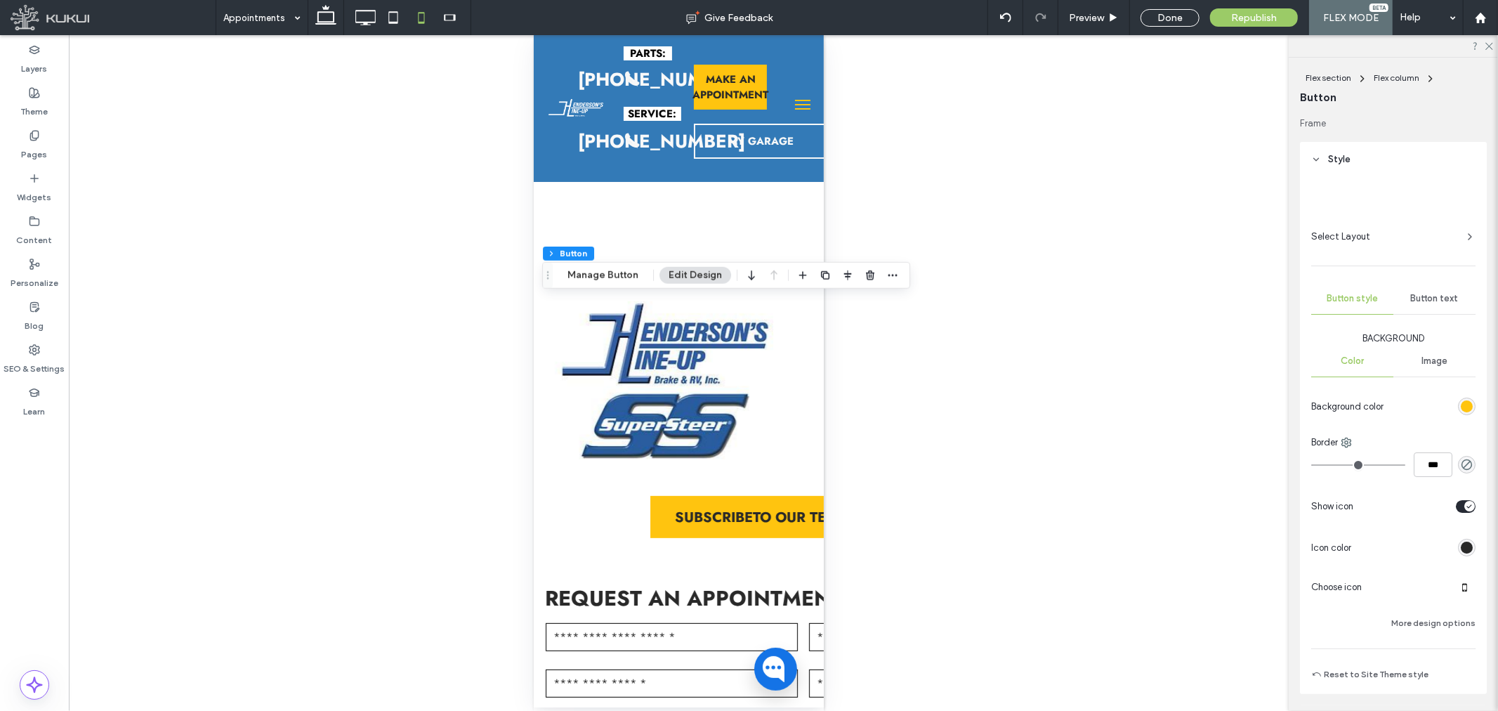
type input "**"
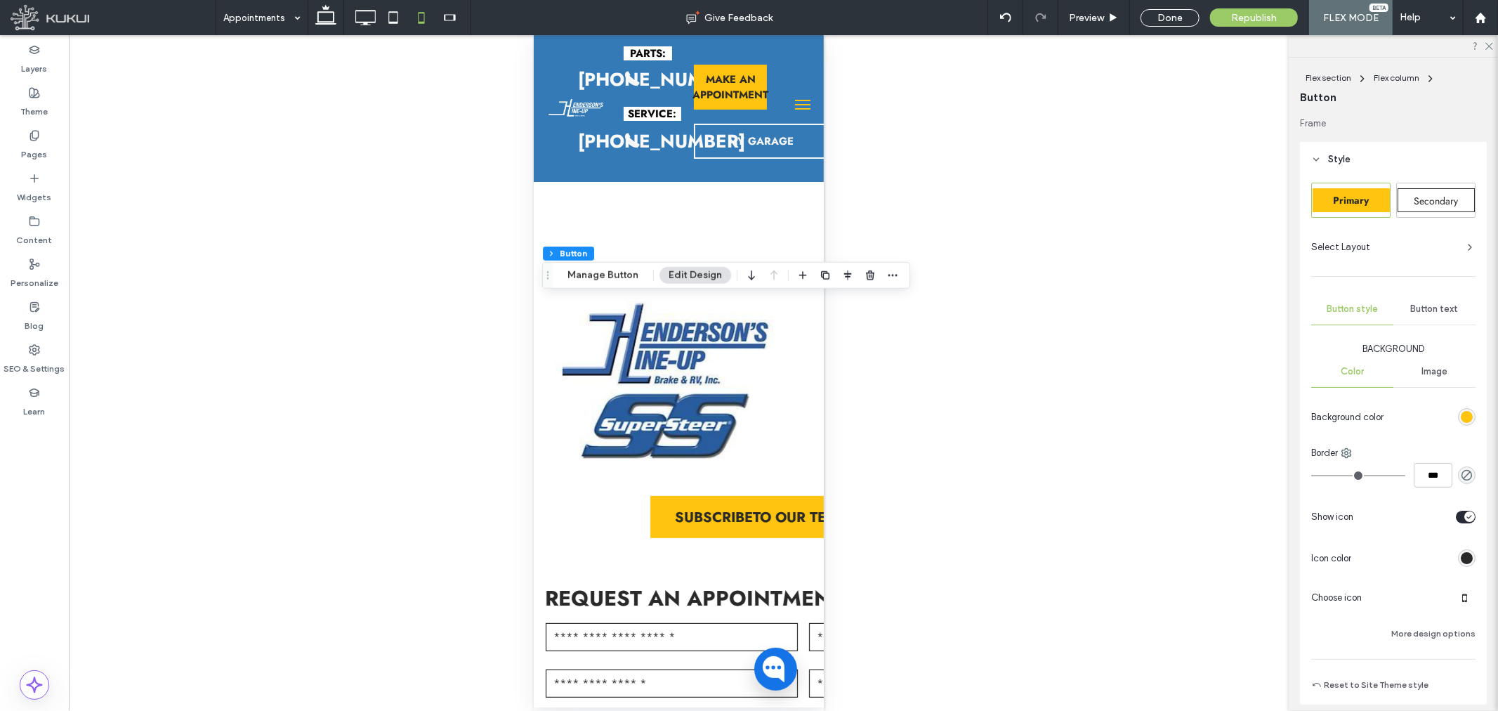
click at [1426, 317] on div "Button text" at bounding box center [1434, 309] width 82 height 31
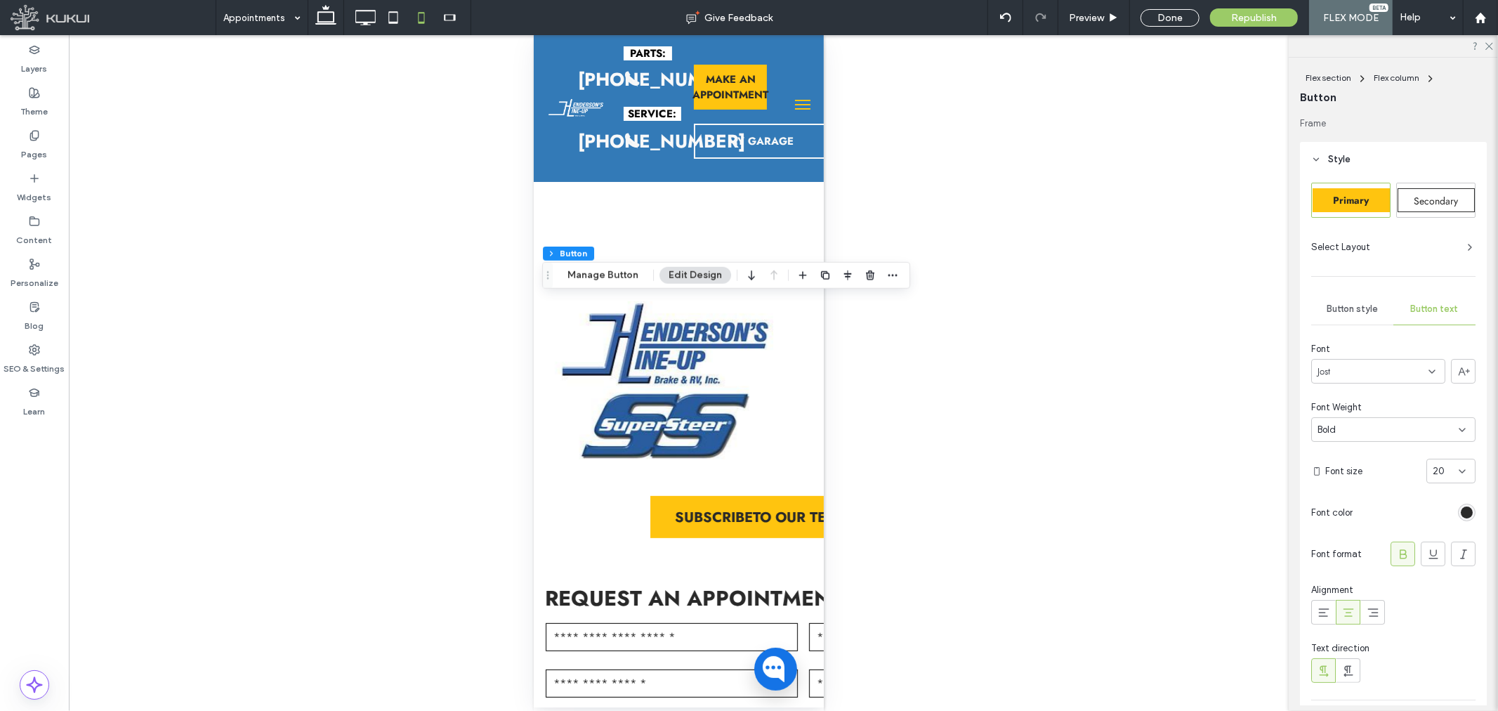
click at [1437, 464] on div "20" at bounding box center [1442, 471] width 20 height 14
type input "**"
click at [1436, 469] on div "16" at bounding box center [1442, 471] width 20 height 14
type input "**"
click at [1436, 469] on div "15" at bounding box center [1442, 471] width 20 height 14
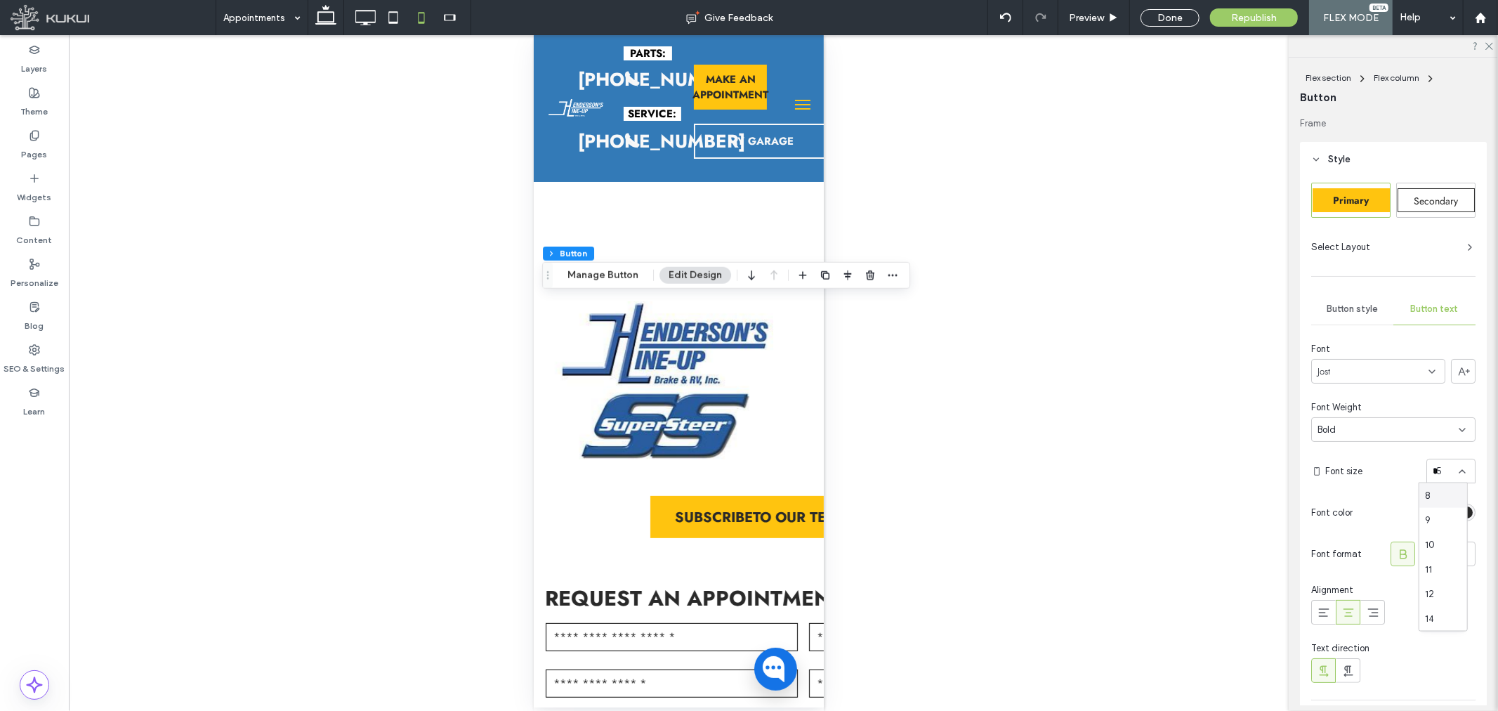
type input "**"
click at [453, 16] on icon at bounding box center [449, 18] width 28 height 28
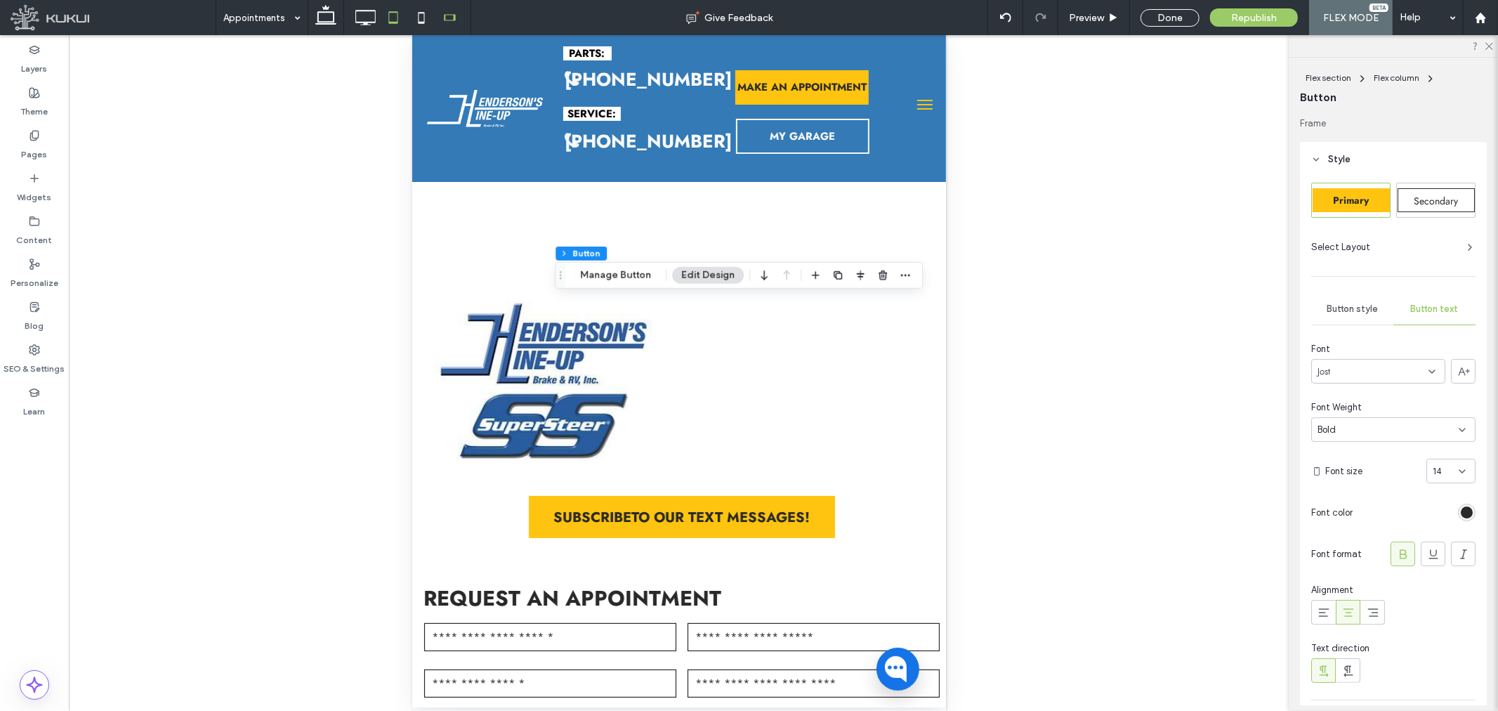
click at [385, 15] on icon at bounding box center [393, 18] width 28 height 28
type input "***"
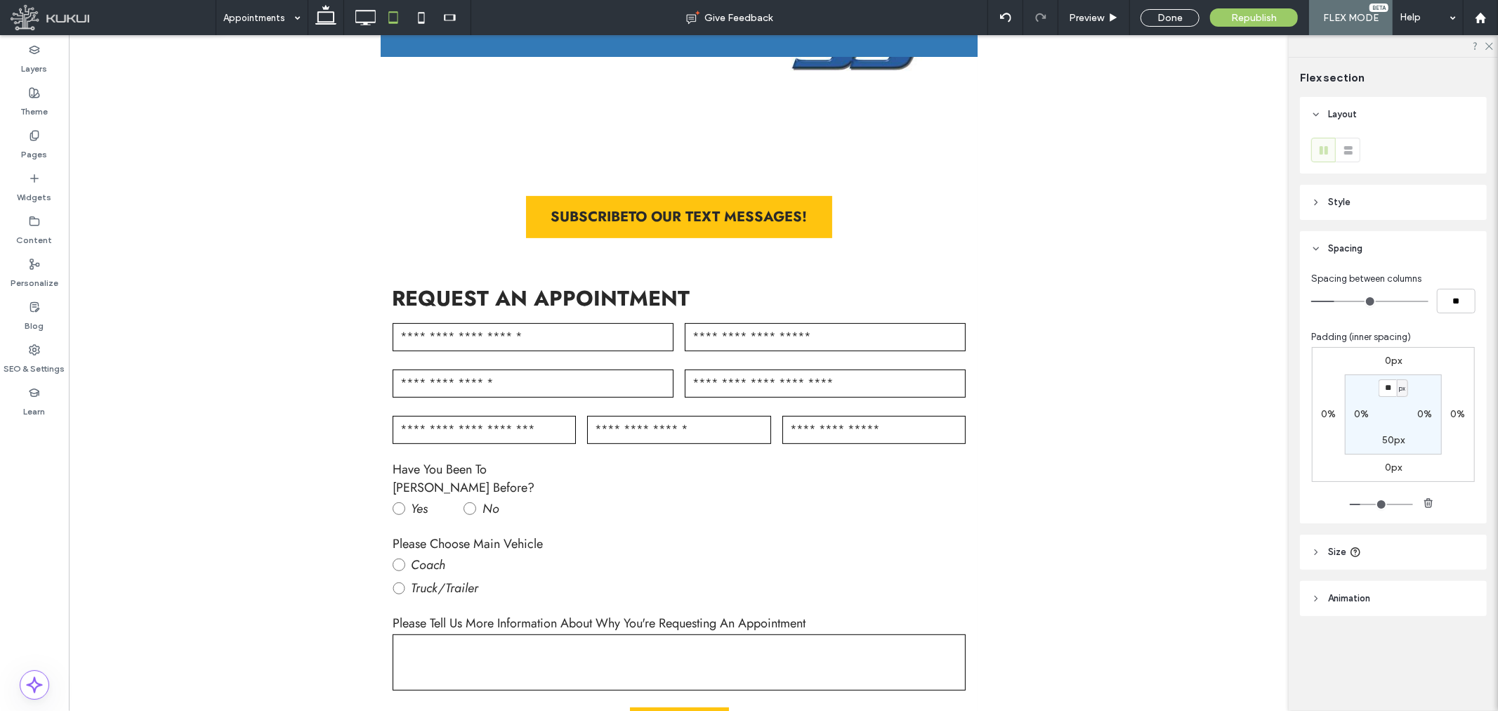
scroll to position [126, 0]
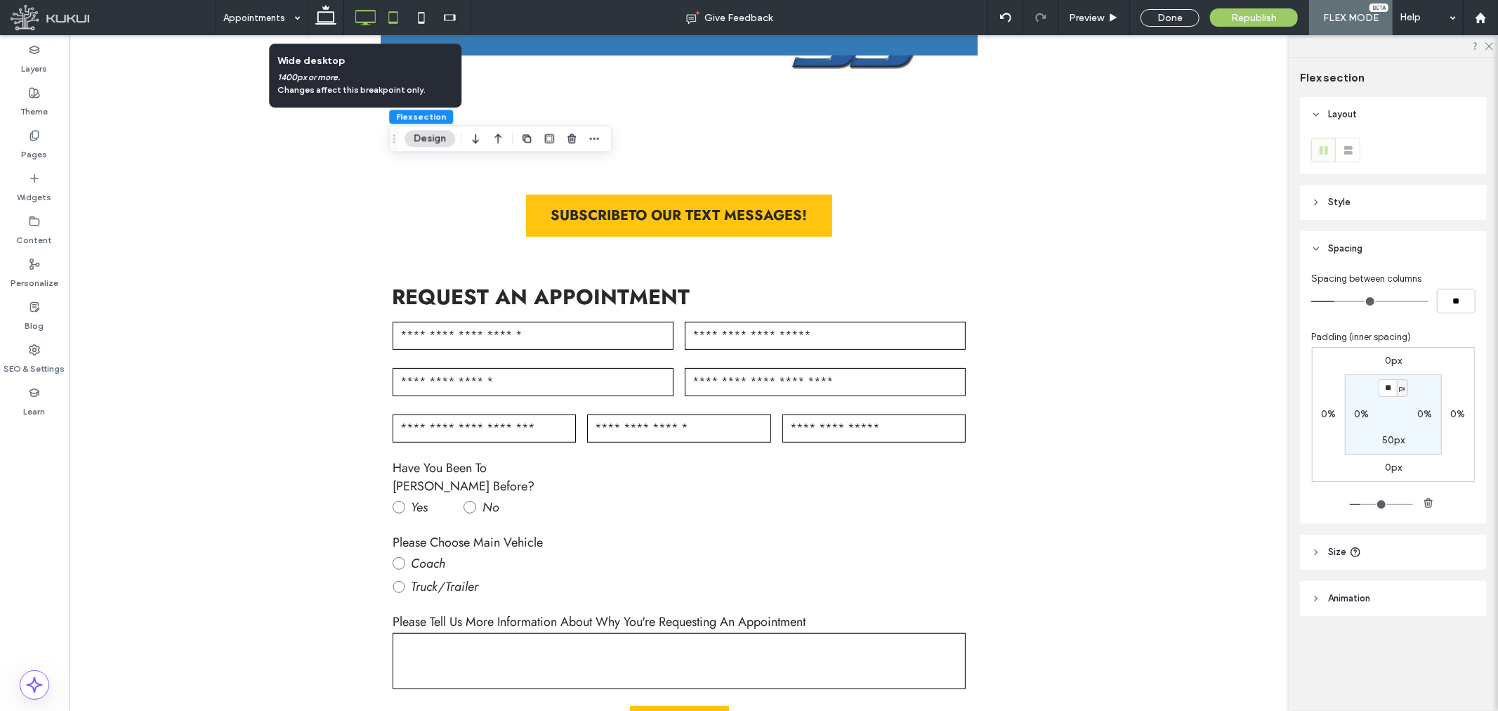
click at [355, 16] on use at bounding box center [365, 17] width 20 height 15
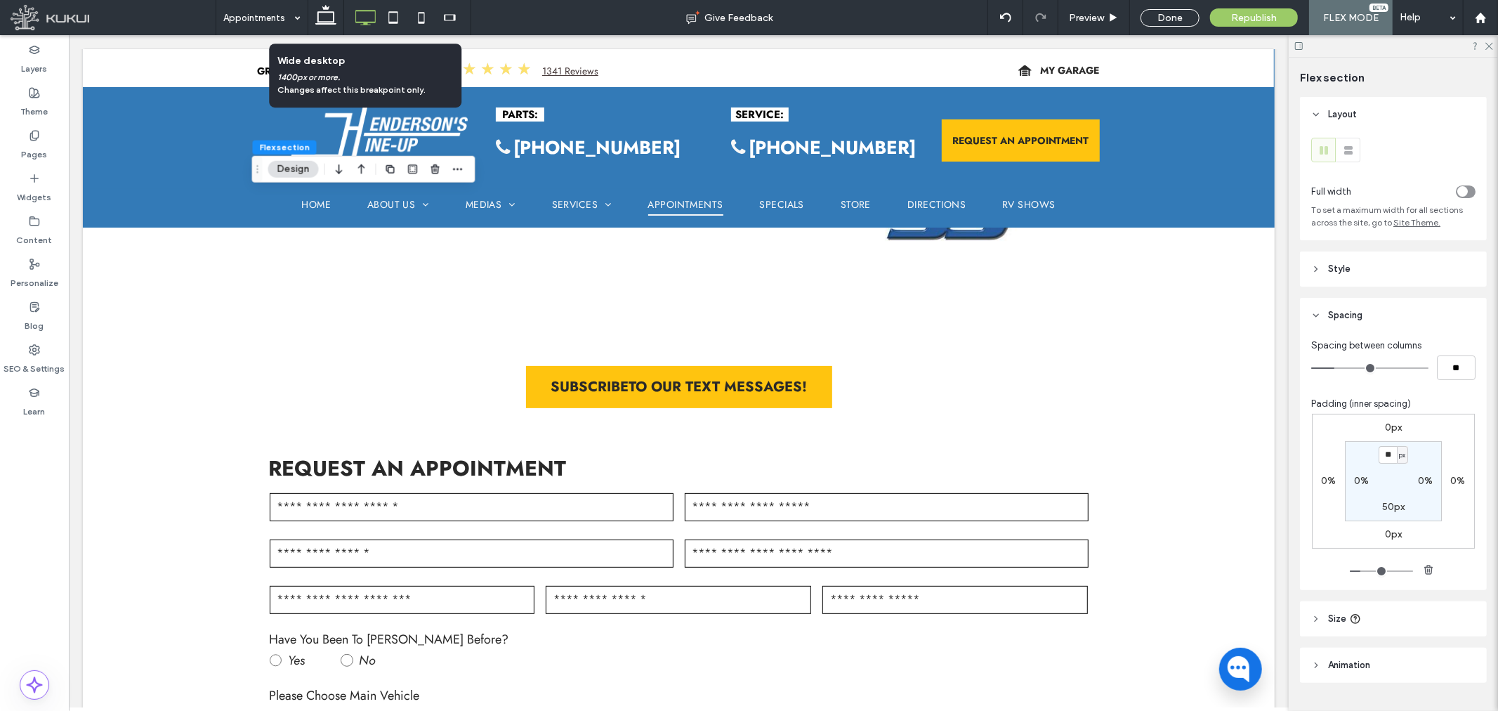
type input "*"
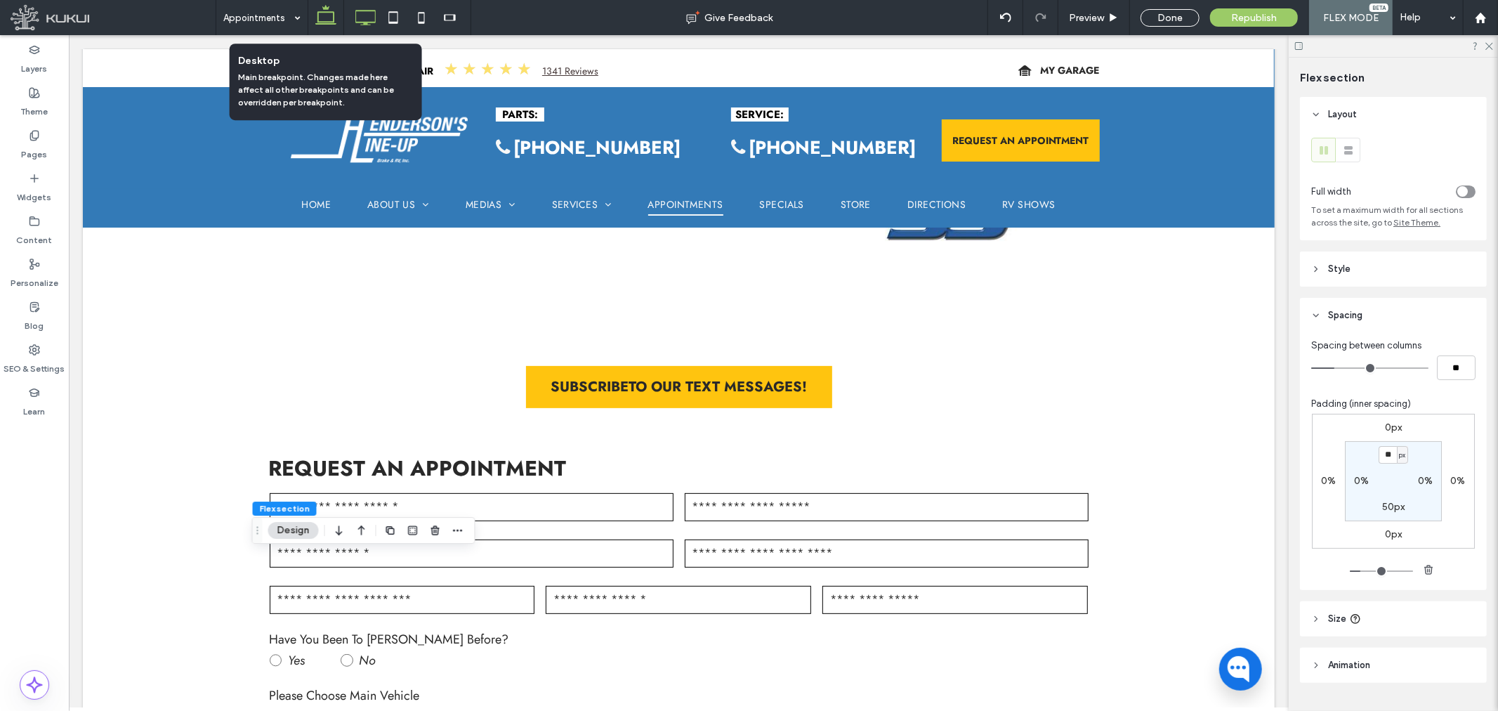
click at [324, 12] on use at bounding box center [325, 15] width 21 height 20
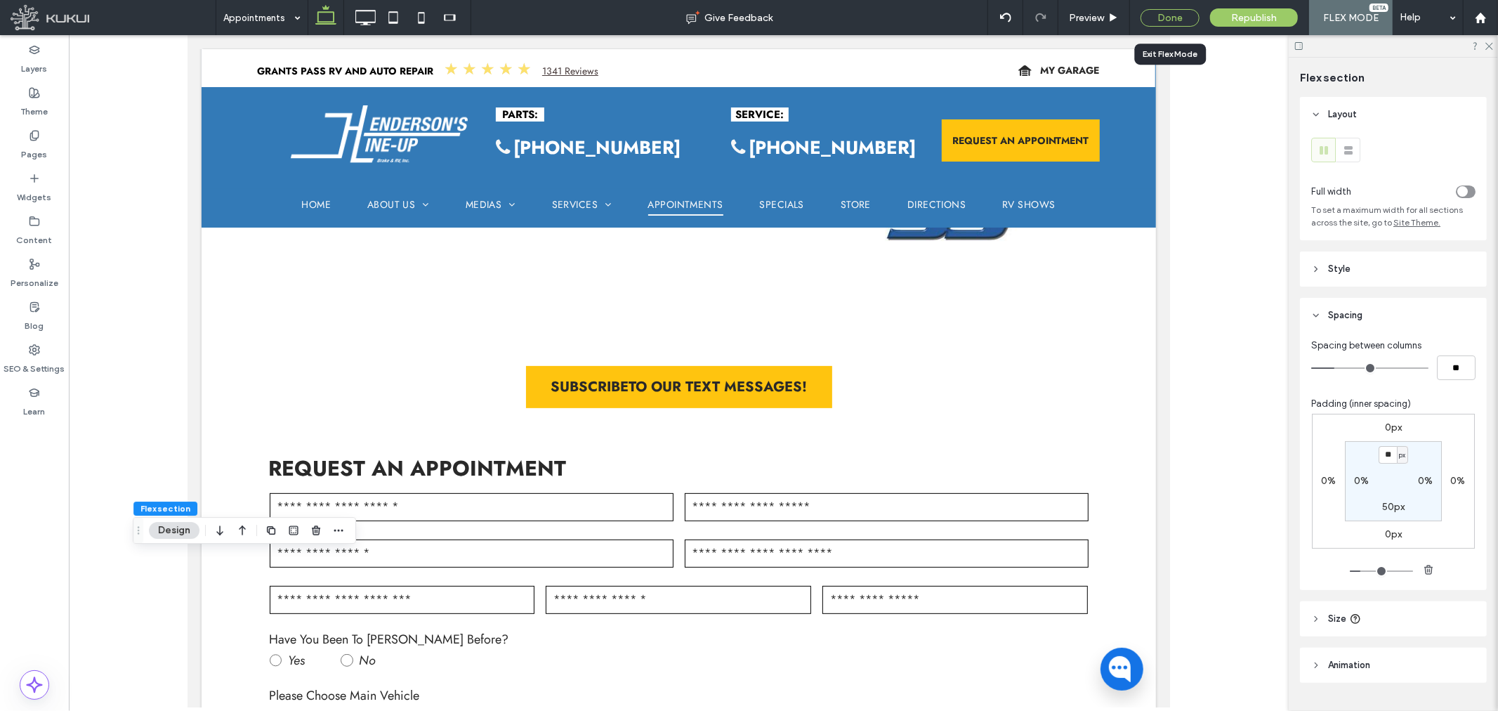
click at [1156, 17] on div "Done" at bounding box center [1169, 18] width 59 height 18
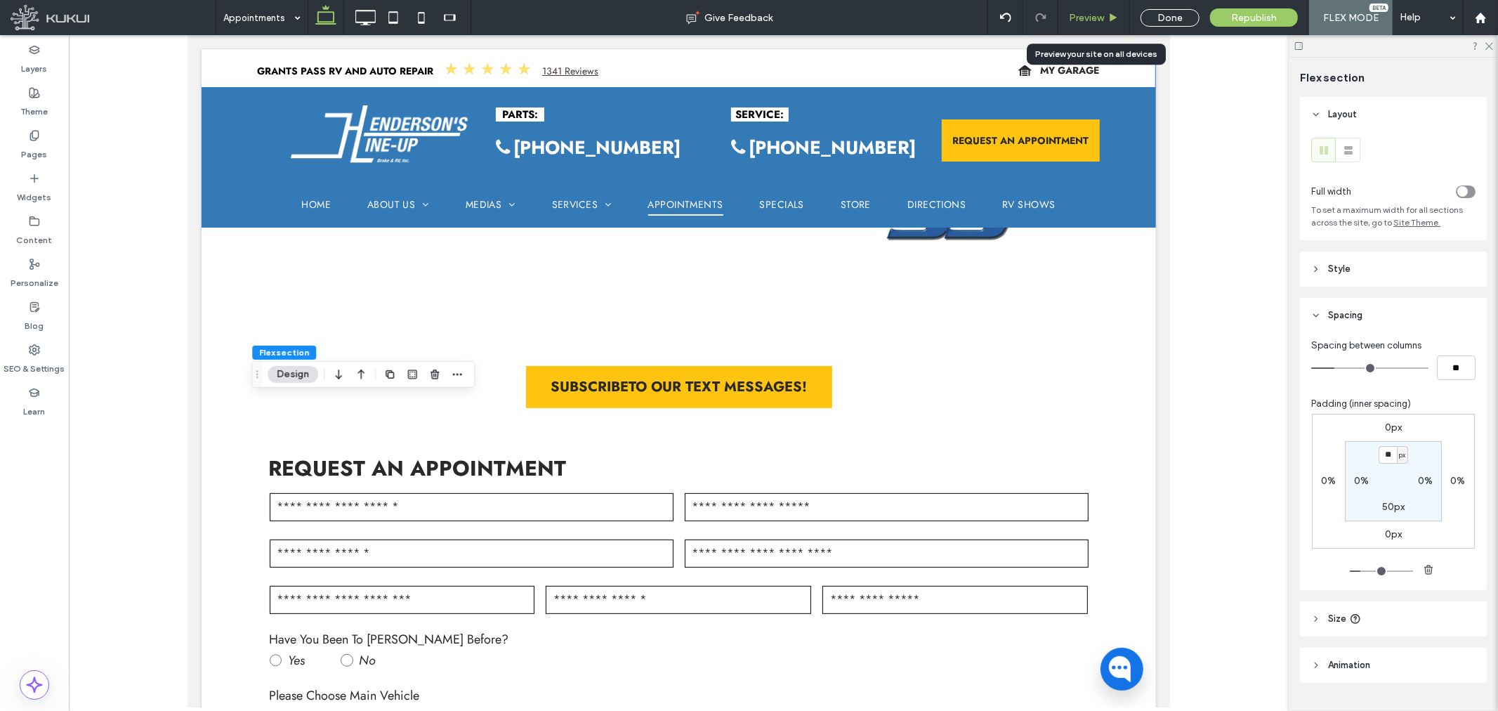
click at [1083, 18] on span "Preview" at bounding box center [1086, 18] width 35 height 12
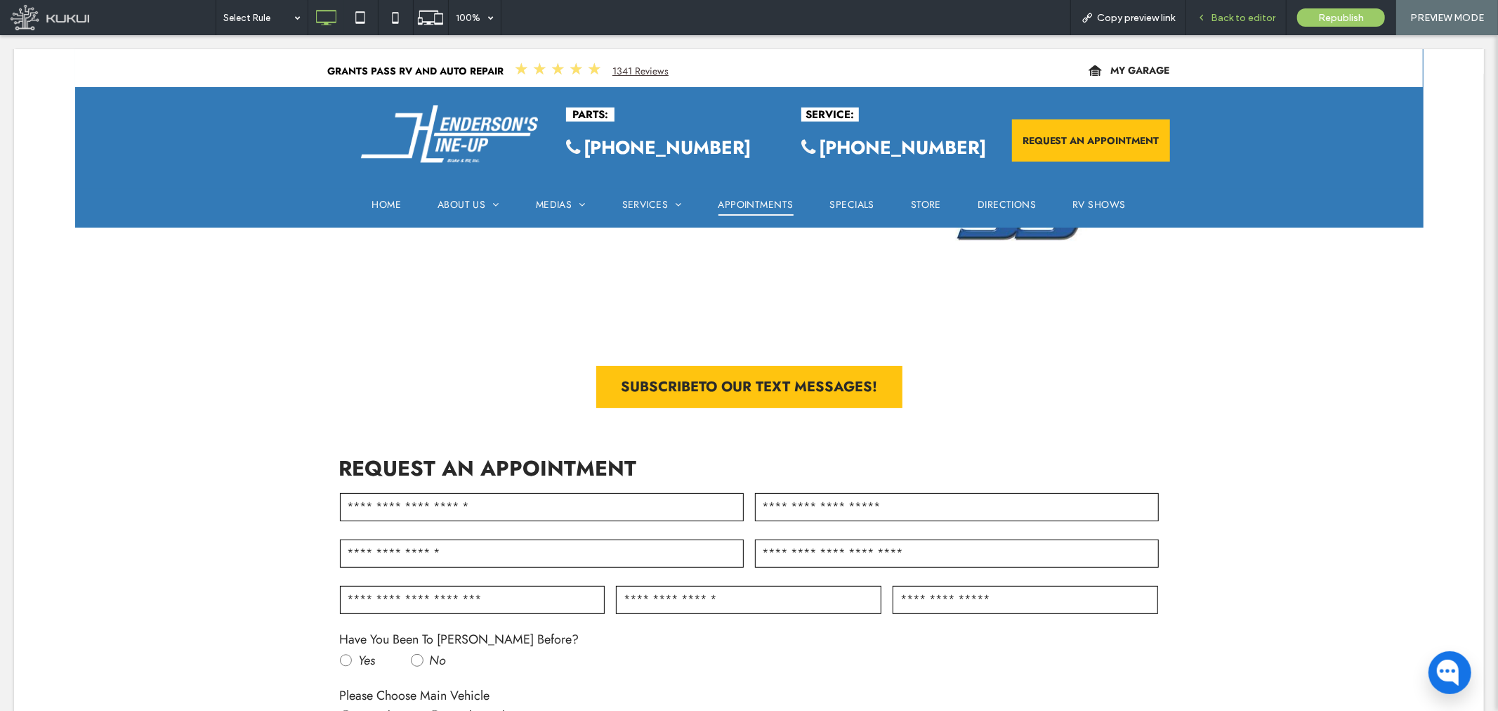
click at [1251, 17] on span "Back to editor" at bounding box center [1243, 18] width 65 height 12
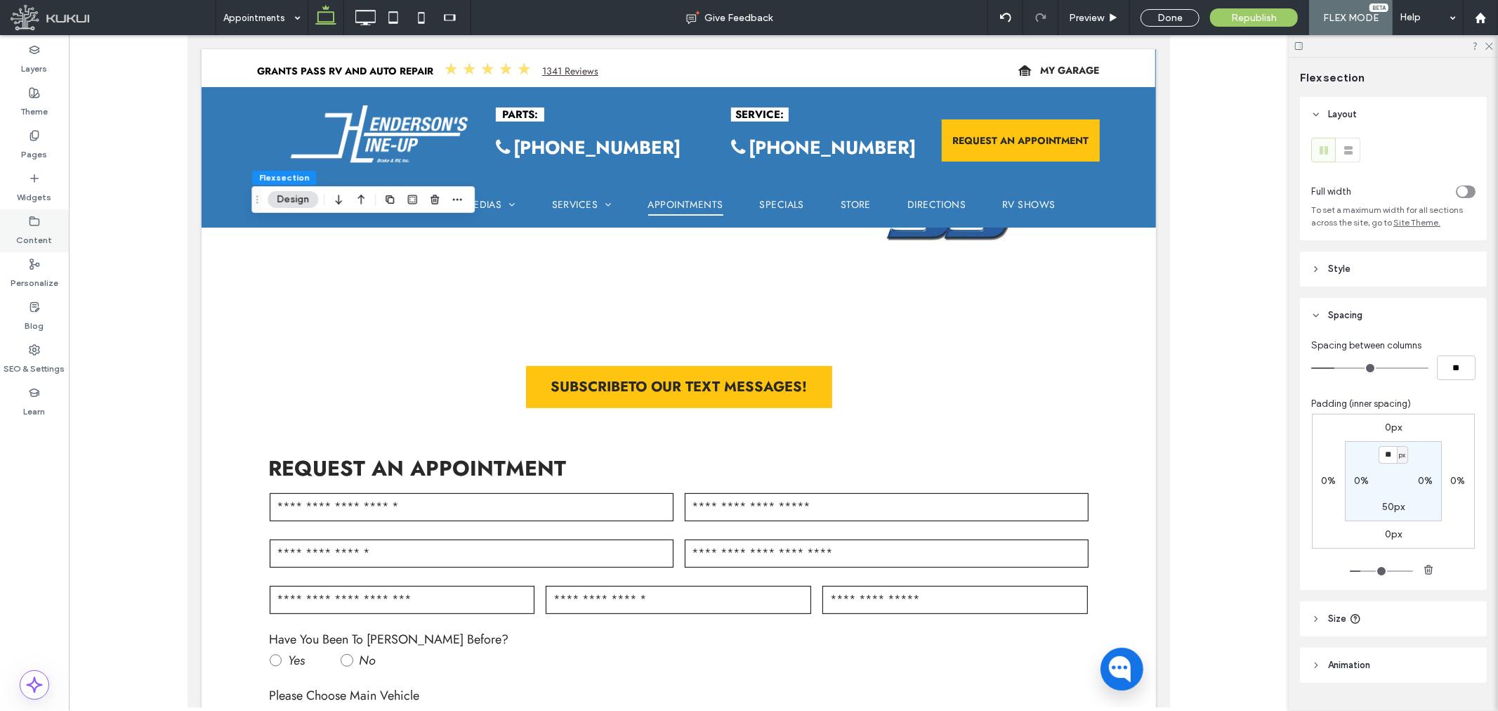
click at [26, 250] on div "Content" at bounding box center [34, 230] width 69 height 43
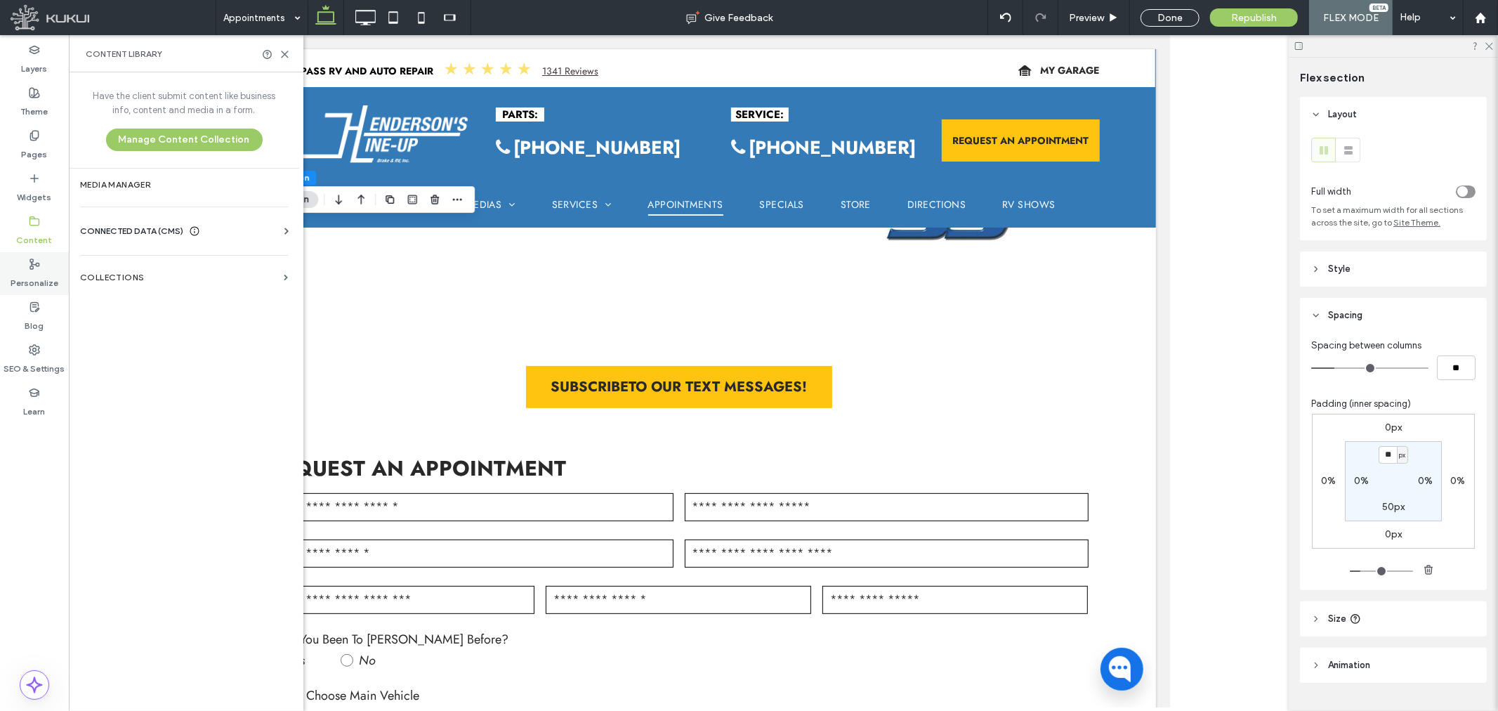
drag, startPoint x: 32, startPoint y: 277, endPoint x: 39, endPoint y: 284, distance: 10.9
click at [32, 277] on label "Personalize" at bounding box center [35, 280] width 48 height 20
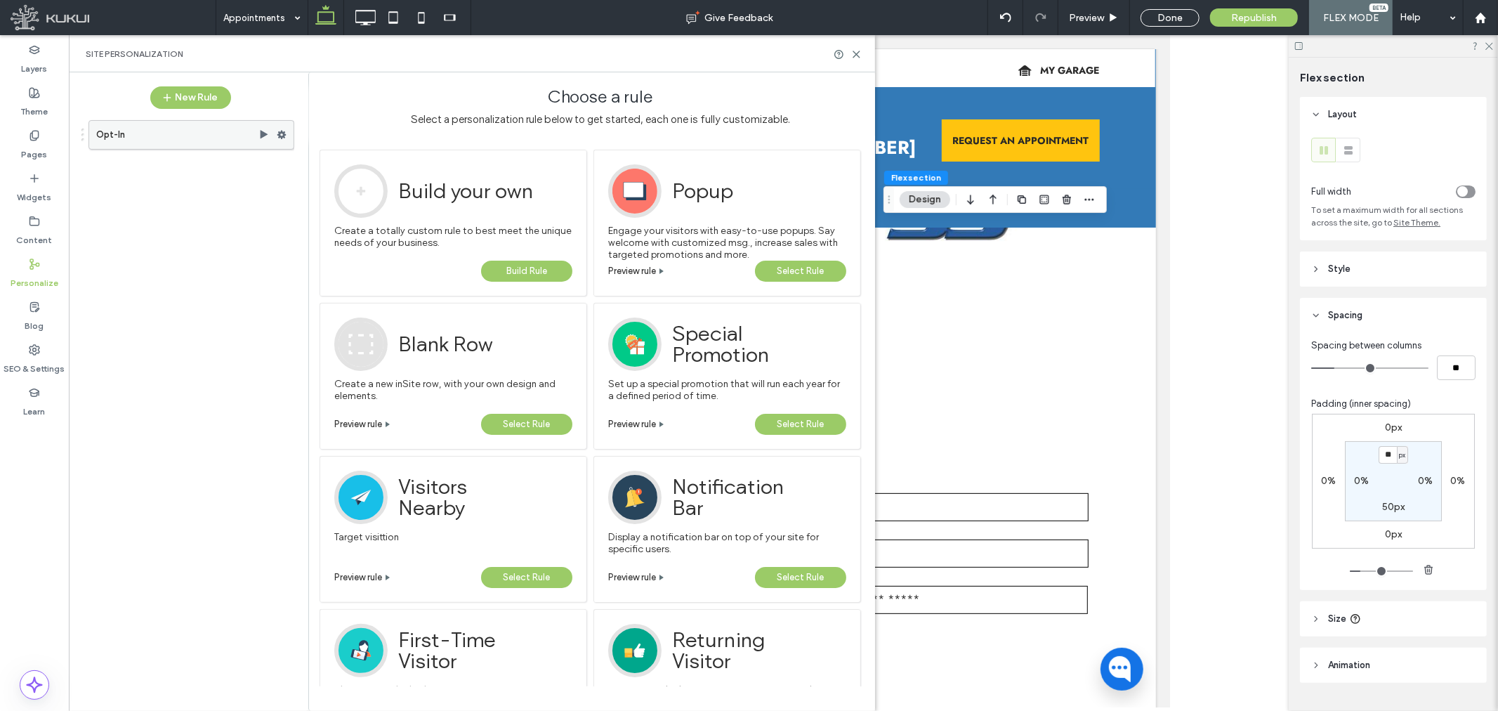
click at [208, 132] on label "Opt-In" at bounding box center [177, 135] width 162 height 28
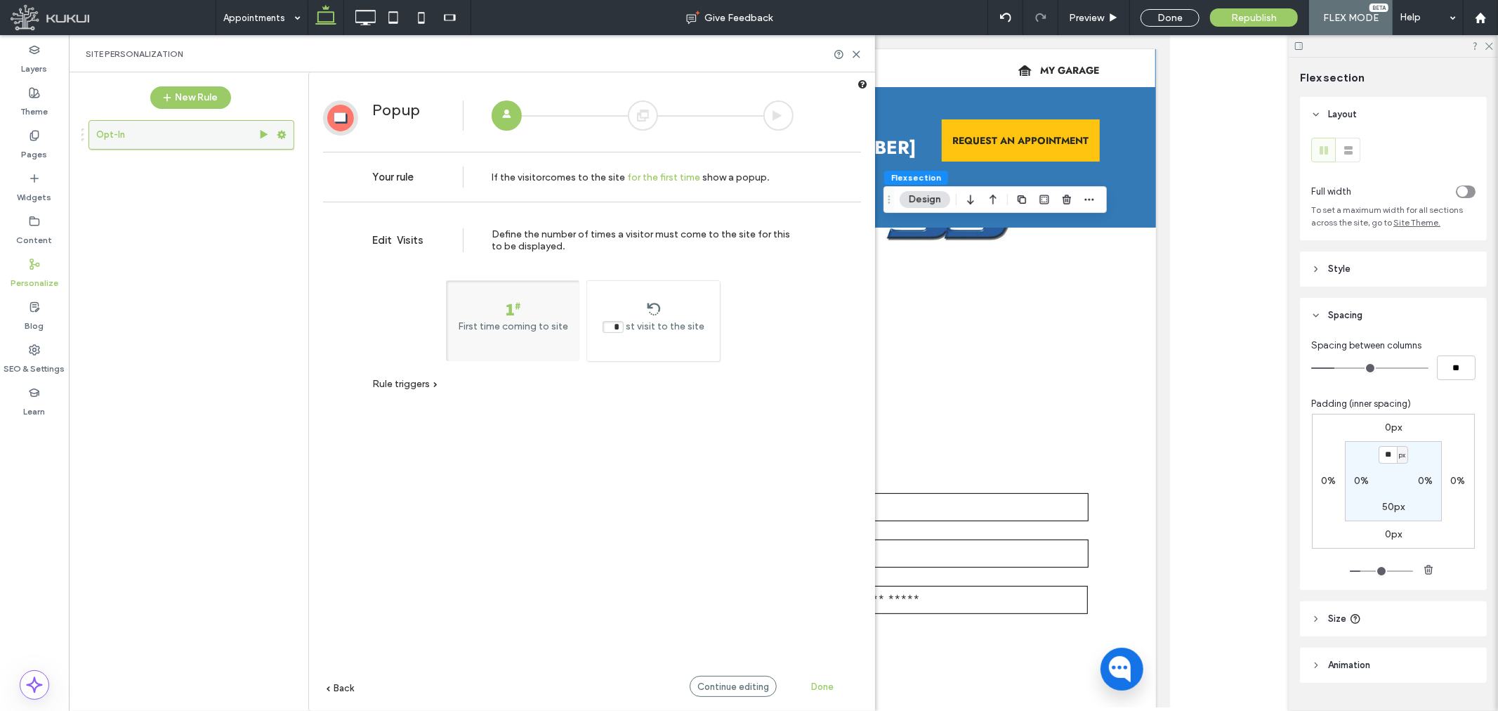
click at [285, 134] on use at bounding box center [281, 135] width 9 height 8
click at [854, 56] on use at bounding box center [856, 54] width 6 height 6
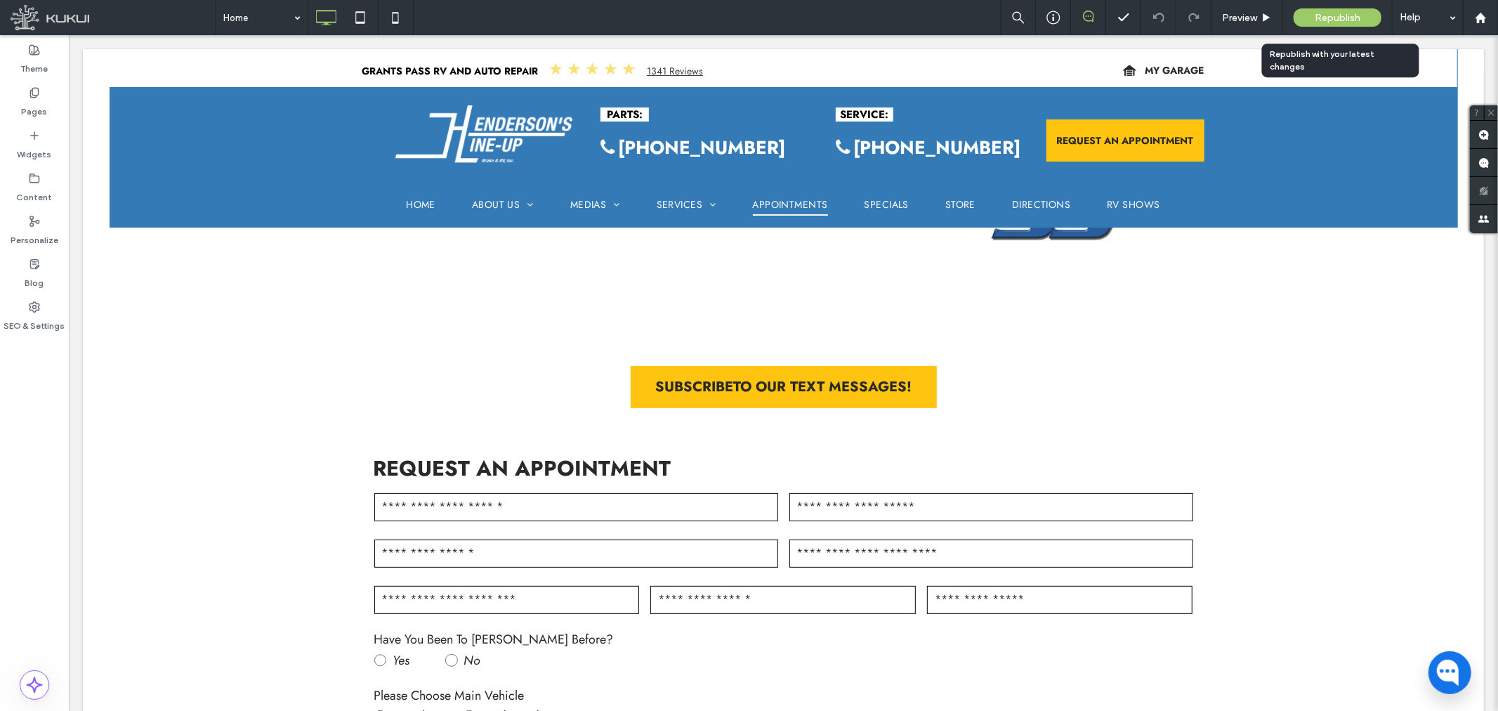
click at [1327, 15] on span "Republish" at bounding box center [1337, 18] width 46 height 12
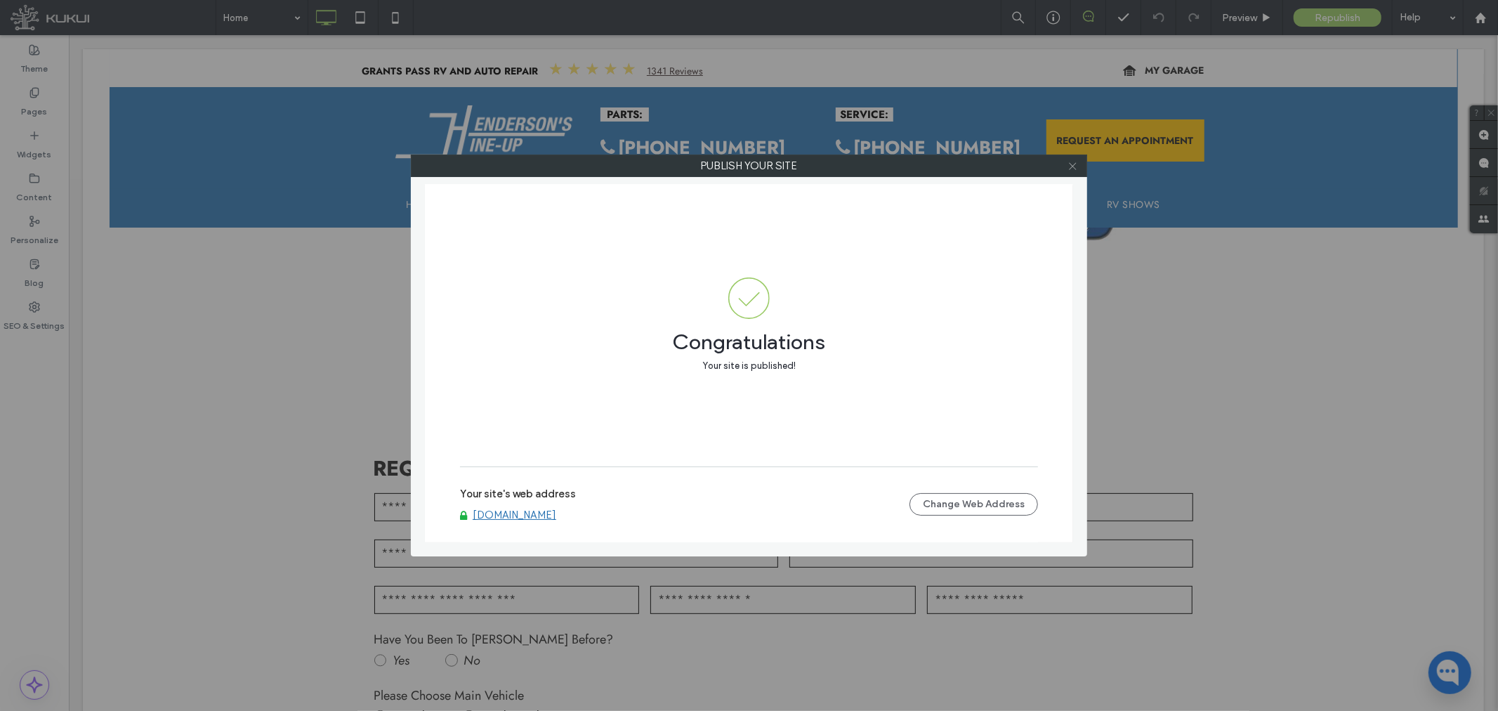
click at [1072, 167] on icon at bounding box center [1072, 166] width 11 height 11
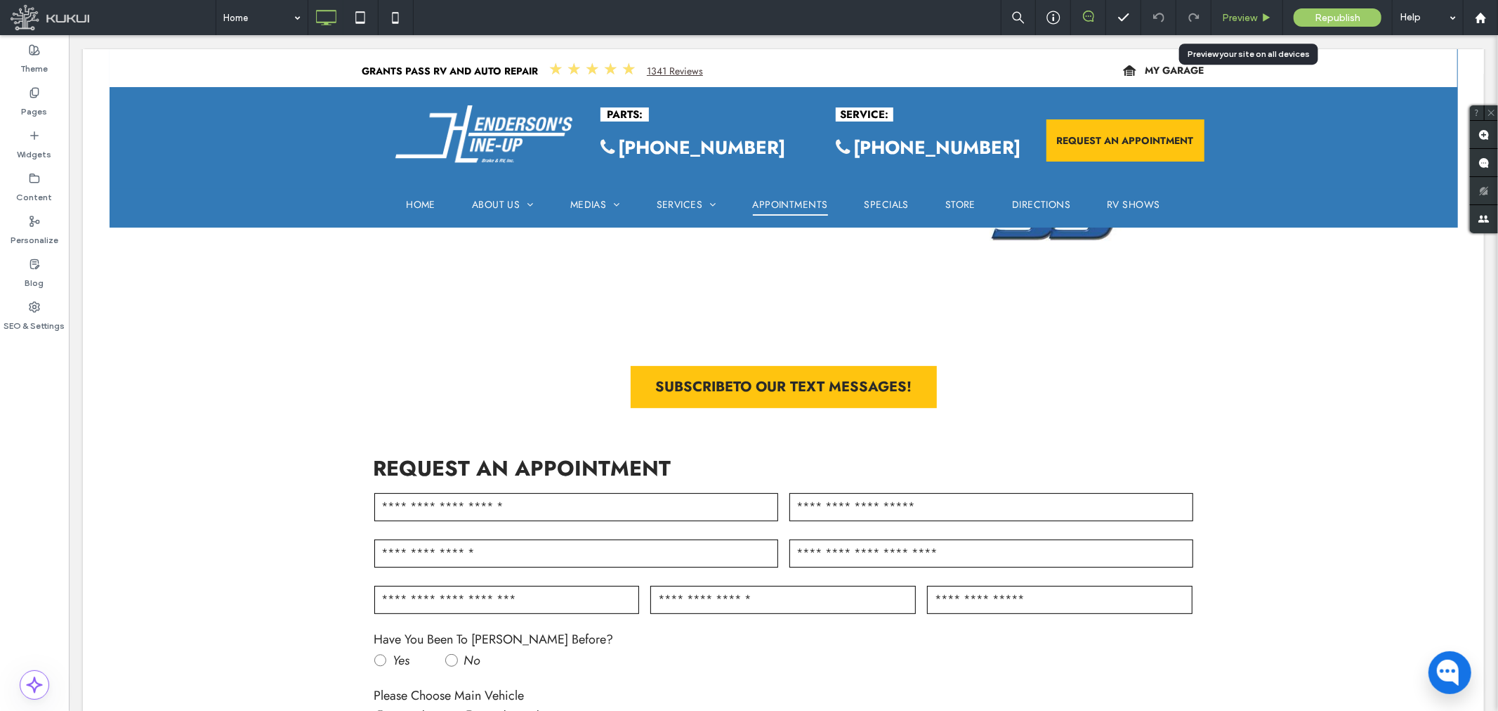
click at [1236, 7] on div "Preview" at bounding box center [1247, 17] width 72 height 35
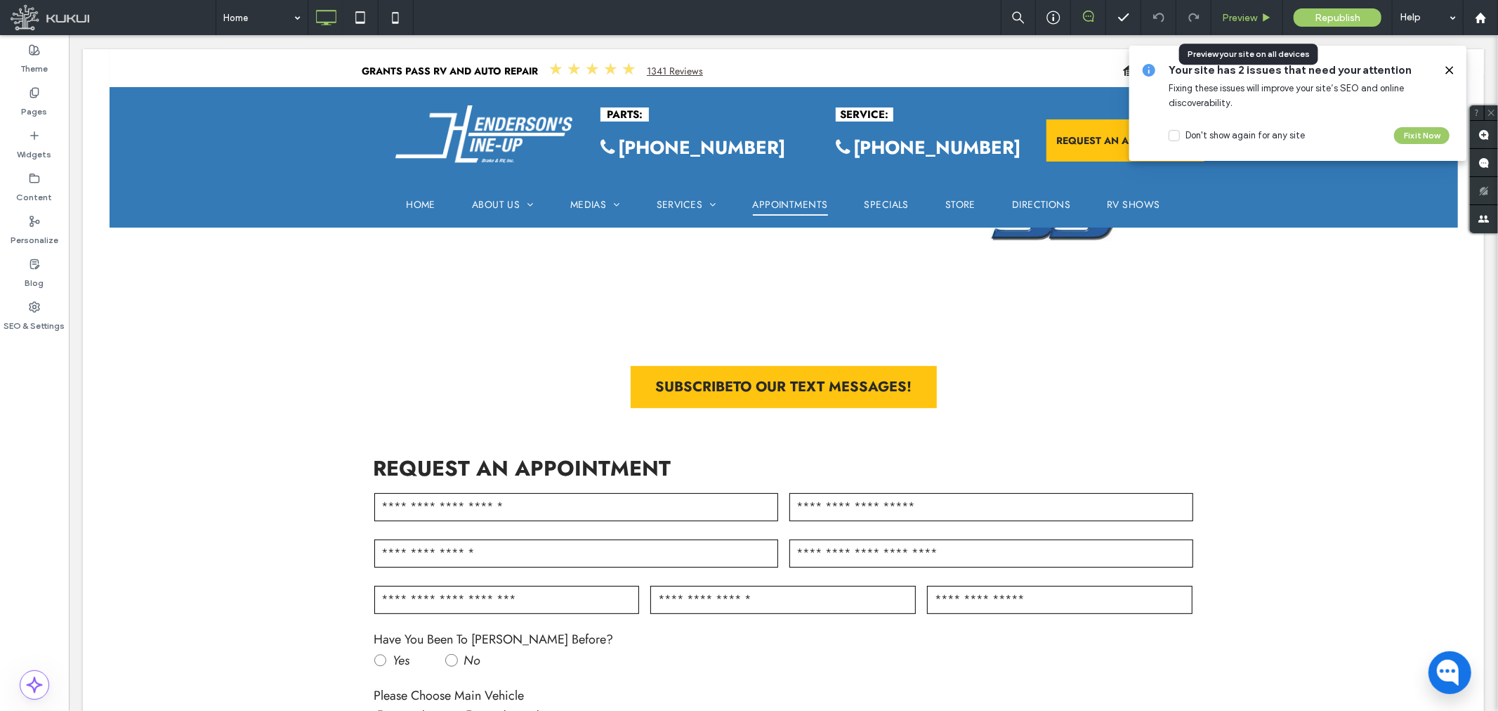
click at [1246, 11] on div "Preview" at bounding box center [1247, 17] width 72 height 35
click at [1239, 13] on span "Preview" at bounding box center [1239, 18] width 35 height 12
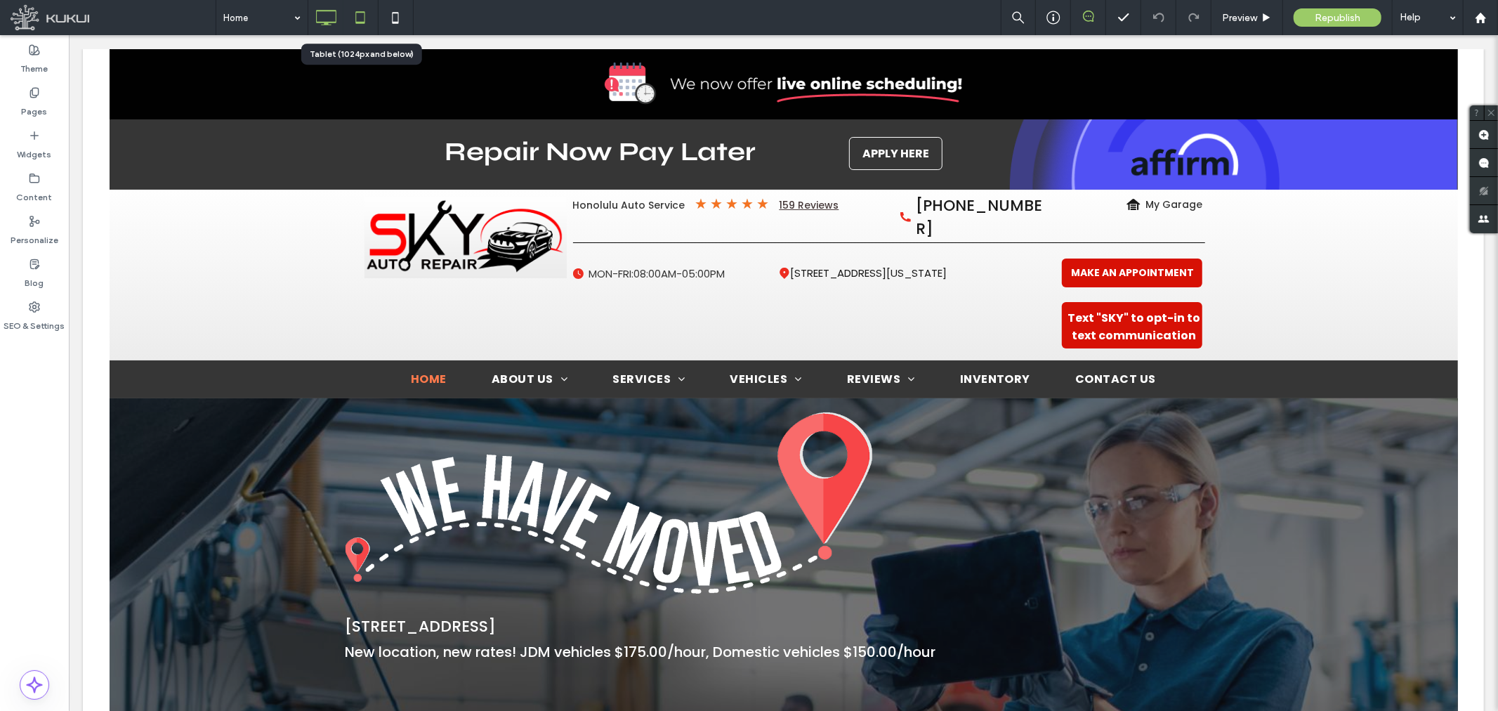
click at [355, 12] on icon at bounding box center [360, 18] width 28 height 28
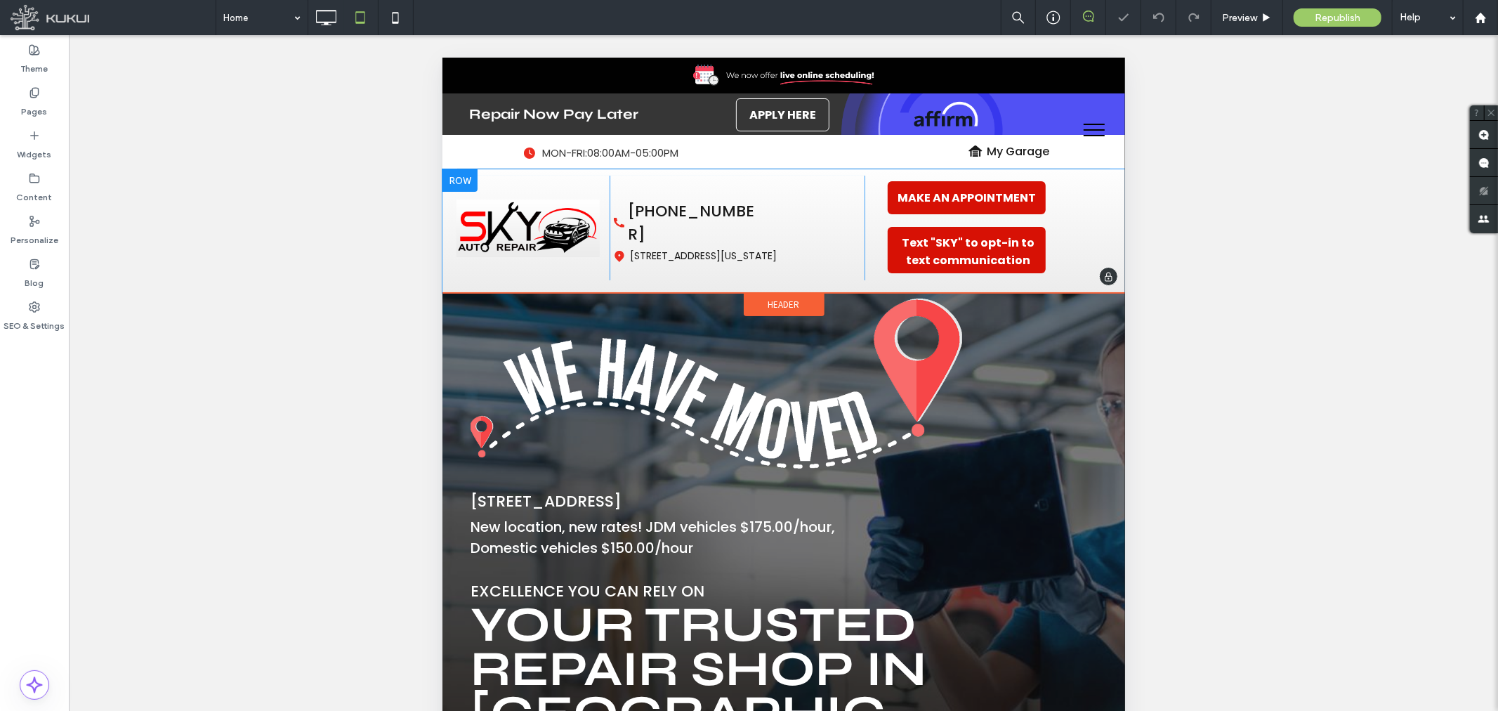
click at [458, 177] on div at bounding box center [459, 180] width 35 height 22
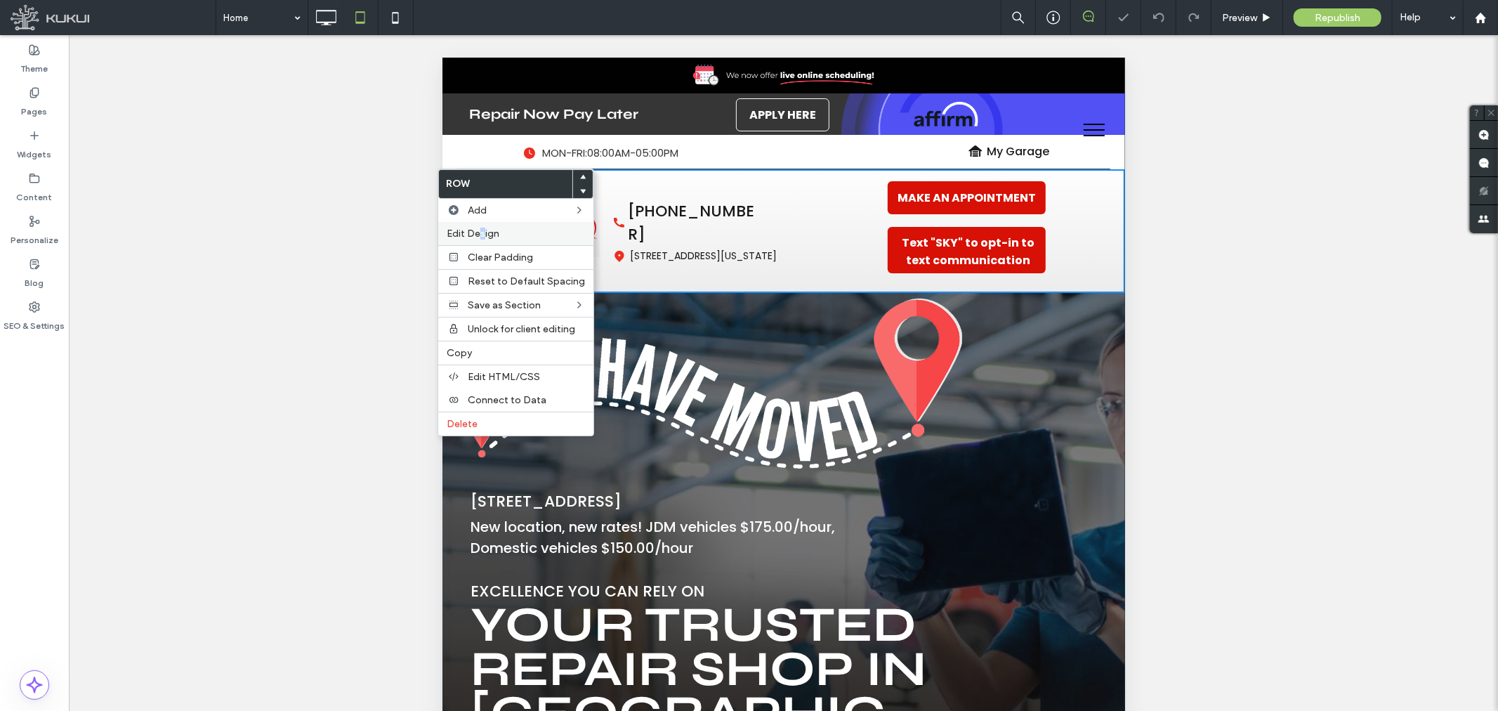
click at [482, 226] on div "Edit Design" at bounding box center [515, 233] width 155 height 23
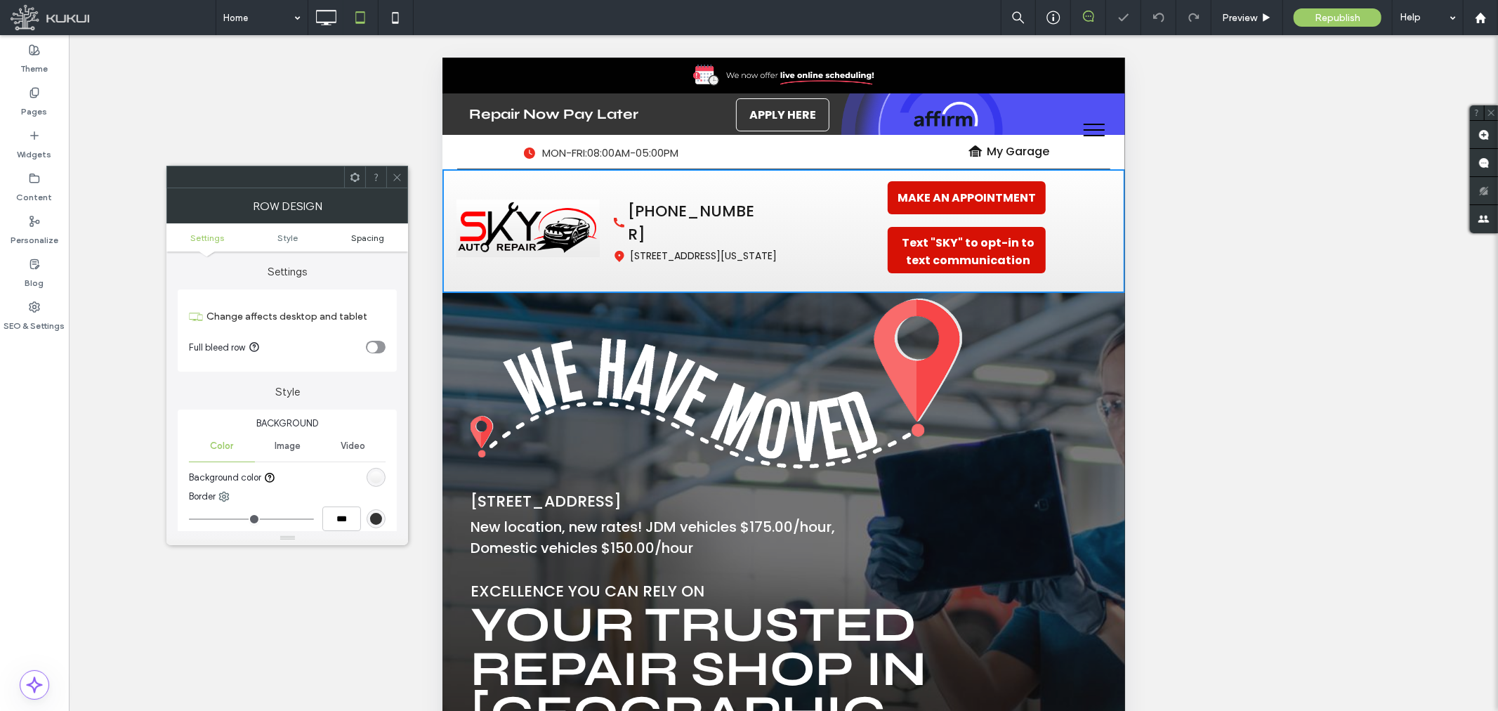
click at [356, 237] on span "Spacing" at bounding box center [367, 237] width 33 height 11
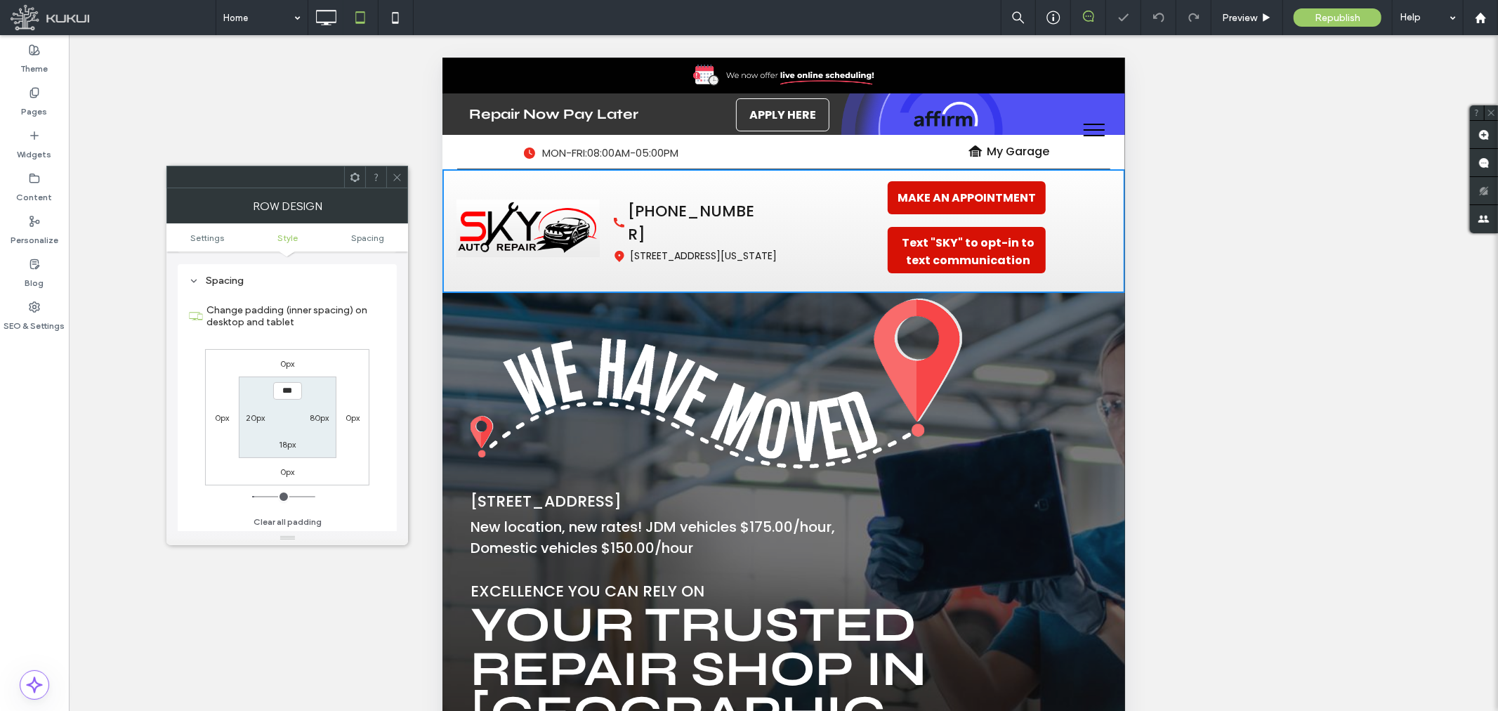
scroll to position [341, 0]
click at [399, 178] on icon at bounding box center [397, 177] width 11 height 11
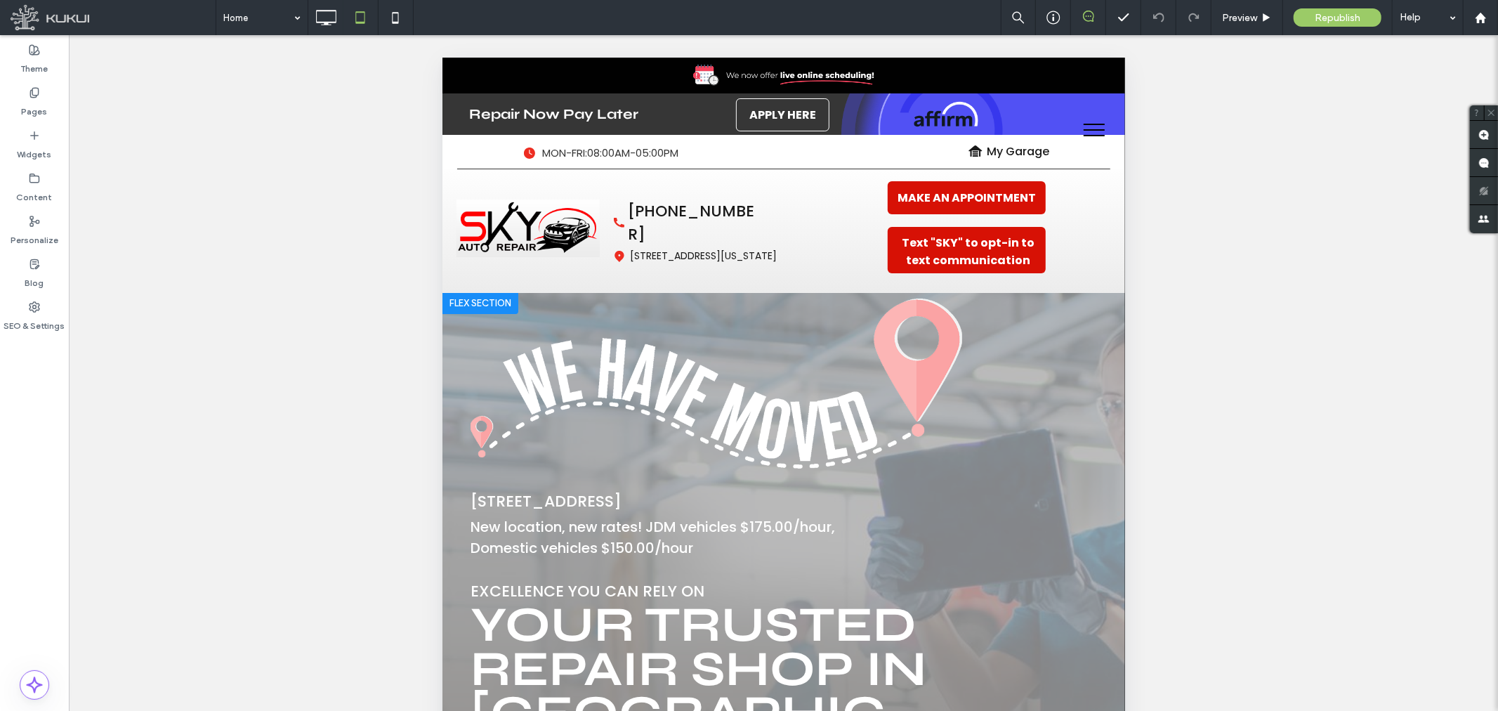
click at [517, 305] on div at bounding box center [480, 302] width 76 height 22
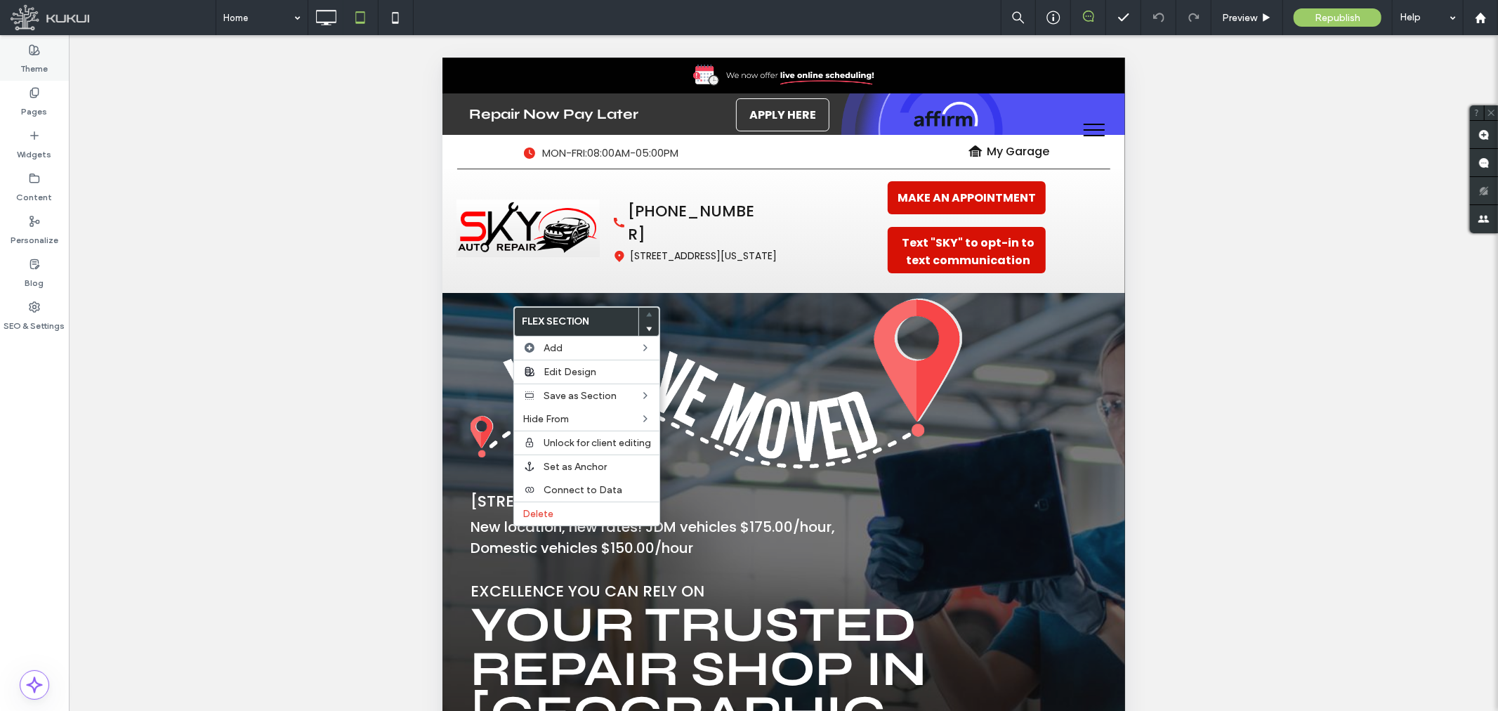
click at [39, 51] on use at bounding box center [34, 50] width 10 height 10
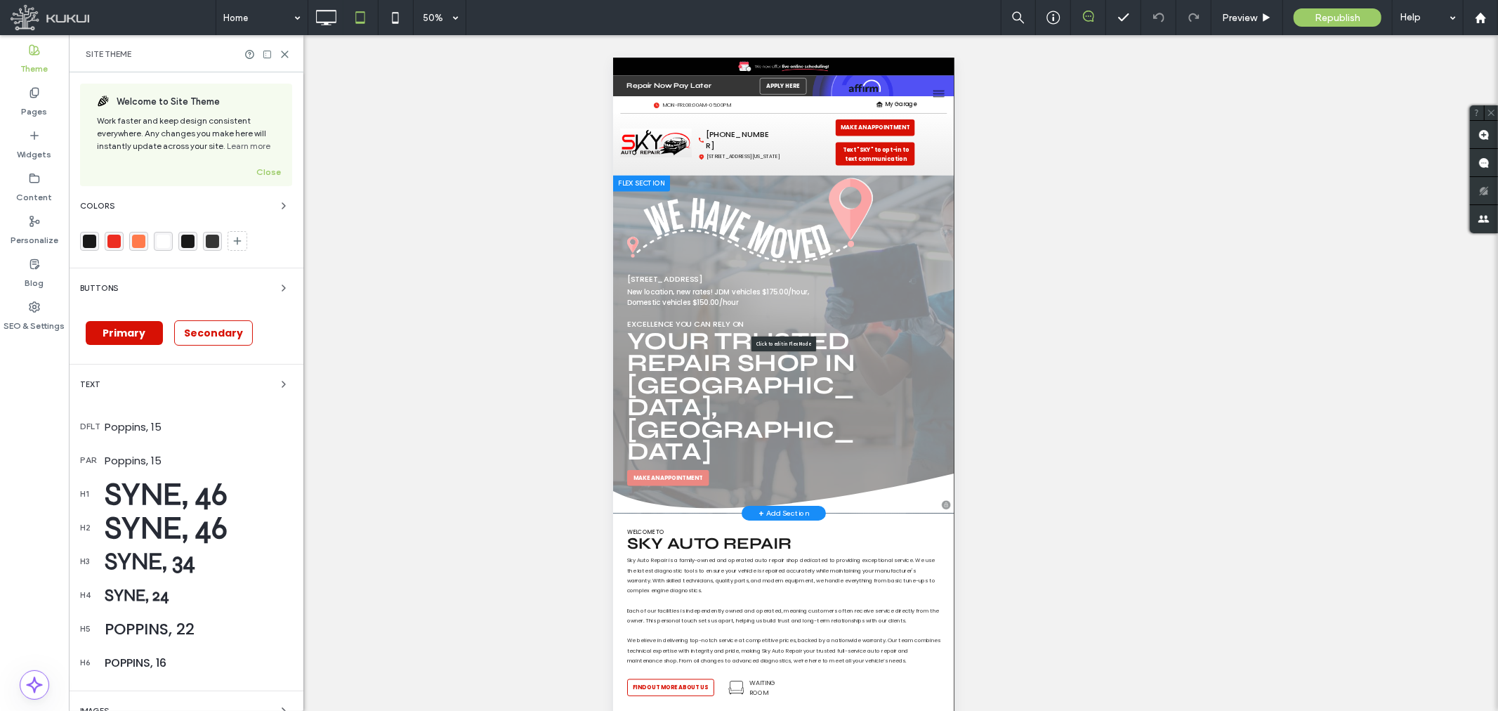
click at [1093, 428] on div "Click to edit in Flex Mode" at bounding box center [953, 629] width 683 height 676
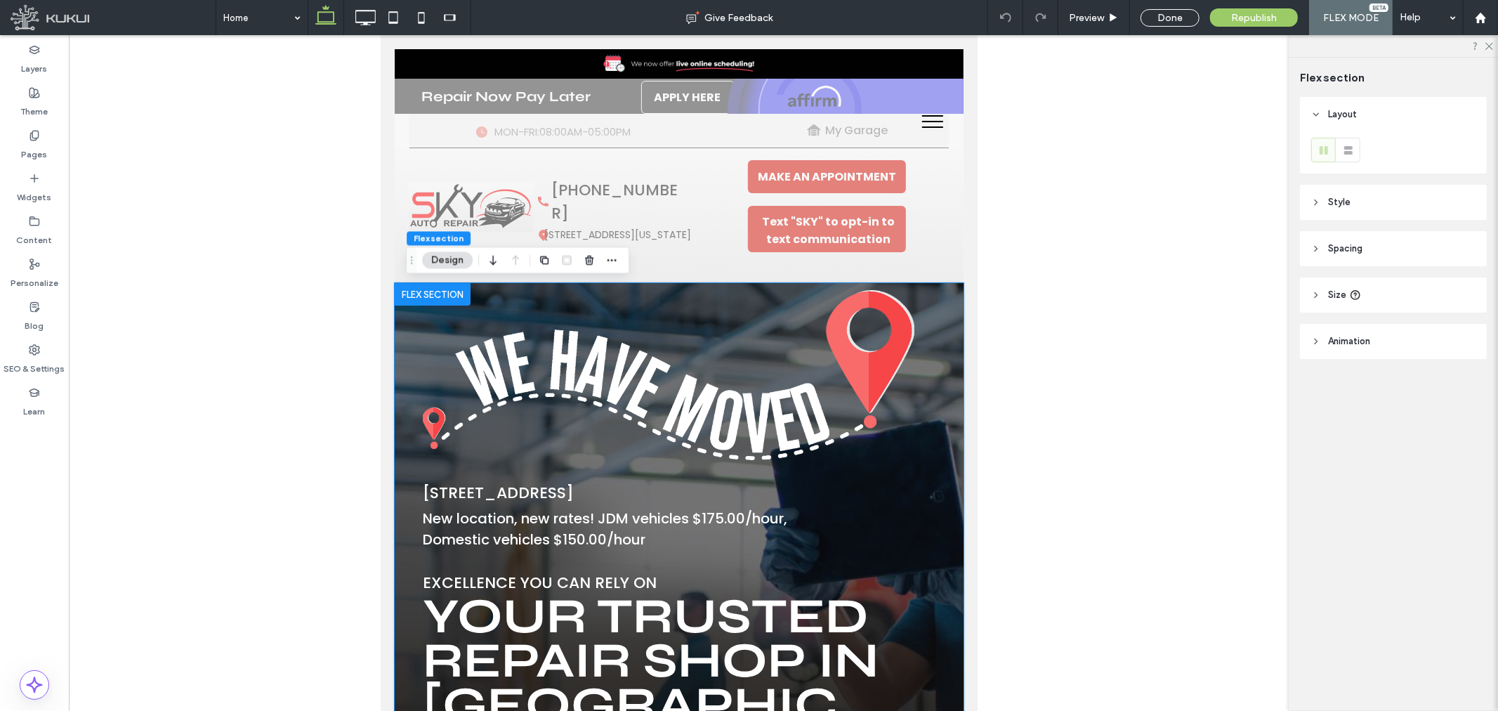
type input "*"
type input "**"
type input "*"
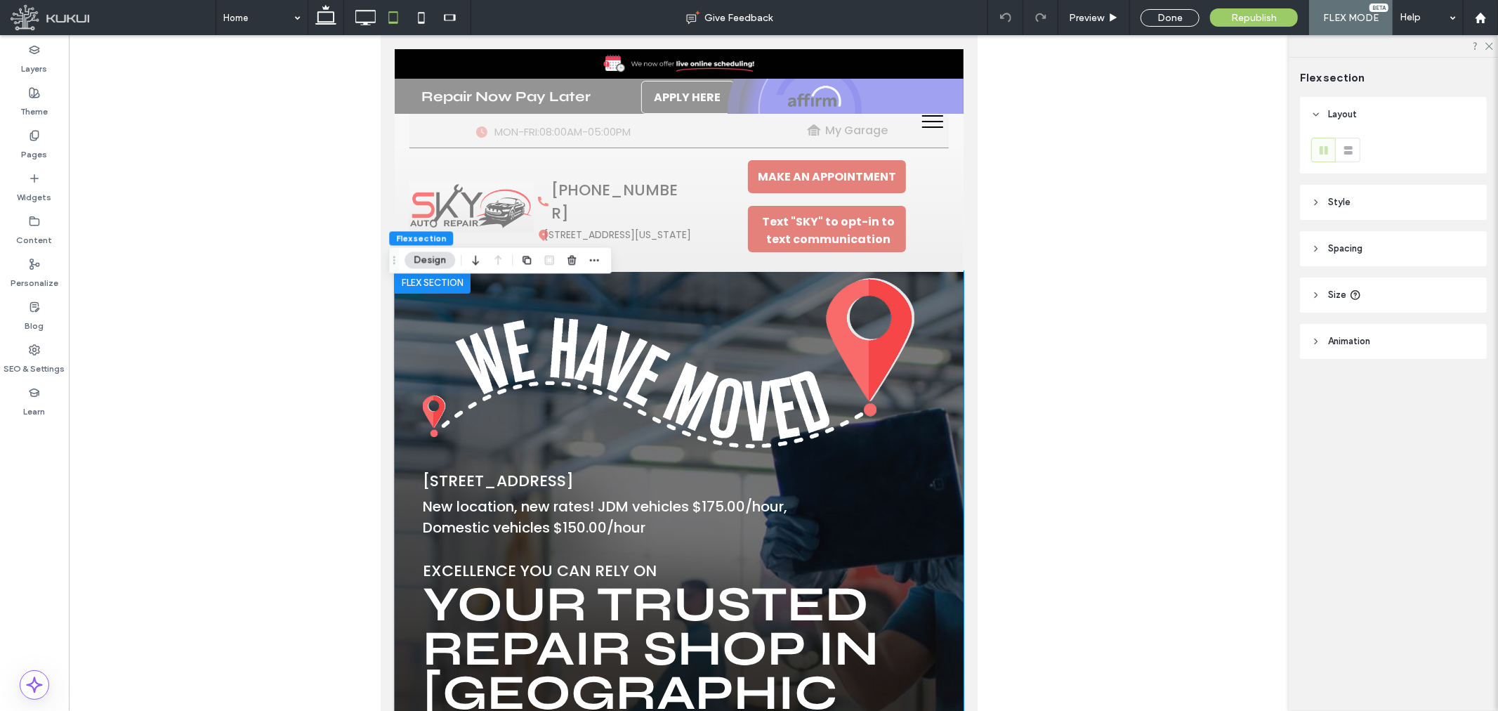
click at [453, 320] on img at bounding box center [668, 361] width 492 height 169
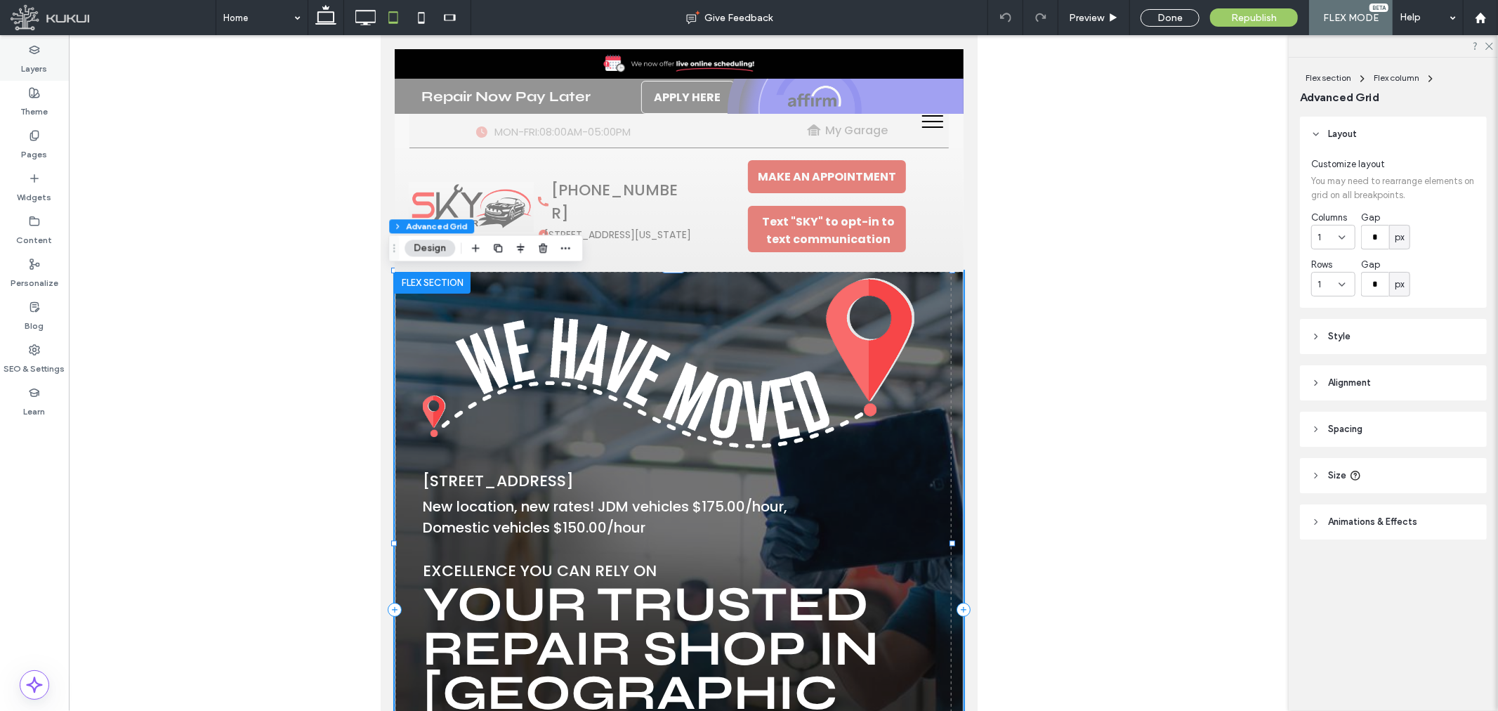
drag, startPoint x: 33, startPoint y: 41, endPoint x: 54, endPoint y: 69, distance: 35.1
click at [32, 41] on div "Layers" at bounding box center [34, 59] width 69 height 43
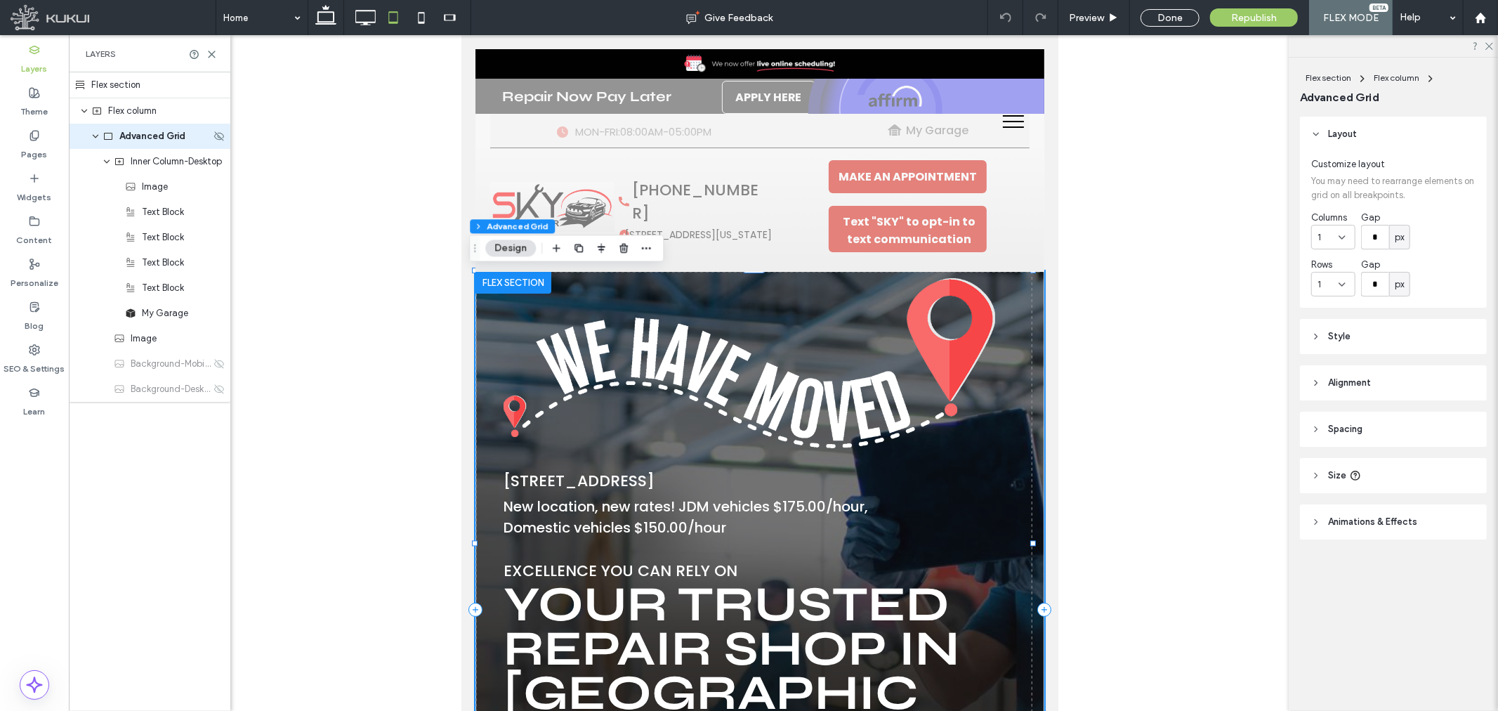
click at [157, 139] on span "Advanced Grid" at bounding box center [152, 136] width 66 height 14
click at [1351, 381] on span "Alignment" at bounding box center [1349, 383] width 43 height 14
click at [171, 170] on div "Inner Column-Desktop" at bounding box center [149, 161] width 161 height 25
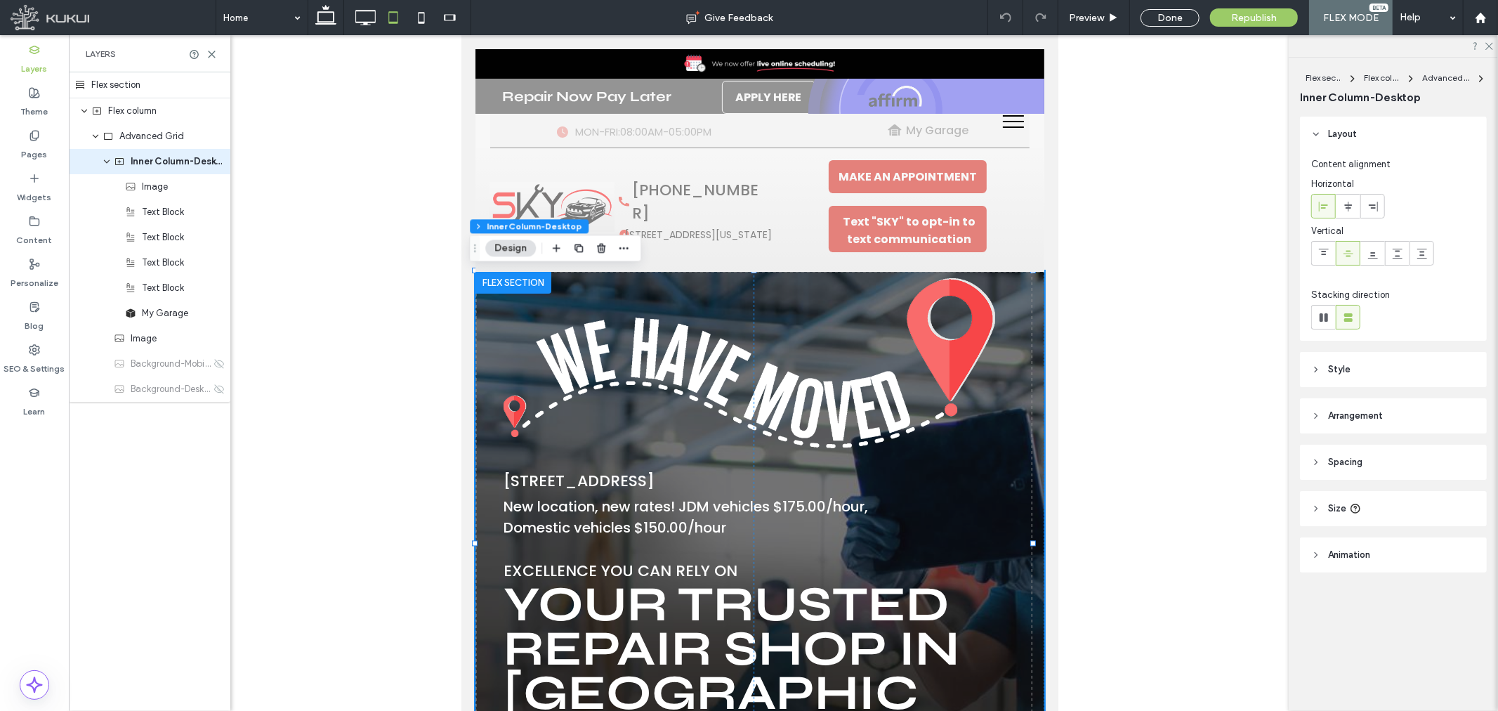
click at [1349, 410] on span "Arrangement" at bounding box center [1355, 416] width 55 height 14
click at [1325, 496] on use at bounding box center [1323, 498] width 10 height 9
type input "**"
click at [1325, 496] on use at bounding box center [1323, 498] width 10 height 9
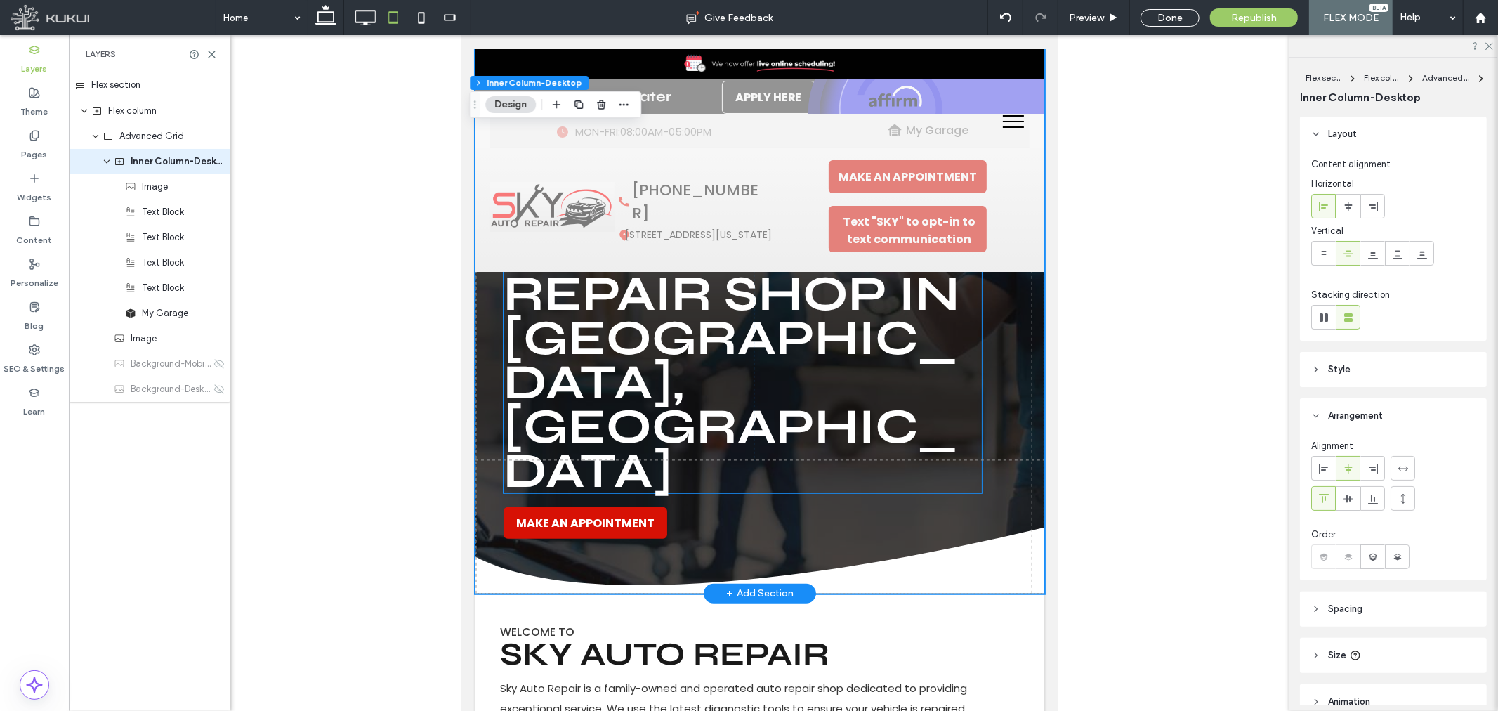
scroll to position [312, 0]
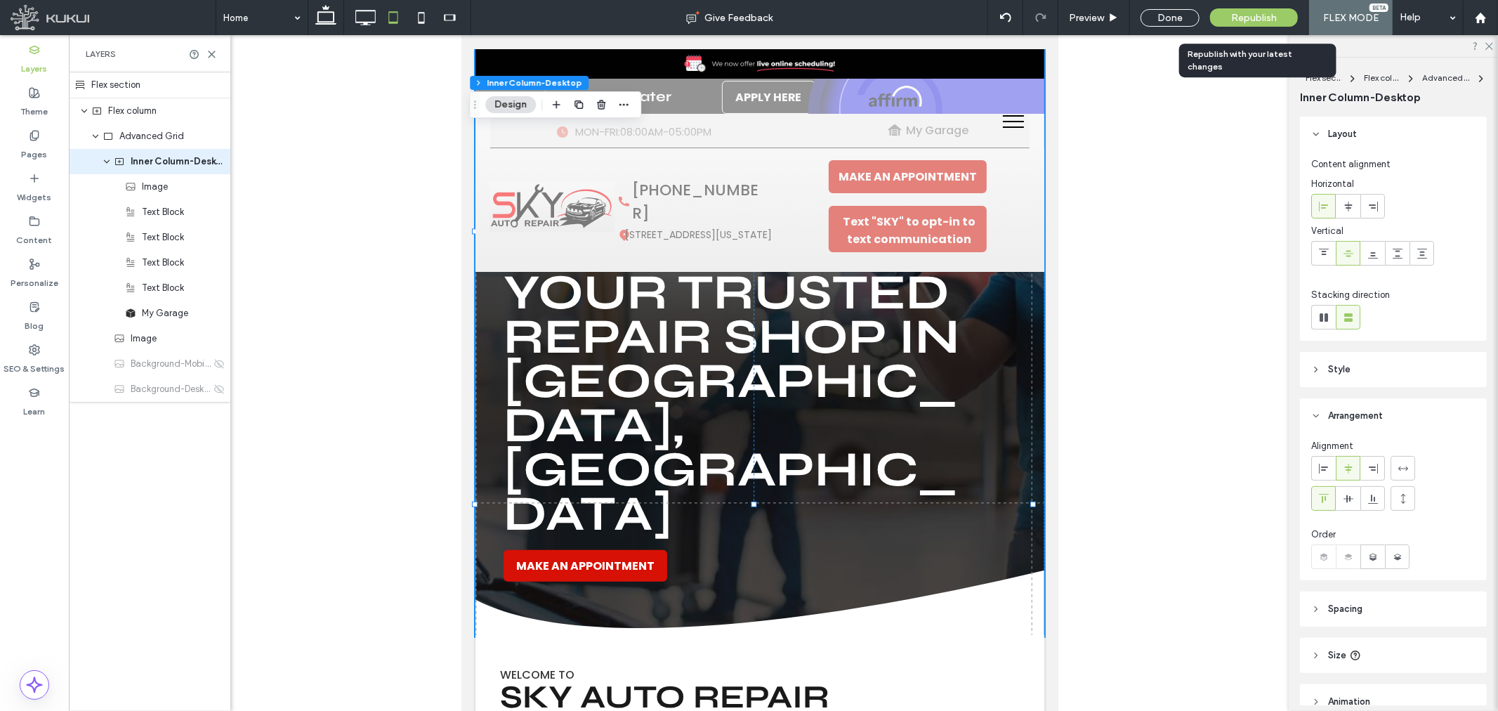
click at [1238, 15] on span "Republish" at bounding box center [1254, 18] width 46 height 12
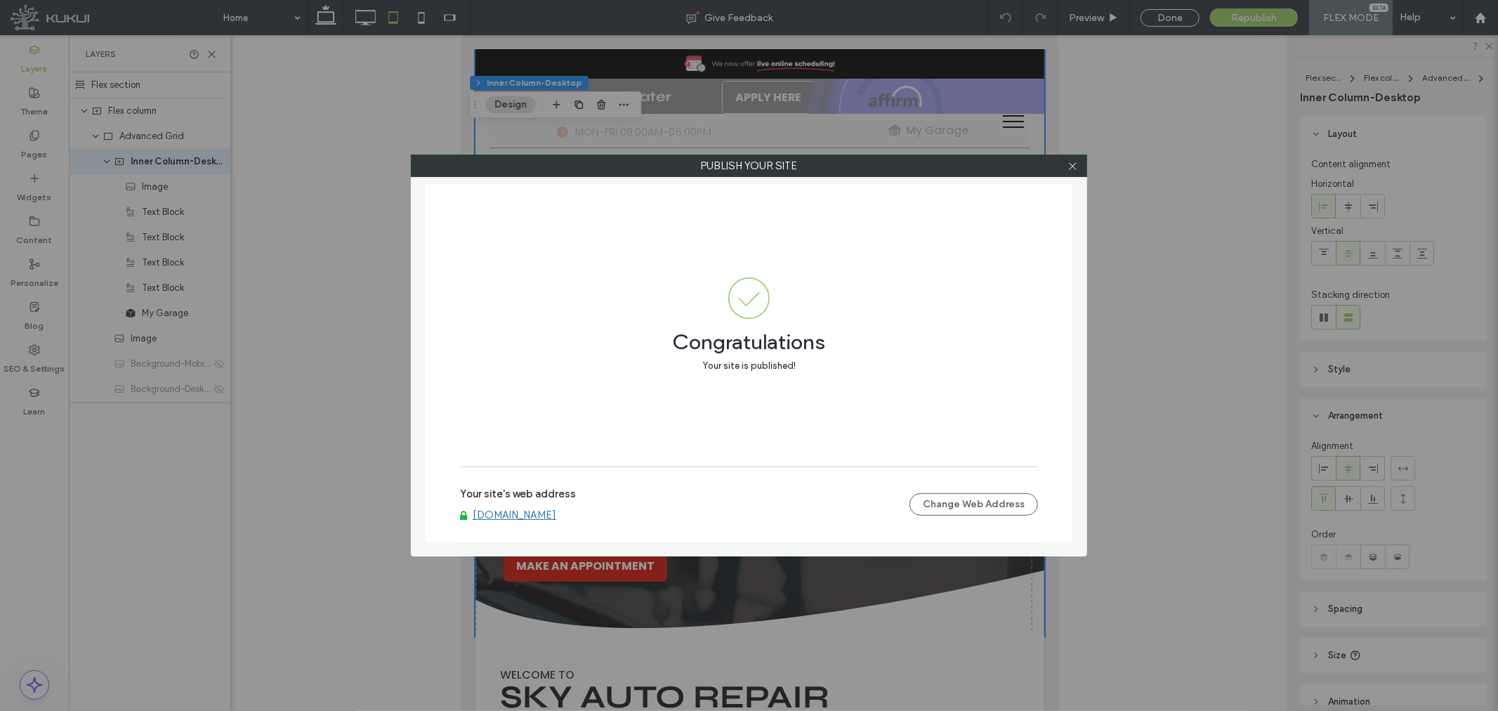
click at [1079, 166] on div at bounding box center [1072, 165] width 21 height 21
click at [1074, 169] on icon at bounding box center [1072, 166] width 11 height 11
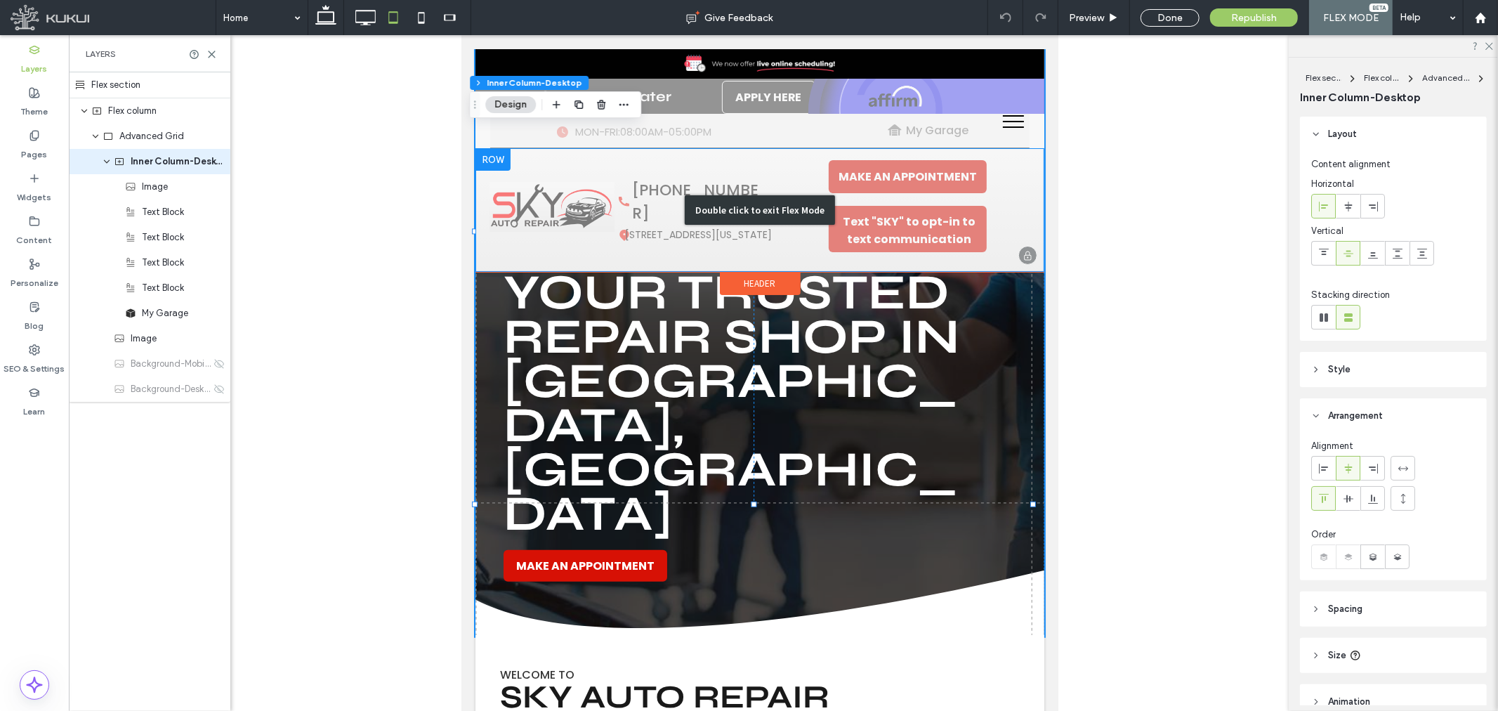
click at [654, 215] on div "Double click to exit Flex Mode" at bounding box center [759, 209] width 569 height 124
click at [648, 213] on div "Double click to exit Flex Mode" at bounding box center [759, 209] width 569 height 124
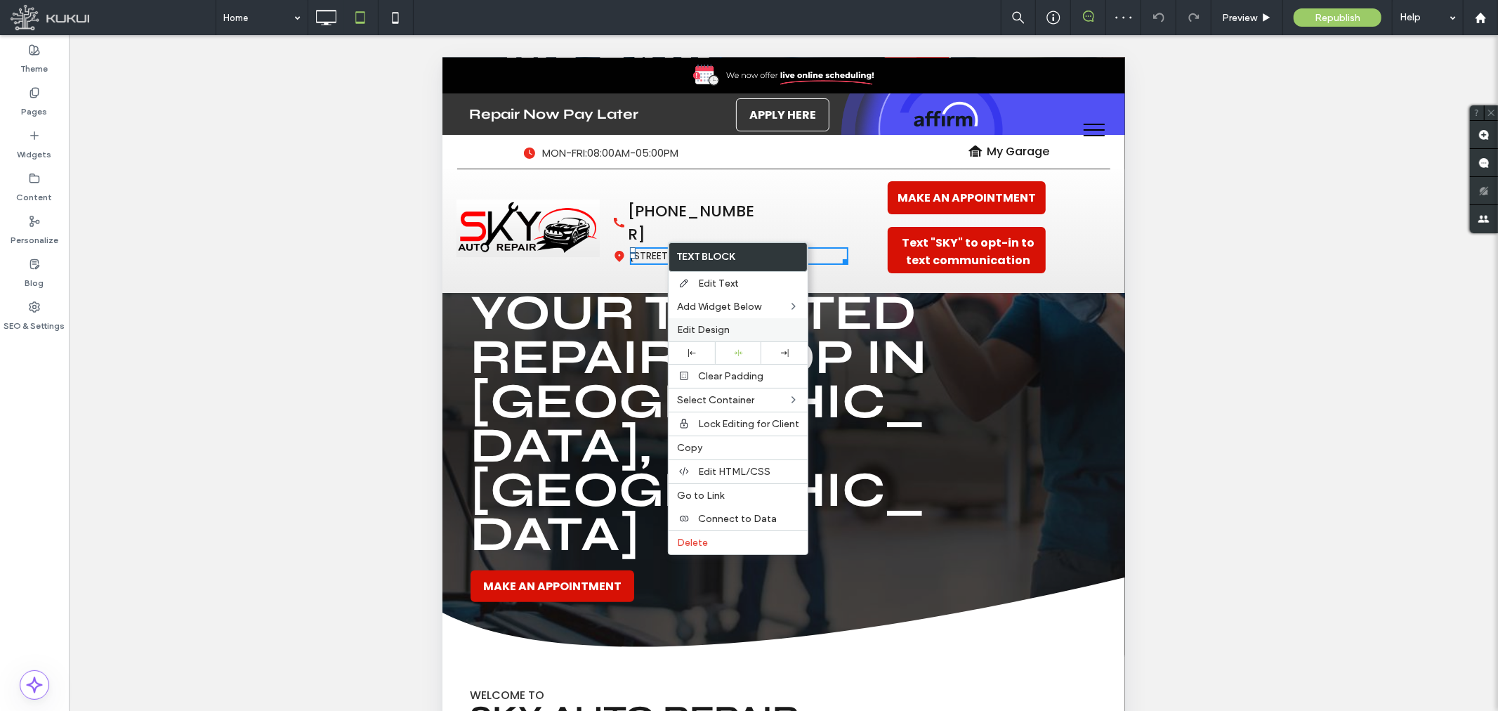
click at [713, 322] on div "Edit Design" at bounding box center [737, 329] width 139 height 23
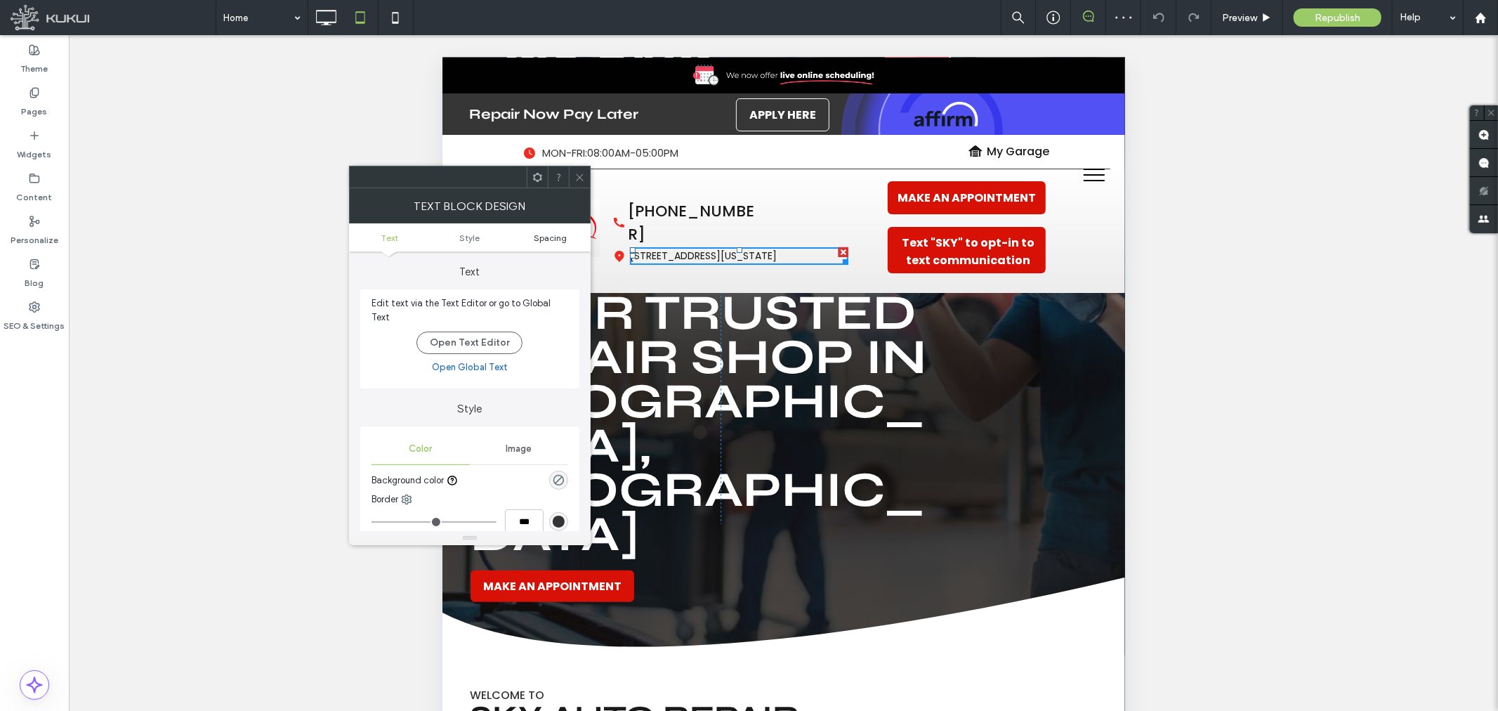
click at [558, 237] on span "Spacing" at bounding box center [550, 237] width 33 height 11
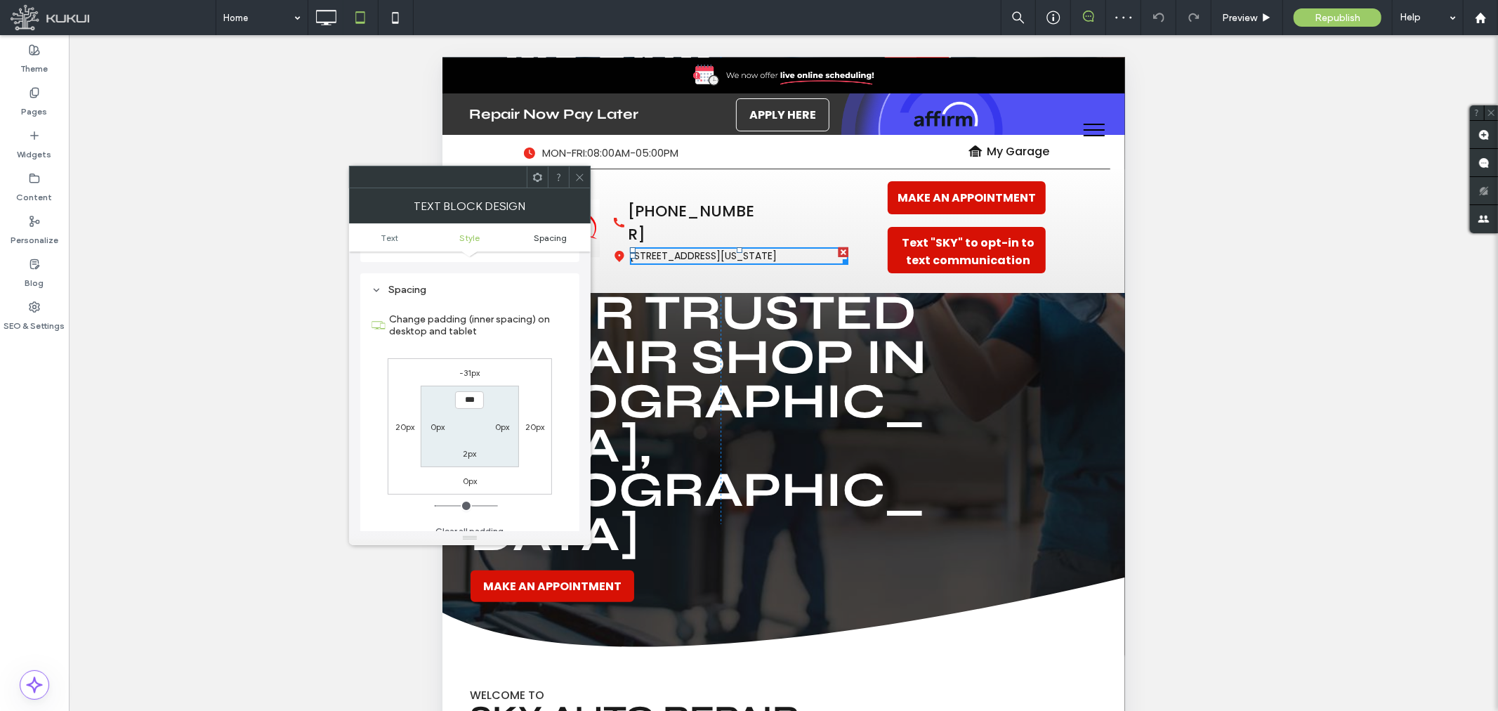
scroll to position [340, 0]
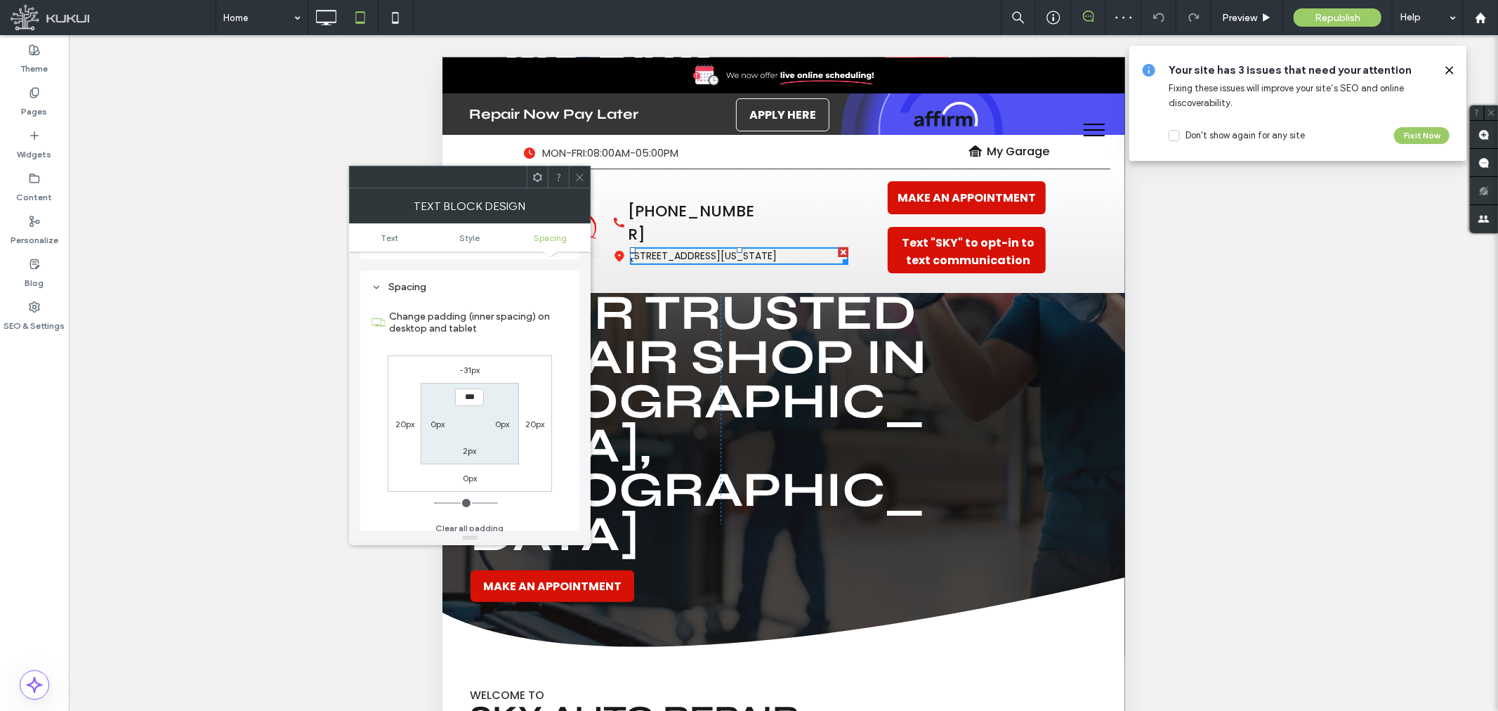
click at [576, 181] on icon at bounding box center [579, 177] width 11 height 11
